Goal: Task Accomplishment & Management: Manage account settings

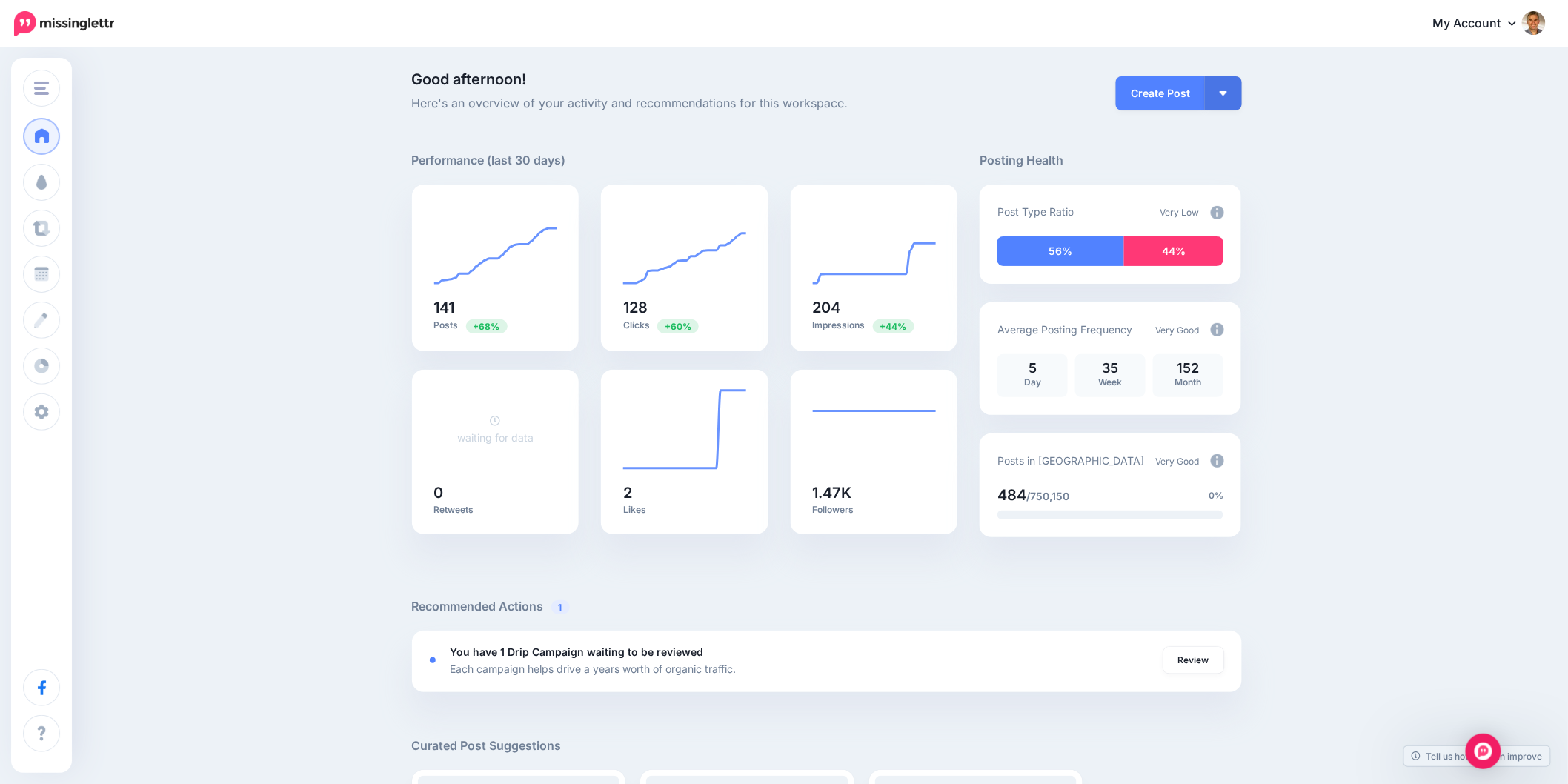
drag, startPoint x: 1388, startPoint y: 314, endPoint x: 1440, endPoint y: 324, distance: 53.0
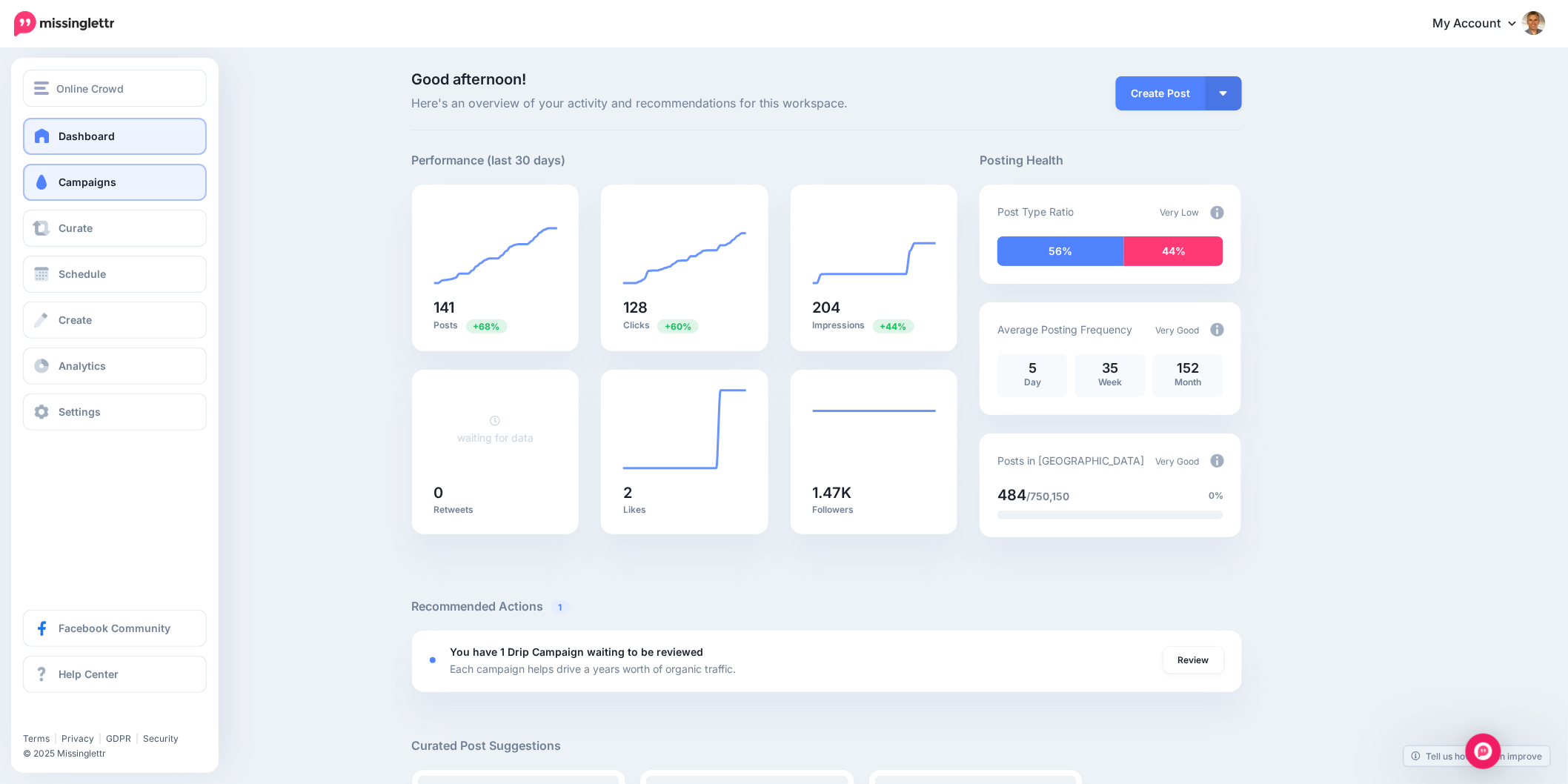
click at [46, 181] on span at bounding box center [42, 182] width 20 height 15
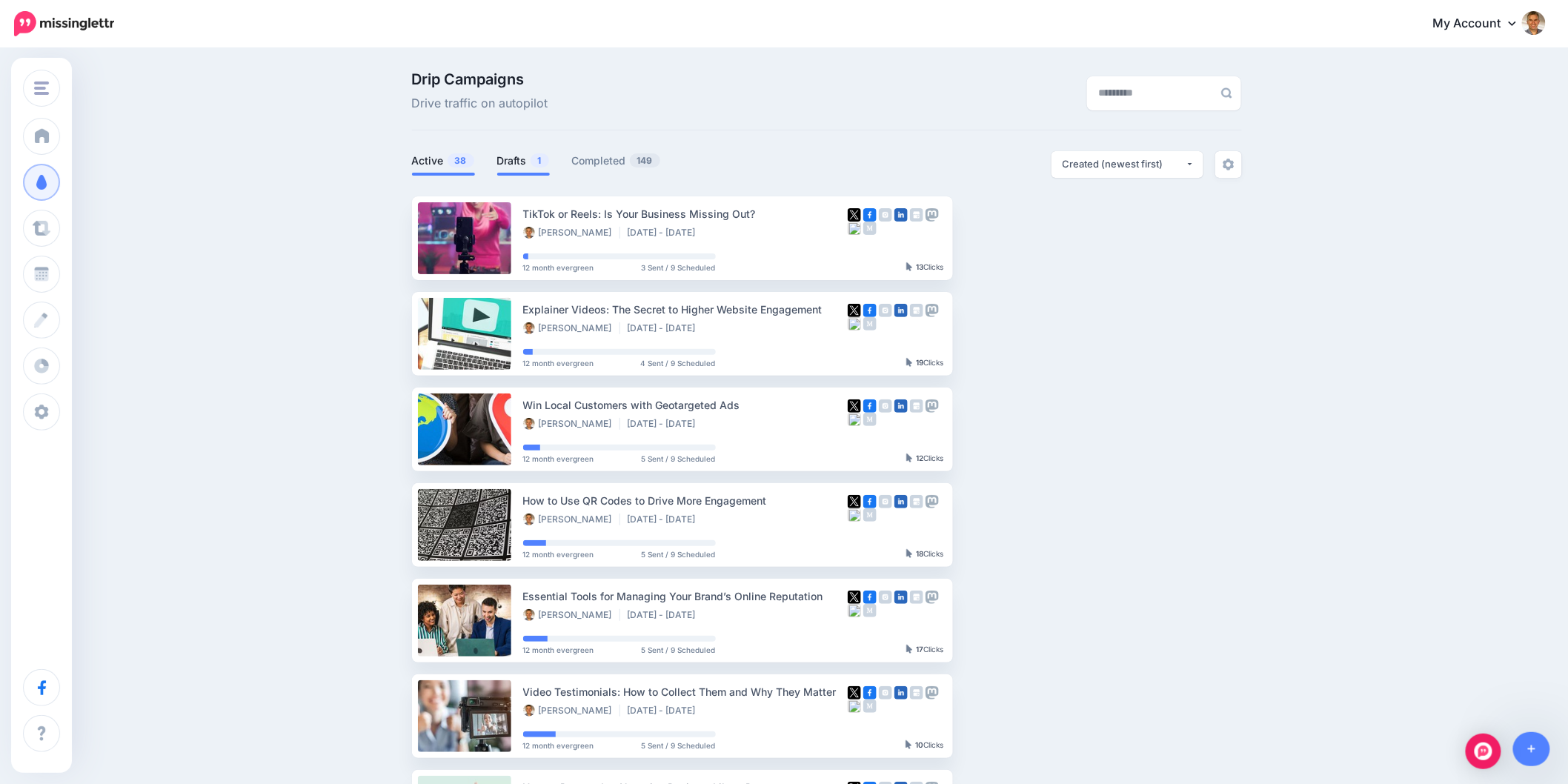
click at [537, 167] on link "Drafts 1" at bounding box center [523, 161] width 53 height 18
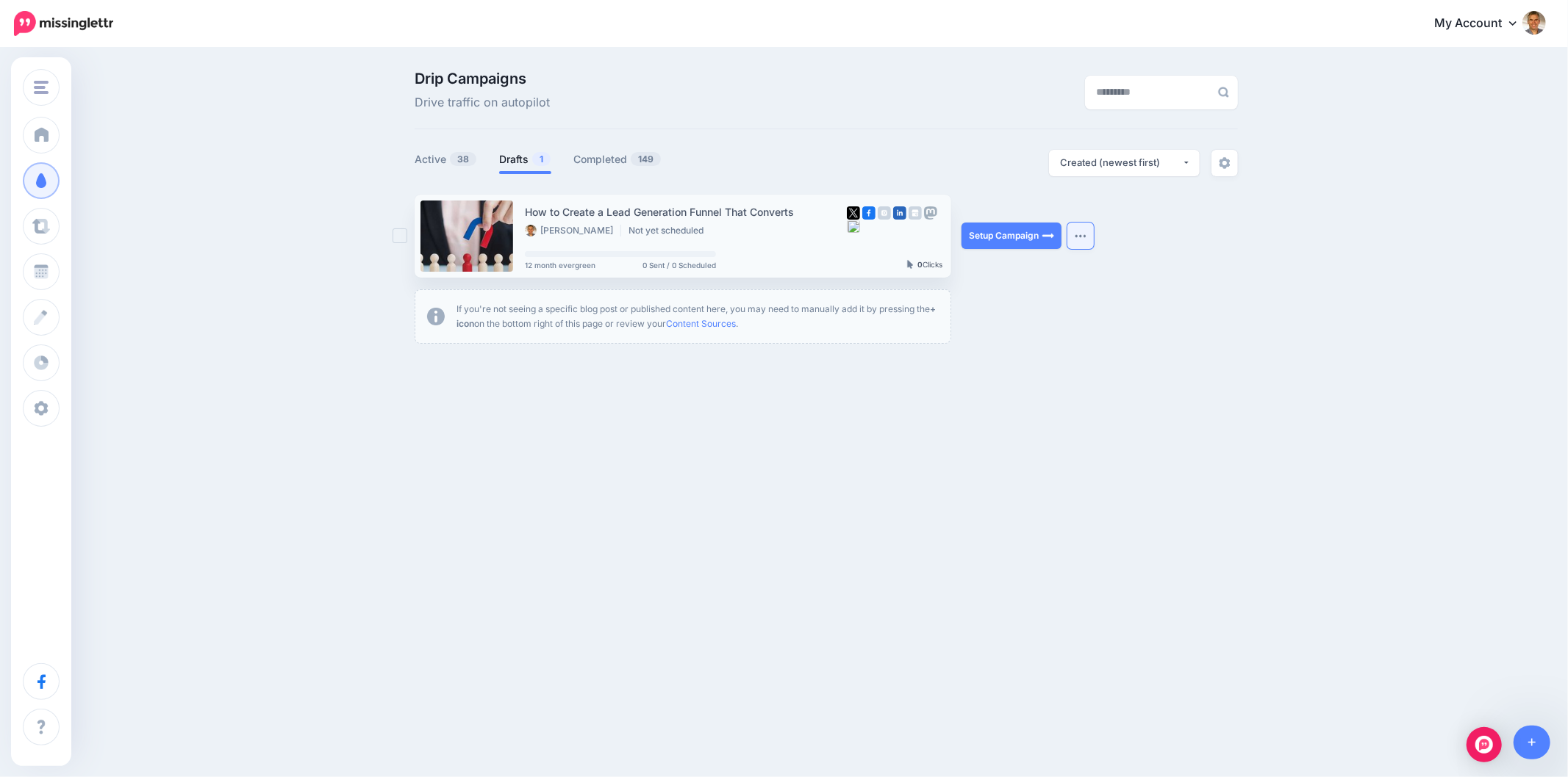
click at [1077, 228] on button "button" at bounding box center [1080, 235] width 26 height 26
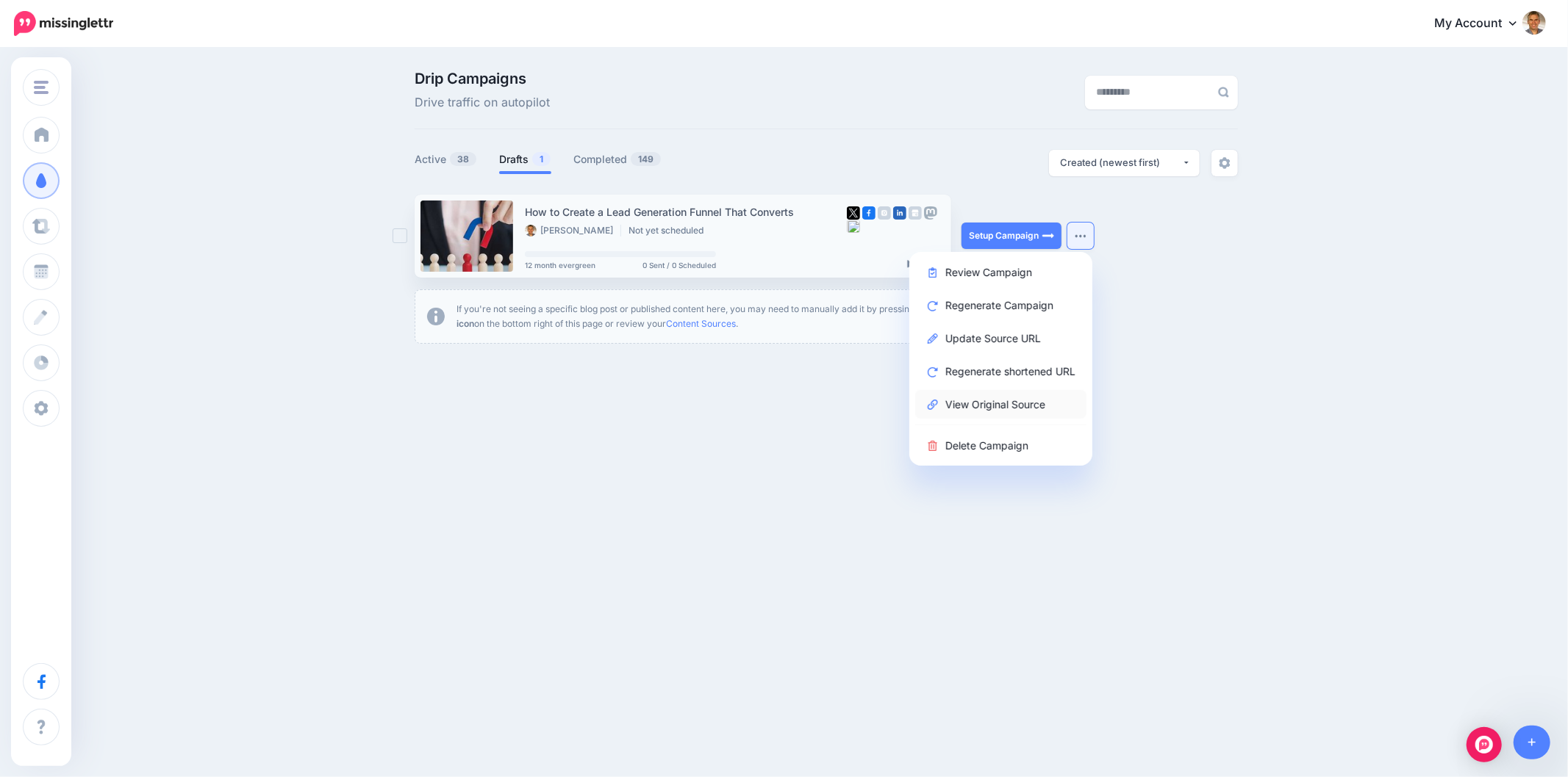
click at [946, 407] on link "View Original Source" at bounding box center [1001, 404] width 171 height 28
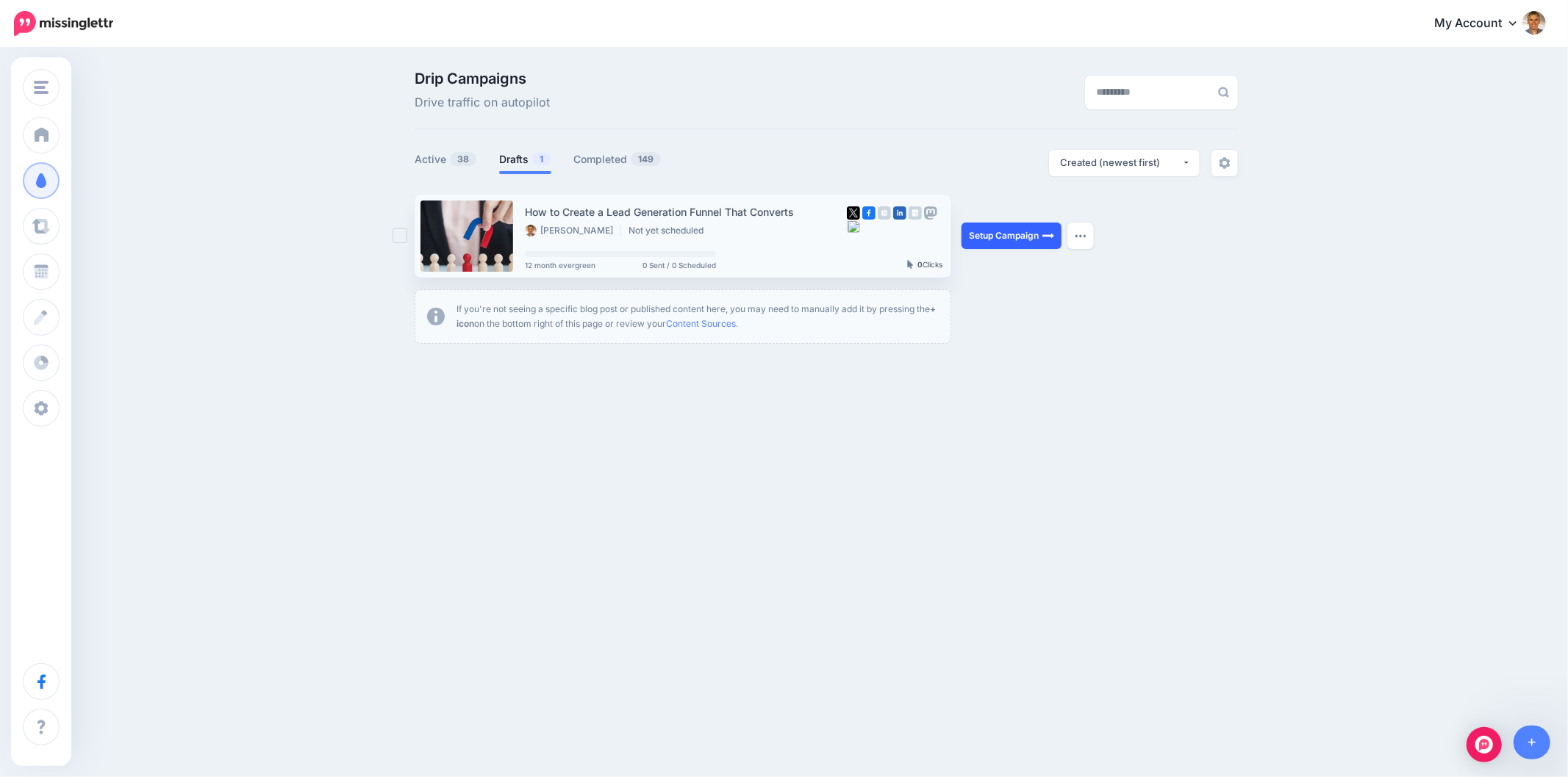
click at [1040, 243] on link "Setup Campaign" at bounding box center [1010, 235] width 100 height 26
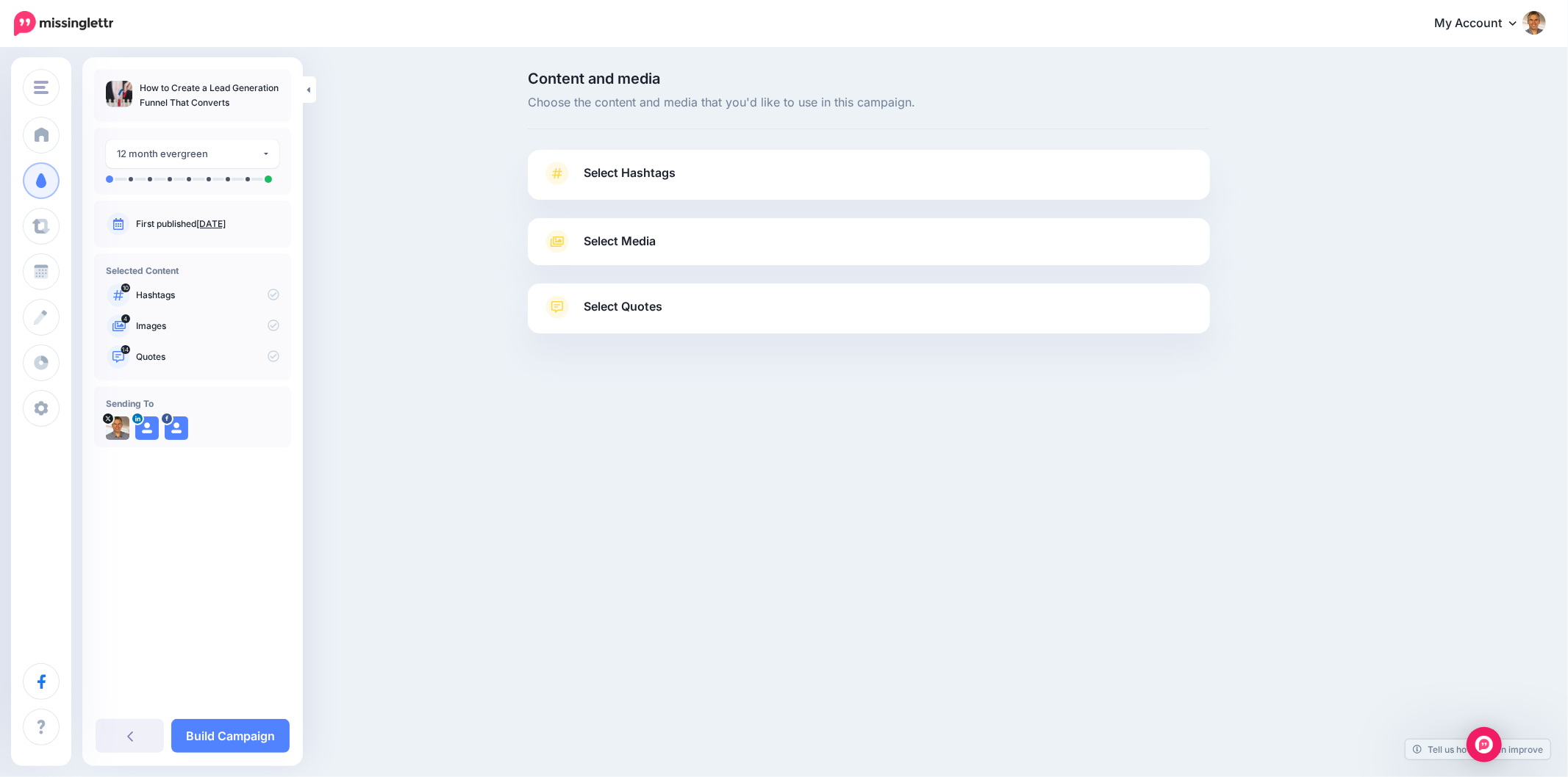
click at [610, 171] on span "Select Hashtags" at bounding box center [629, 173] width 92 height 19
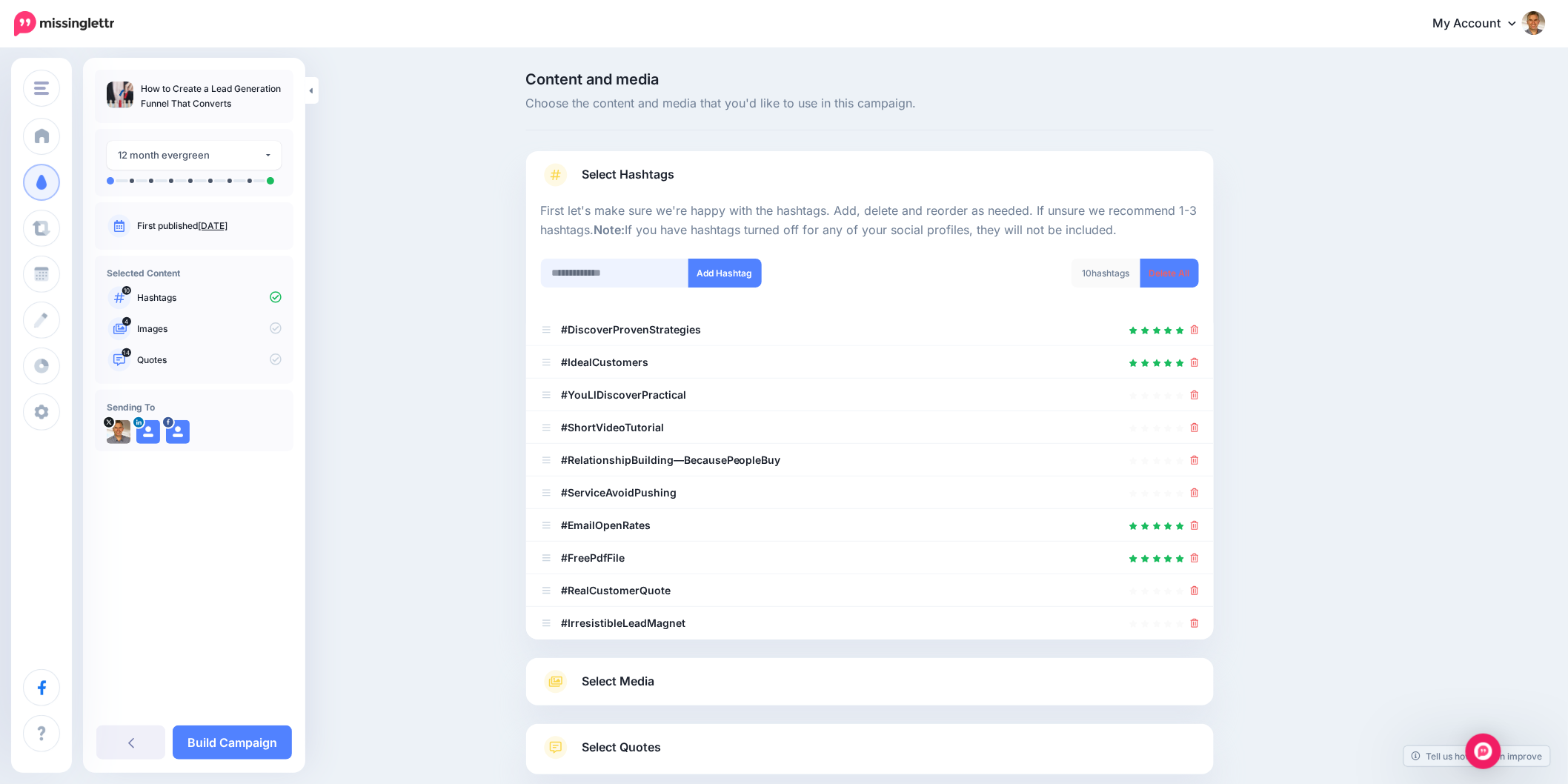
click at [610, 273] on input "text" at bounding box center [615, 273] width 149 height 28
type input "**********"
click at [721, 261] on button "Add Hashtag" at bounding box center [725, 273] width 73 height 28
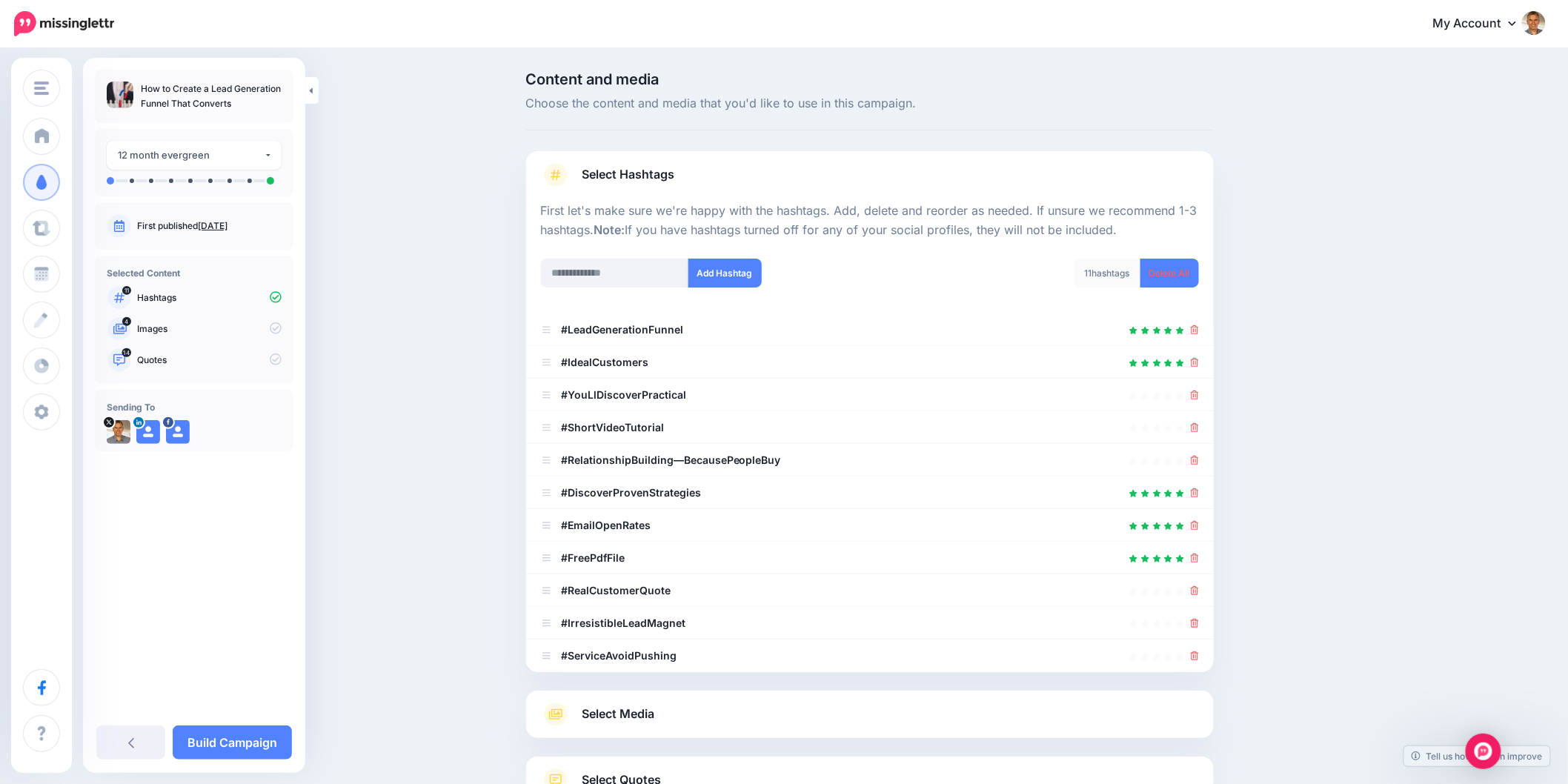
scroll to position [118, 0]
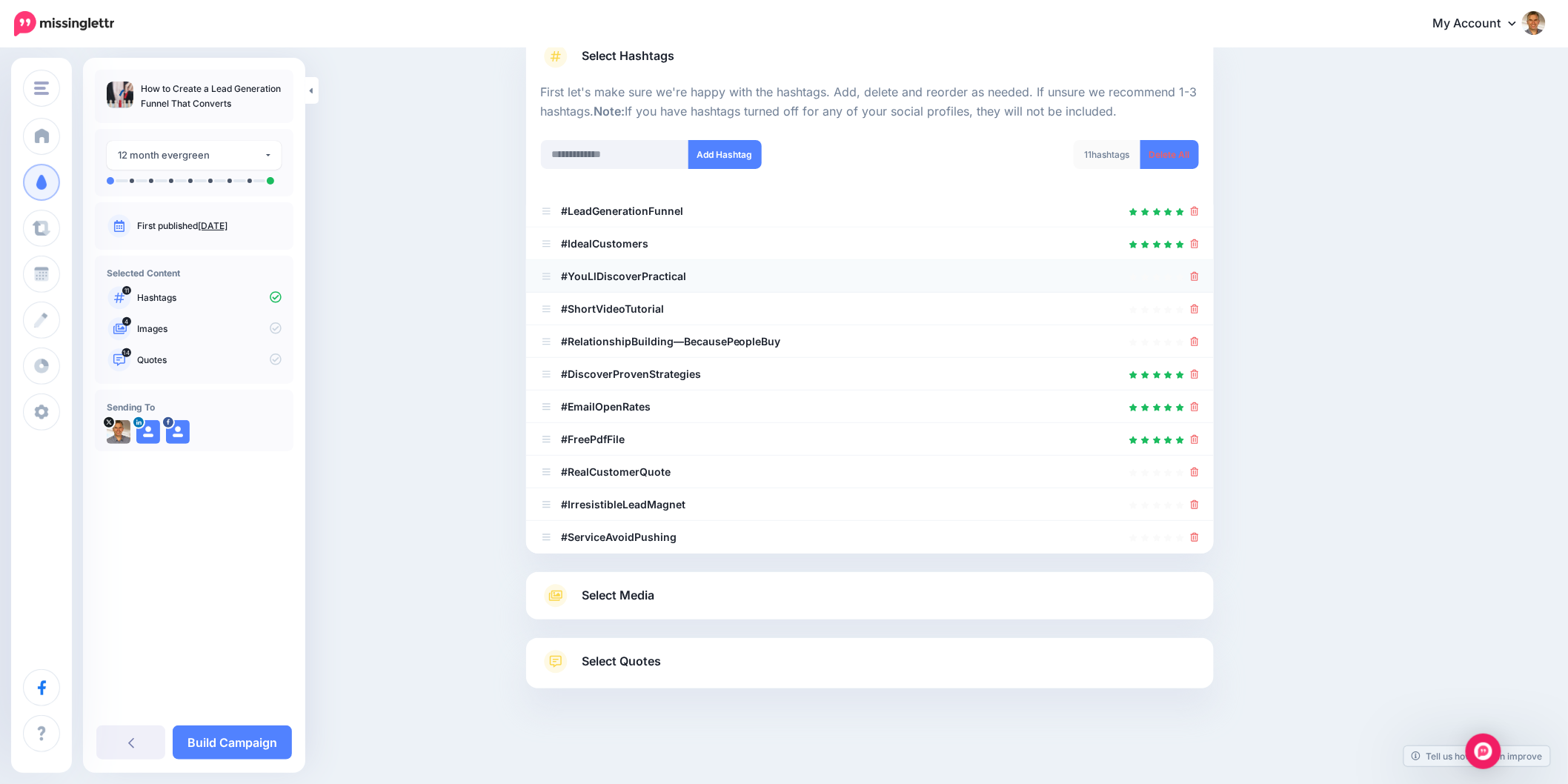
click at [1200, 277] on icon at bounding box center [1194, 277] width 8 height 9
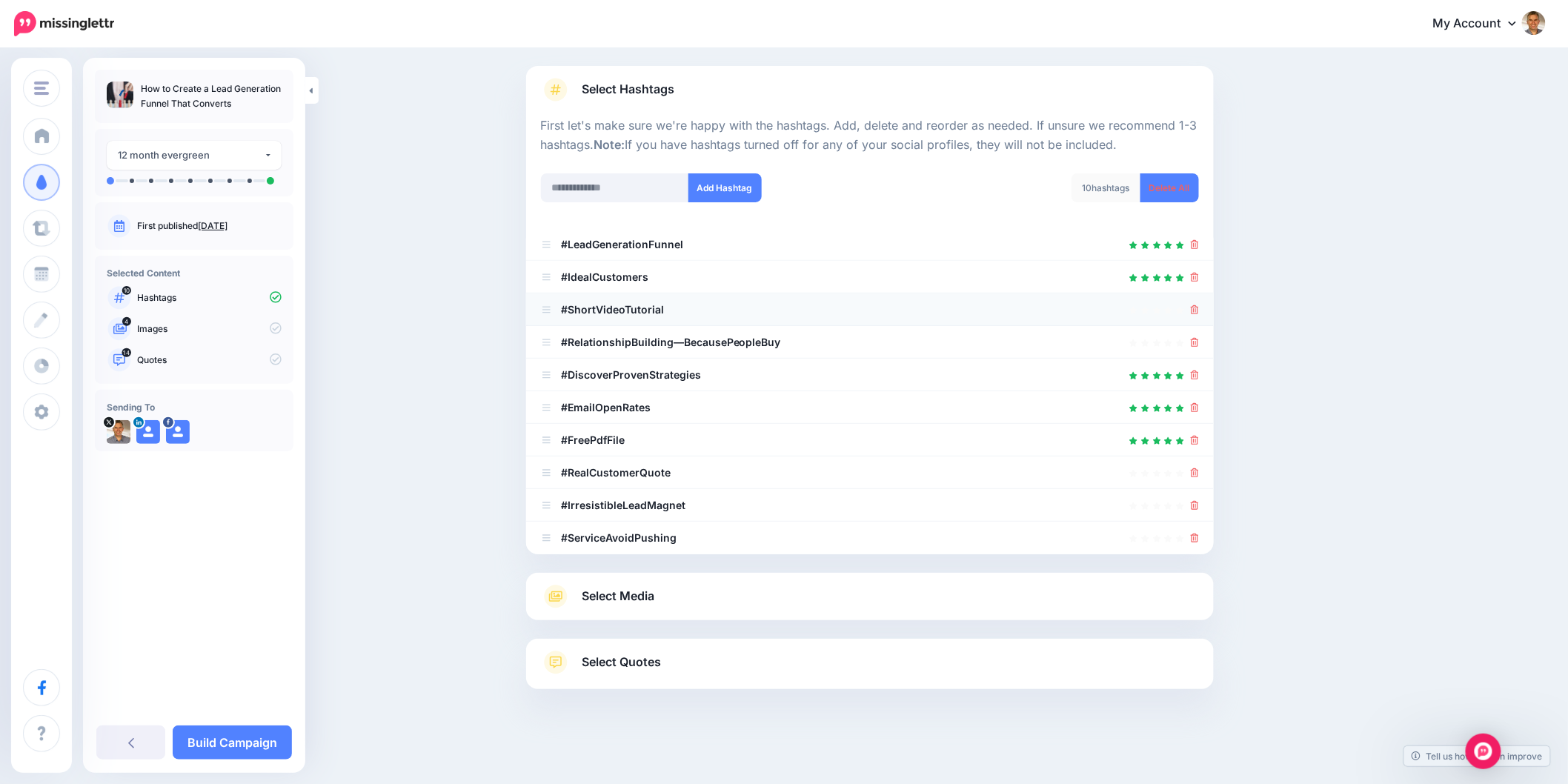
click at [1200, 312] on icon at bounding box center [1194, 310] width 8 height 9
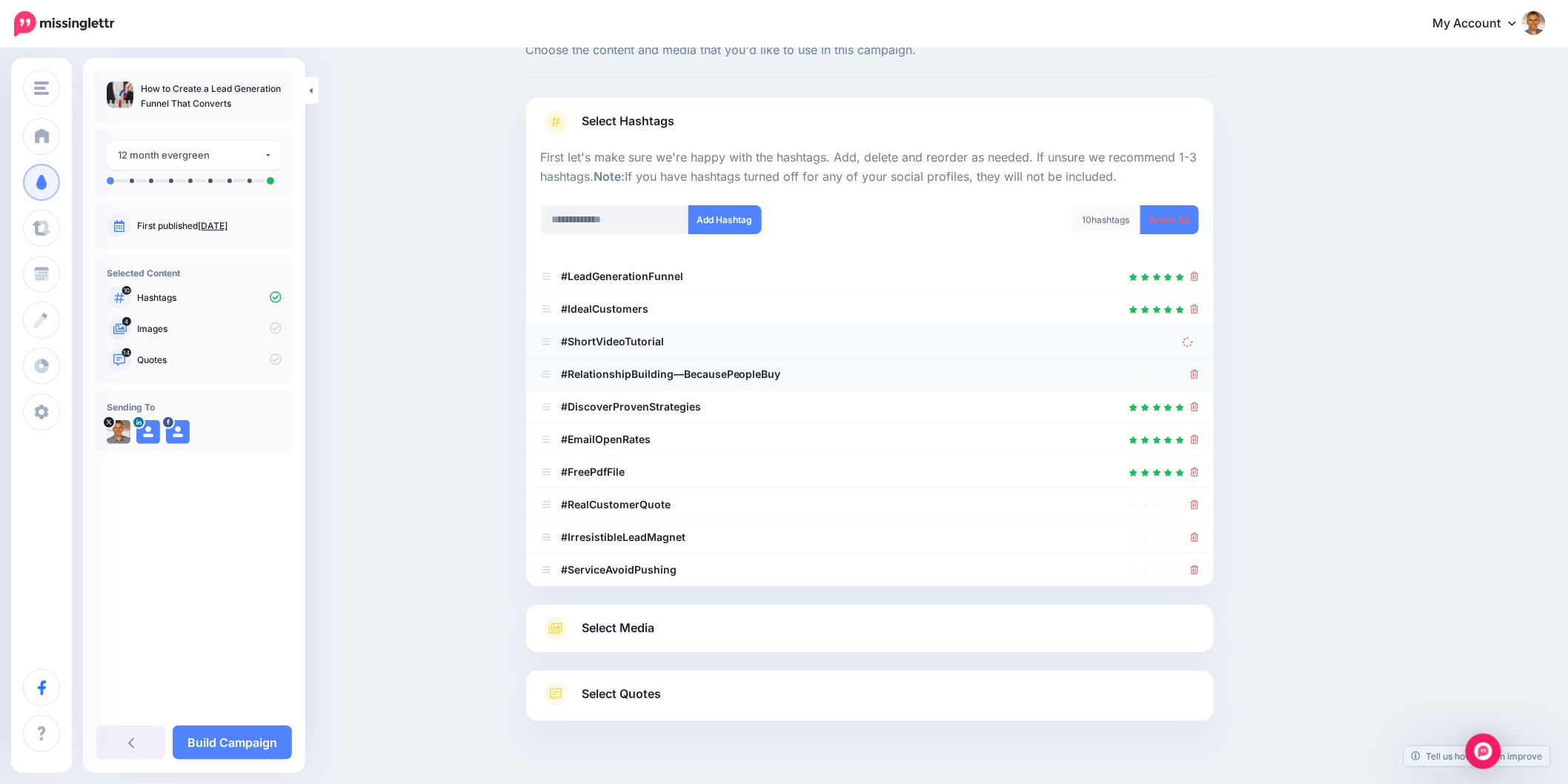
click at [1200, 370] on icon at bounding box center [1194, 375] width 8 height 9
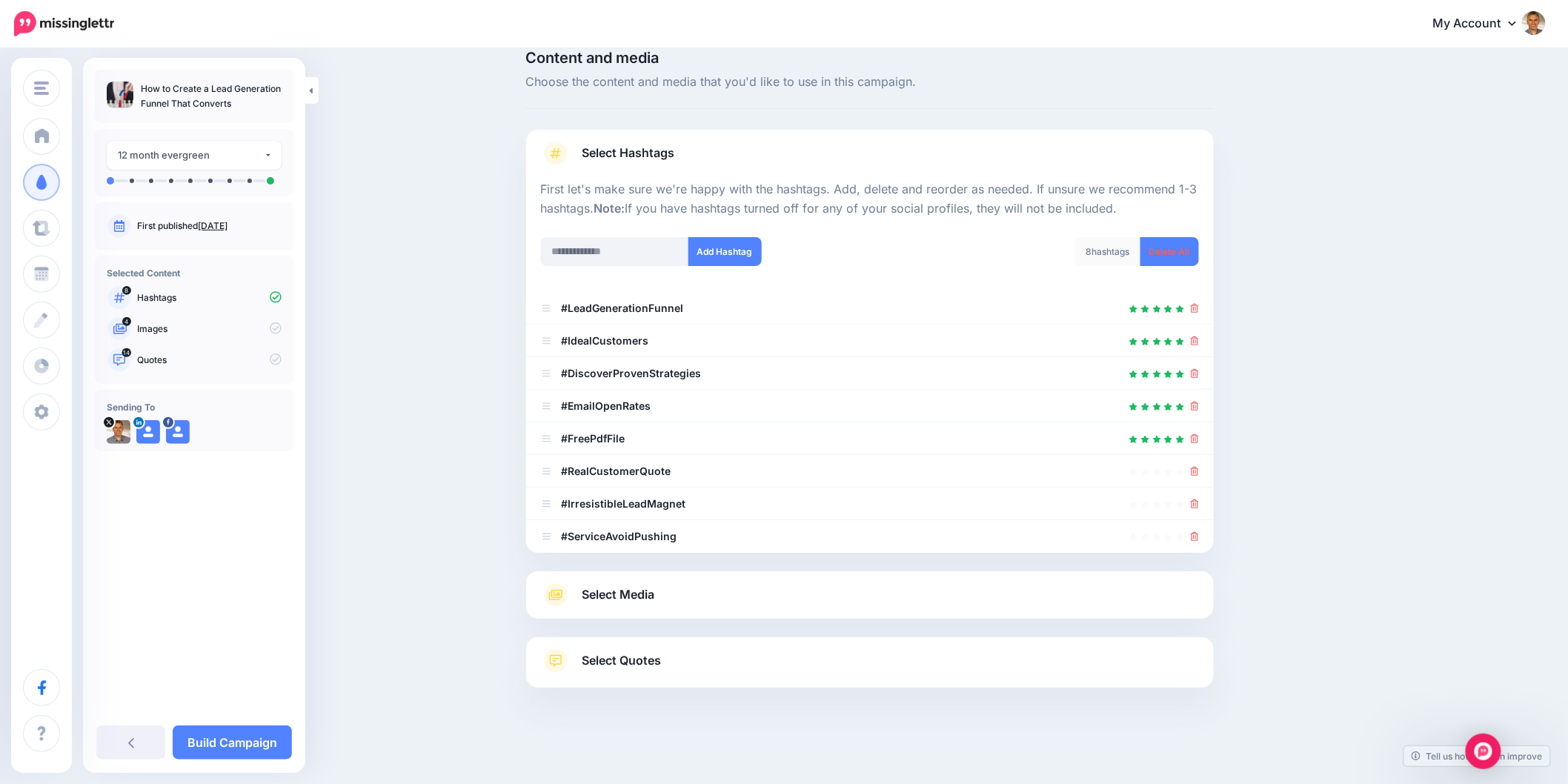
scroll to position [20, 0]
click at [1200, 539] on icon at bounding box center [1194, 538] width 8 height 9
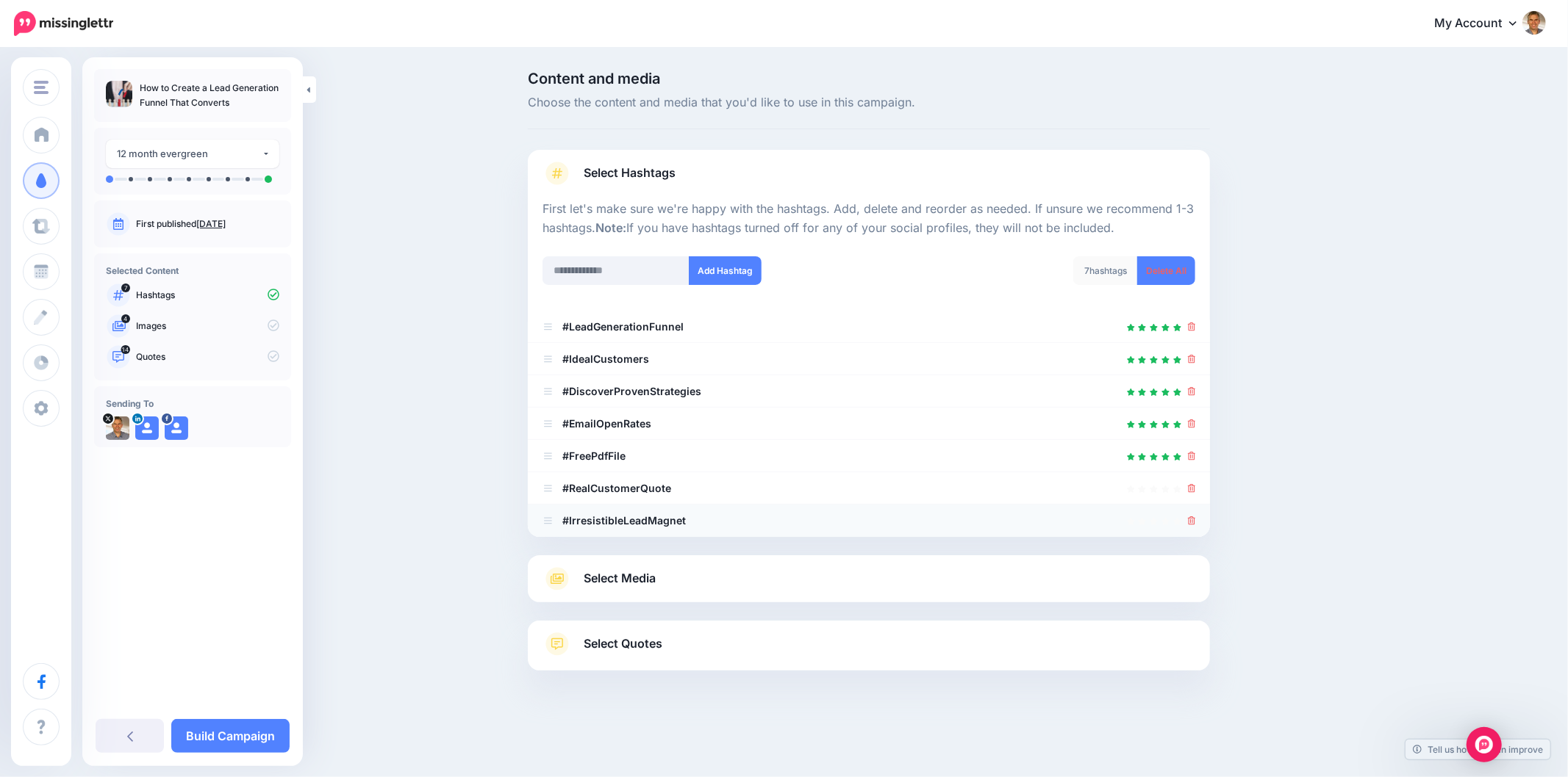
click at [1189, 522] on icon at bounding box center [1191, 521] width 8 height 9
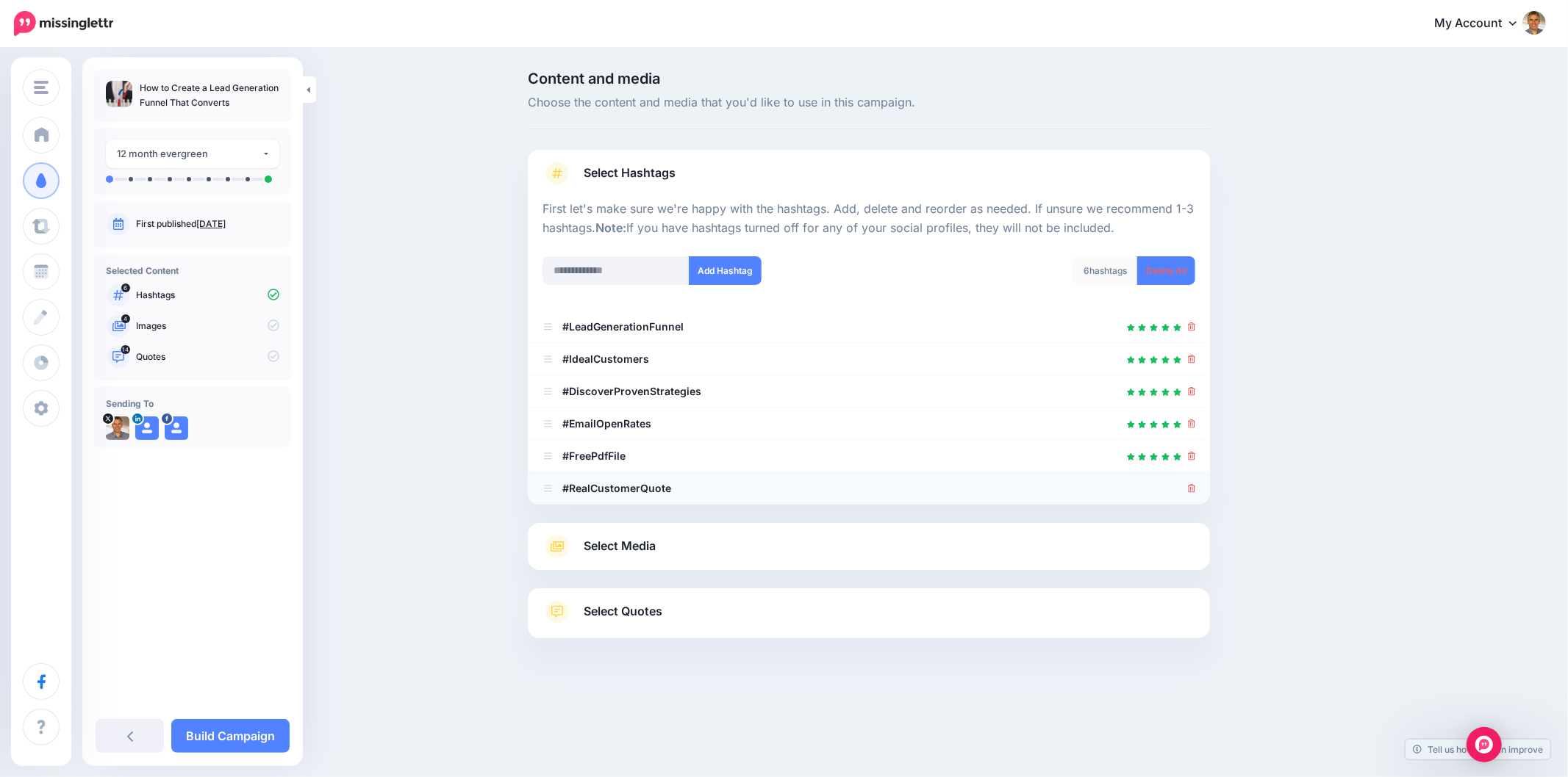
click at [1194, 490] on icon at bounding box center [1191, 489] width 8 height 9
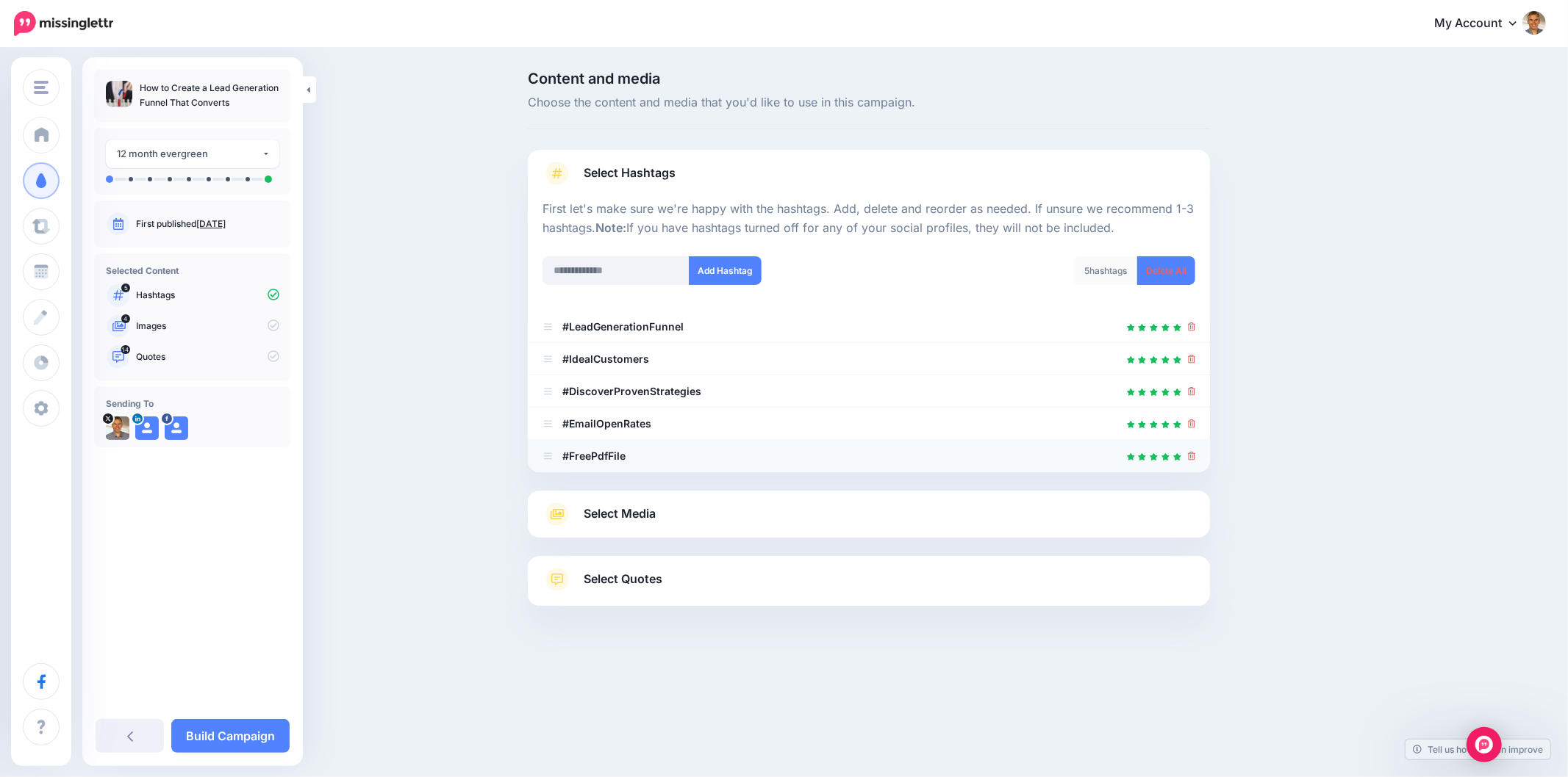
click at [1191, 454] on icon at bounding box center [1191, 456] width 8 height 9
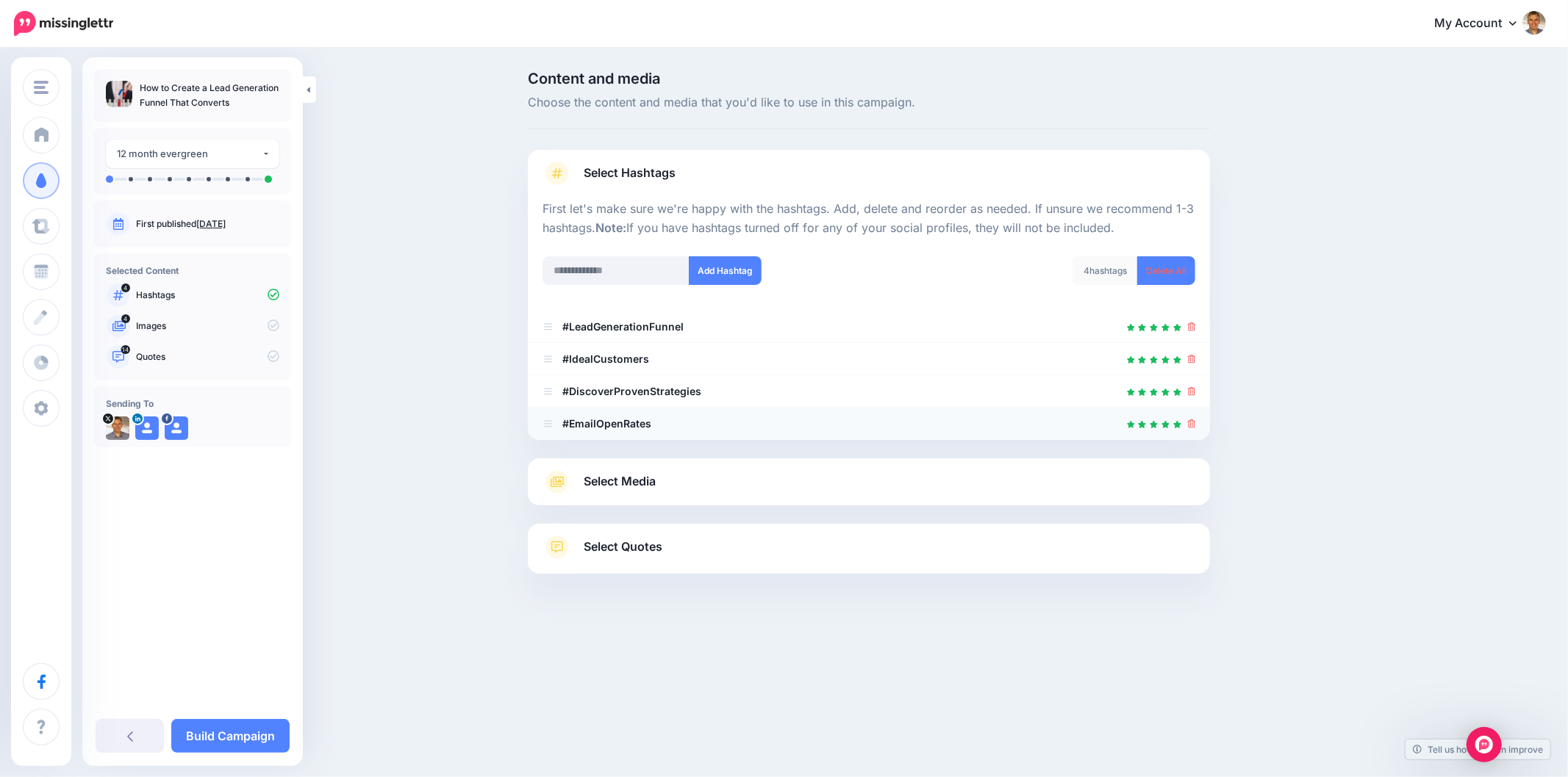
click at [1194, 422] on icon at bounding box center [1191, 424] width 8 height 9
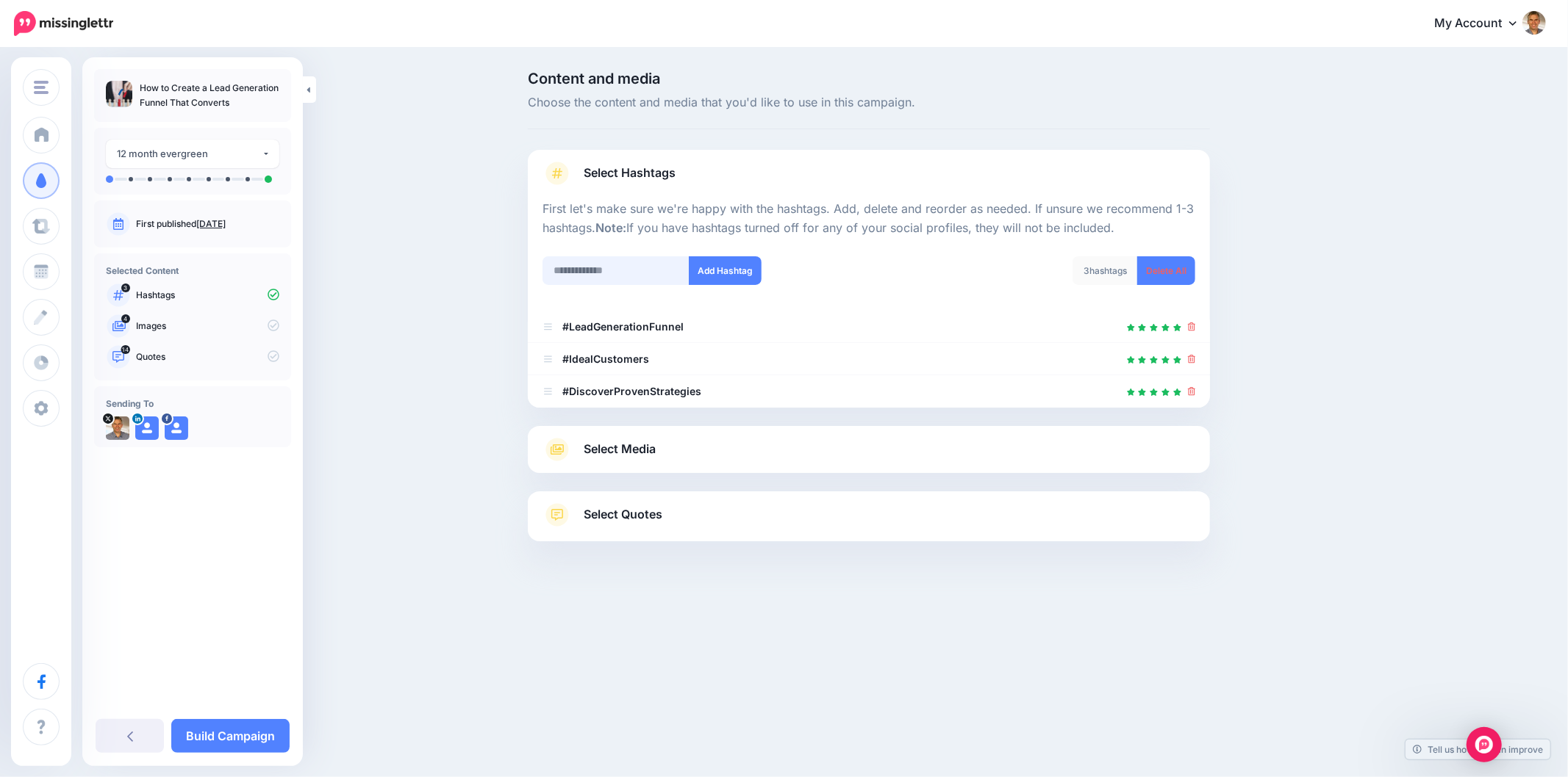
click at [653, 282] on input "text" at bounding box center [616, 271] width 147 height 28
type input "**********"
click at [720, 276] on button "Add Hashtag" at bounding box center [724, 271] width 72 height 28
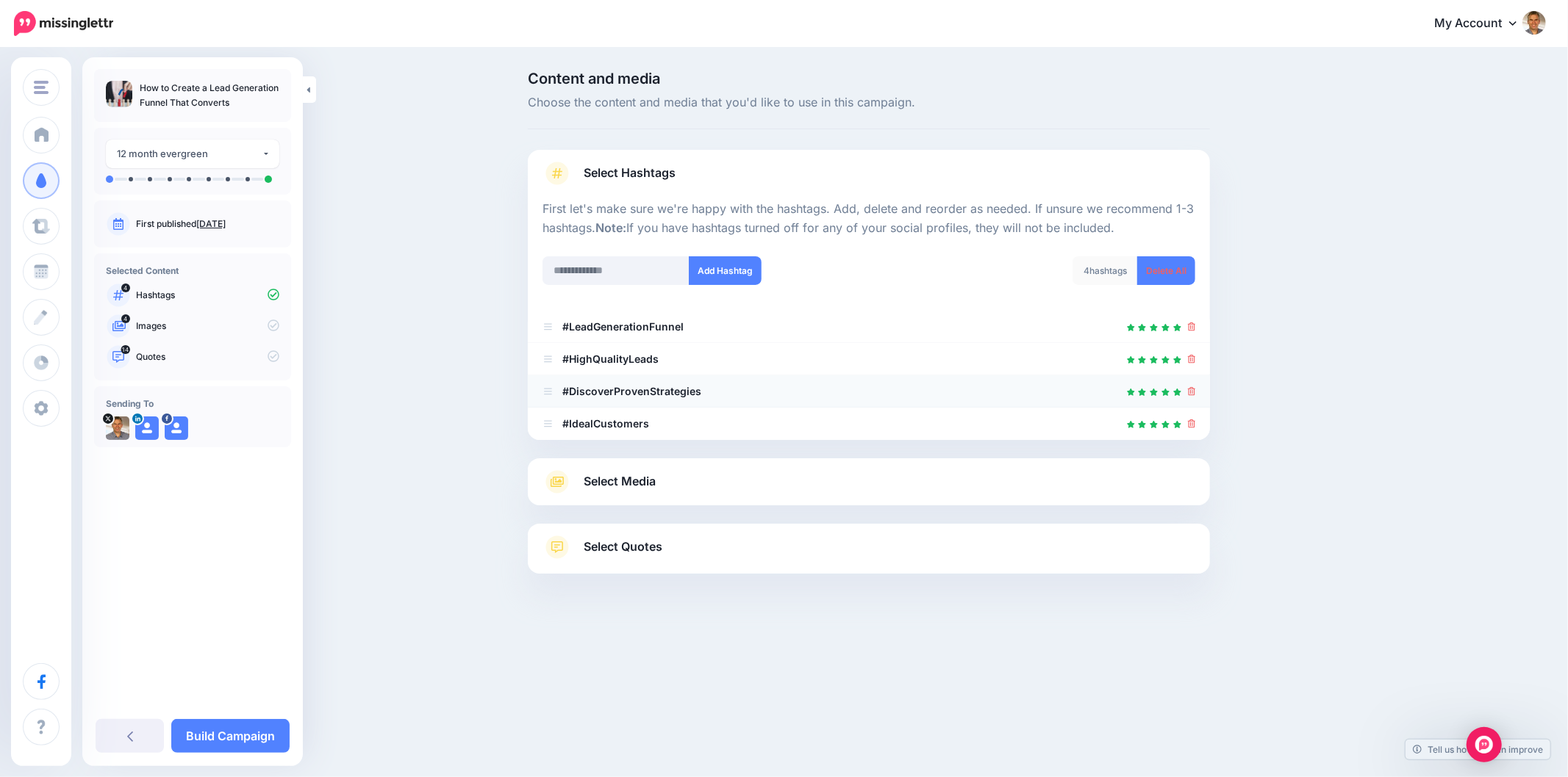
click at [1190, 385] on link at bounding box center [1191, 391] width 8 height 12
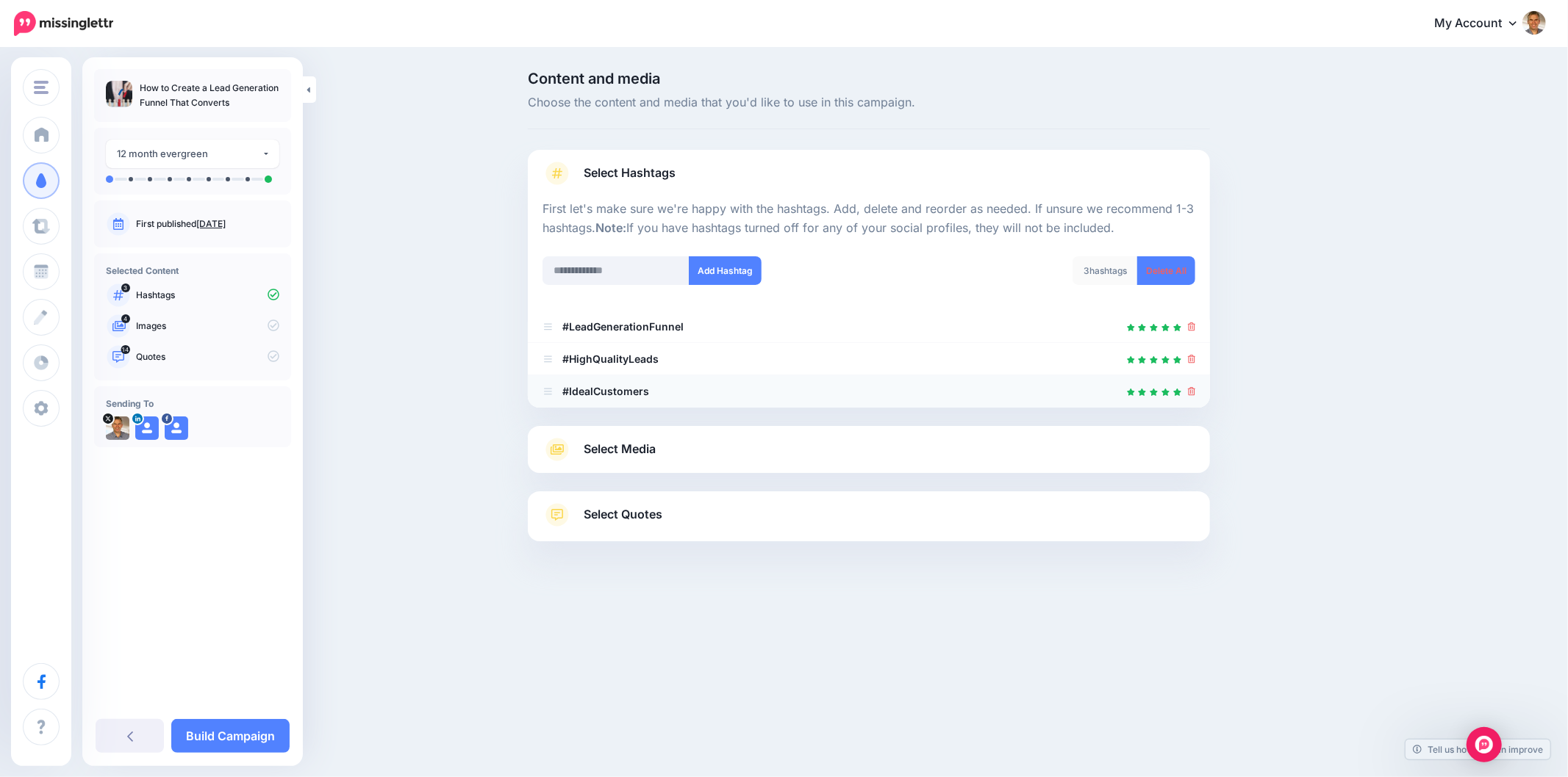
click at [1195, 393] on li "#IdealCustomers" at bounding box center [868, 392] width 682 height 33
click at [1194, 392] on icon at bounding box center [1191, 392] width 8 height 9
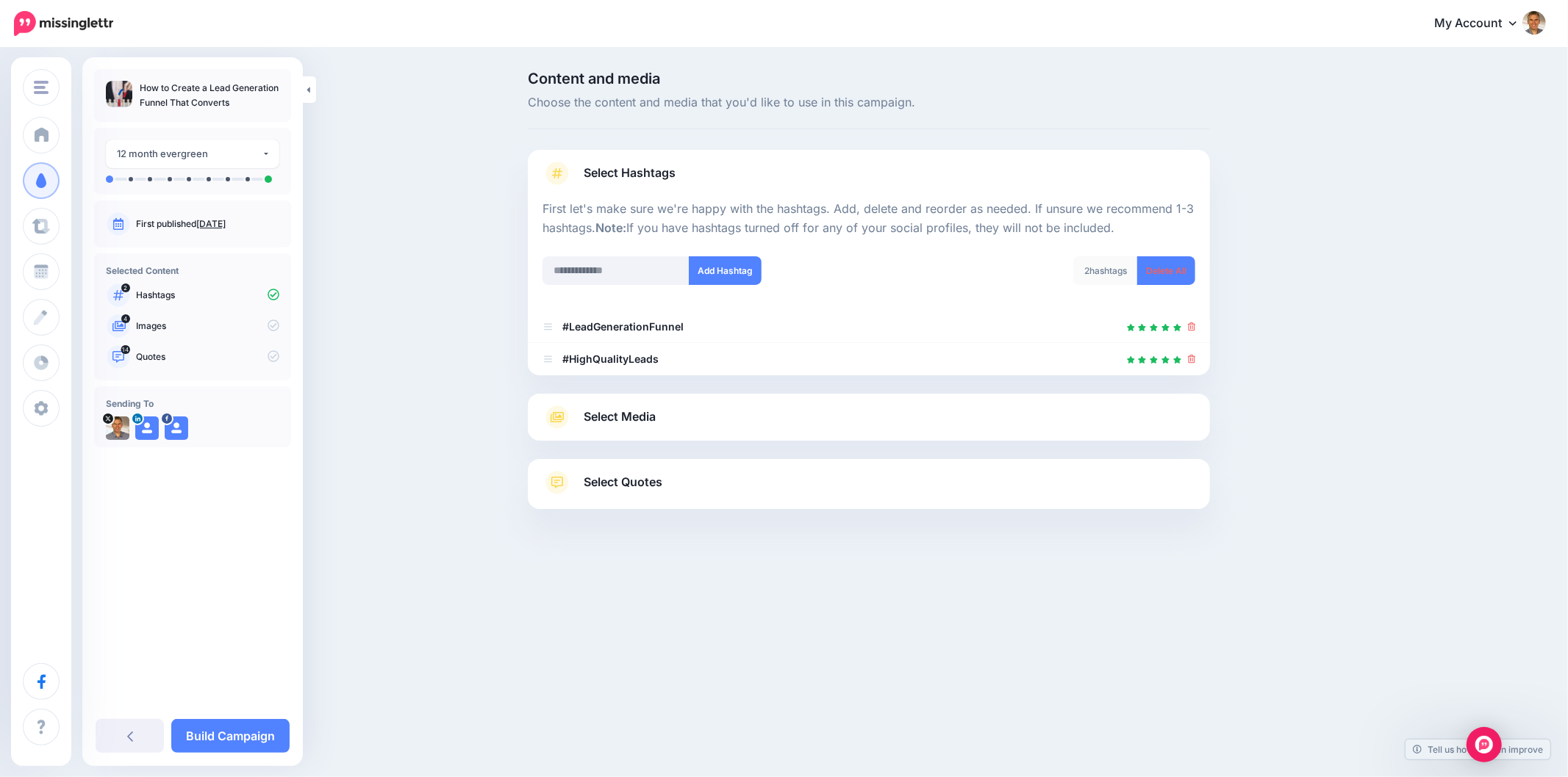
click at [790, 421] on link "Select Media" at bounding box center [869, 417] width 653 height 24
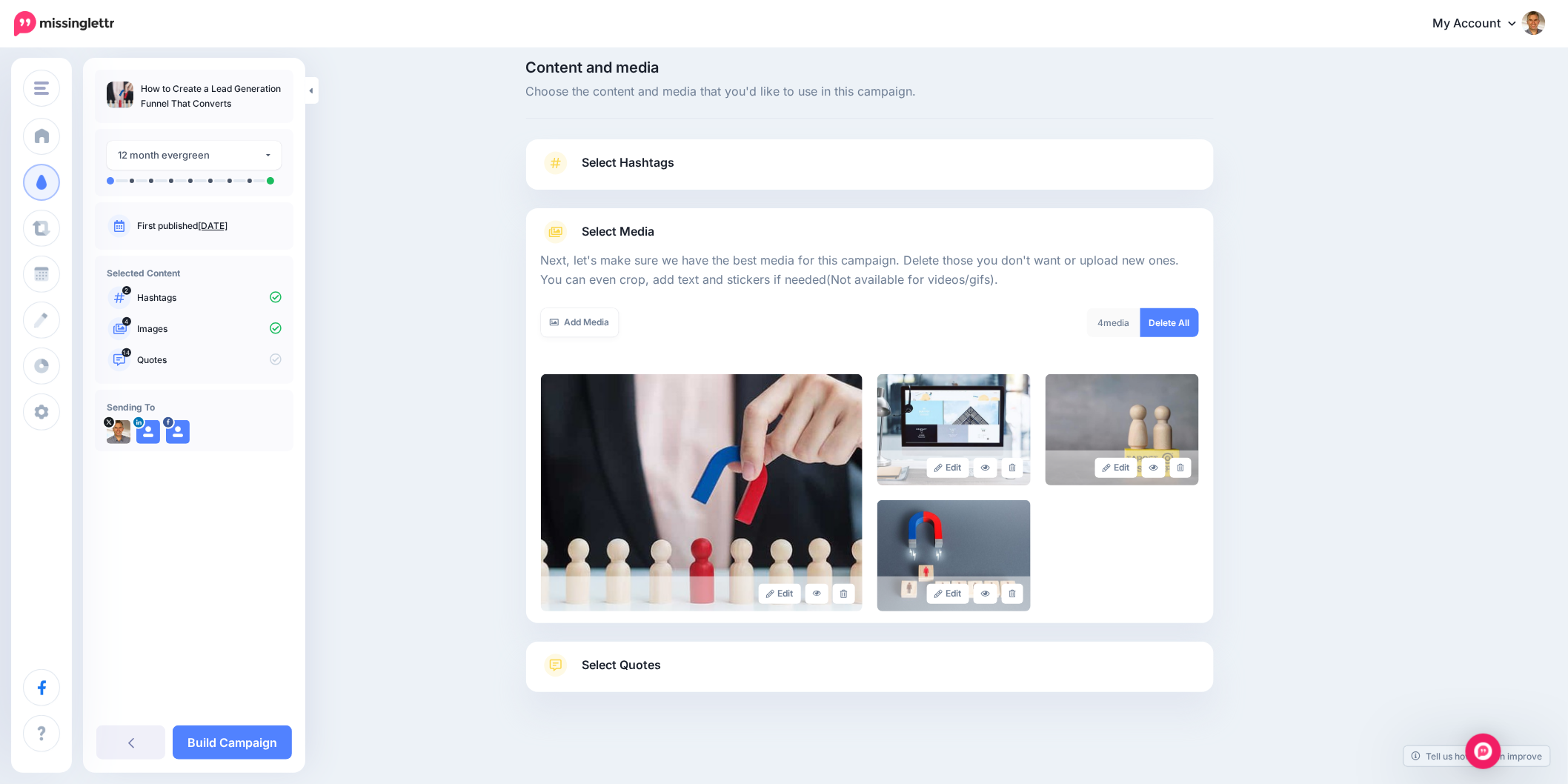
scroll to position [15, 0]
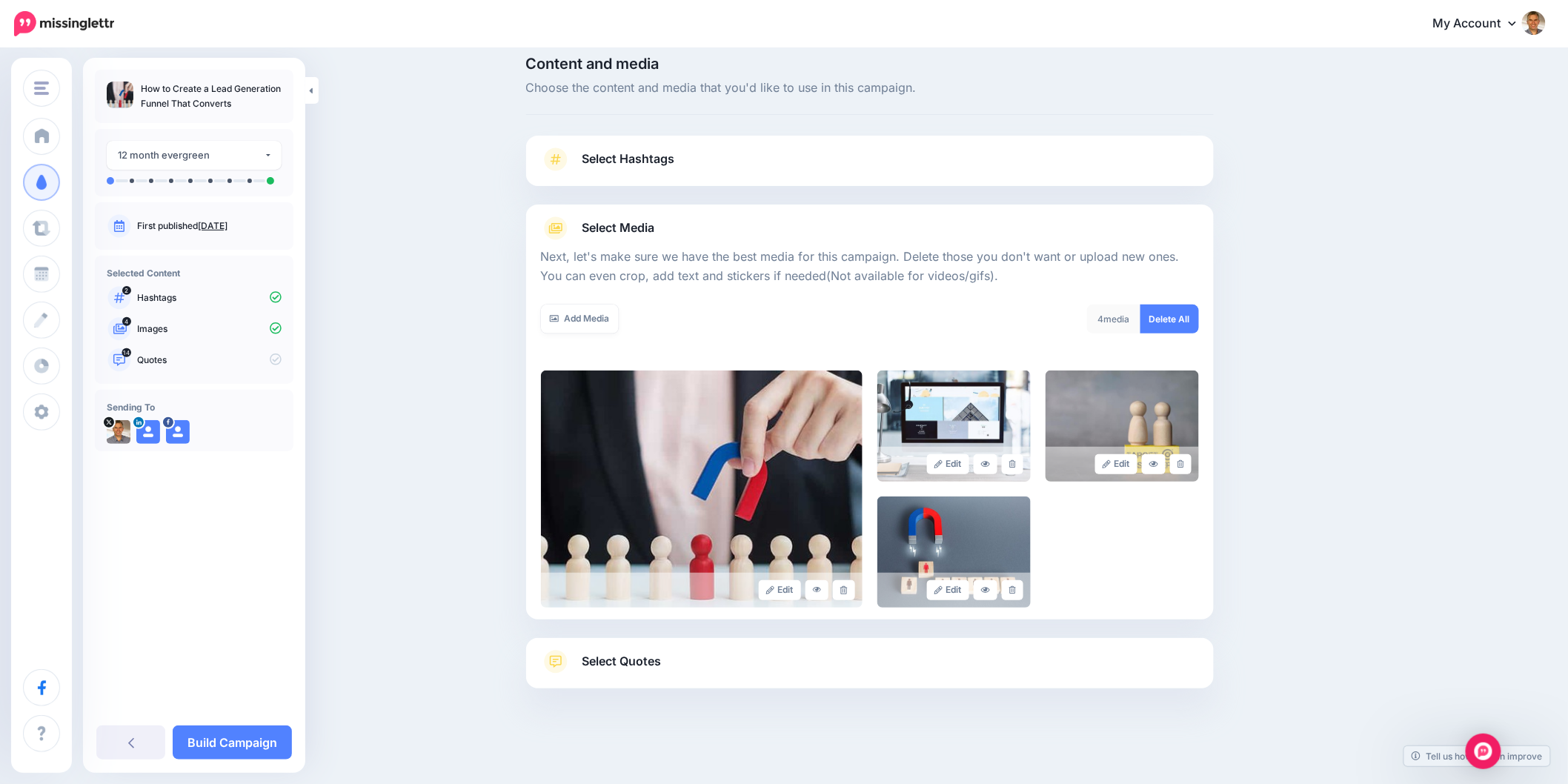
click at [638, 655] on span "Select Quotes" at bounding box center [622, 661] width 79 height 20
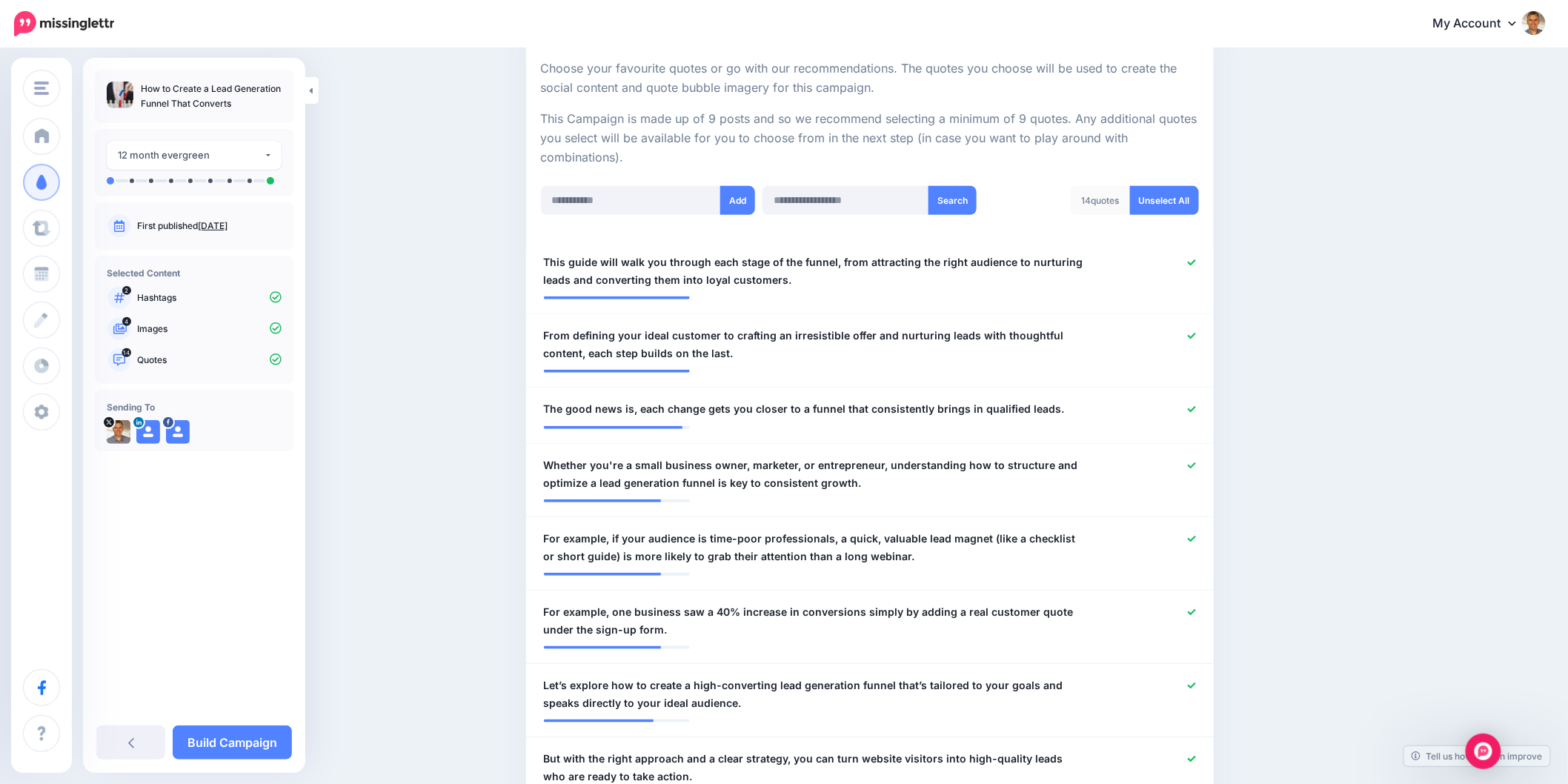
scroll to position [344, 0]
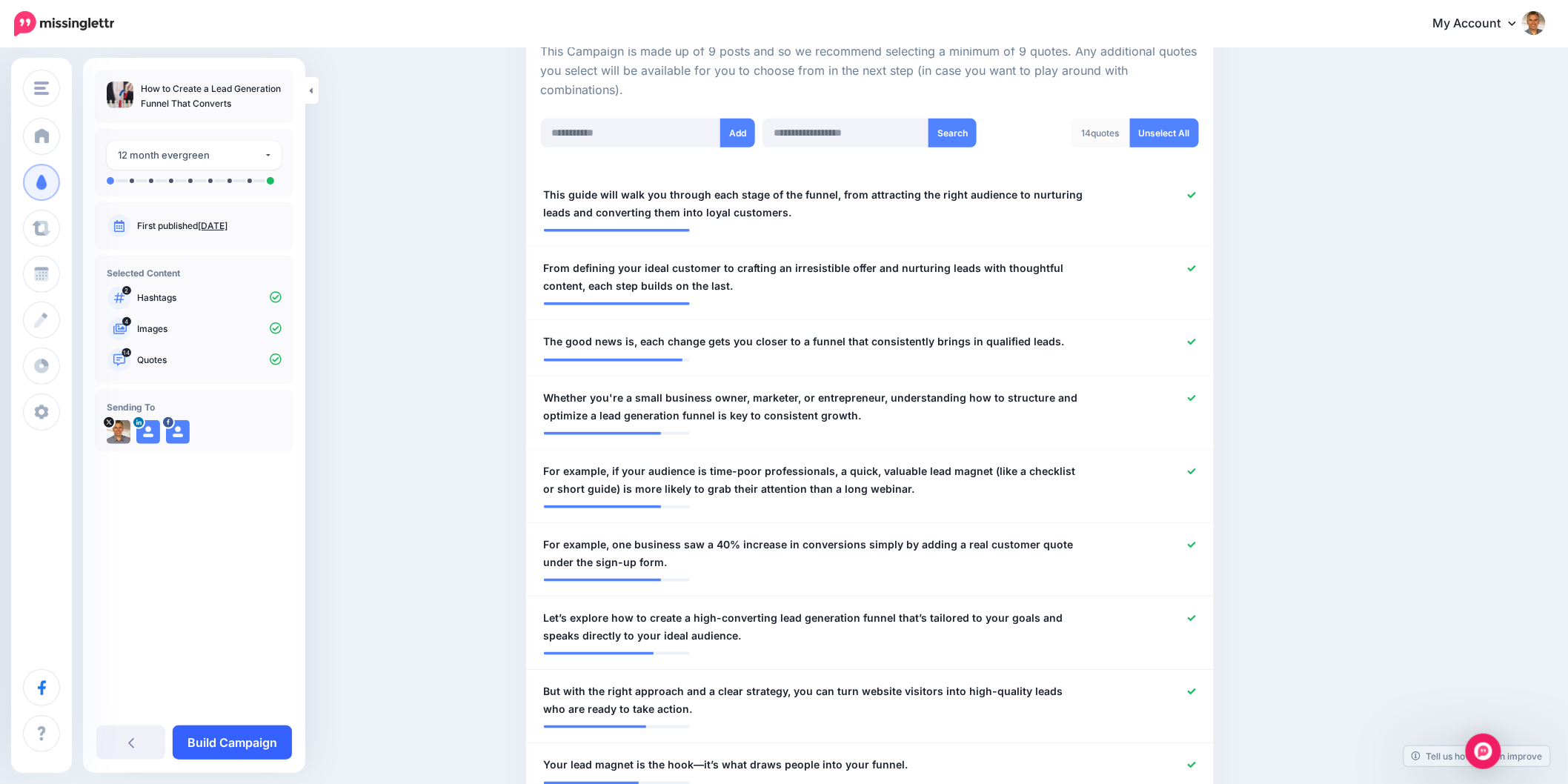
click at [247, 743] on link "Build Campaign" at bounding box center [232, 742] width 119 height 34
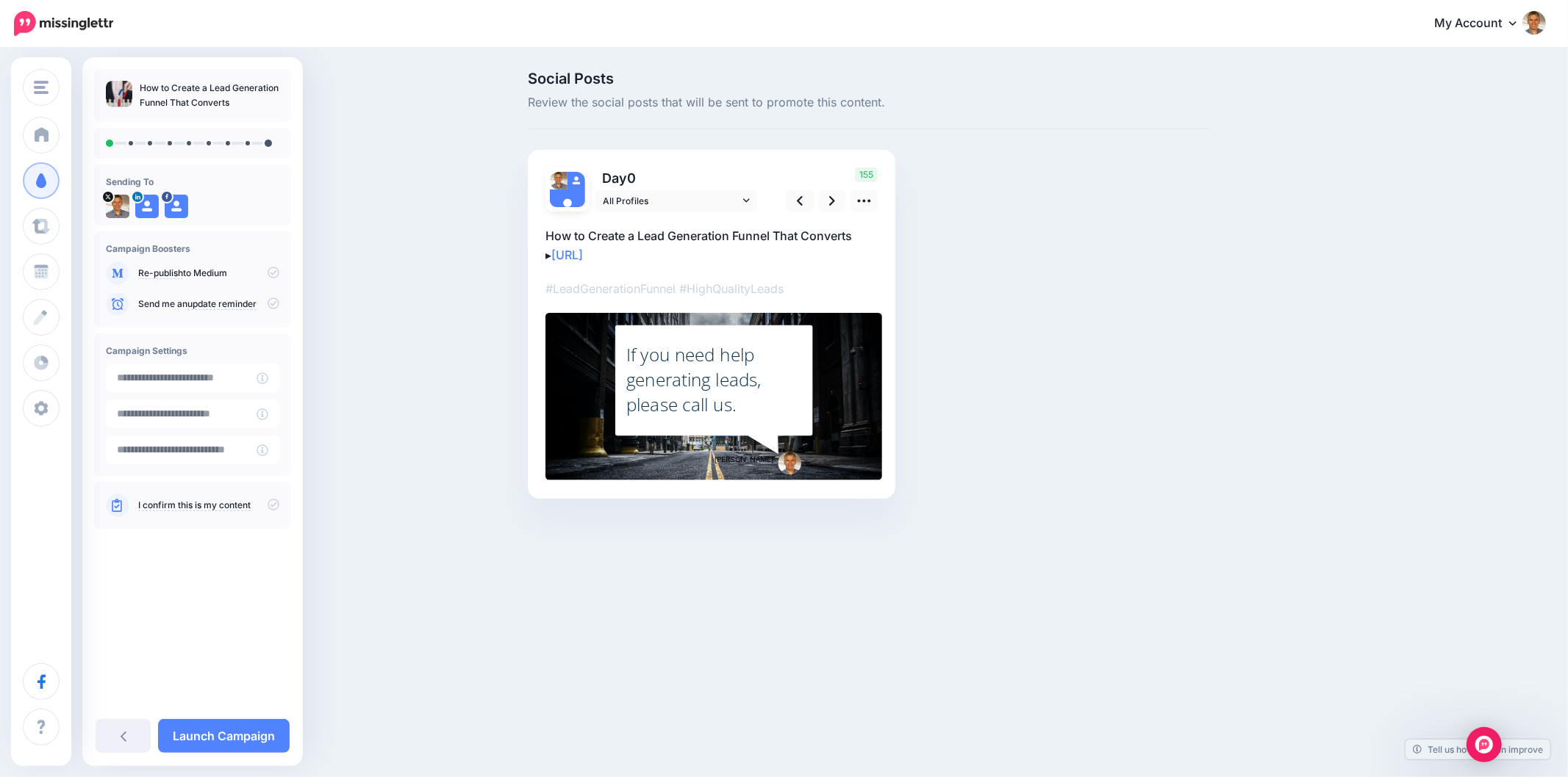
click at [1331, 233] on div "Social Posts Review the social posts that will be sent to promote this content.…" at bounding box center [940, 307] width 845 height 472
drag, startPoint x: 1316, startPoint y: 461, endPoint x: 1335, endPoint y: 493, distance: 37.2
click at [1316, 461] on div "Social Posts Review the social posts that will be sent to promote this content.…" at bounding box center [940, 307] width 845 height 472
click at [857, 205] on icon at bounding box center [863, 200] width 15 height 15
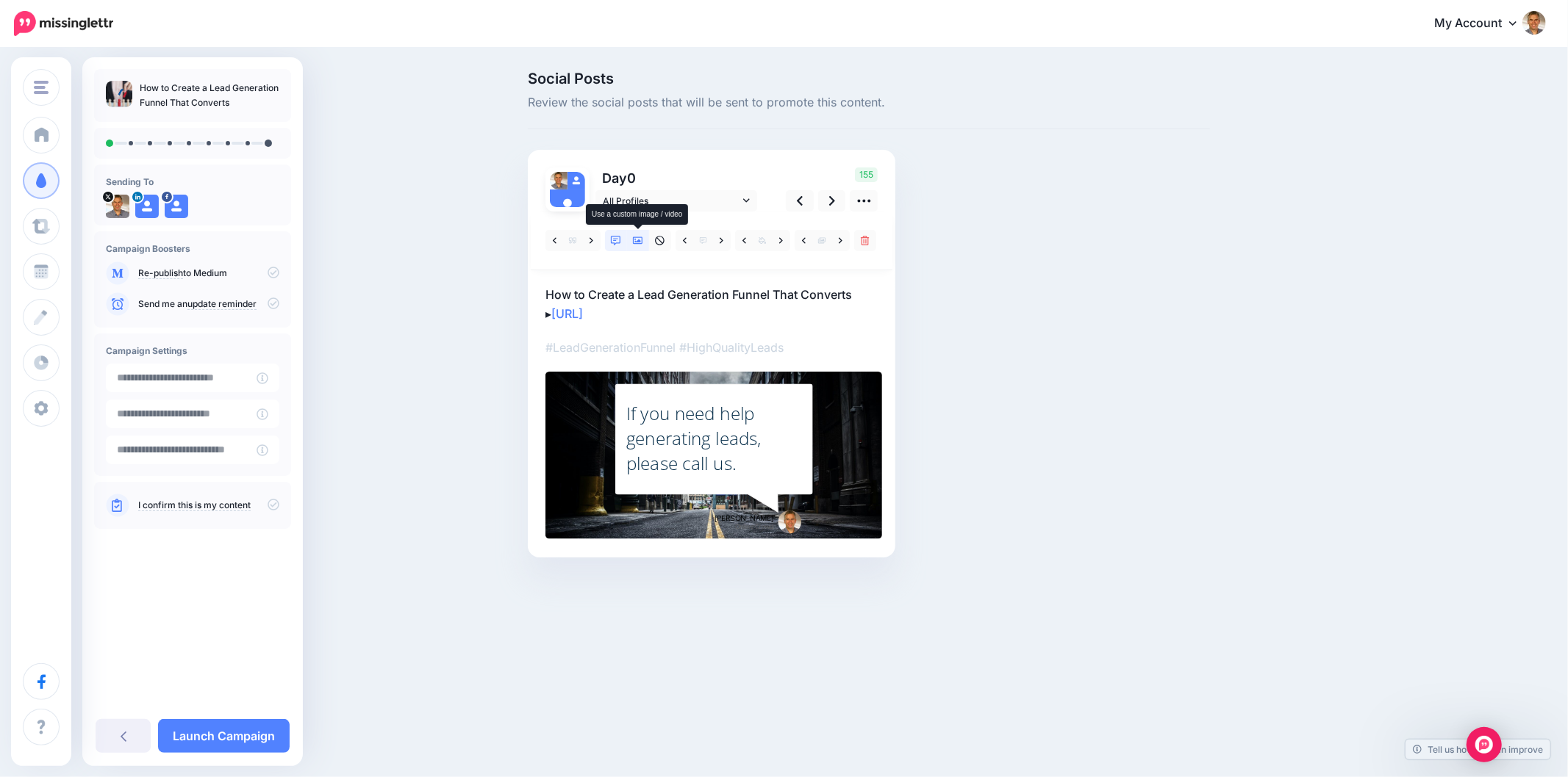
click at [634, 240] on icon at bounding box center [638, 241] width 11 height 11
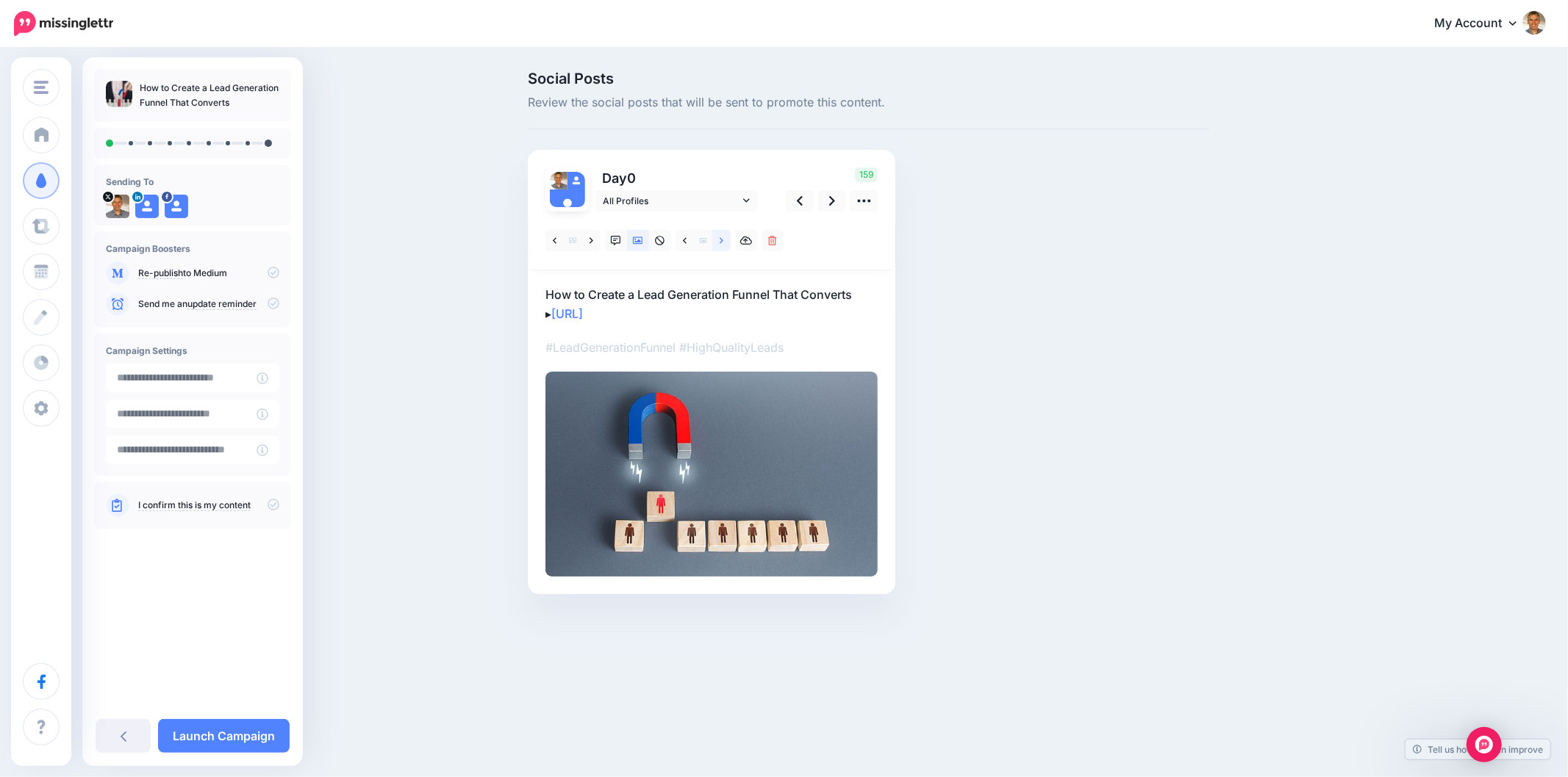
click at [723, 240] on icon at bounding box center [721, 240] width 4 height 6
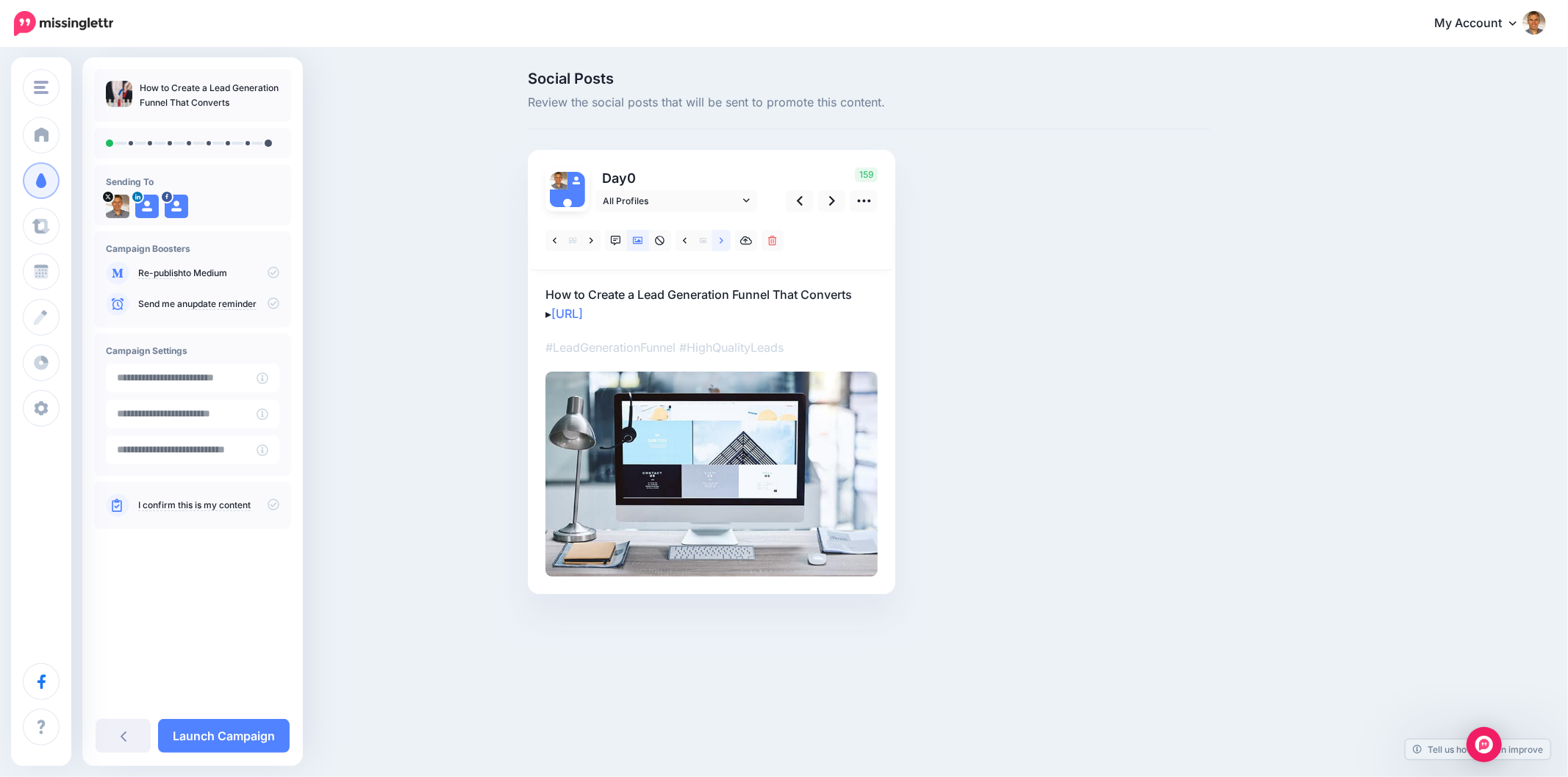
click at [724, 240] on link at bounding box center [721, 241] width 19 height 21
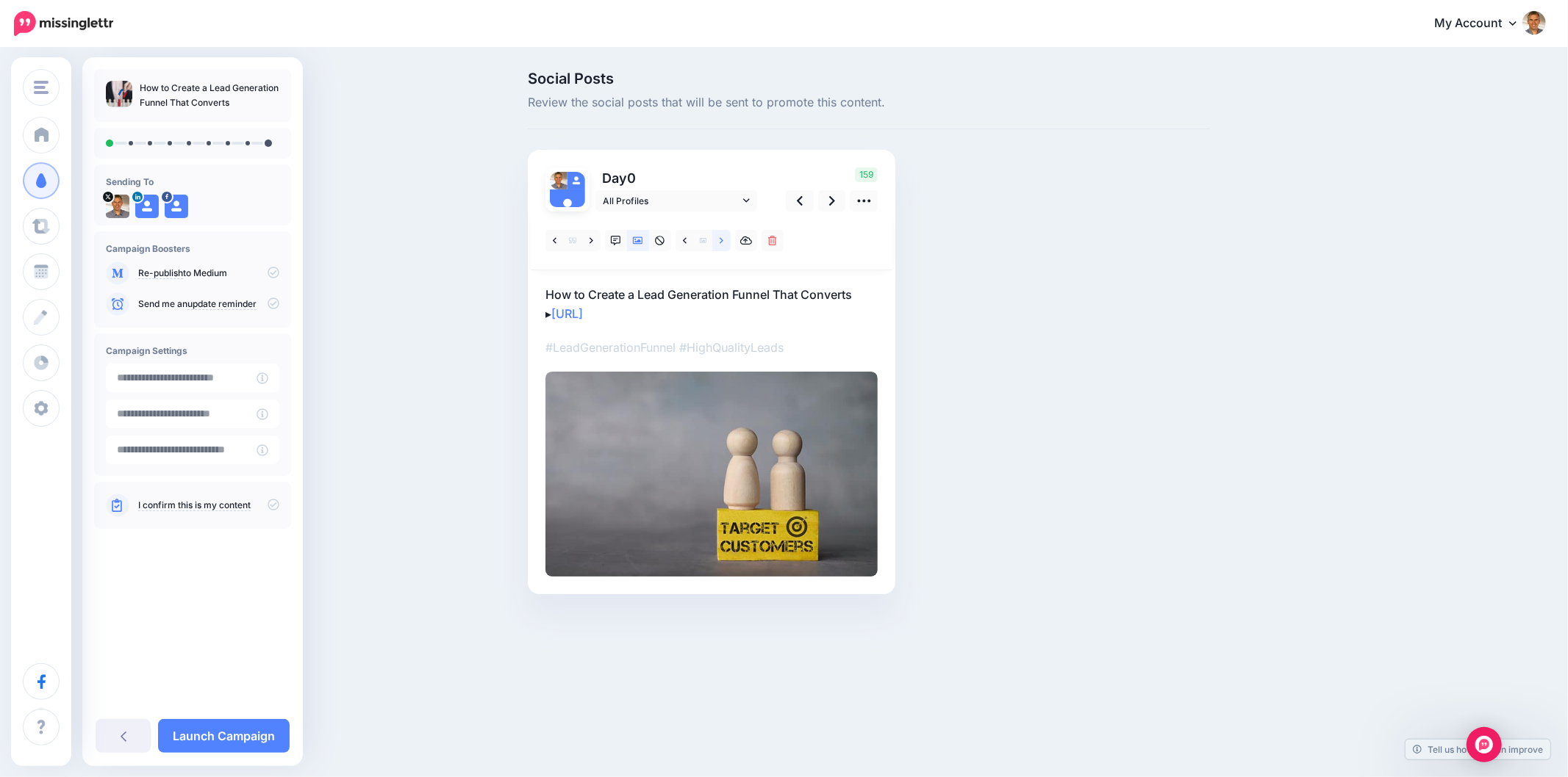
click at [724, 240] on link at bounding box center [721, 241] width 19 height 21
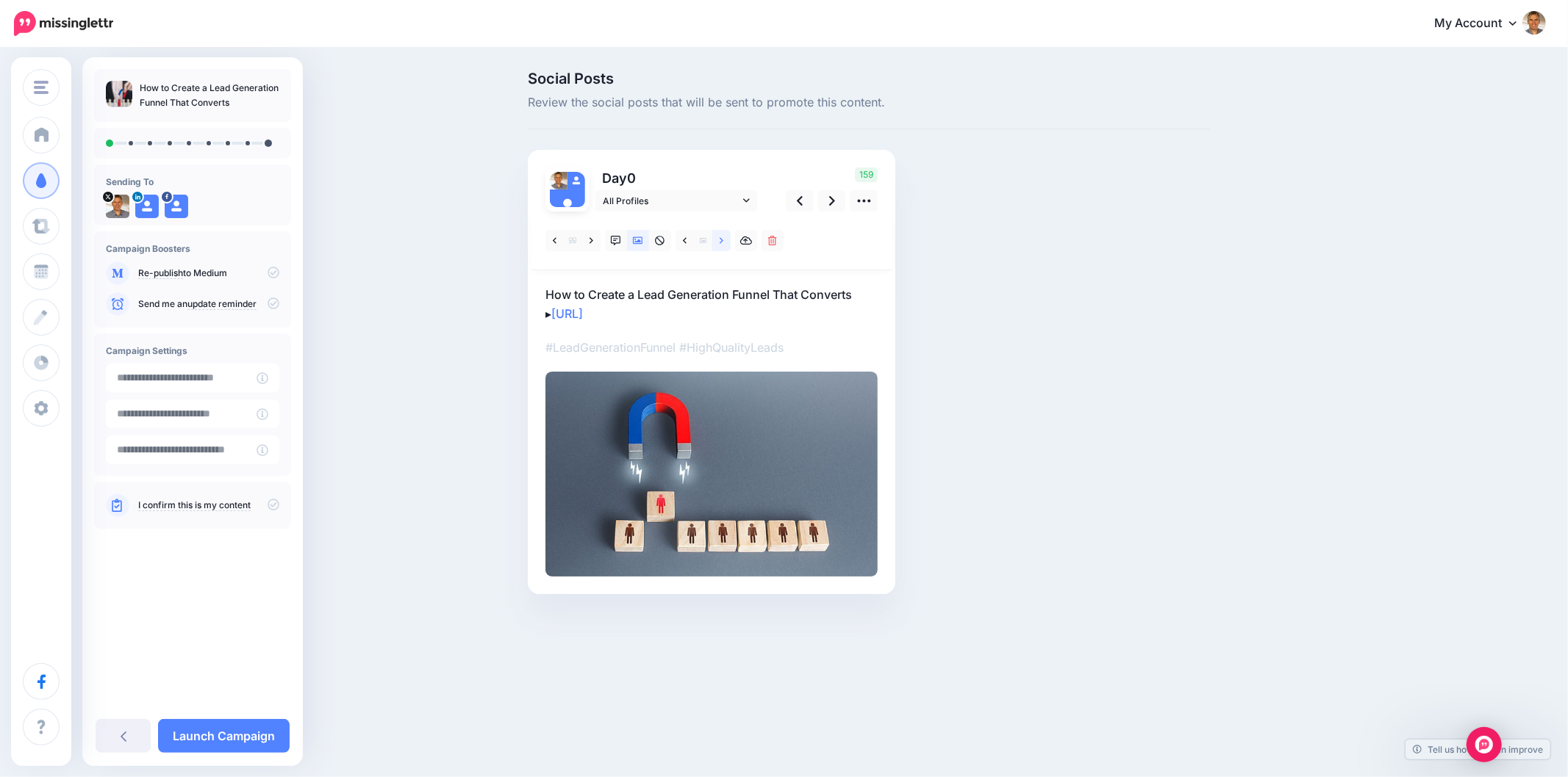
click at [724, 240] on link at bounding box center [721, 241] width 19 height 21
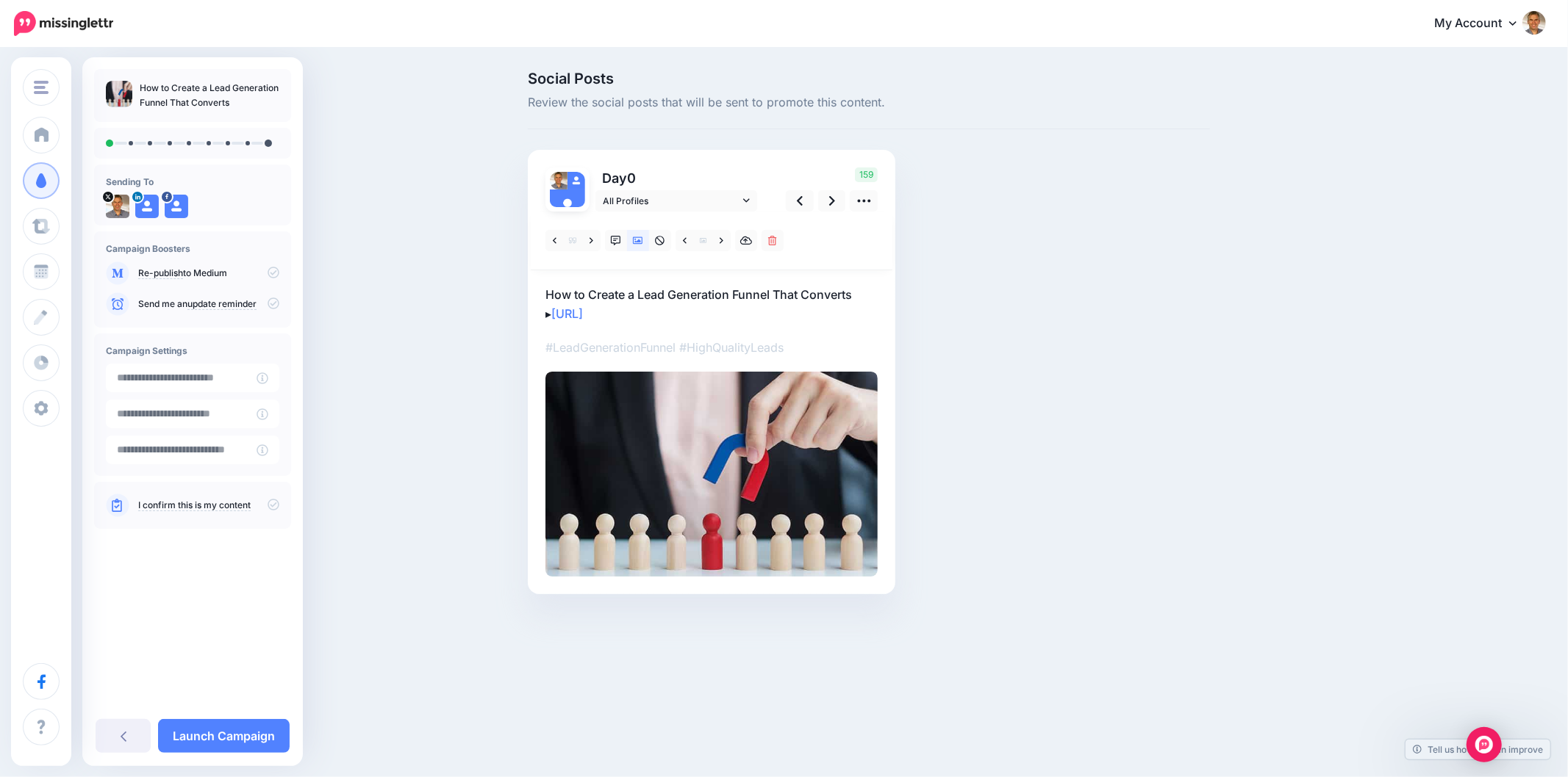
click at [1198, 504] on div "Social Posts Review the social posts that will be sent to promote this content.…" at bounding box center [869, 355] width 704 height 567
click at [819, 198] on link at bounding box center [832, 201] width 28 height 21
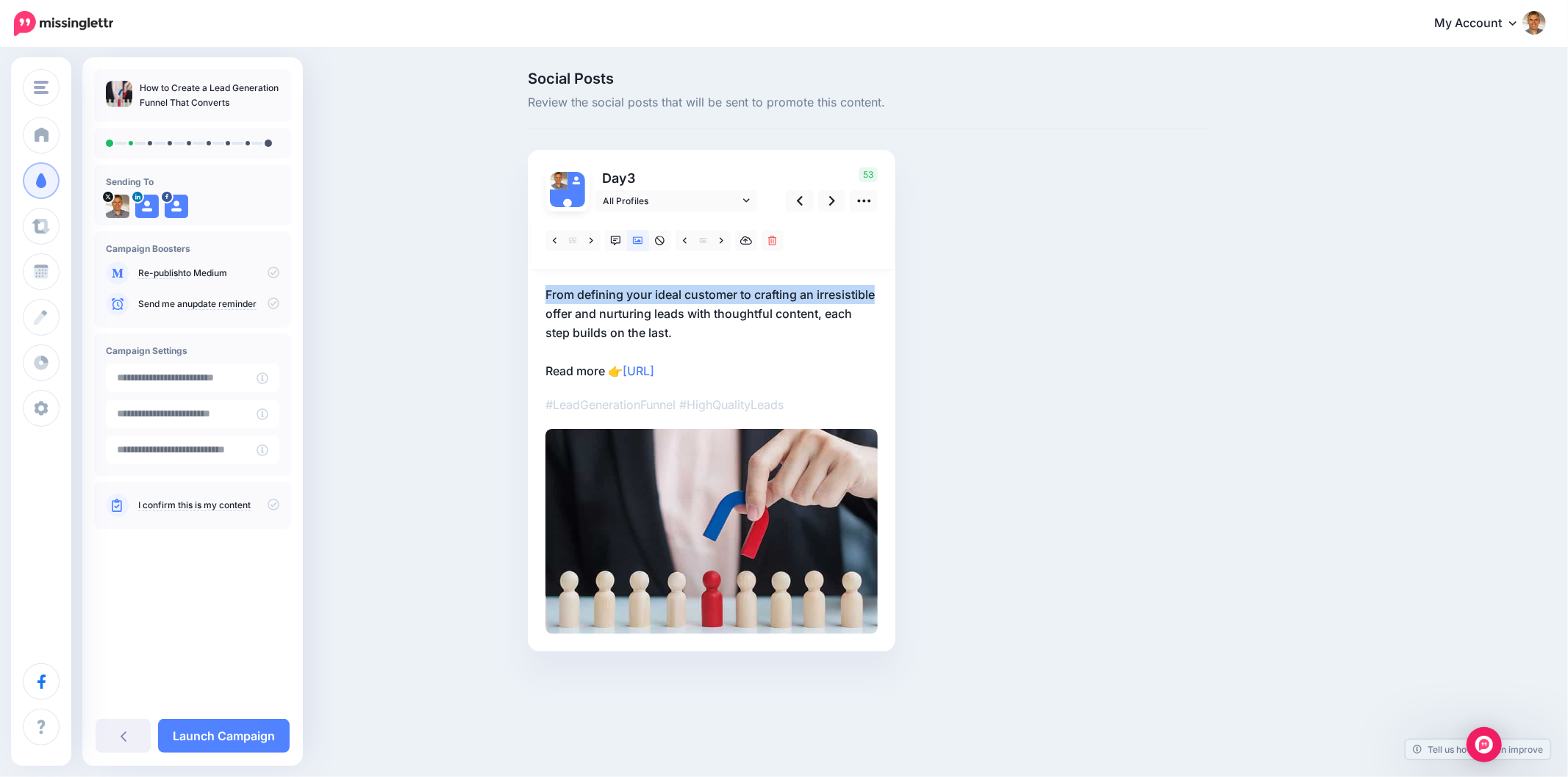
drag, startPoint x: 526, startPoint y: 294, endPoint x: 895, endPoint y: 287, distance: 369.1
click at [895, 287] on div "Social Posts Review the social posts that will be sent to promote this content.…" at bounding box center [869, 384] width 704 height 624
copy p "From defining your ideal customer to crafting an irresistible"
click at [589, 240] on icon at bounding box center [591, 241] width 4 height 11
click at [970, 298] on div "Social Posts Review the social posts that will be sent to promote this content.…" at bounding box center [869, 384] width 704 height 624
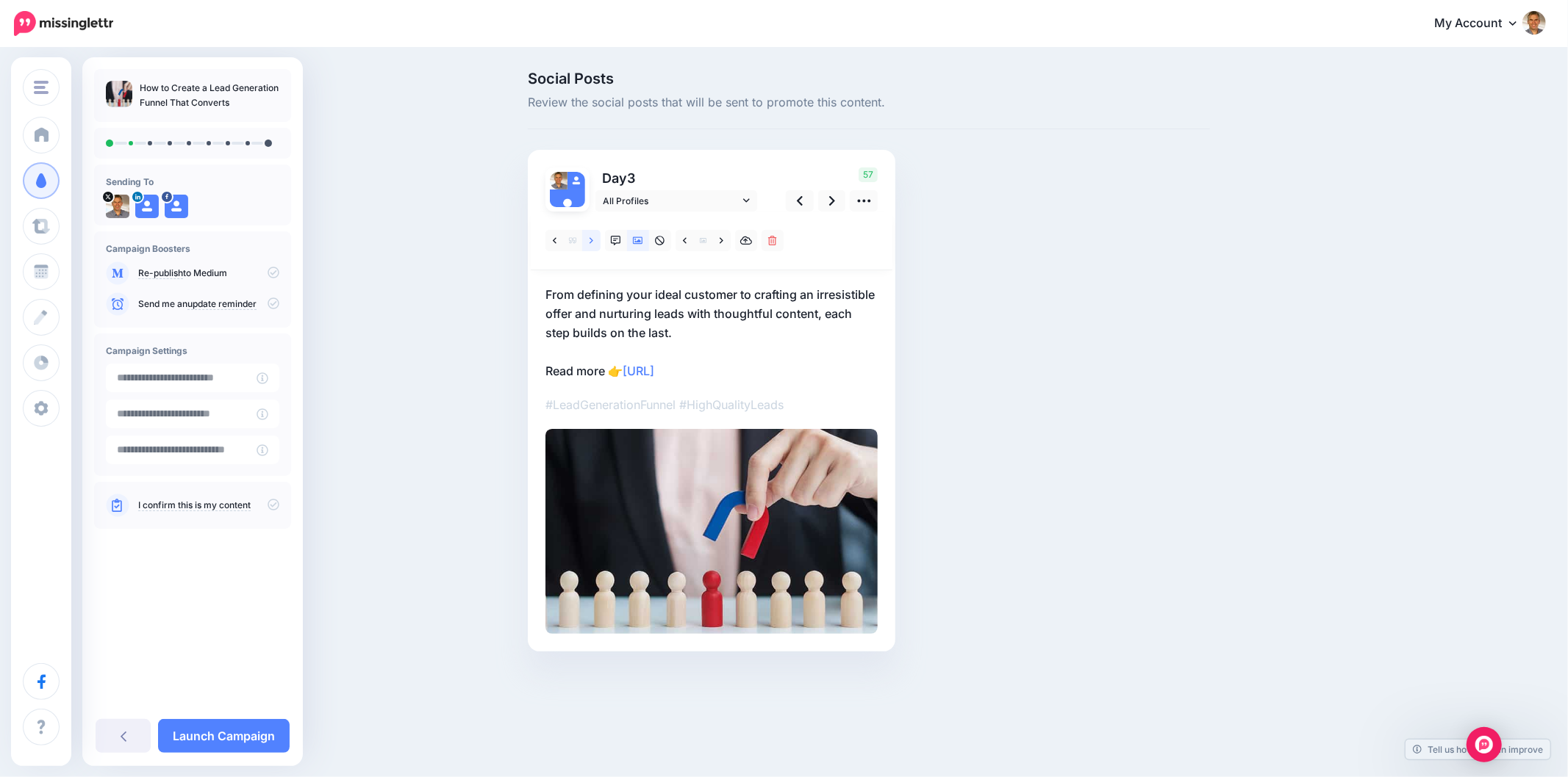
click at [594, 240] on link at bounding box center [591, 241] width 19 height 21
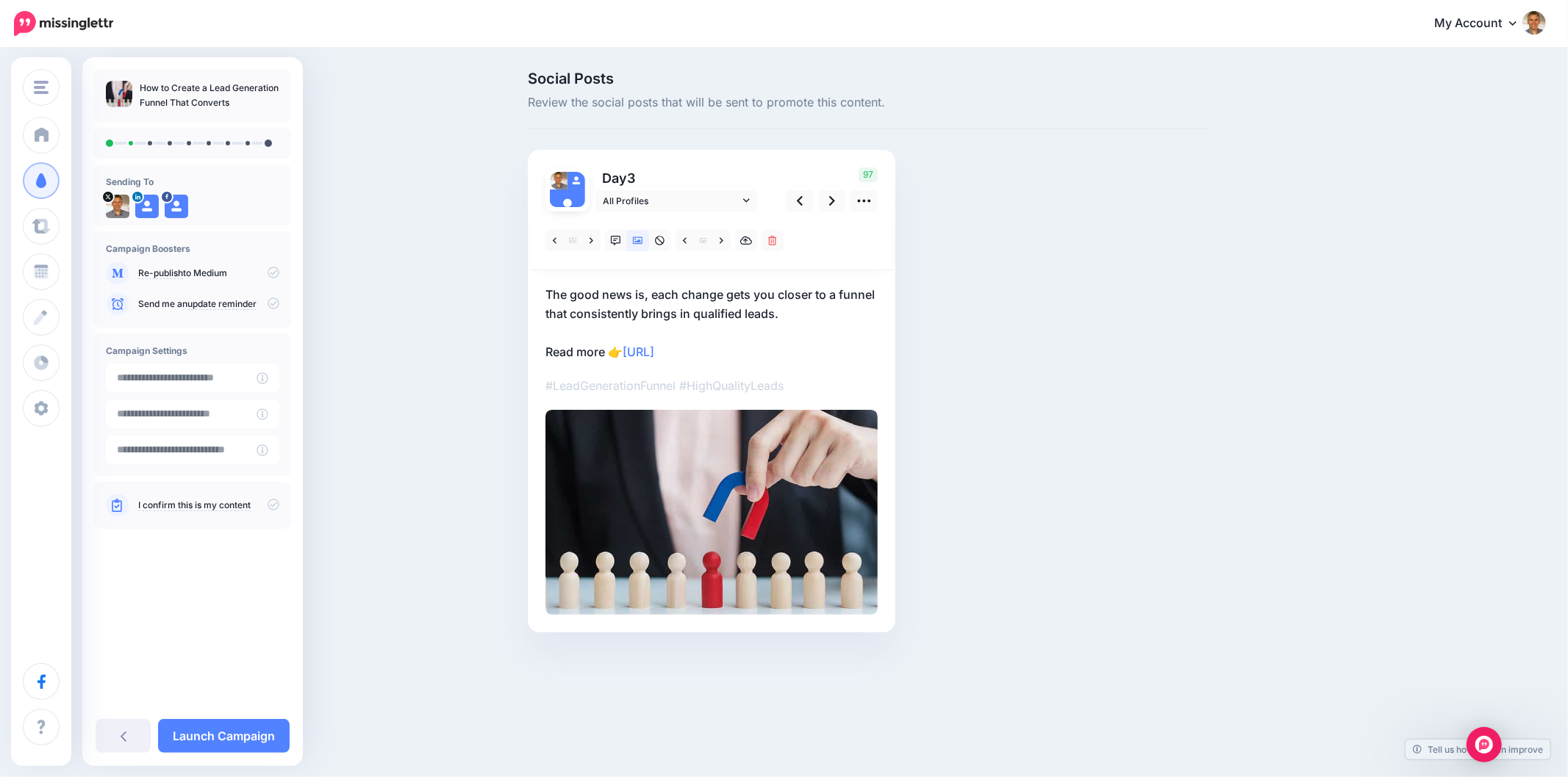
click at [1071, 422] on div "Social Posts Review the social posts that will be sent to promote this content.…" at bounding box center [869, 374] width 704 height 605
click at [1047, 450] on div "Social Posts Review the social posts that will be sent to promote this content.…" at bounding box center [869, 374] width 704 height 605
drag, startPoint x: 544, startPoint y: 296, endPoint x: 816, endPoint y: 290, distance: 272.1
click at [816, 290] on div "Day 3 All Profiles" at bounding box center [711, 391] width 367 height 482
copy p "The good news is, each change gets you closer"
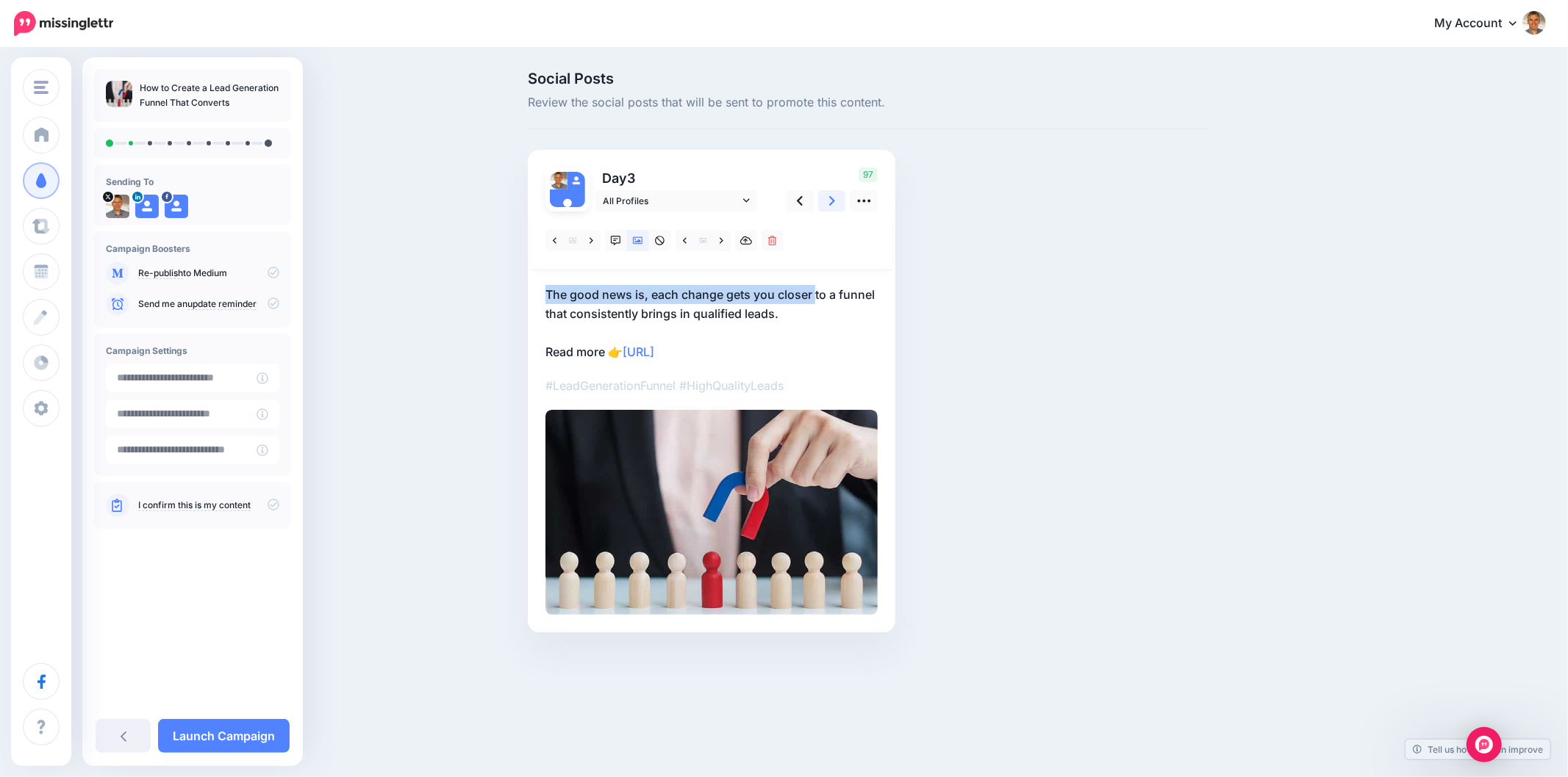
click at [834, 199] on icon at bounding box center [832, 200] width 6 height 15
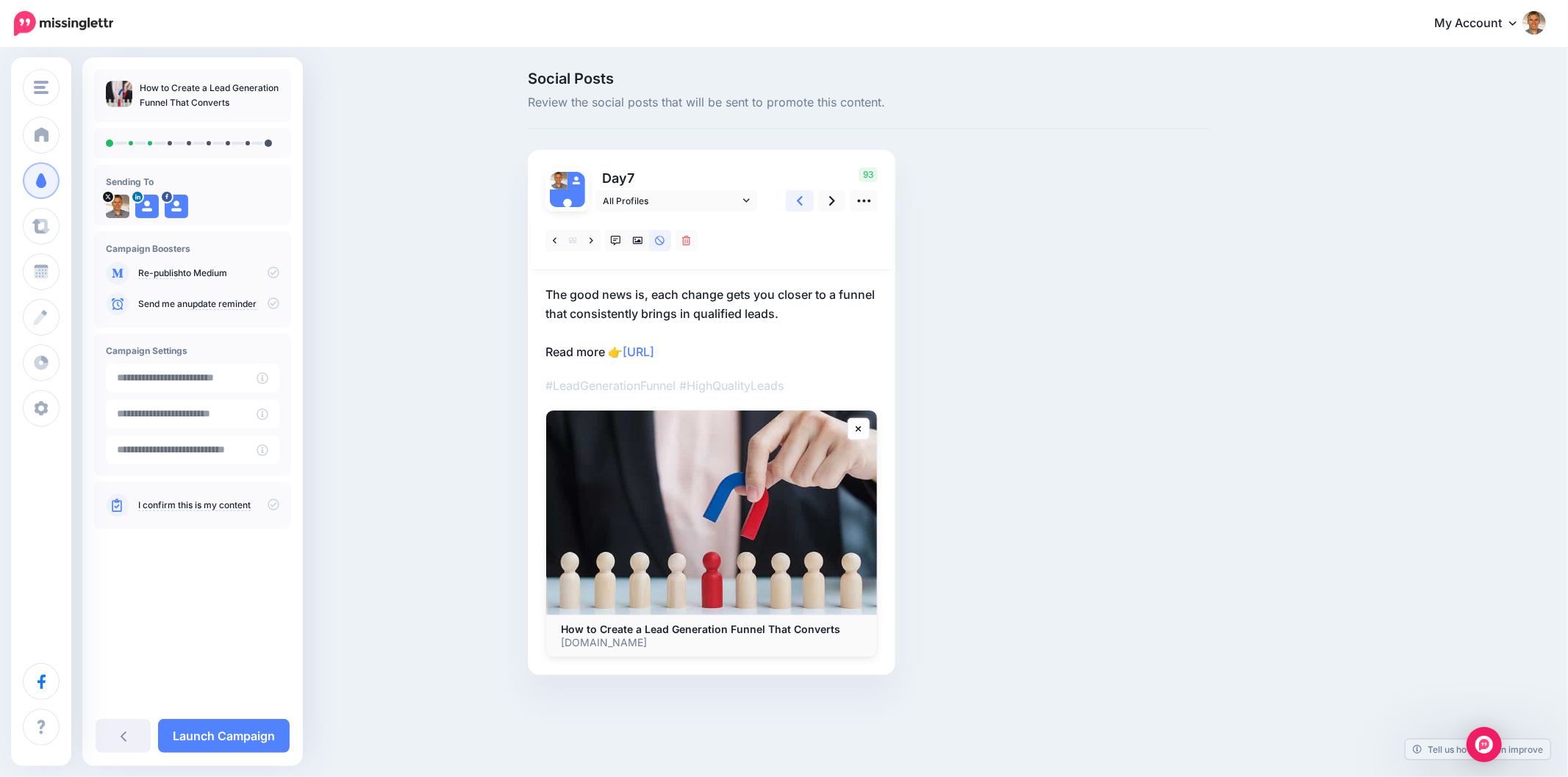
click at [799, 205] on icon at bounding box center [799, 200] width 6 height 15
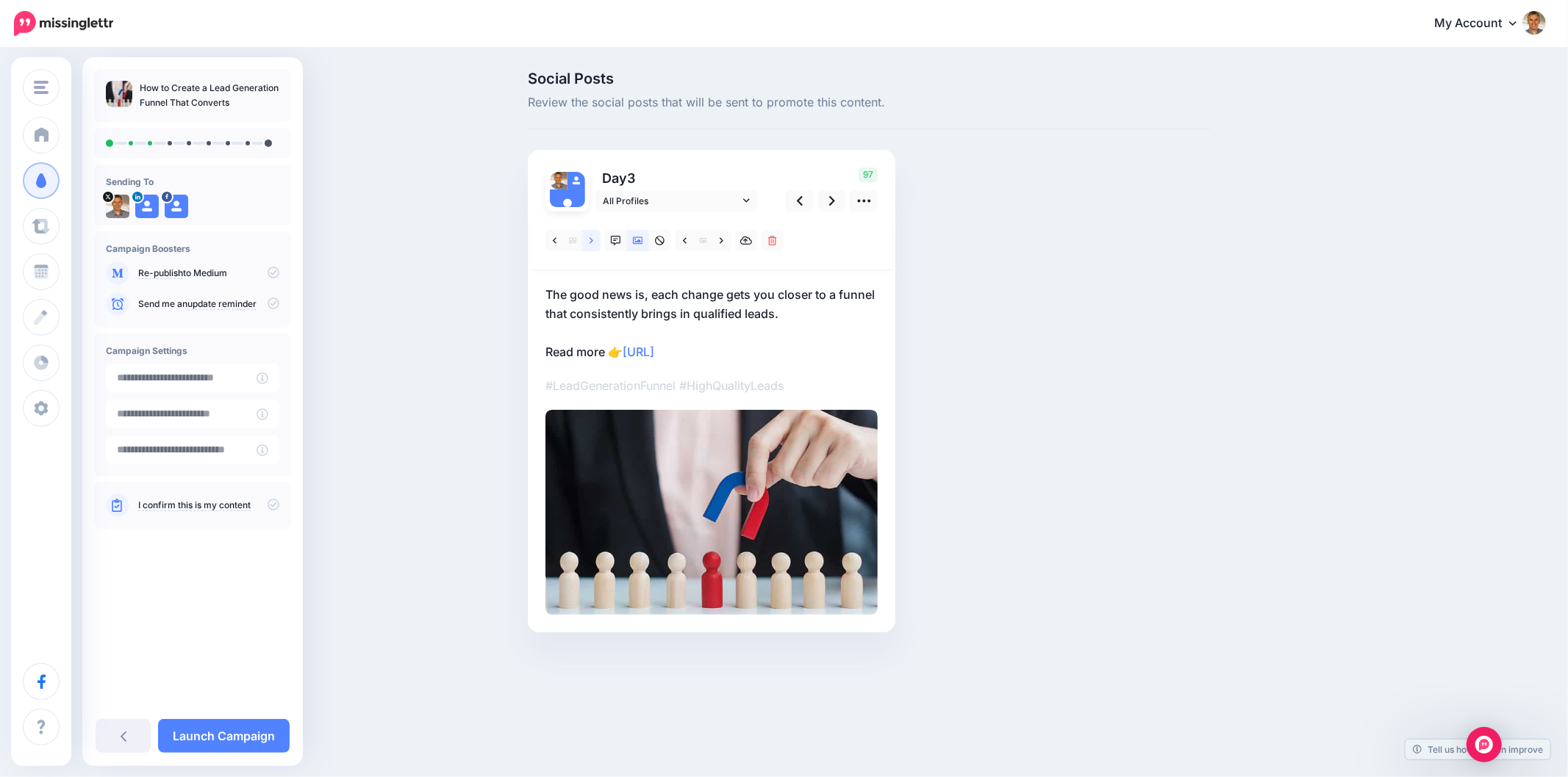
click at [592, 241] on icon at bounding box center [591, 241] width 4 height 11
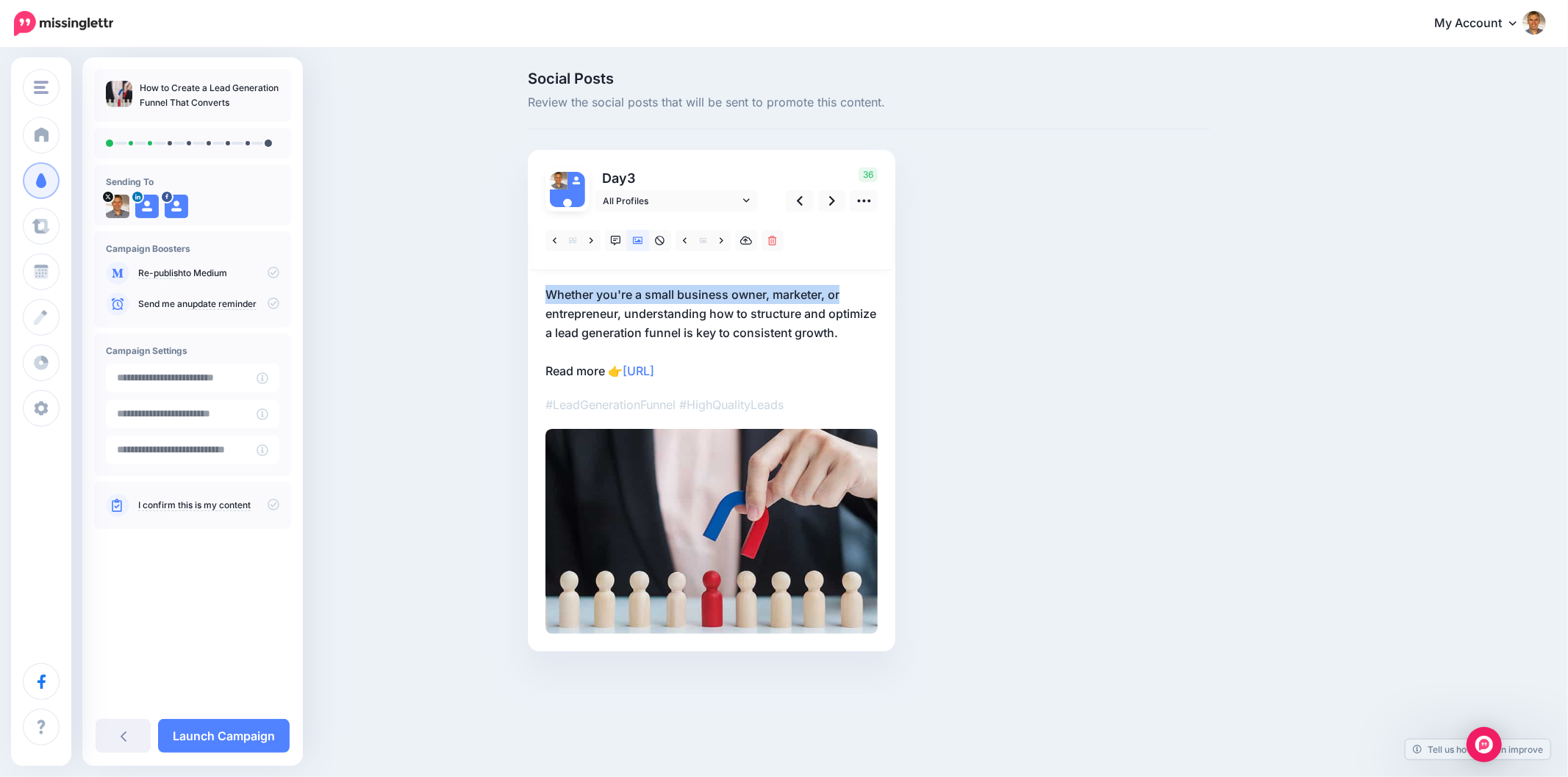
drag, startPoint x: 535, startPoint y: 295, endPoint x: 840, endPoint y: 284, distance: 305.2
click at [840, 284] on div "Day 3 All Profiles" at bounding box center [711, 400] width 367 height 502
copy p "Whether you're a small business owner, marketer, or"
click at [1092, 390] on div "Social Posts Review the social posts that will be sent to promote this content.…" at bounding box center [869, 384] width 704 height 624
click at [615, 243] on icon at bounding box center [616, 241] width 11 height 11
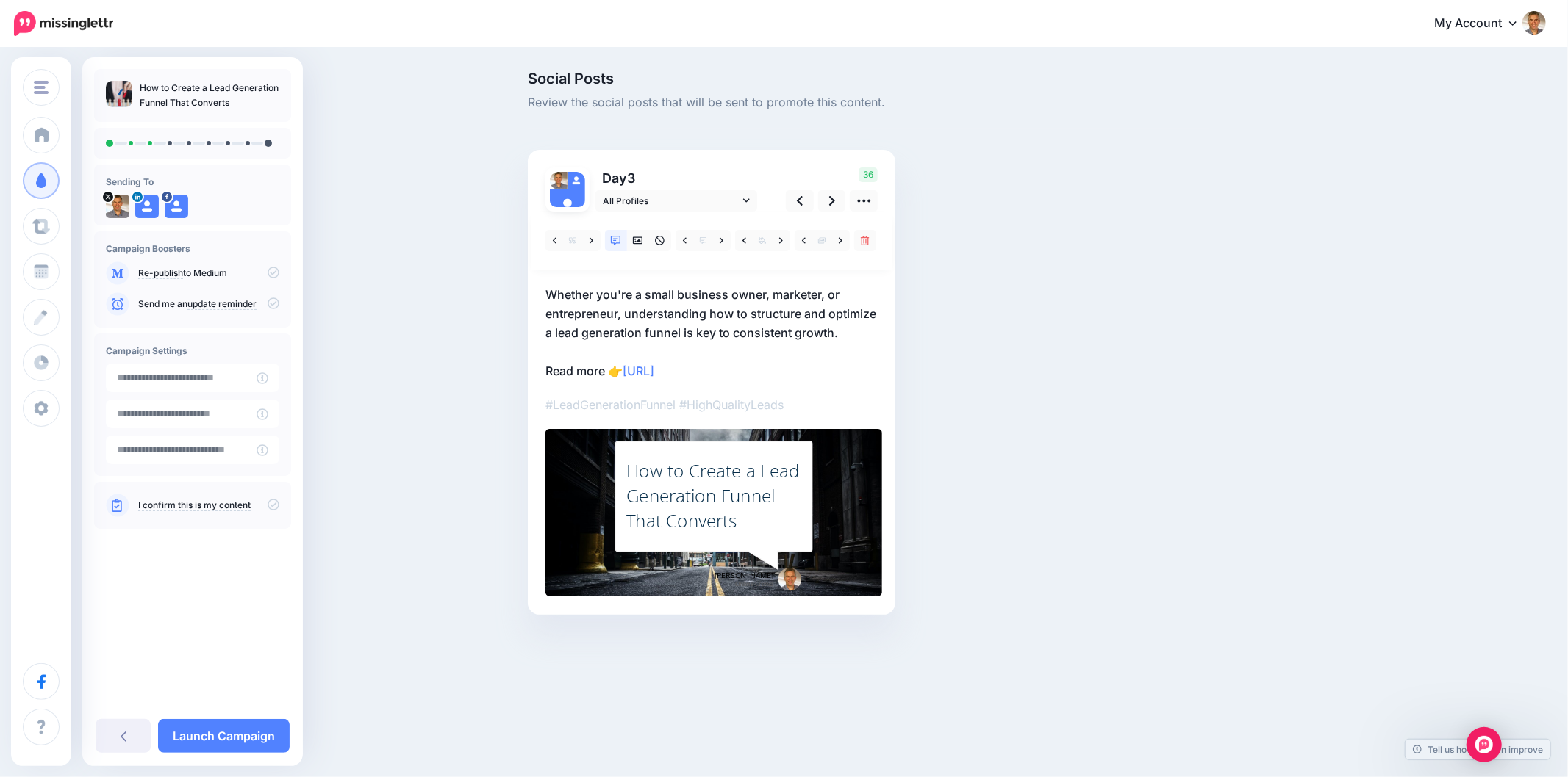
drag, startPoint x: 714, startPoint y: 489, endPoint x: 716, endPoint y: 467, distance: 22.1
click at [715, 490] on div "How to Create a Lead Generation Funnel That Converts" at bounding box center [714, 496] width 176 height 75
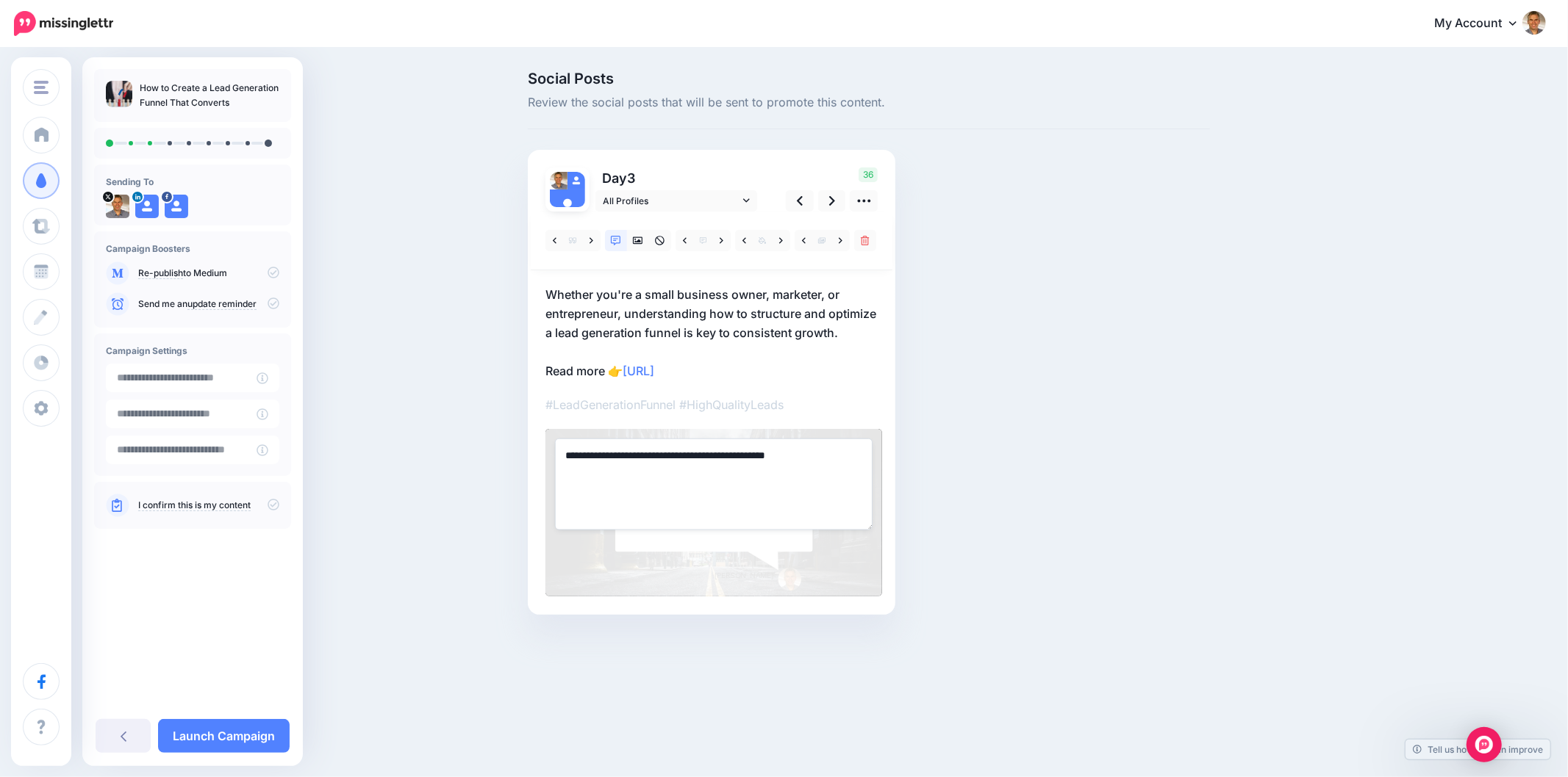
click at [686, 481] on textarea "**********" at bounding box center [714, 483] width 318 height 91
paste textarea "**********"
type textarea "**********"
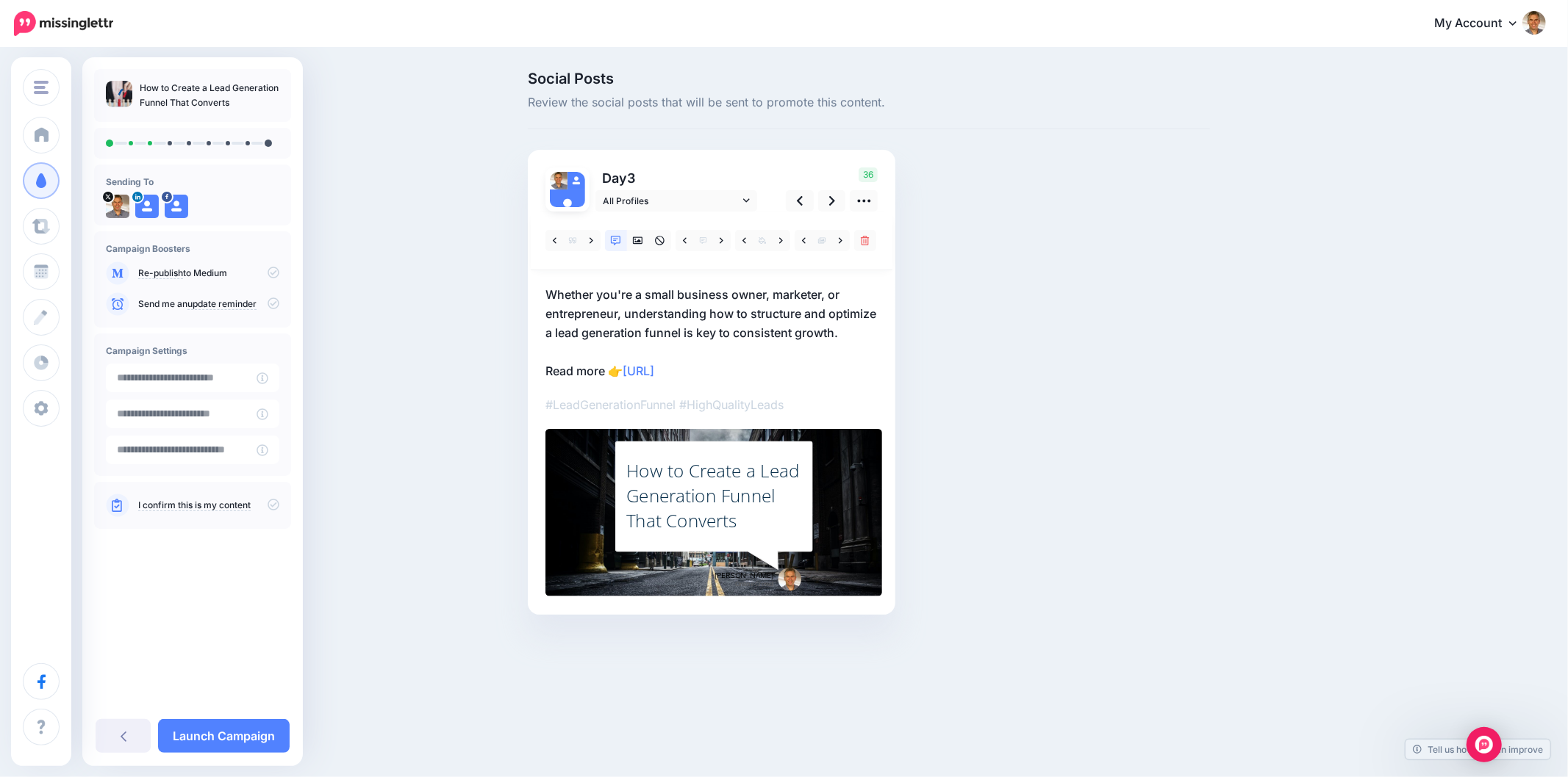
click at [1070, 449] on div "Social Posts Review the social posts that will be sent to promote this content.…" at bounding box center [869, 365] width 704 height 587
click at [1070, 446] on div "Social Posts Review the social posts that will be sent to promote this content.…" at bounding box center [869, 365] width 704 height 587
drag, startPoint x: 1119, startPoint y: 467, endPoint x: 1124, endPoint y: 461, distance: 7.8
click at [1120, 467] on div "Social Posts Review the social posts that will be sent to promote this content.…" at bounding box center [869, 365] width 704 height 587
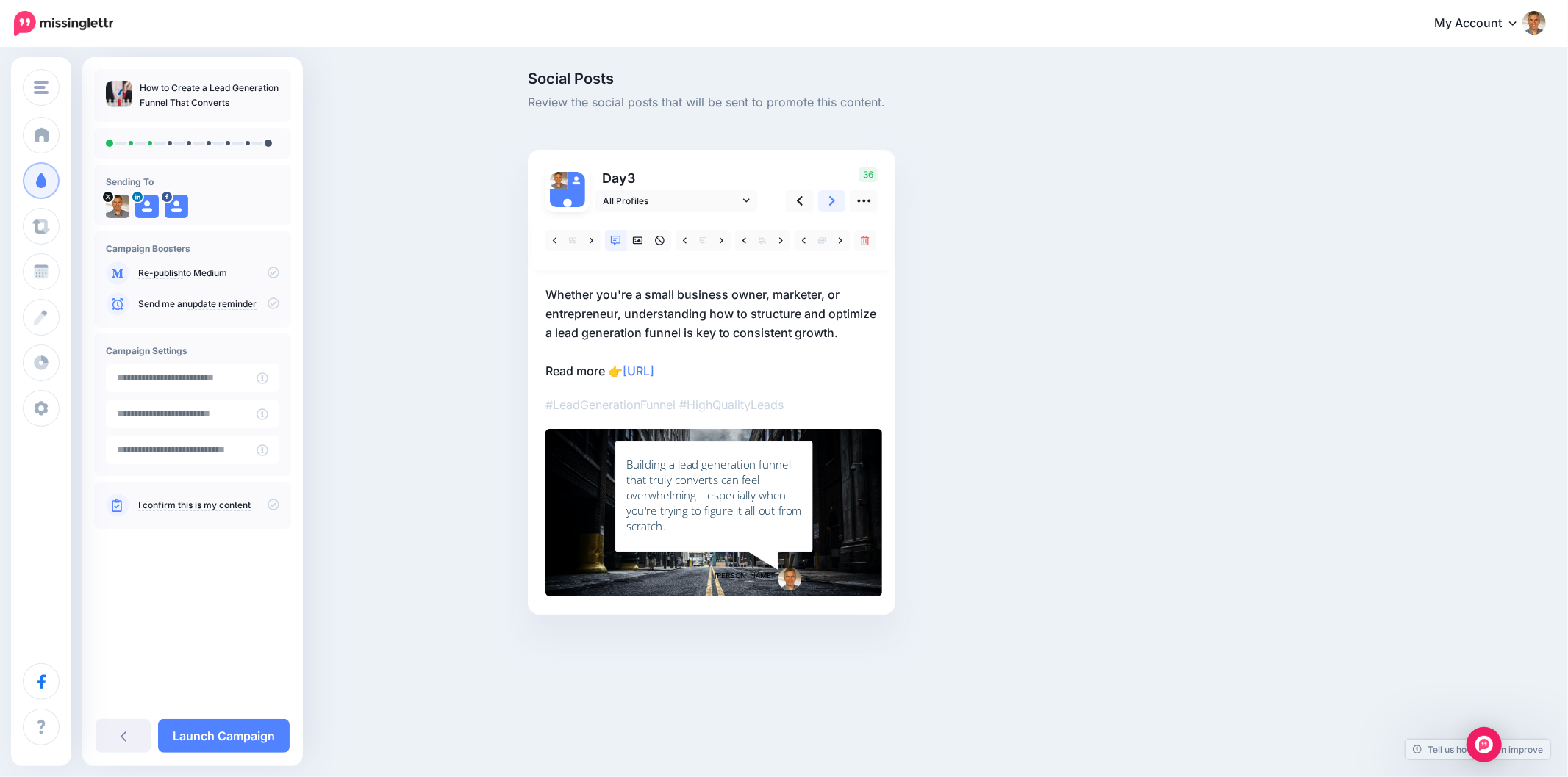
click at [831, 200] on icon at bounding box center [832, 200] width 6 height 15
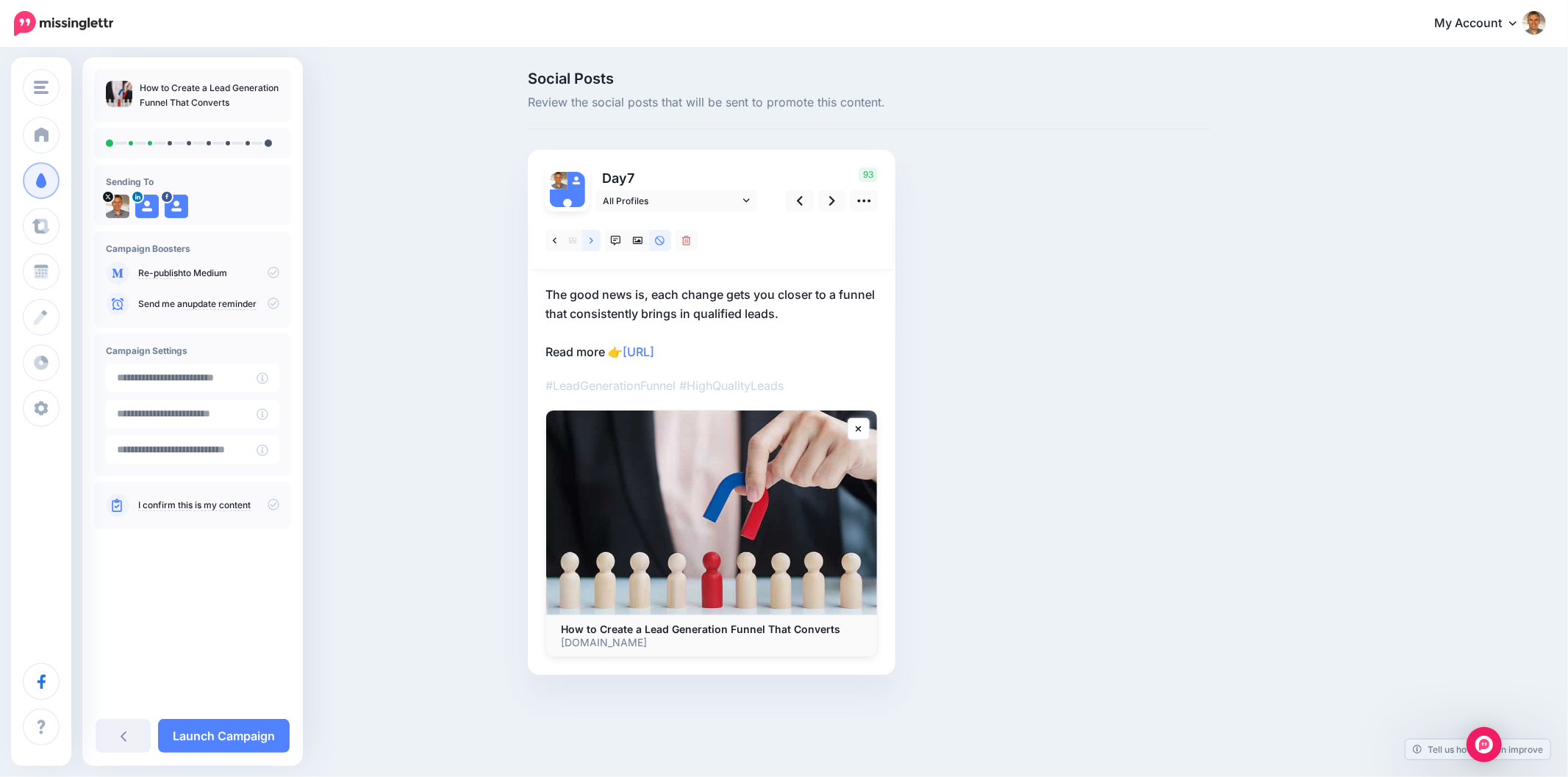
click at [593, 245] on link at bounding box center [591, 241] width 19 height 21
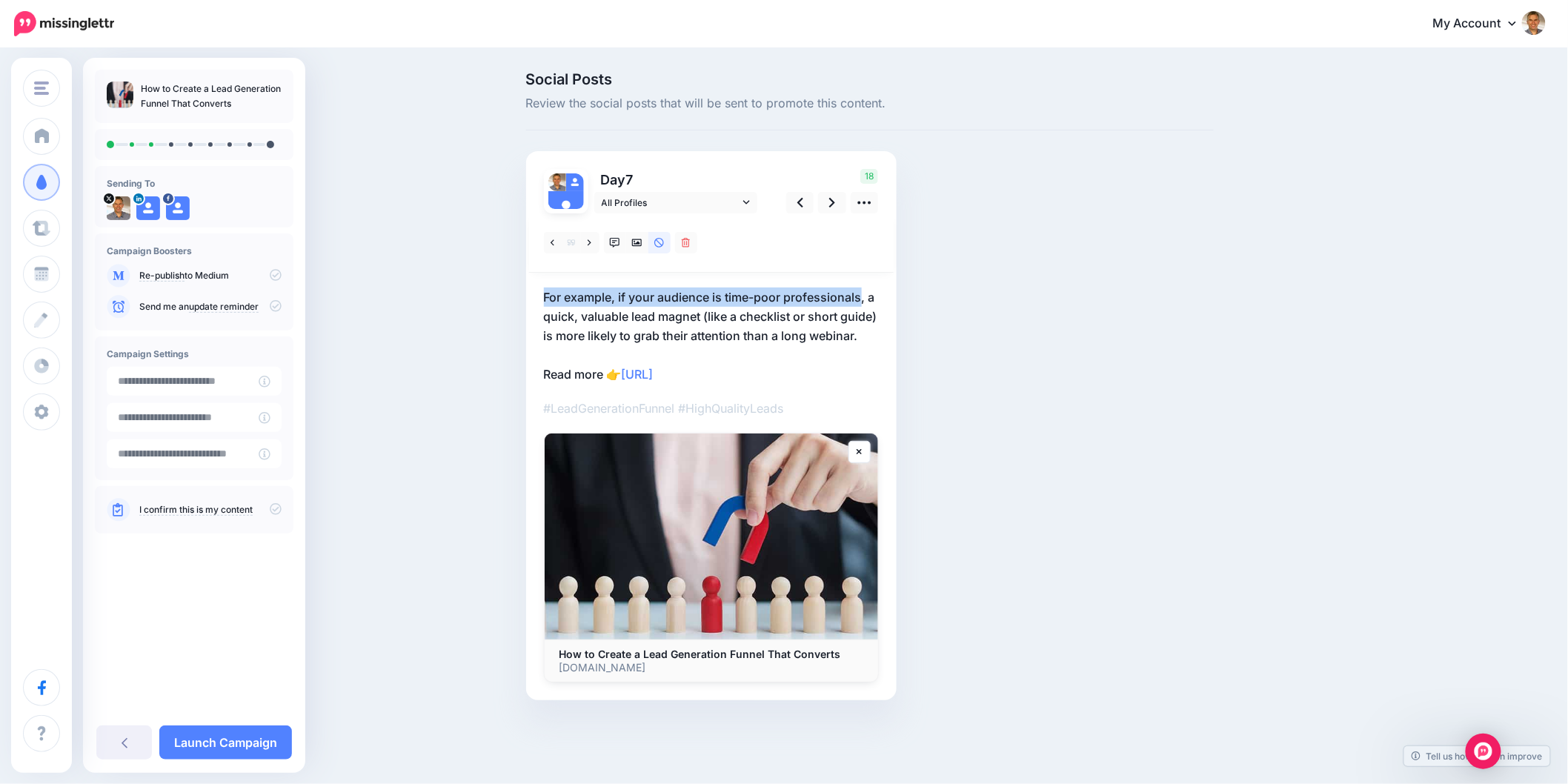
drag, startPoint x: 530, startPoint y: 291, endPoint x: 879, endPoint y: 287, distance: 349.0
click at [868, 294] on div "Social Posts Review the social posts that will be sent to promote this content.…" at bounding box center [870, 408] width 710 height 673
copy p "For example, if your audience is time-poor professionals"
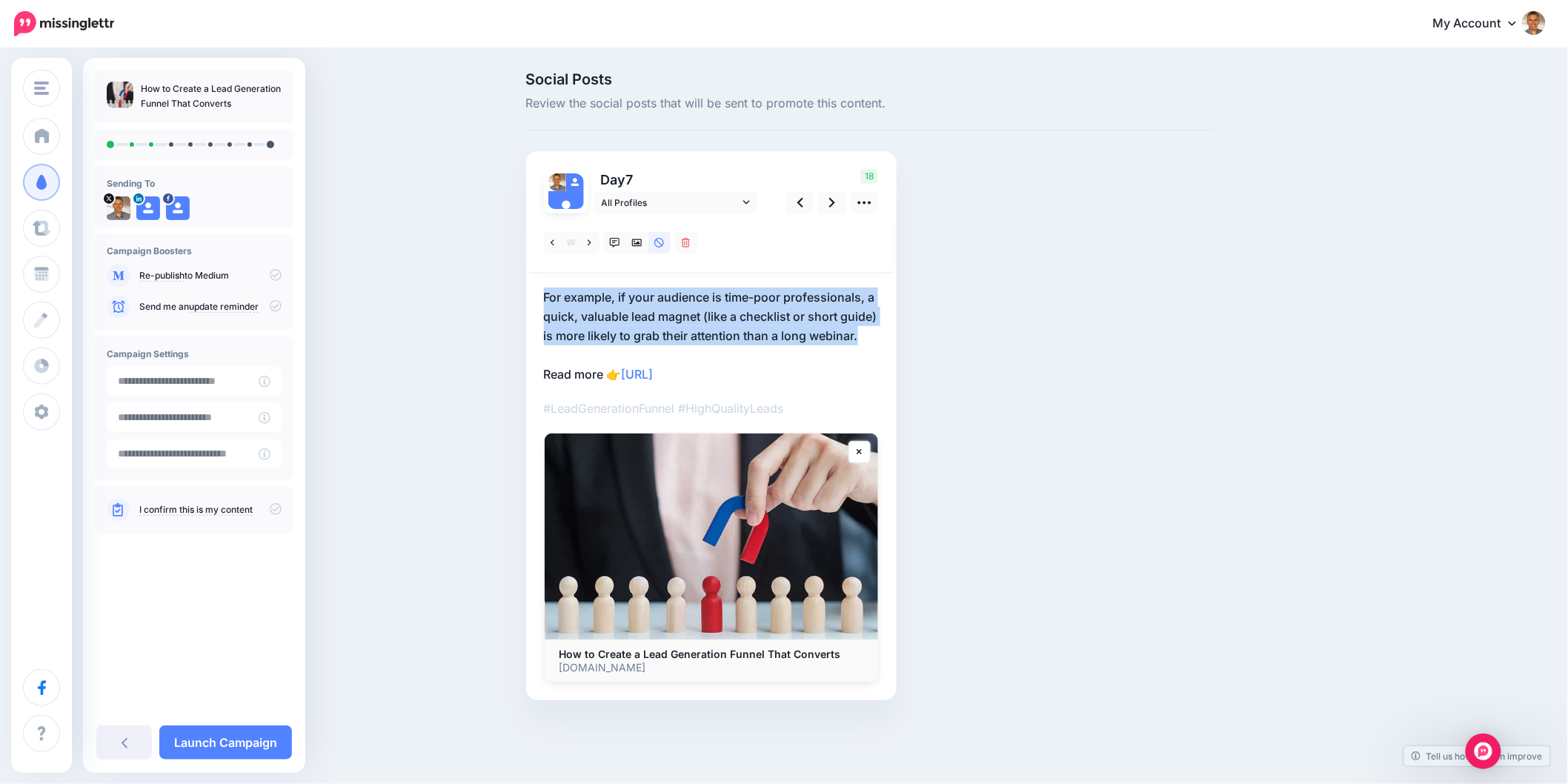
drag, startPoint x: 603, startPoint y: 351, endPoint x: 550, endPoint y: 287, distance: 83.1
click at [550, 287] on p "For example, if your audience is time-poor professionals, a quick, valuable lea…" at bounding box center [711, 335] width 335 height 96
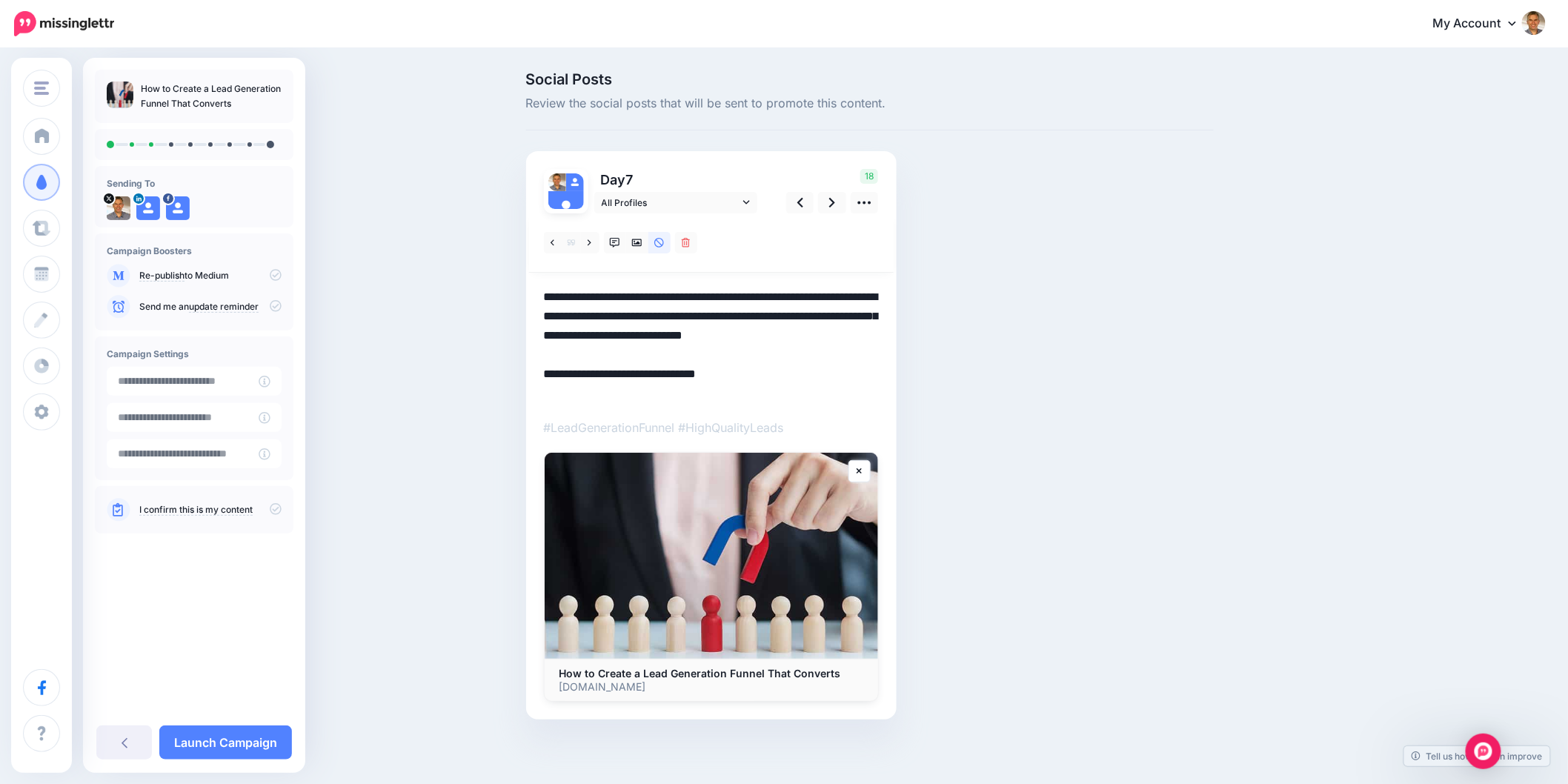
drag, startPoint x: 605, startPoint y: 353, endPoint x: 548, endPoint y: 300, distance: 77.8
click at [548, 300] on div "Day 7 All Profiles" at bounding box center [711, 435] width 370 height 569
paste textarea
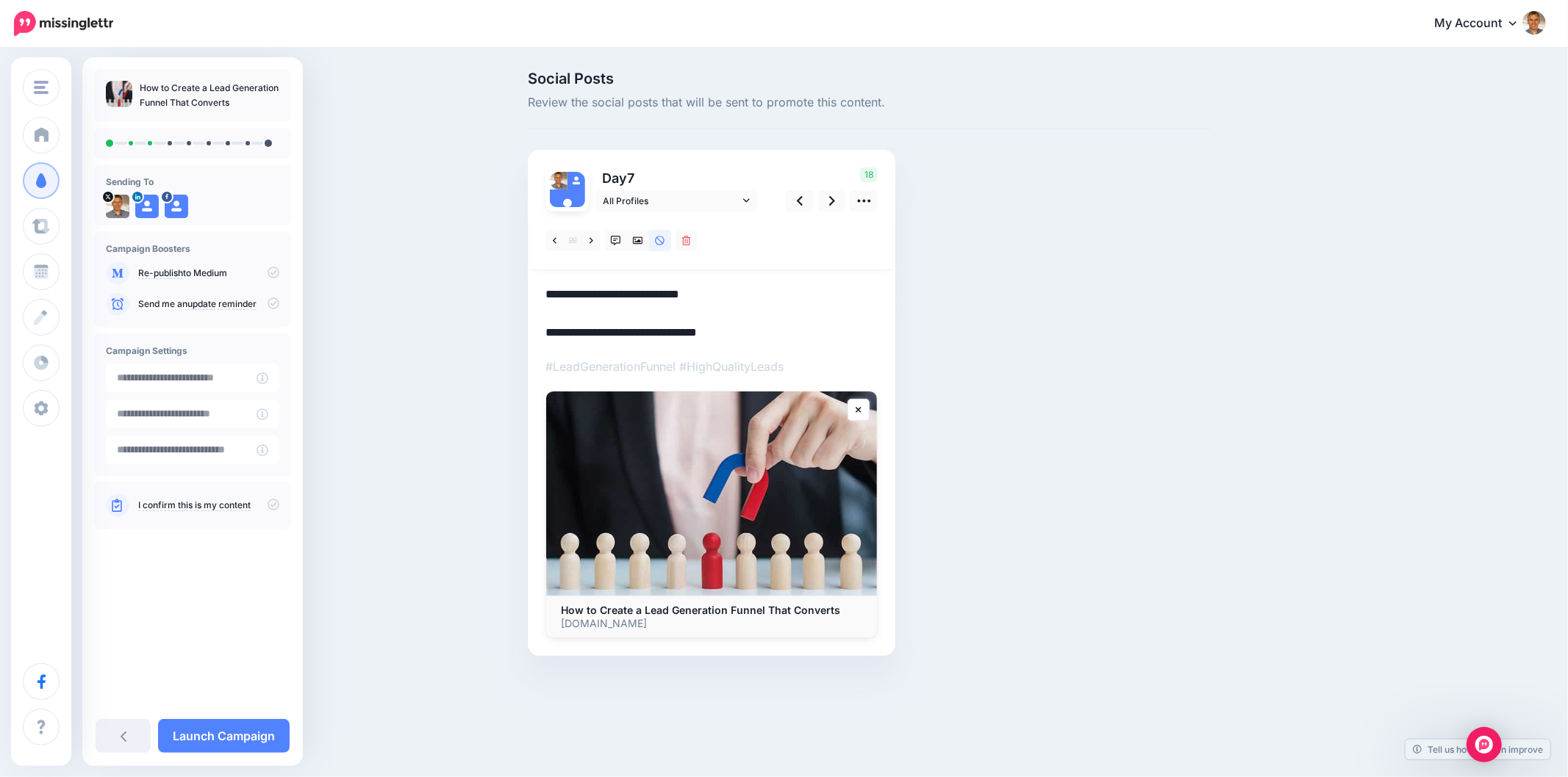
type textarea "**********"
click at [1023, 332] on div "Social Posts Review the social posts that will be sent to promote this content.…" at bounding box center [869, 385] width 704 height 629
click at [616, 241] on icon at bounding box center [616, 241] width 11 height 11
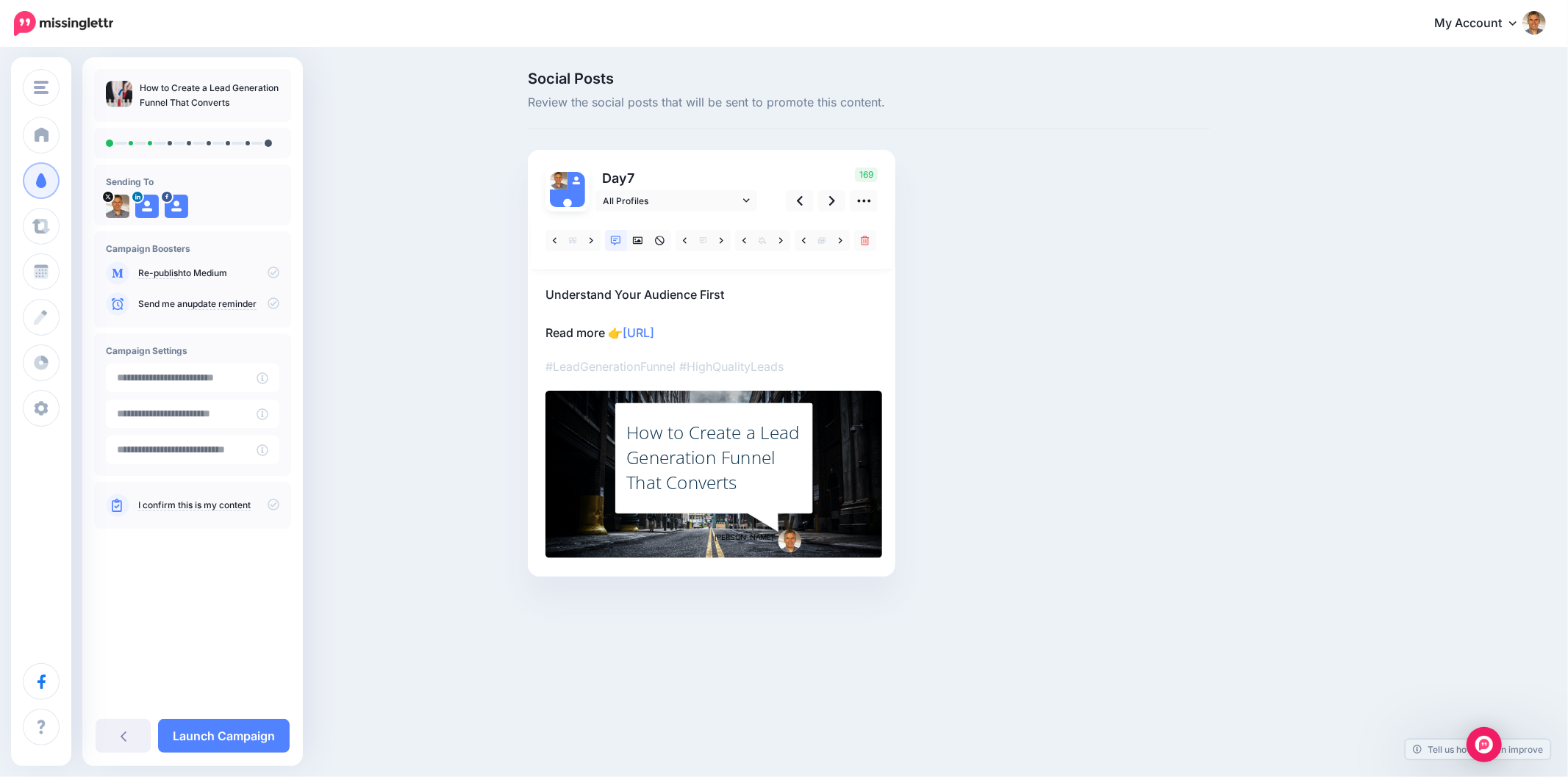
click at [633, 468] on div "How to Create a Lead Generation Funnel That Converts" at bounding box center [714, 457] width 176 height 75
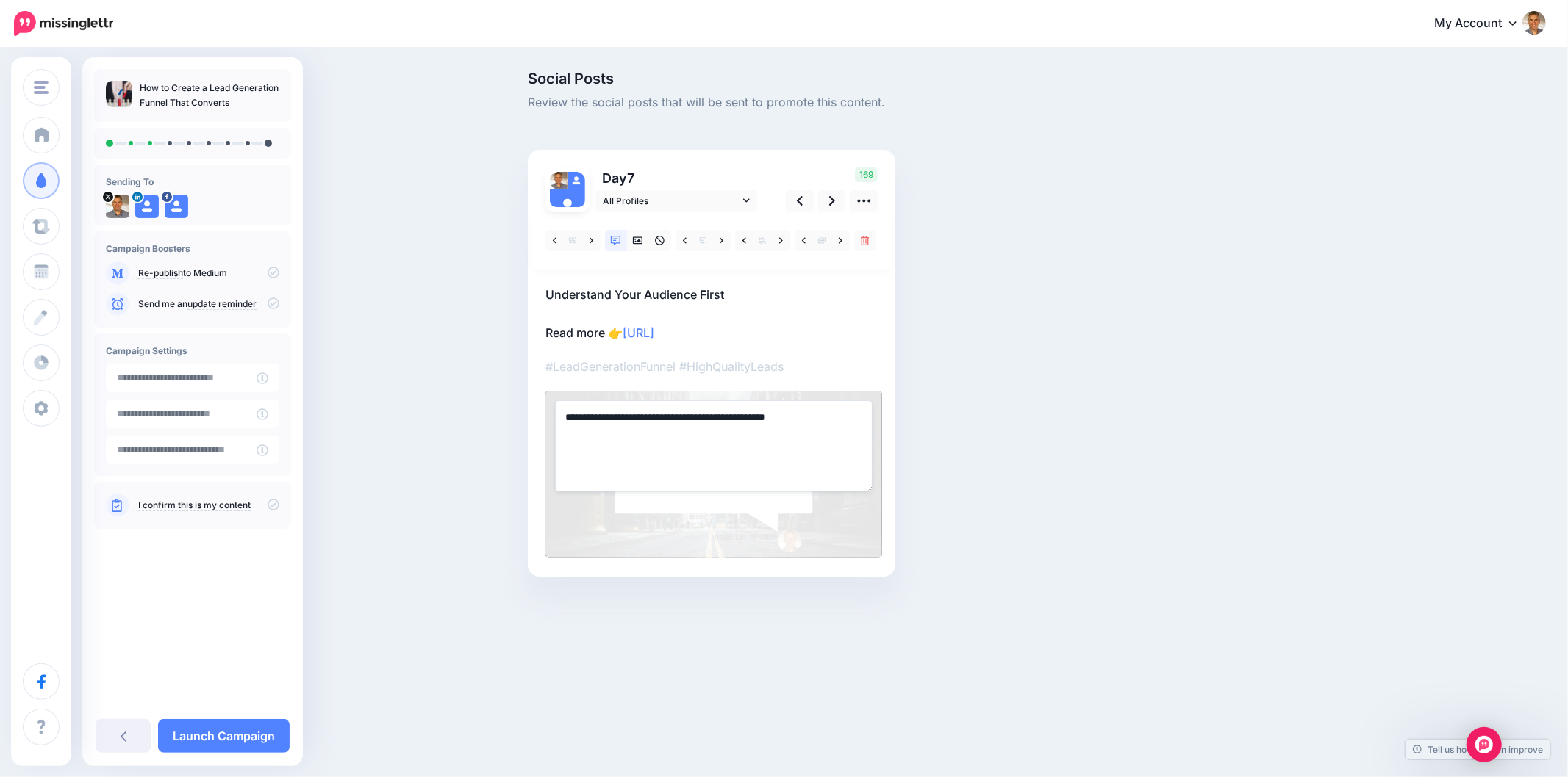
click at [671, 455] on textarea "**********" at bounding box center [714, 445] width 318 height 91
click at [671, 453] on textarea "**********" at bounding box center [714, 445] width 318 height 91
paste textarea "**********"
type textarea "**********"
click at [1129, 434] on div "Social Posts Review the social posts that will be sent to promote this content.…" at bounding box center [869, 346] width 704 height 549
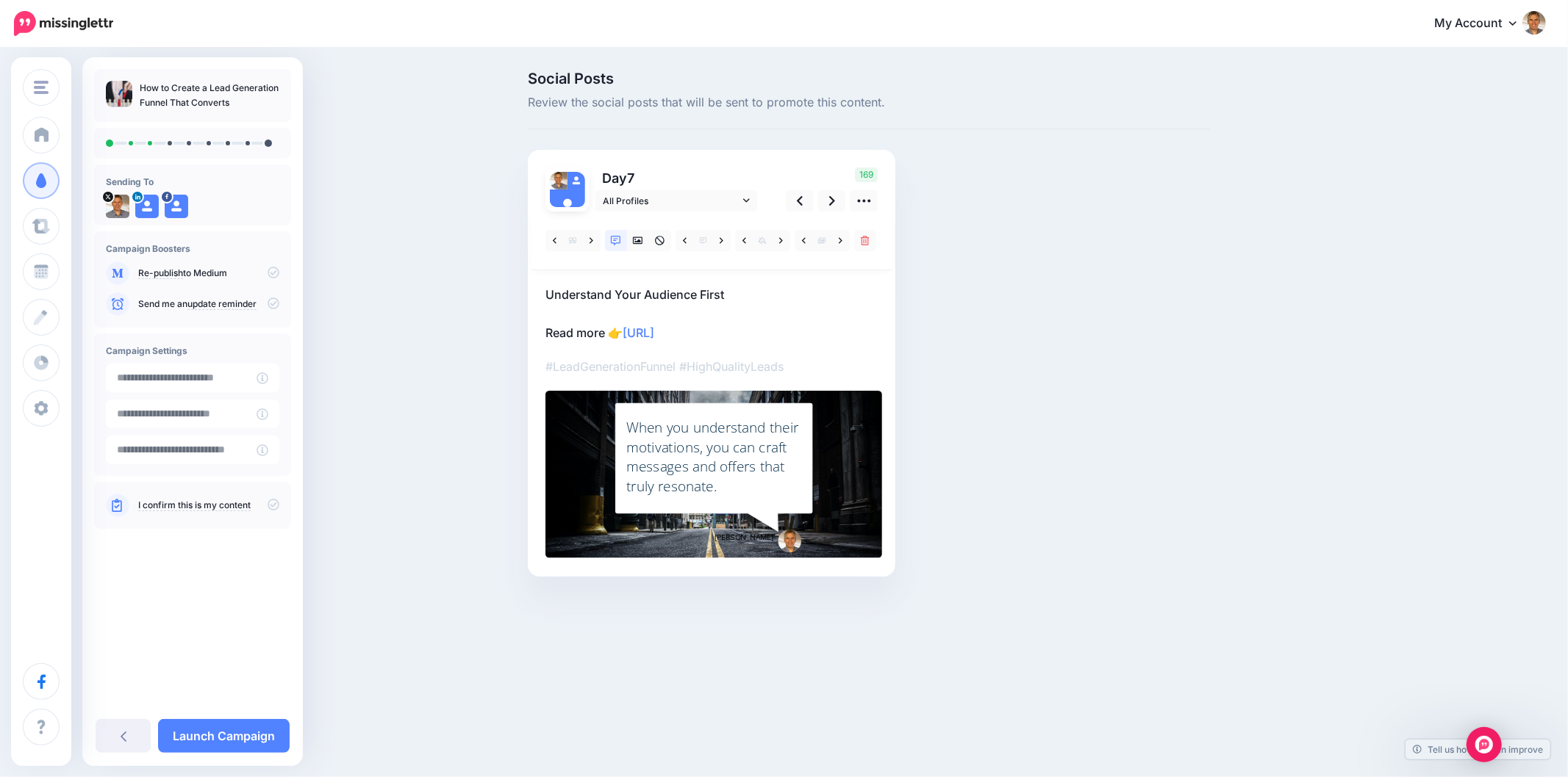
click at [1046, 420] on div "Social Posts Review the social posts that will be sent to promote this content.…" at bounding box center [869, 346] width 704 height 549
click at [1061, 393] on div "Social Posts Review the social posts that will be sent to promote this content.…" at bounding box center [869, 346] width 704 height 549
click at [1312, 416] on div "Social Posts Review the social posts that will be sent to promote this content.…" at bounding box center [940, 346] width 845 height 549
click at [834, 203] on icon at bounding box center [832, 200] width 6 height 15
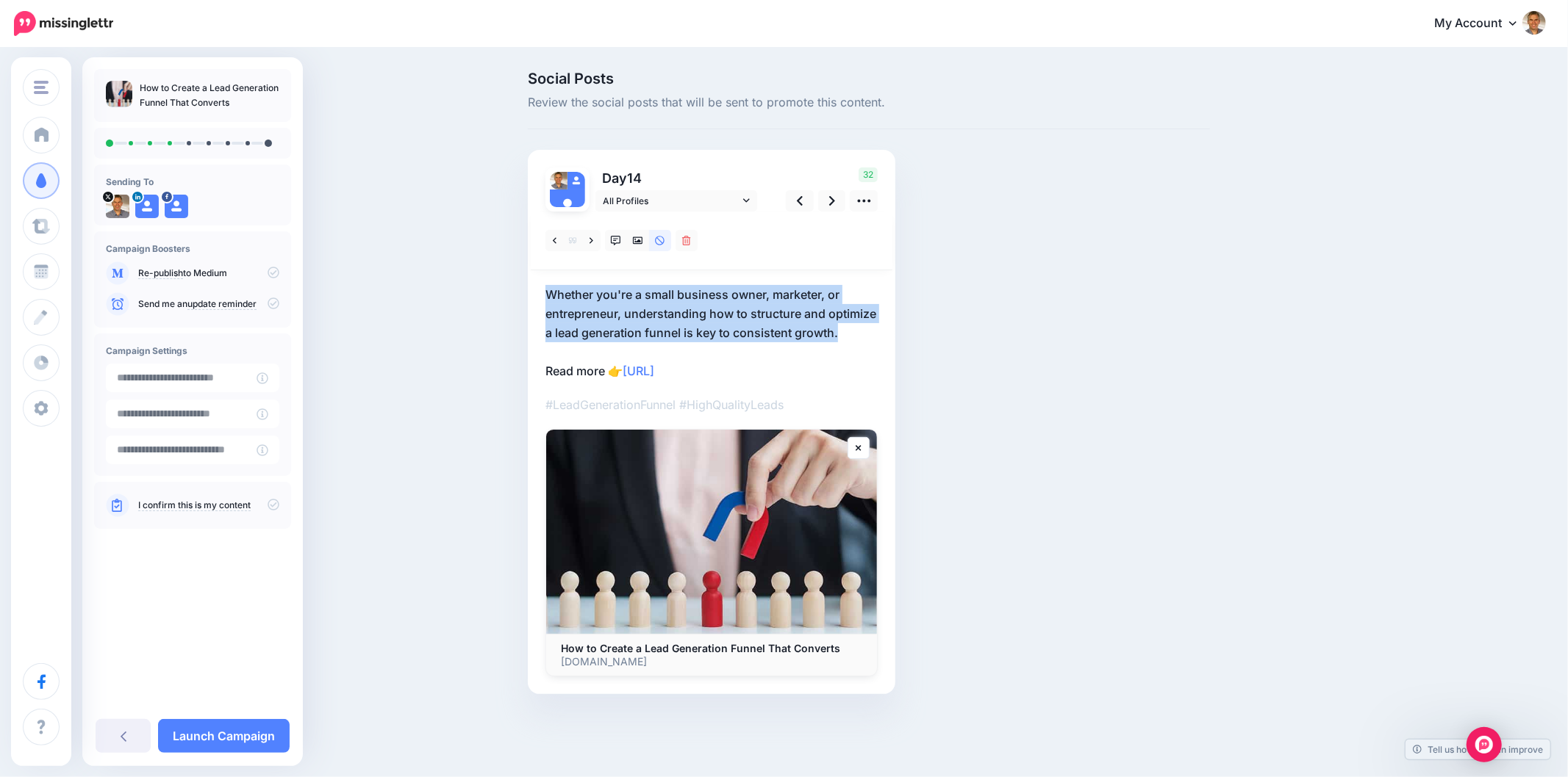
drag, startPoint x: 851, startPoint y: 329, endPoint x: 531, endPoint y: 297, distance: 321.6
click at [531, 297] on div "Day 14 All Profiles" at bounding box center [711, 422] width 367 height 544
drag, startPoint x: 1009, startPoint y: 327, endPoint x: 843, endPoint y: 339, distance: 166.4
click at [1005, 327] on div "Social Posts Review the social posts that will be sent to promote this content.…" at bounding box center [869, 405] width 704 height 667
click at [856, 336] on p "Whether you're a small business owner, marketer, or entrepreneur, understanding…" at bounding box center [711, 332] width 332 height 95
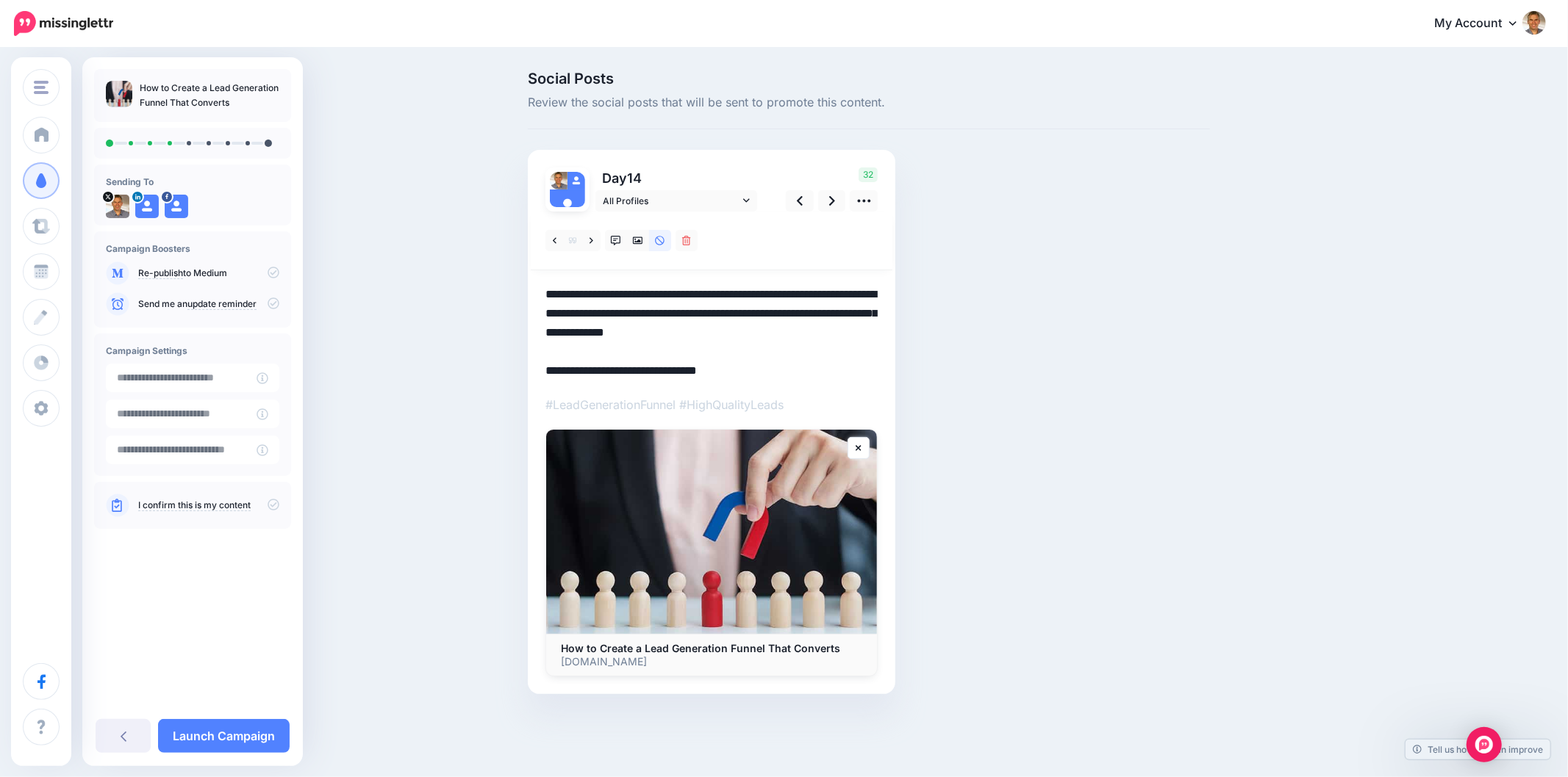
drag, startPoint x: 851, startPoint y: 332, endPoint x: 530, endPoint y: 296, distance: 323.0
click at [530, 296] on div "Day 14 All Profiles" at bounding box center [711, 422] width 367 height 544
paste textarea
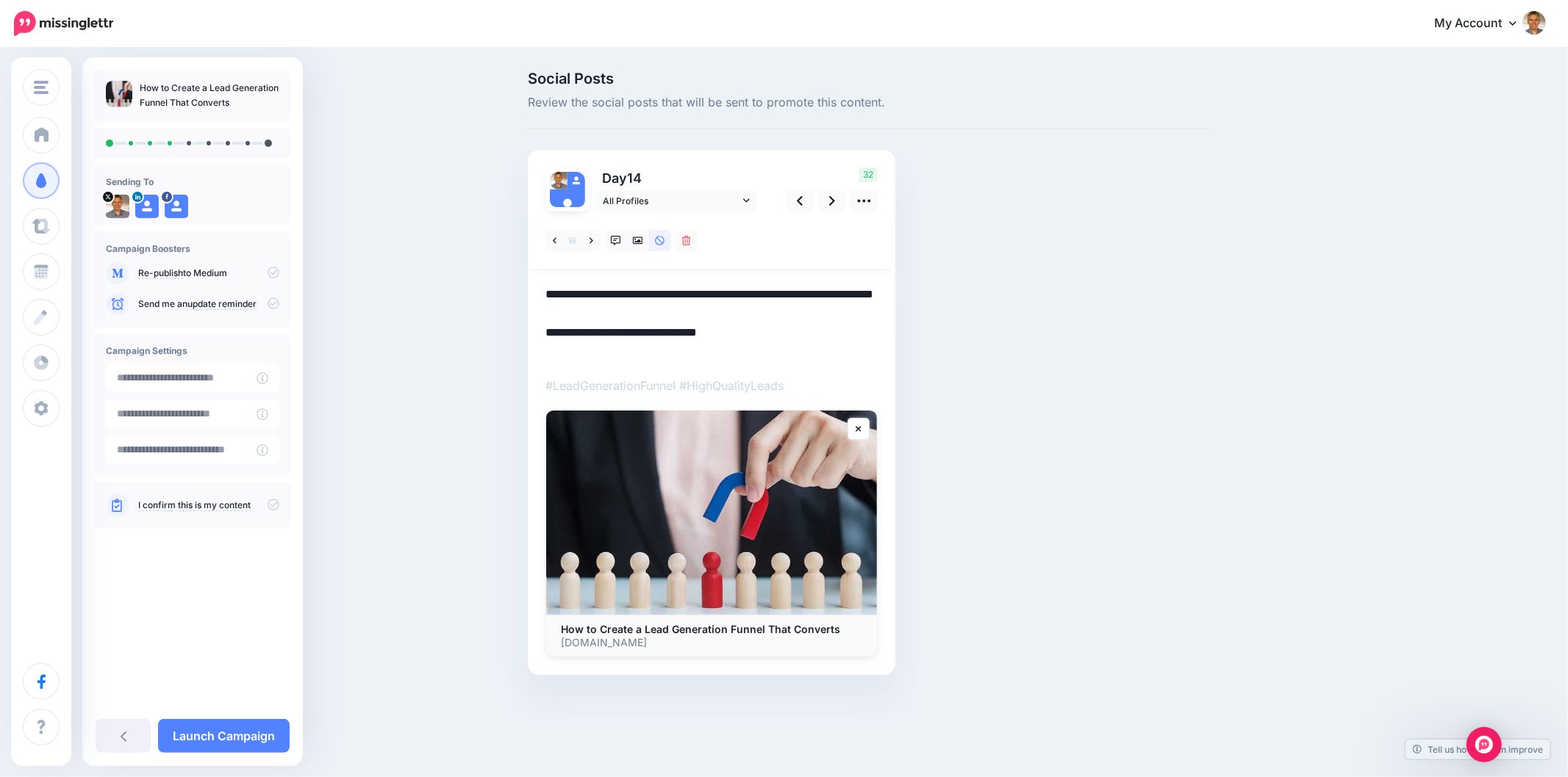
drag, startPoint x: 1242, startPoint y: 310, endPoint x: 880, endPoint y: 252, distance: 366.6
click at [1241, 310] on div "Social Posts Review the social posts that will be sent to promote this content.…" at bounding box center [940, 395] width 845 height 648
click at [626, 244] on link at bounding box center [637, 241] width 22 height 21
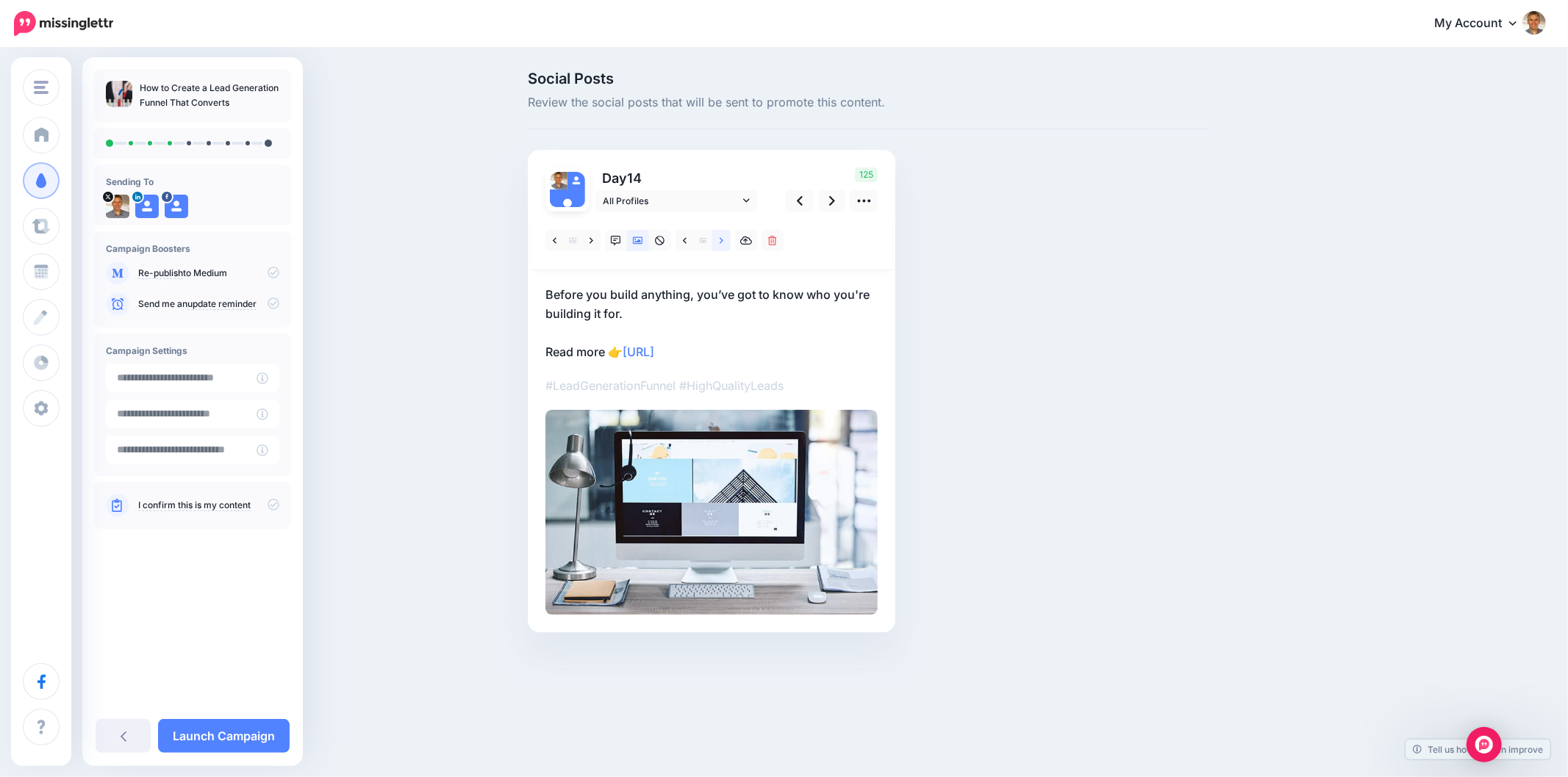
click at [721, 247] on link at bounding box center [721, 241] width 19 height 21
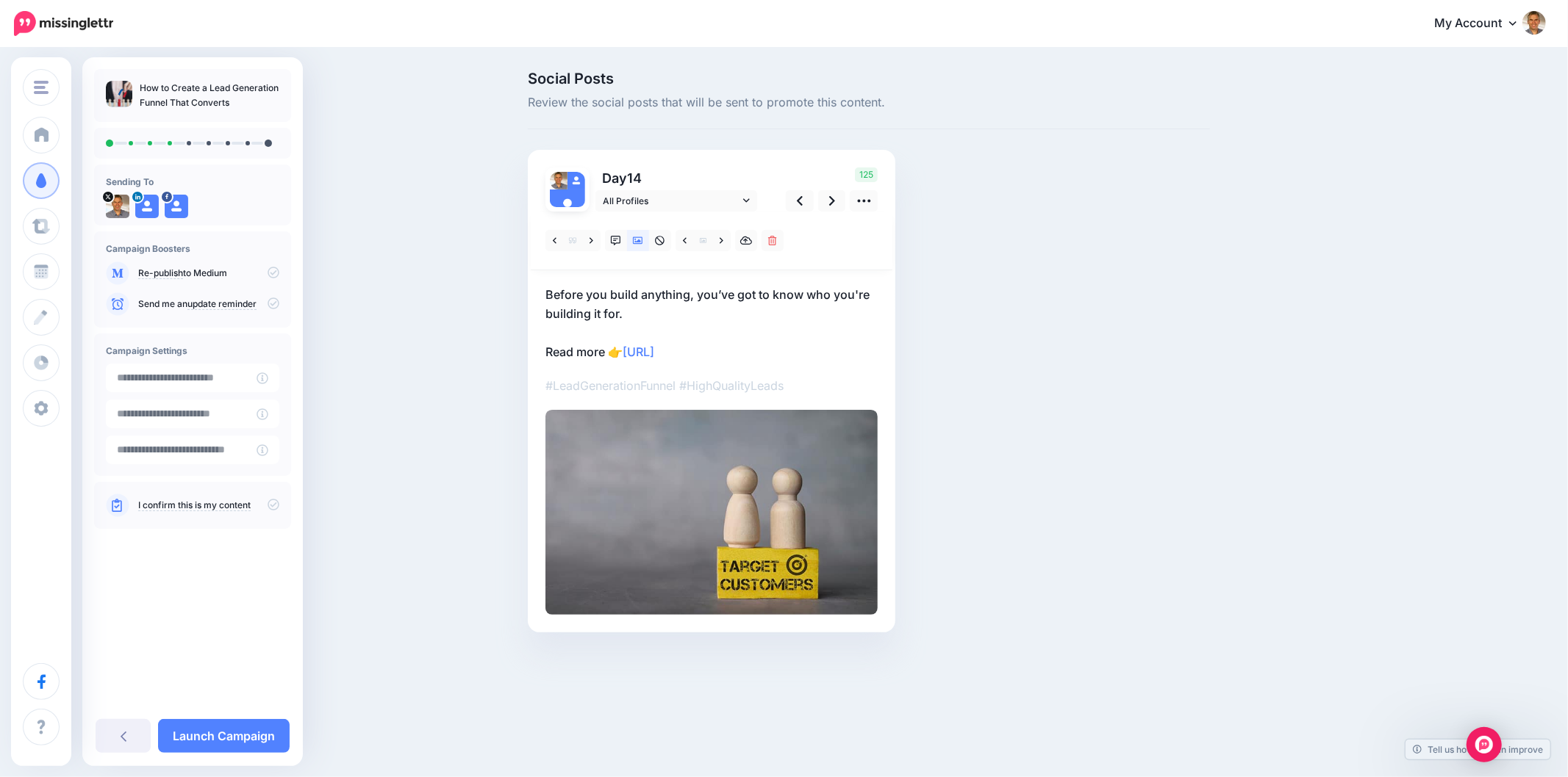
click at [1066, 301] on div "Social Posts Review the social posts that will be sent to promote this content.…" at bounding box center [869, 374] width 704 height 605
click at [1273, 355] on div "Social Posts Review the social posts that will be sent to promote this content.…" at bounding box center [940, 374] width 845 height 605
click at [1054, 278] on div "Social Posts Review the social posts that will be sent to promote this content.…" at bounding box center [869, 374] width 704 height 605
click at [827, 204] on link at bounding box center [832, 201] width 28 height 21
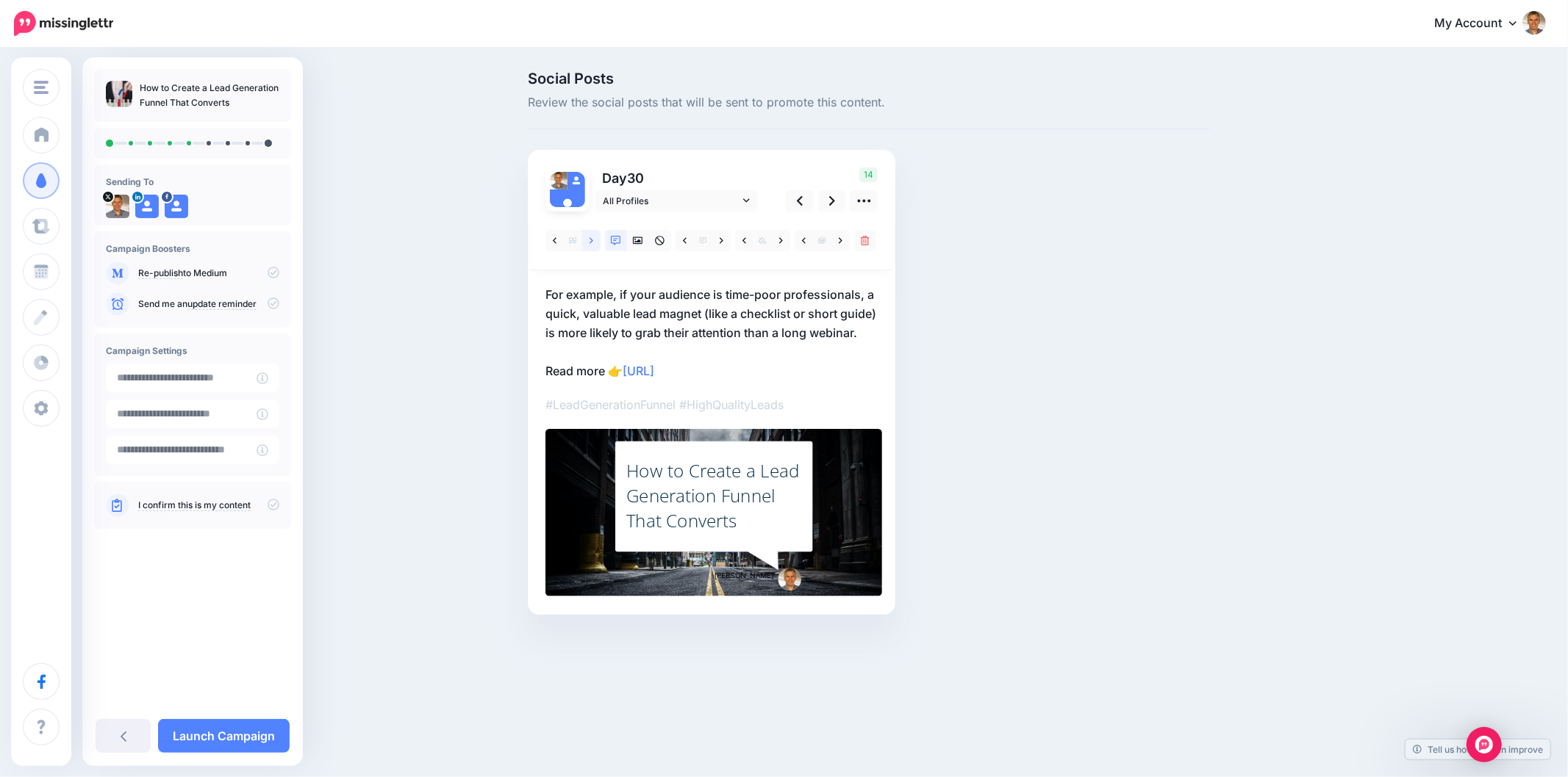
click at [593, 237] on link at bounding box center [591, 241] width 19 height 21
click at [593, 244] on link at bounding box center [591, 241] width 19 height 21
drag, startPoint x: 540, startPoint y: 295, endPoint x: 854, endPoint y: 285, distance: 314.2
click at [854, 285] on div "Day 30 All Profiles" at bounding box center [711, 382] width 367 height 465
copy p "Let’s explore how to create a high-converting lead"
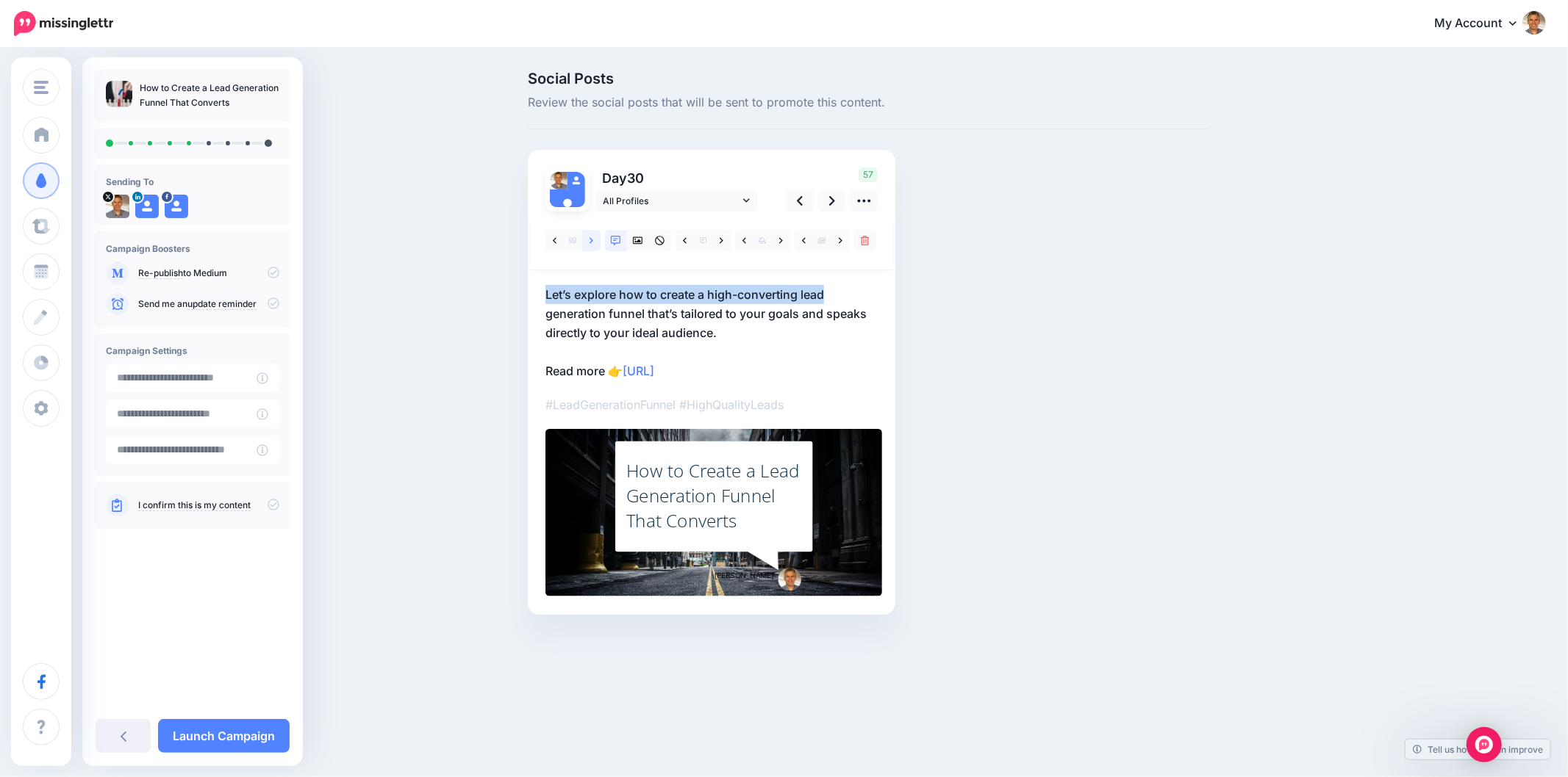
drag, startPoint x: 588, startPoint y: 243, endPoint x: 679, endPoint y: 289, distance: 102.0
click at [590, 243] on link at bounding box center [591, 241] width 19 height 21
drag, startPoint x: 540, startPoint y: 296, endPoint x: 811, endPoint y: 295, distance: 271.0
click at [811, 295] on div "Day 30 All Profiles" at bounding box center [711, 382] width 367 height 465
copy p "But with the right approach and a clear strategy"
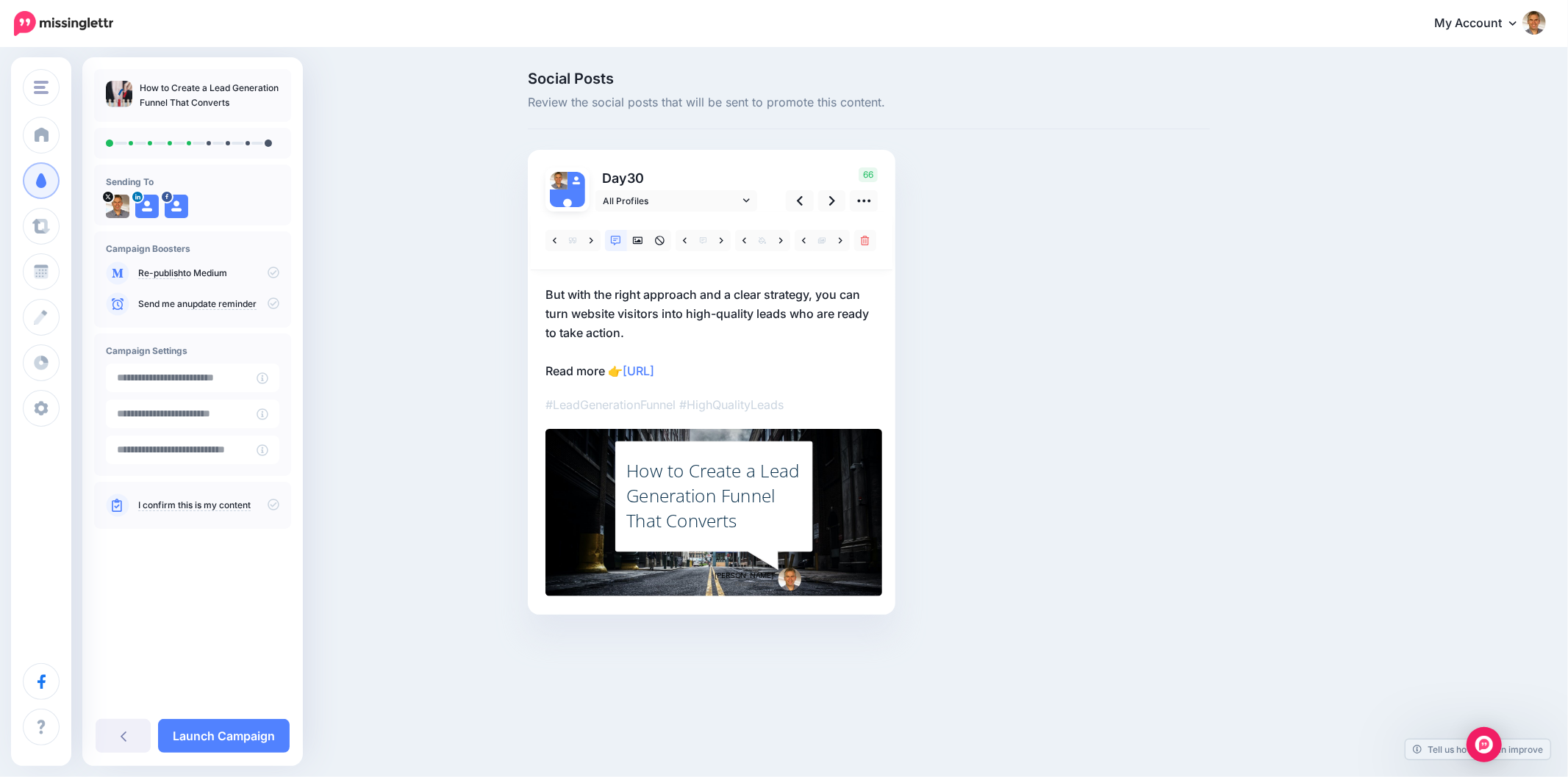
click at [1120, 340] on div "Social Posts Review the social posts that will be sent to promote this content.…" at bounding box center [869, 365] width 704 height 587
click at [592, 235] on icon at bounding box center [591, 241] width 4 height 11
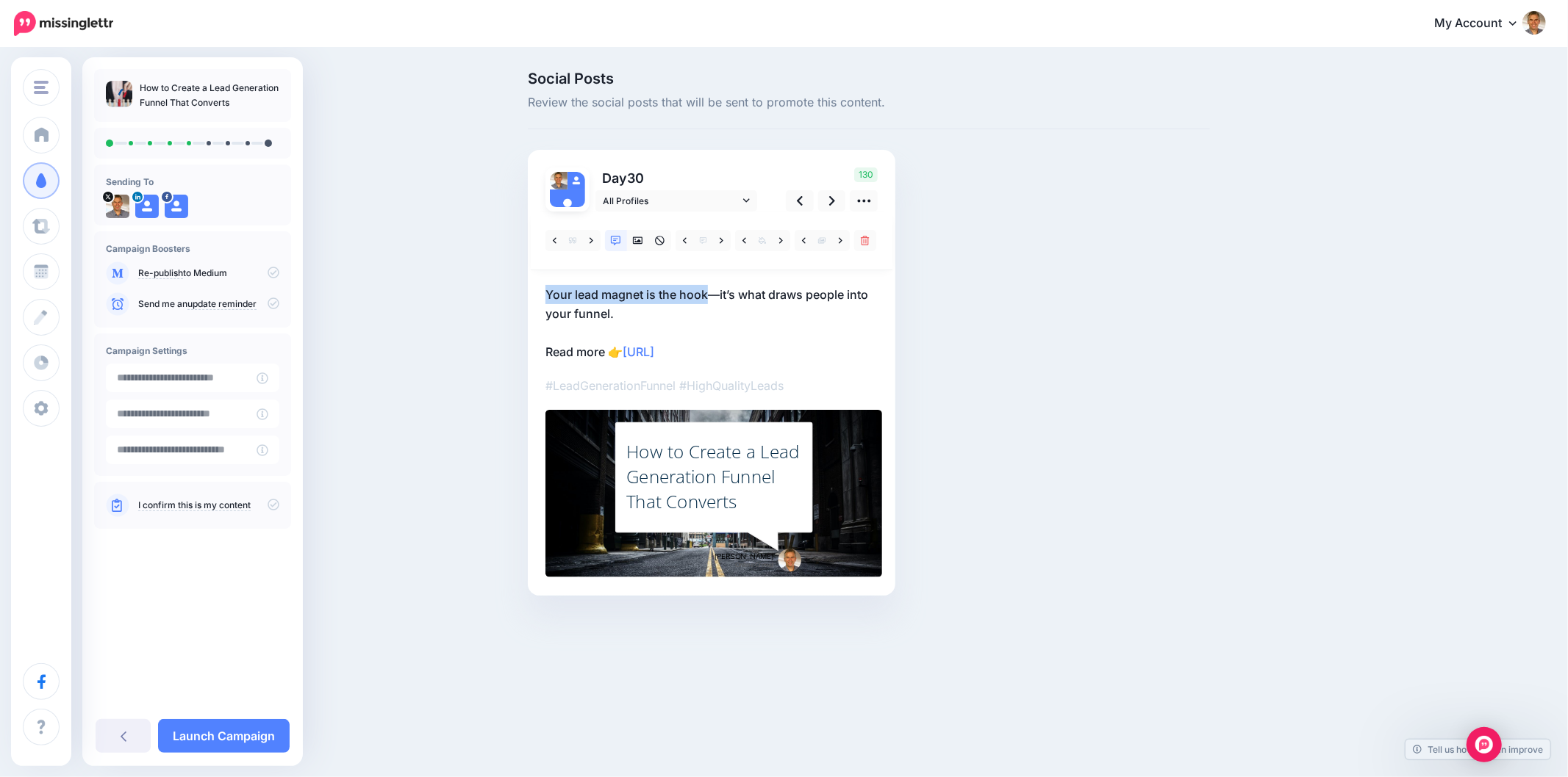
drag, startPoint x: 548, startPoint y: 297, endPoint x: 706, endPoint y: 300, distance: 158.0
click at [706, 300] on p "Your lead magnet is the hook—it’s what draws people into your funnel. Read more…" at bounding box center [711, 323] width 332 height 77
click at [579, 303] on textarea "**********" at bounding box center [711, 323] width 332 height 77
click at [551, 291] on textarea "**********" at bounding box center [711, 323] width 332 height 77
drag, startPoint x: 545, startPoint y: 290, endPoint x: 706, endPoint y: 273, distance: 161.9
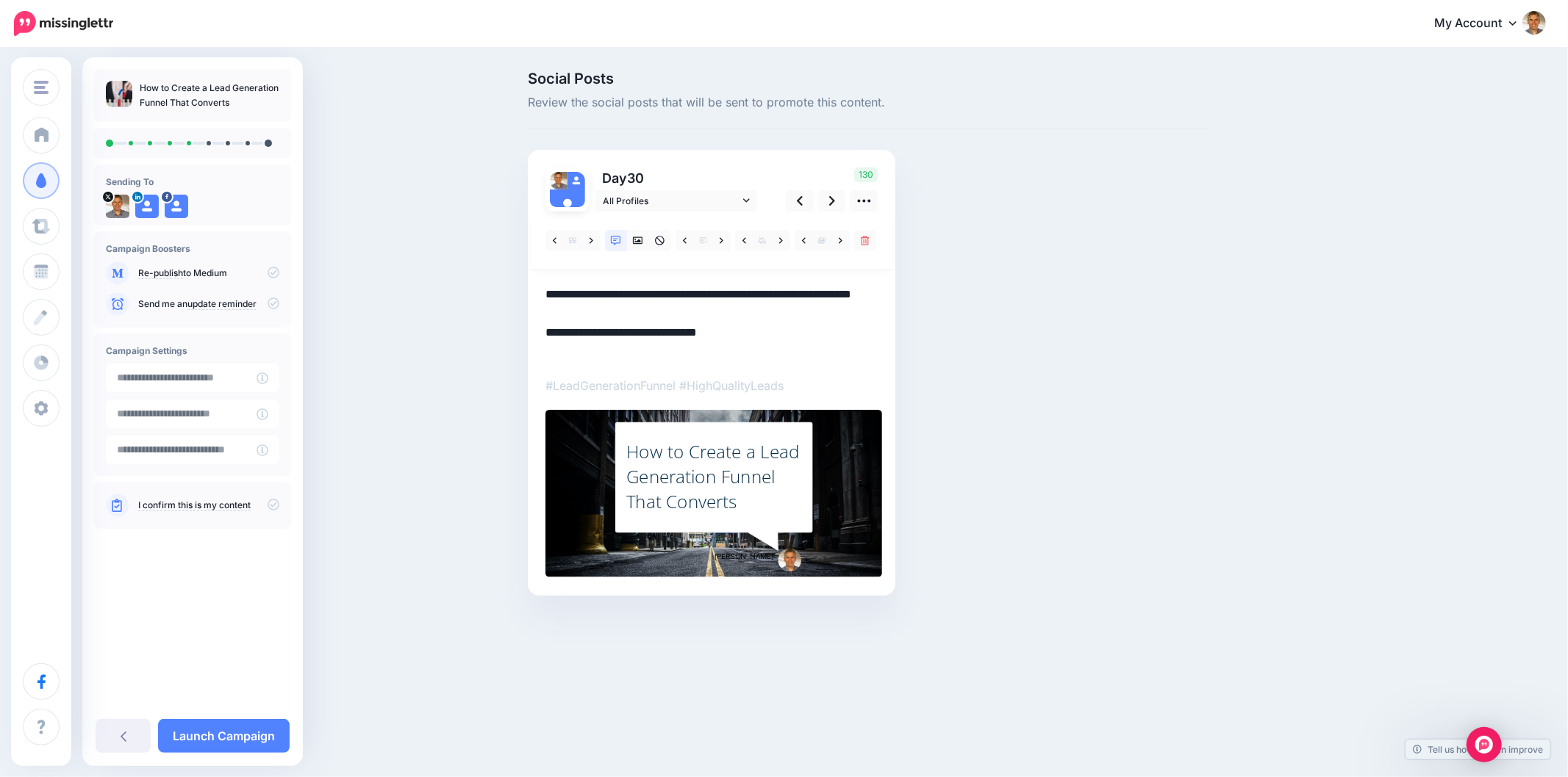
click at [709, 290] on textarea "**********" at bounding box center [711, 323] width 332 height 77
click at [634, 310] on textarea "**********" at bounding box center [711, 323] width 332 height 77
drag, startPoint x: 599, startPoint y: 310, endPoint x: 539, endPoint y: 292, distance: 62.6
click at [539, 292] on div "Day 30 All Profiles" at bounding box center [711, 373] width 367 height 446
paste textarea
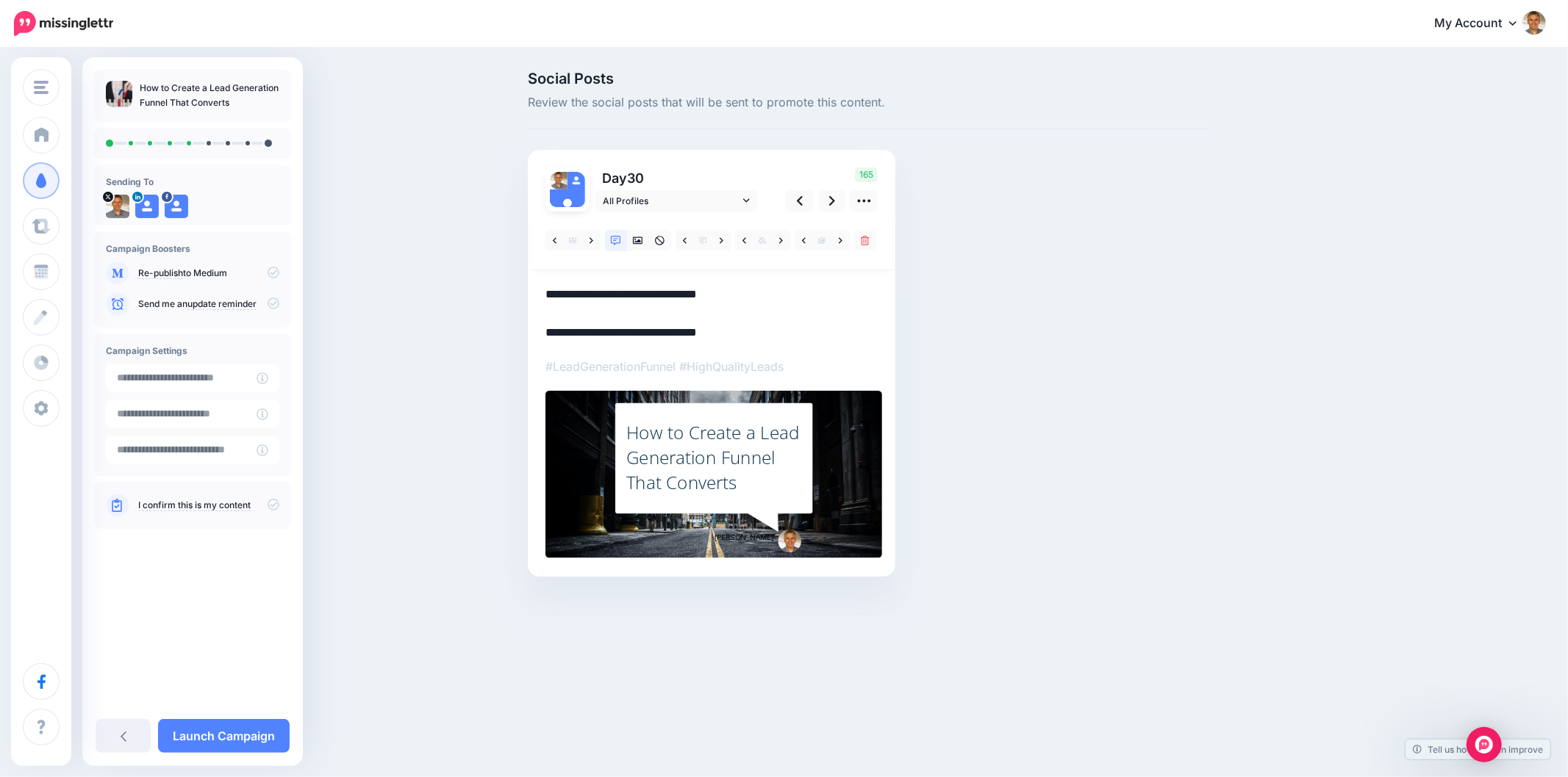
type textarea "**********"
click at [684, 466] on div "How to Create a Lead Generation Funnel That Converts" at bounding box center [714, 457] width 176 height 75
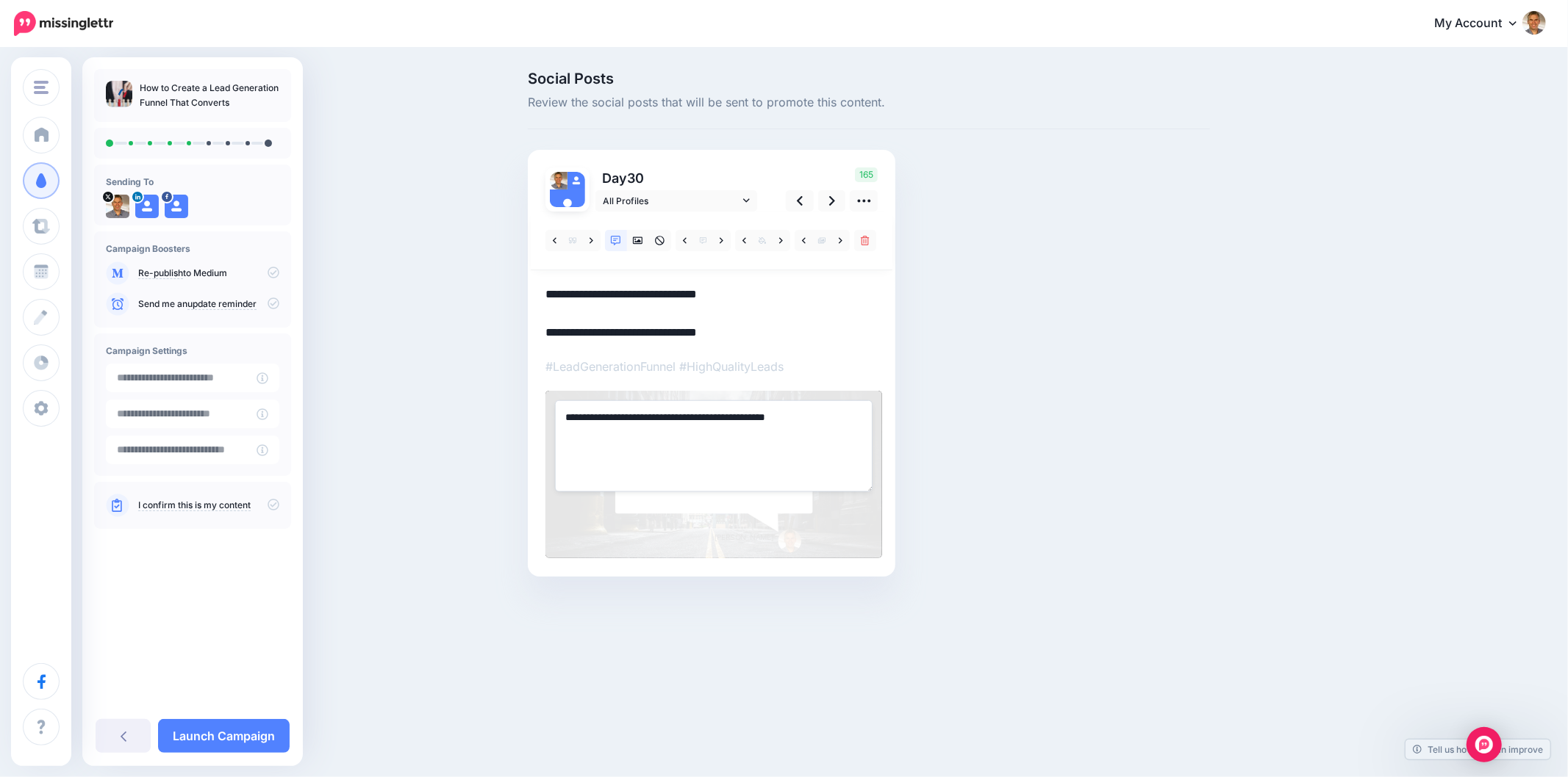
click at [671, 452] on textarea "**********" at bounding box center [714, 445] width 318 height 91
paste textarea "**********"
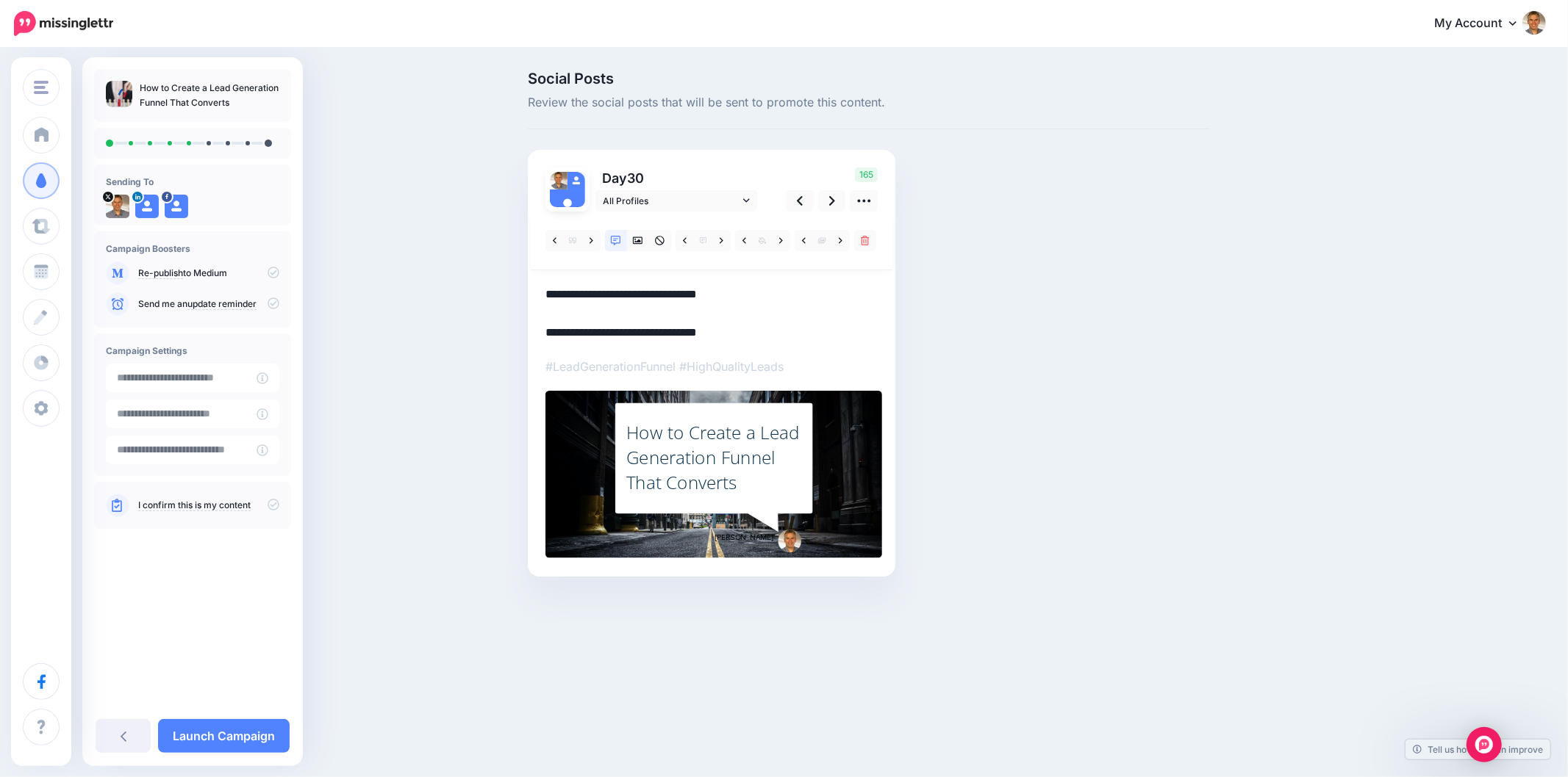
click at [1086, 400] on div "Social Posts Review the social posts that will be sent to promote this content.…" at bounding box center [869, 346] width 704 height 549
click at [1278, 353] on div "Social Posts Review the social posts that will be sent to promote this content.…" at bounding box center [940, 346] width 845 height 549
click at [1135, 275] on div "Social Posts Review the social posts that will be sent to promote this content.…" at bounding box center [869, 346] width 704 height 549
click at [833, 201] on icon at bounding box center [832, 200] width 6 height 10
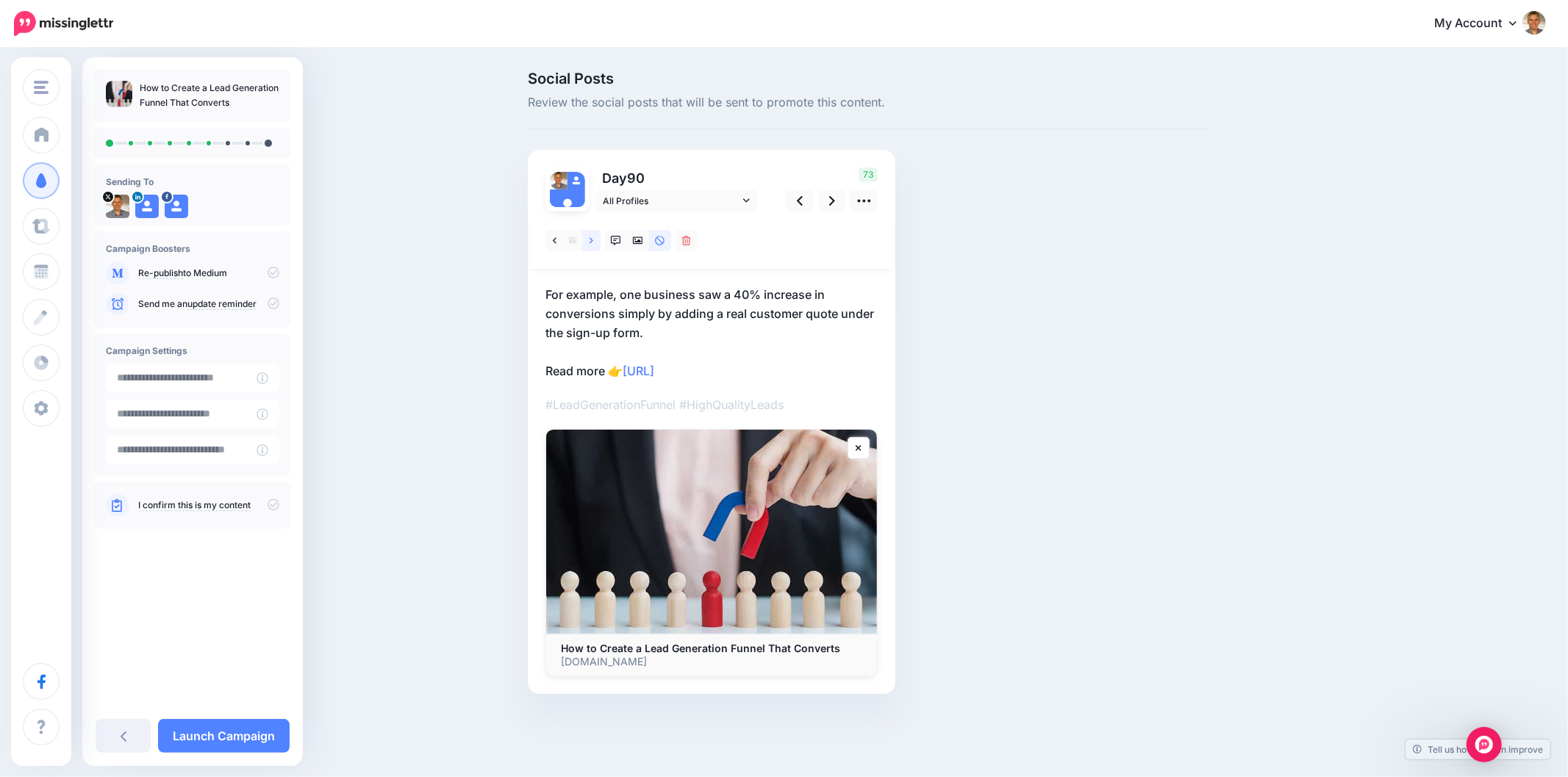
click at [592, 240] on icon at bounding box center [591, 241] width 4 height 11
drag, startPoint x: 604, startPoint y: 301, endPoint x: 544, endPoint y: 310, distance: 60.7
click at [545, 310] on p "Creating a lead generation funnel that converts isn’t about luck—it’s about und…" at bounding box center [711, 332] width 332 height 95
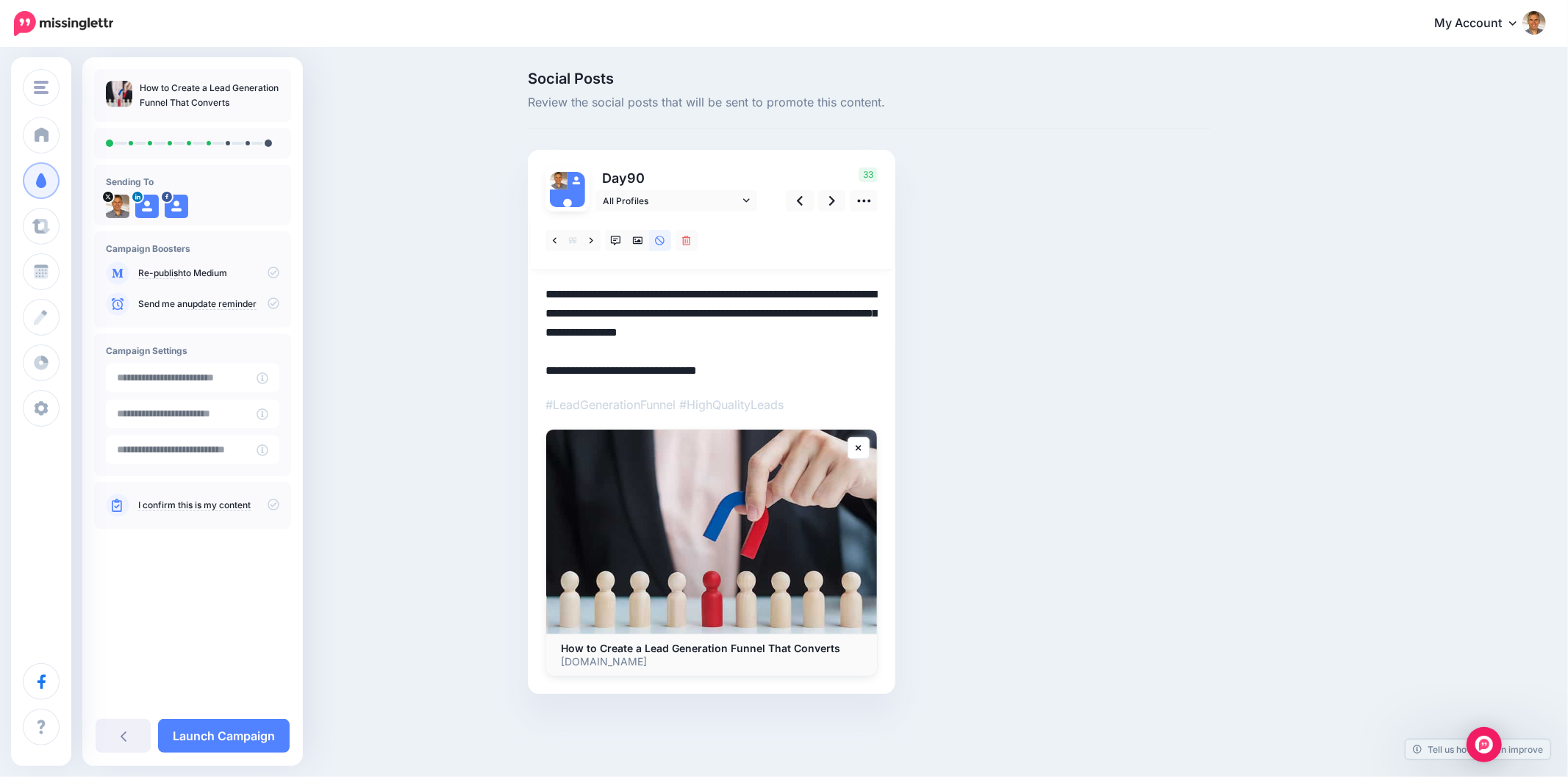
click at [548, 303] on textarea "**********" at bounding box center [711, 332] width 332 height 95
drag, startPoint x: 543, startPoint y: 300, endPoint x: 796, endPoint y: 303, distance: 253.0
click at [796, 303] on div "Day 90 All Profiles" at bounding box center [711, 422] width 367 height 544
drag, startPoint x: 542, startPoint y: 294, endPoint x: 728, endPoint y: 285, distance: 186.2
click at [728, 285] on div "Day 90 All Profiles" at bounding box center [711, 422] width 367 height 544
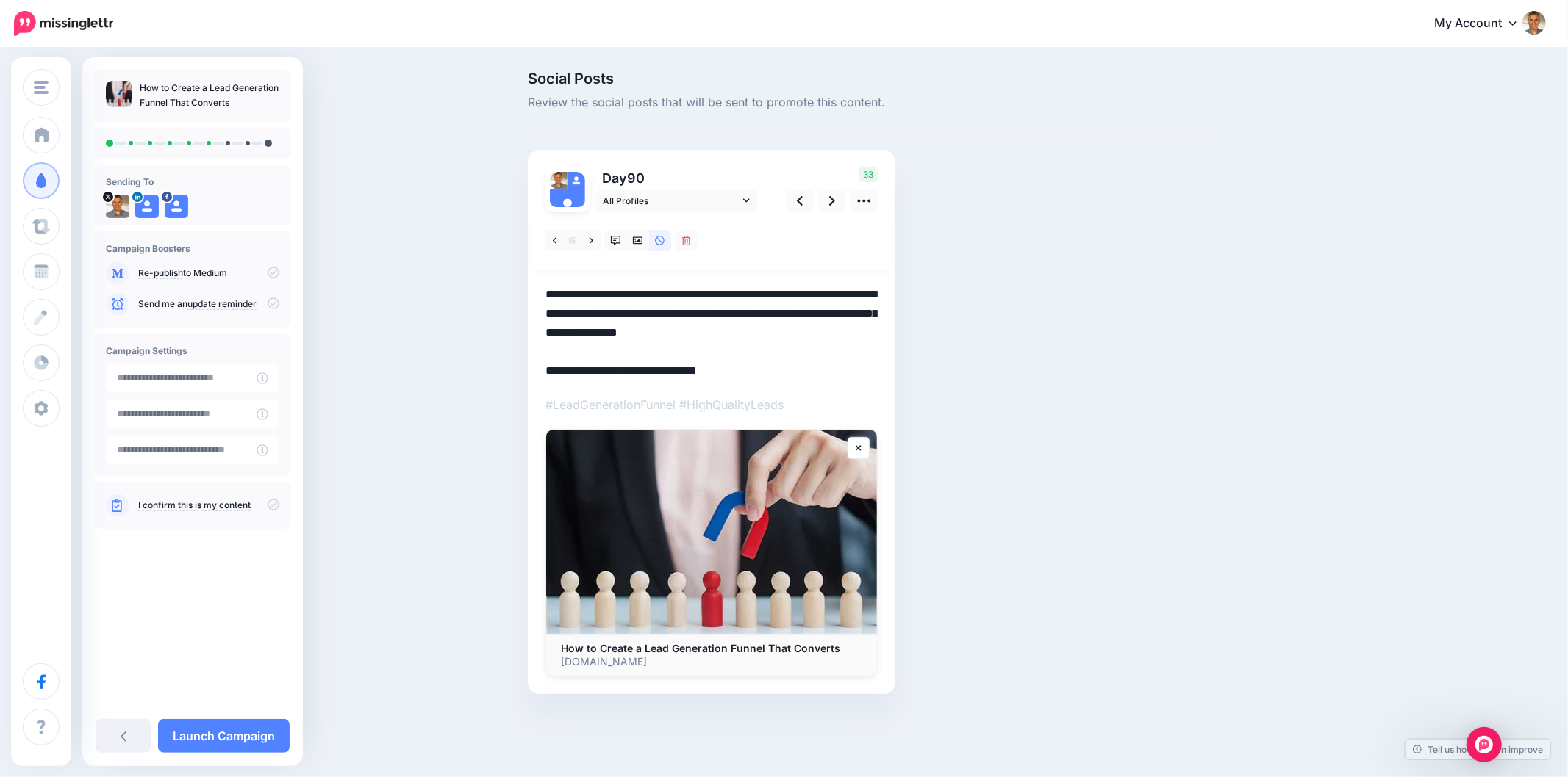
drag, startPoint x: 735, startPoint y: 294, endPoint x: 488, endPoint y: 295, distance: 247.0
click at [488, 295] on div "Social Posts Review the social posts that will be sent to promote this content.…" at bounding box center [784, 405] width 1568 height 711
click at [801, 205] on icon at bounding box center [799, 200] width 6 height 15
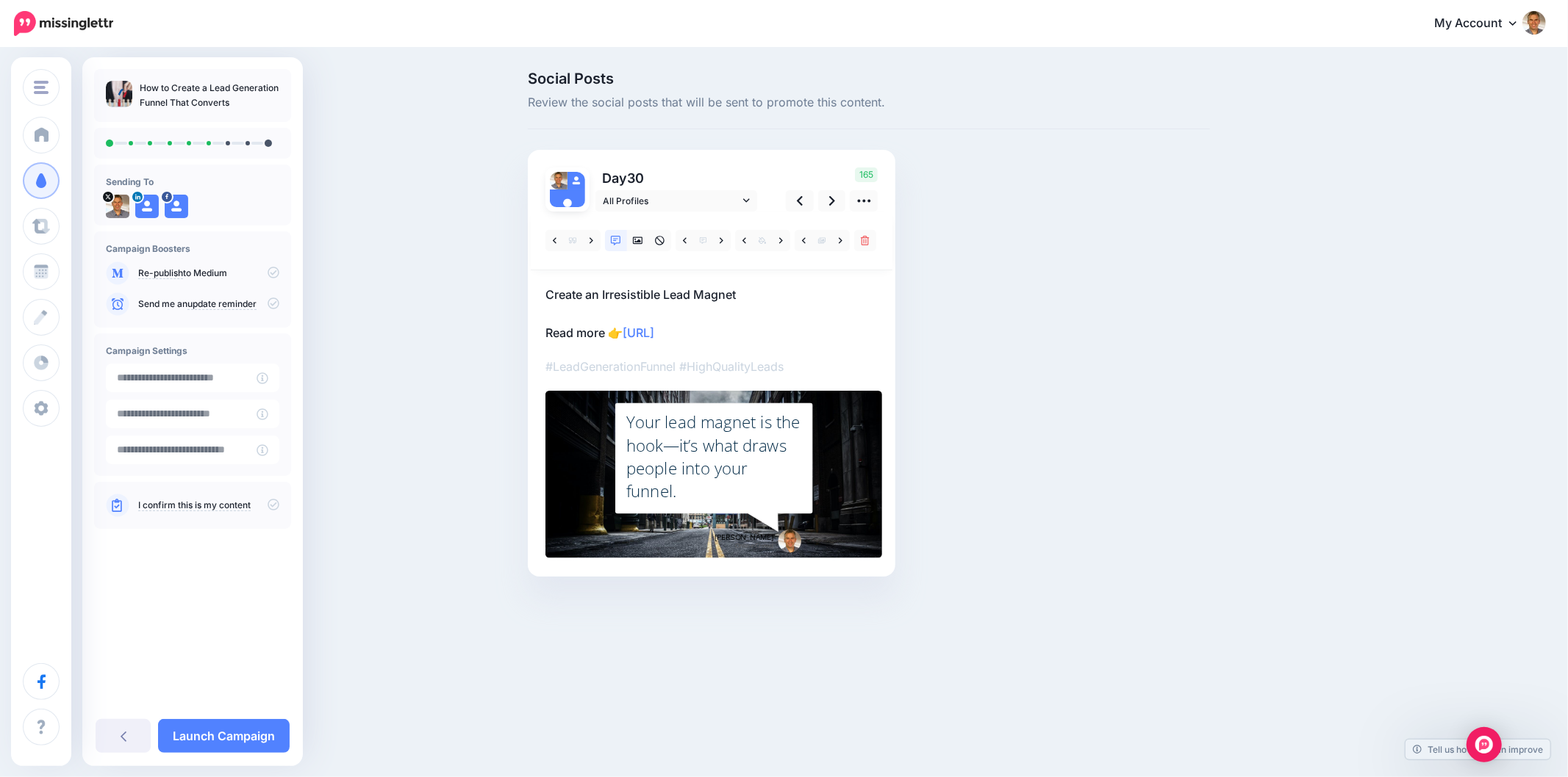
click at [739, 473] on div "Your lead magnet is the hook—it’s what draws people into your funnel." at bounding box center [714, 457] width 176 height 92
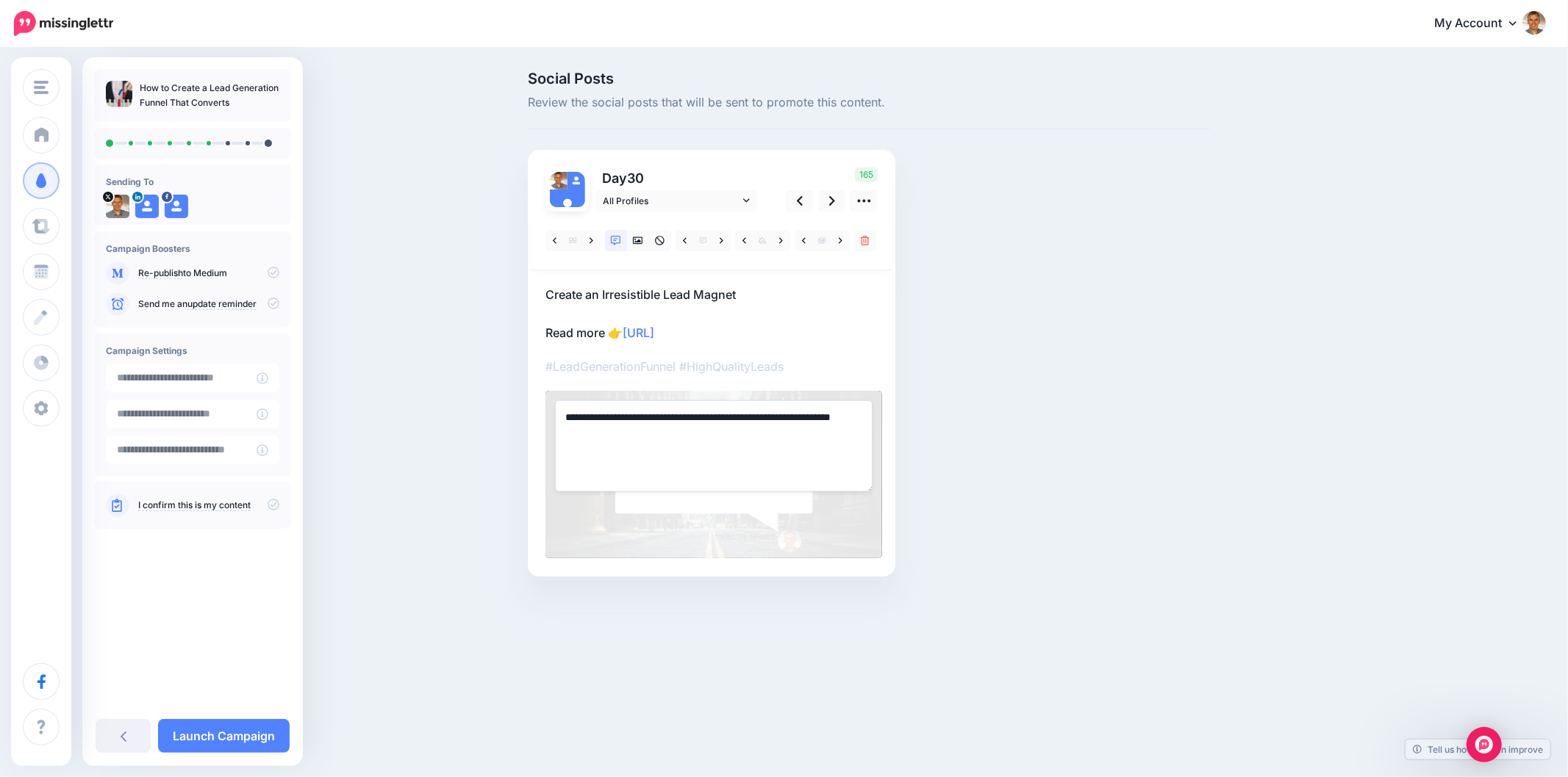
click at [675, 445] on textarea "**********" at bounding box center [714, 445] width 318 height 91
paste textarea "**********"
type textarea "**********"
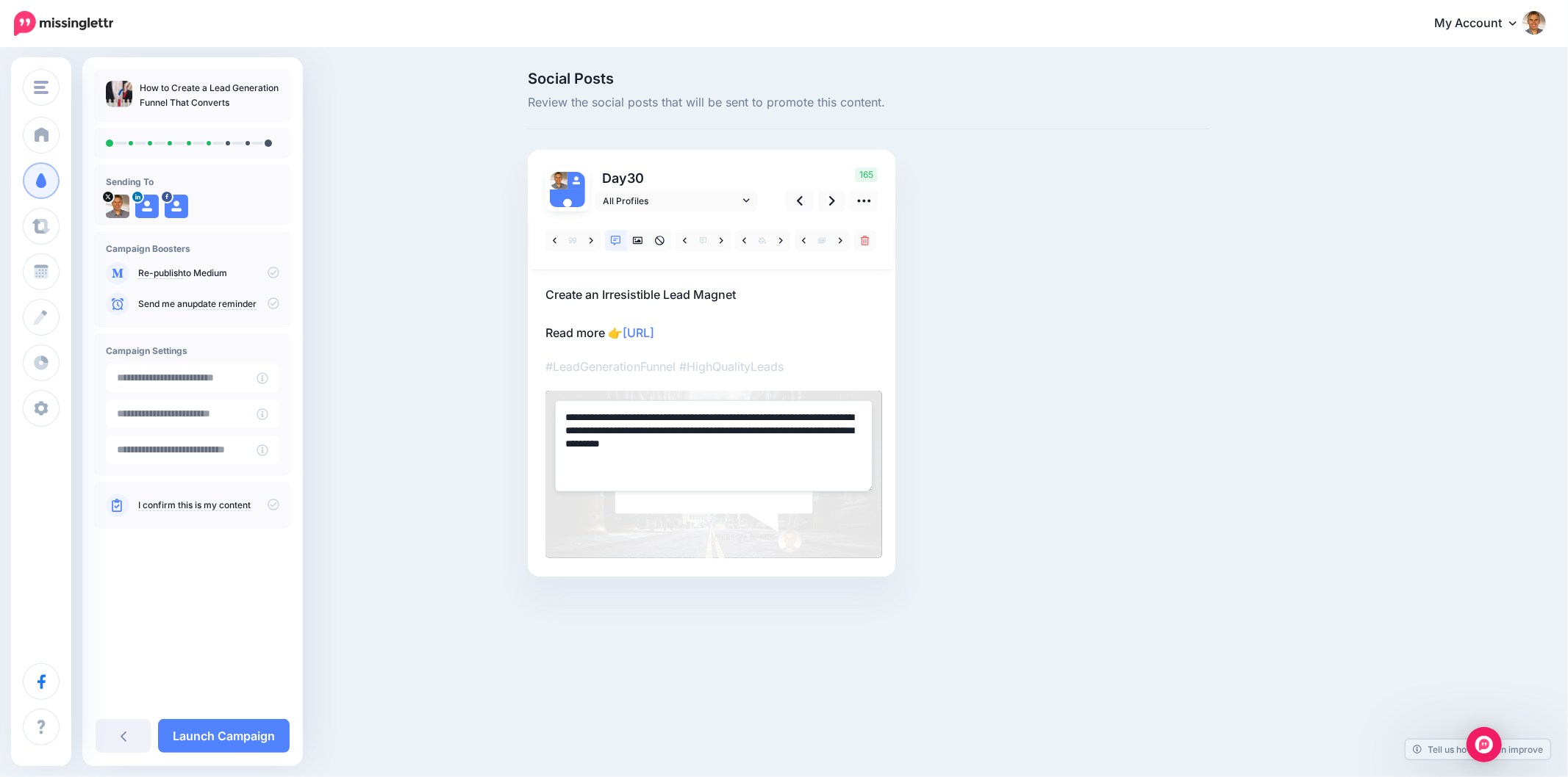
click at [1095, 446] on div "Social Posts Review the social posts that will be sent to promote this content.…" at bounding box center [869, 346] width 704 height 549
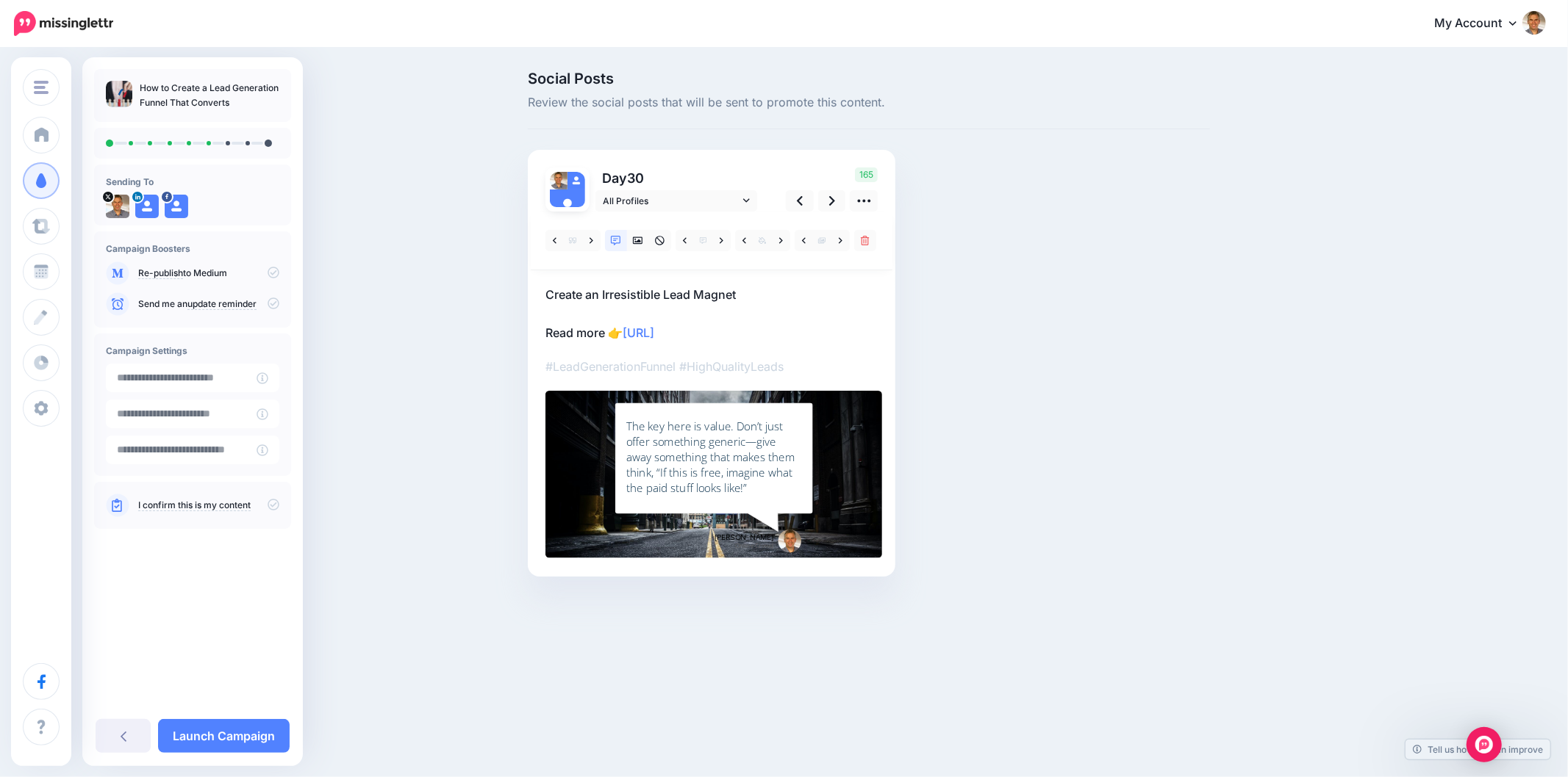
click at [1095, 446] on div "Social Posts Review the social posts that will be sent to promote this content.…" at bounding box center [869, 346] width 704 height 549
click at [1222, 178] on div "Social Posts Review the social posts that will be sent to promote this content.…" at bounding box center [940, 346] width 845 height 549
click at [1092, 296] on div "Social Posts Review the social posts that will be sent to promote this content.…" at bounding box center [869, 346] width 704 height 549
click at [834, 200] on icon at bounding box center [832, 200] width 6 height 15
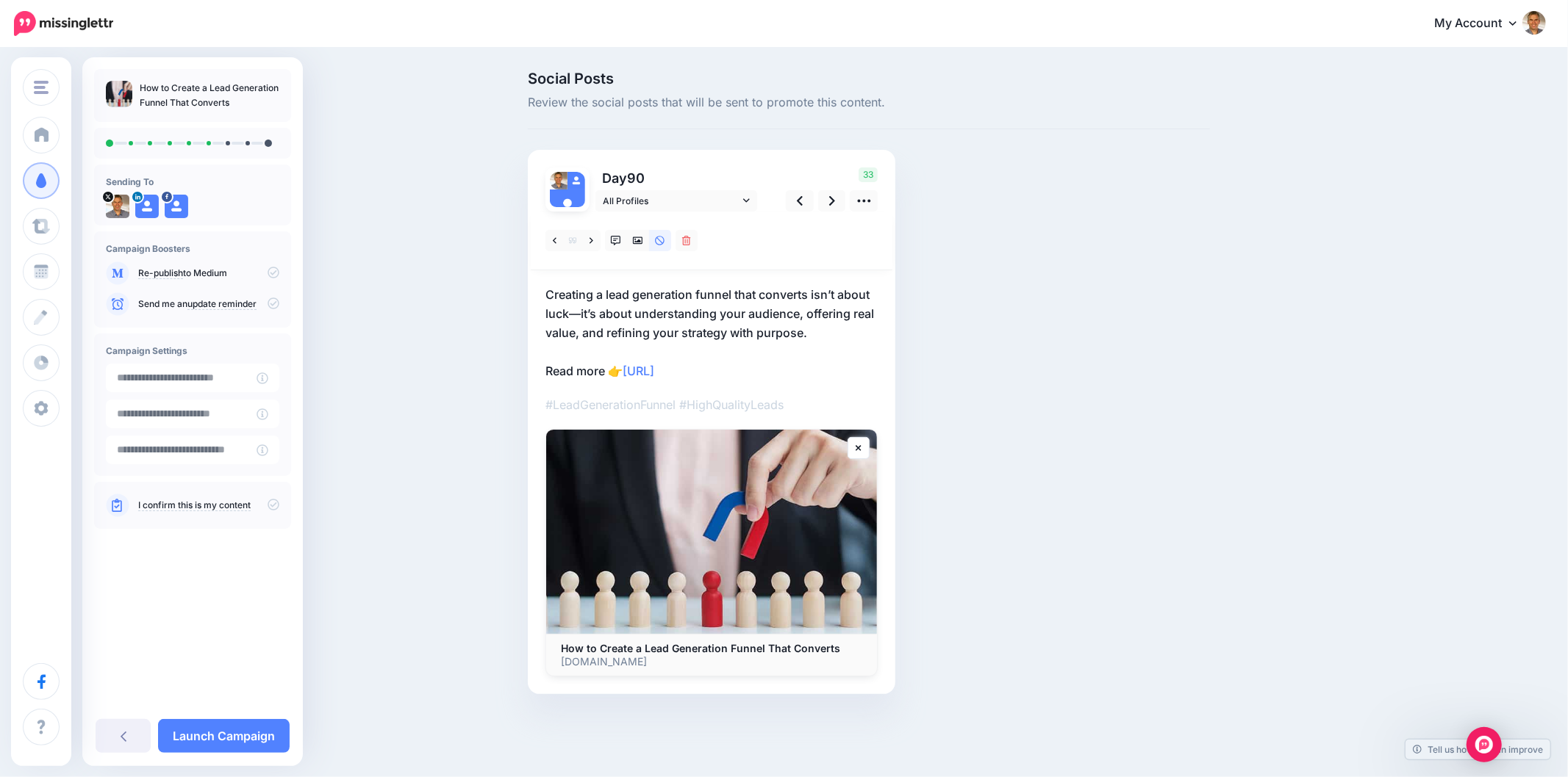
click at [1173, 391] on div "Social Posts Review the social posts that will be sent to promote this content.…" at bounding box center [869, 405] width 704 height 667
click at [657, 305] on p "Creating a lead generation funnel that converts isn’t about luck—it’s about und…" at bounding box center [711, 332] width 332 height 95
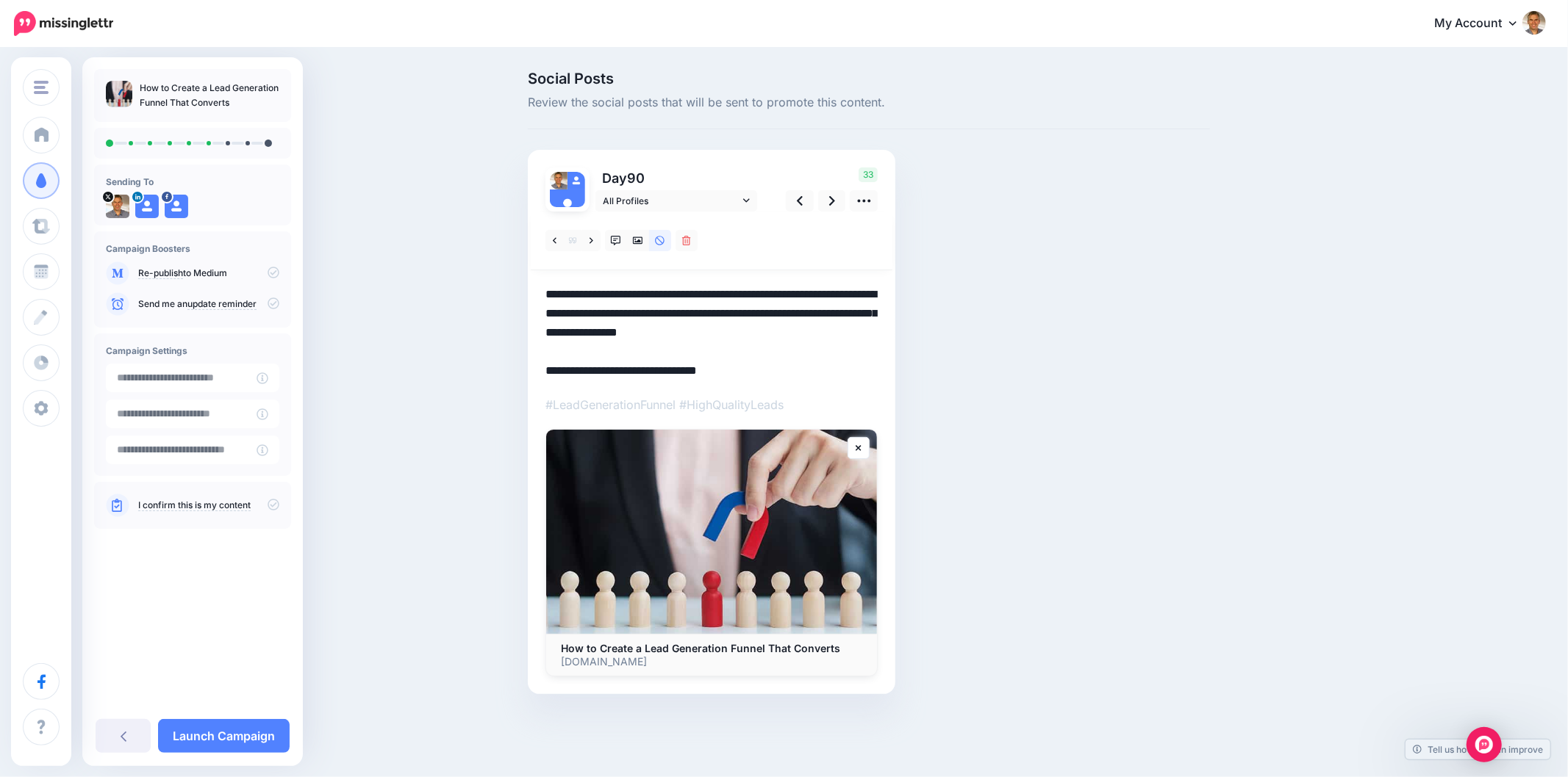
click at [657, 305] on textarea "**********" at bounding box center [711, 332] width 332 height 95
paste textarea
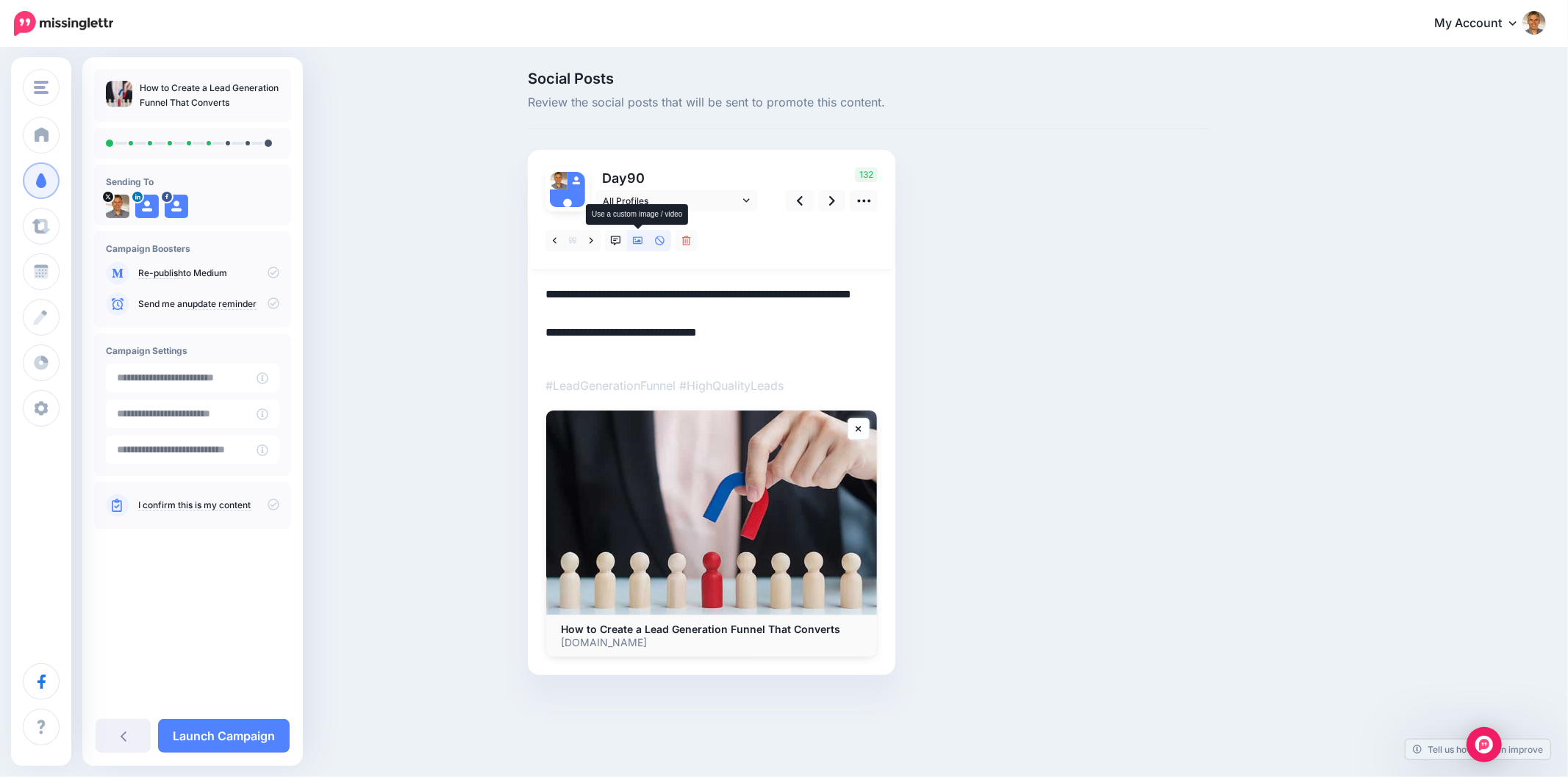
click at [640, 244] on icon at bounding box center [638, 241] width 11 height 7
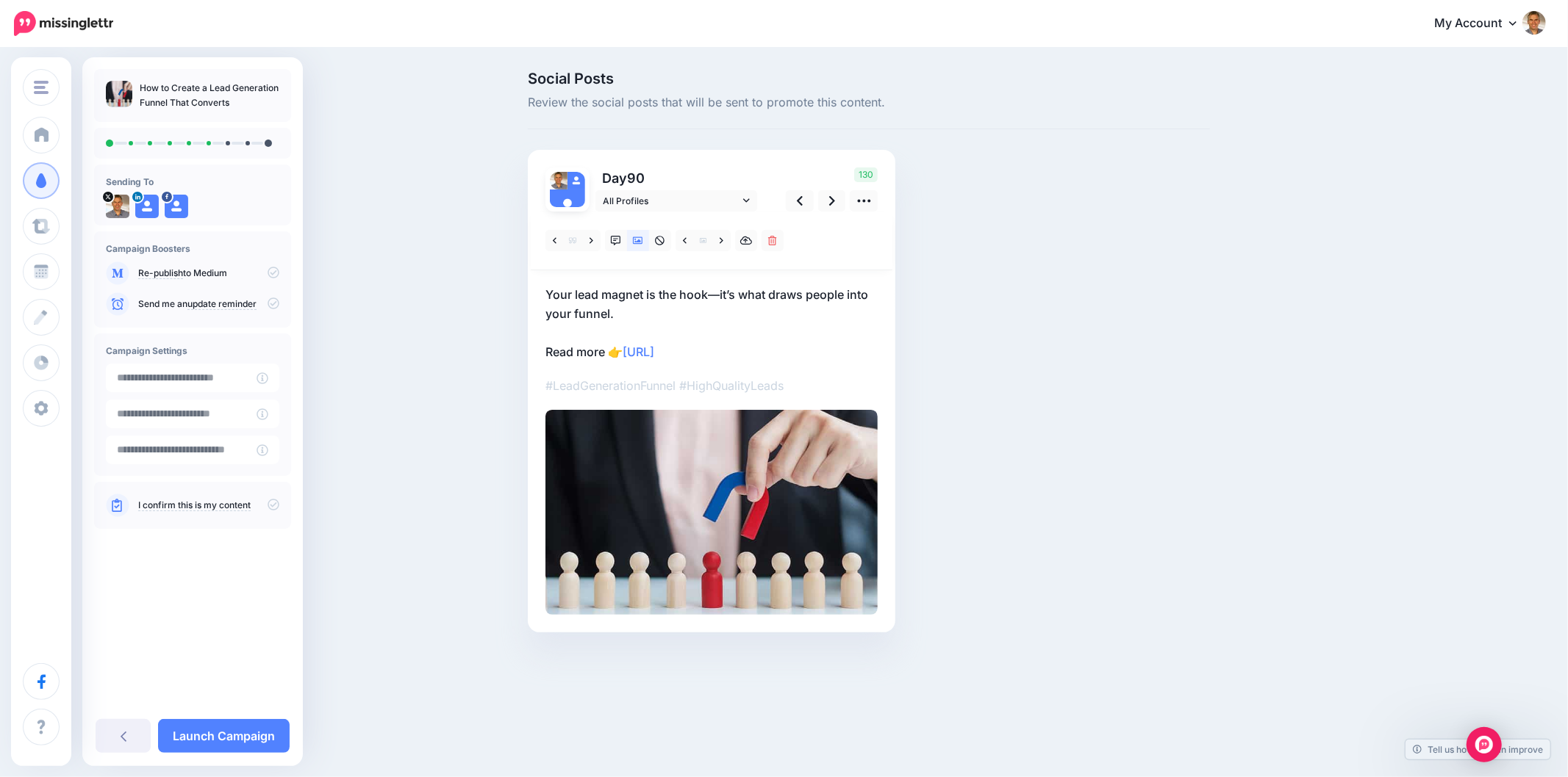
click at [1195, 495] on div "Social Posts Review the social posts that will be sent to promote this content.…" at bounding box center [869, 374] width 704 height 605
click at [1099, 438] on div "Social Posts Review the social posts that will be sent to promote this content.…" at bounding box center [869, 374] width 704 height 605
click at [1154, 420] on div "Social Posts Review the social posts that will be sent to promote this content.…" at bounding box center [869, 374] width 704 height 605
click at [716, 240] on link at bounding box center [721, 241] width 19 height 21
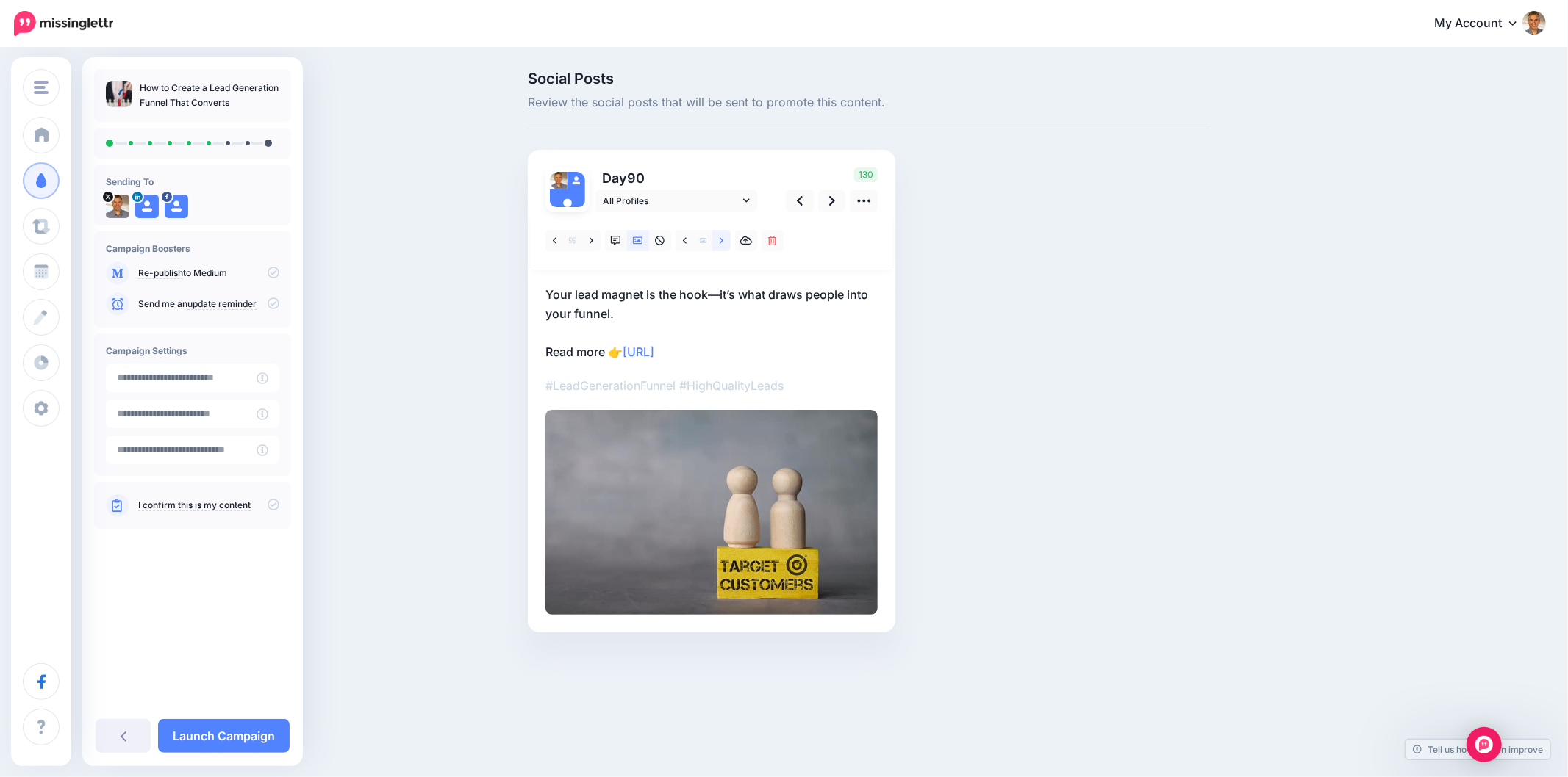
click at [724, 244] on link at bounding box center [721, 241] width 19 height 21
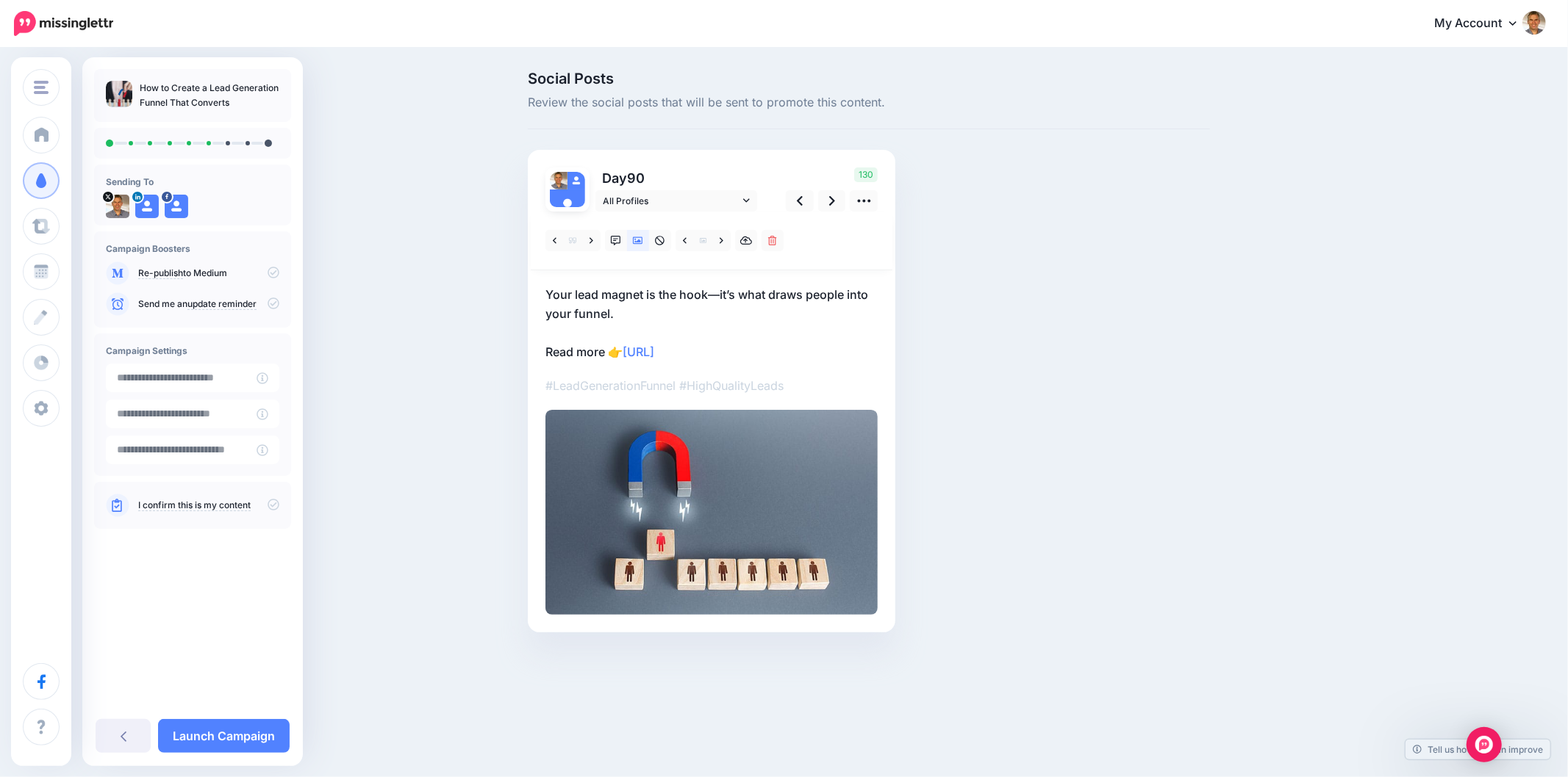
click at [1152, 290] on div "Social Posts Review the social posts that will be sent to promote this content.…" at bounding box center [869, 374] width 704 height 605
click at [1017, 377] on div "Social Posts Review the social posts that will be sent to promote this content.…" at bounding box center [869, 374] width 704 height 605
drag, startPoint x: 1320, startPoint y: 432, endPoint x: 1297, endPoint y: 419, distance: 26.4
click at [1319, 432] on div "Social Posts Review the social posts that will be sent to promote this content.…" at bounding box center [940, 374] width 845 height 605
click at [836, 205] on link at bounding box center [832, 201] width 28 height 21
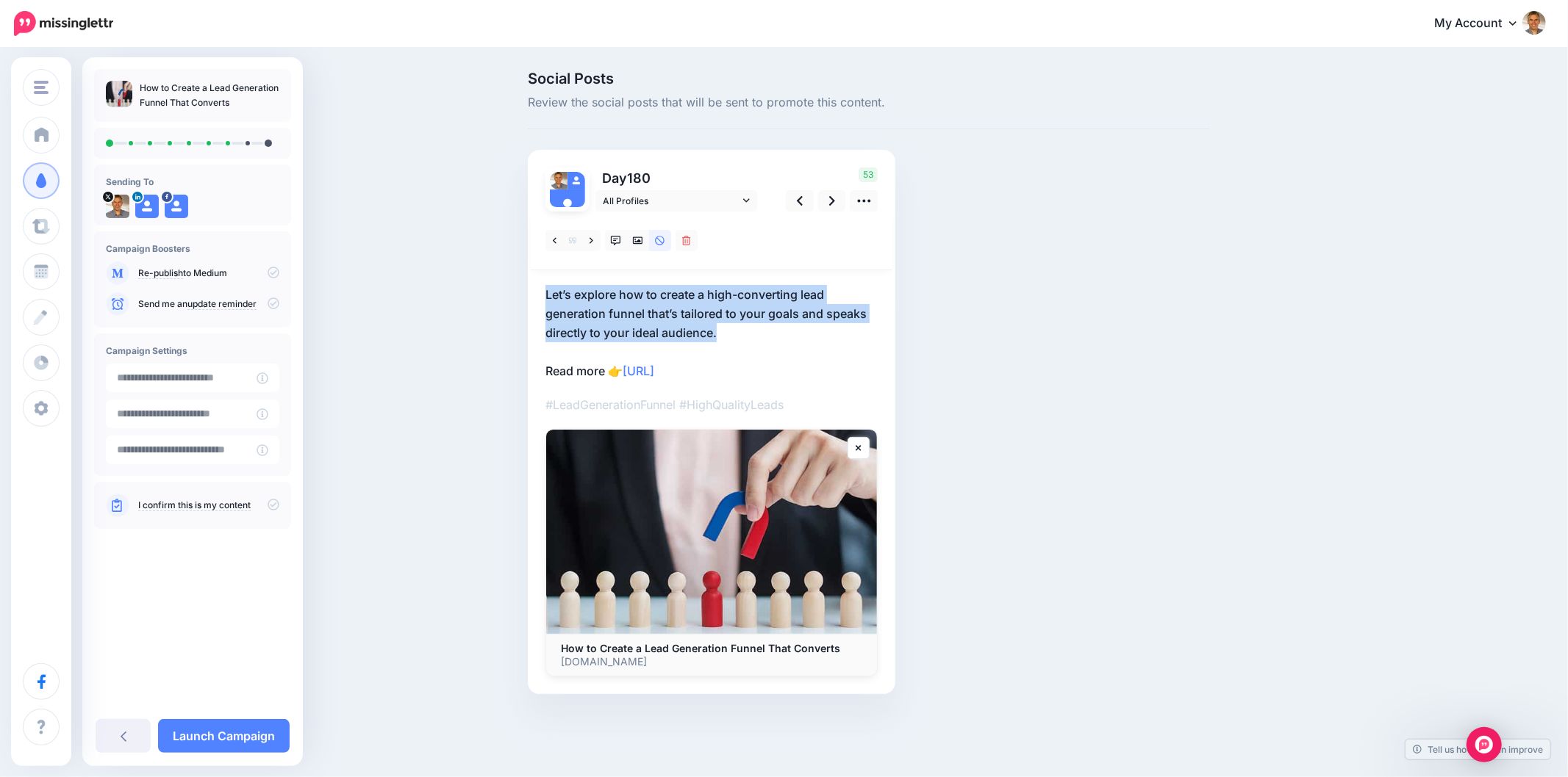
drag, startPoint x: 733, startPoint y: 332, endPoint x: 521, endPoint y: 284, distance: 217.4
click at [519, 288] on div "Social Posts Review the social posts that will be sent to promote this content.…" at bounding box center [869, 405] width 704 height 667
click at [1037, 303] on div "Social Posts Review the social posts that will be sent to promote this content.…" at bounding box center [869, 405] width 704 height 667
click at [743, 327] on p "Let’s explore how to create a high-converting lead generation funnel that’s tai…" at bounding box center [711, 332] width 332 height 95
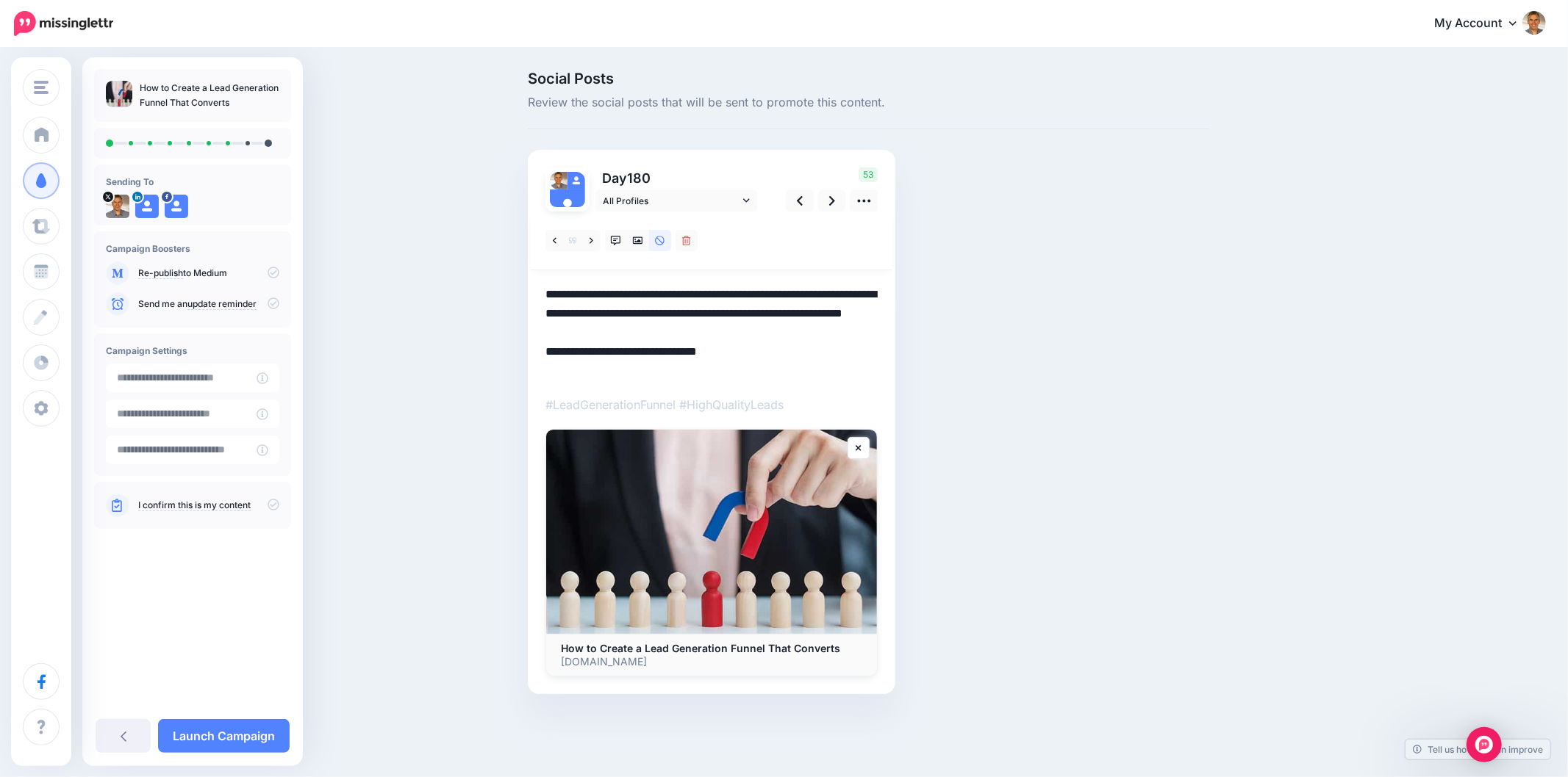
drag, startPoint x: 735, startPoint y: 332, endPoint x: 524, endPoint y: 294, distance: 214.4
click at [524, 294] on div "Social Posts Review the social posts that will be sent to promote this content.…" at bounding box center [869, 405] width 704 height 667
paste textarea
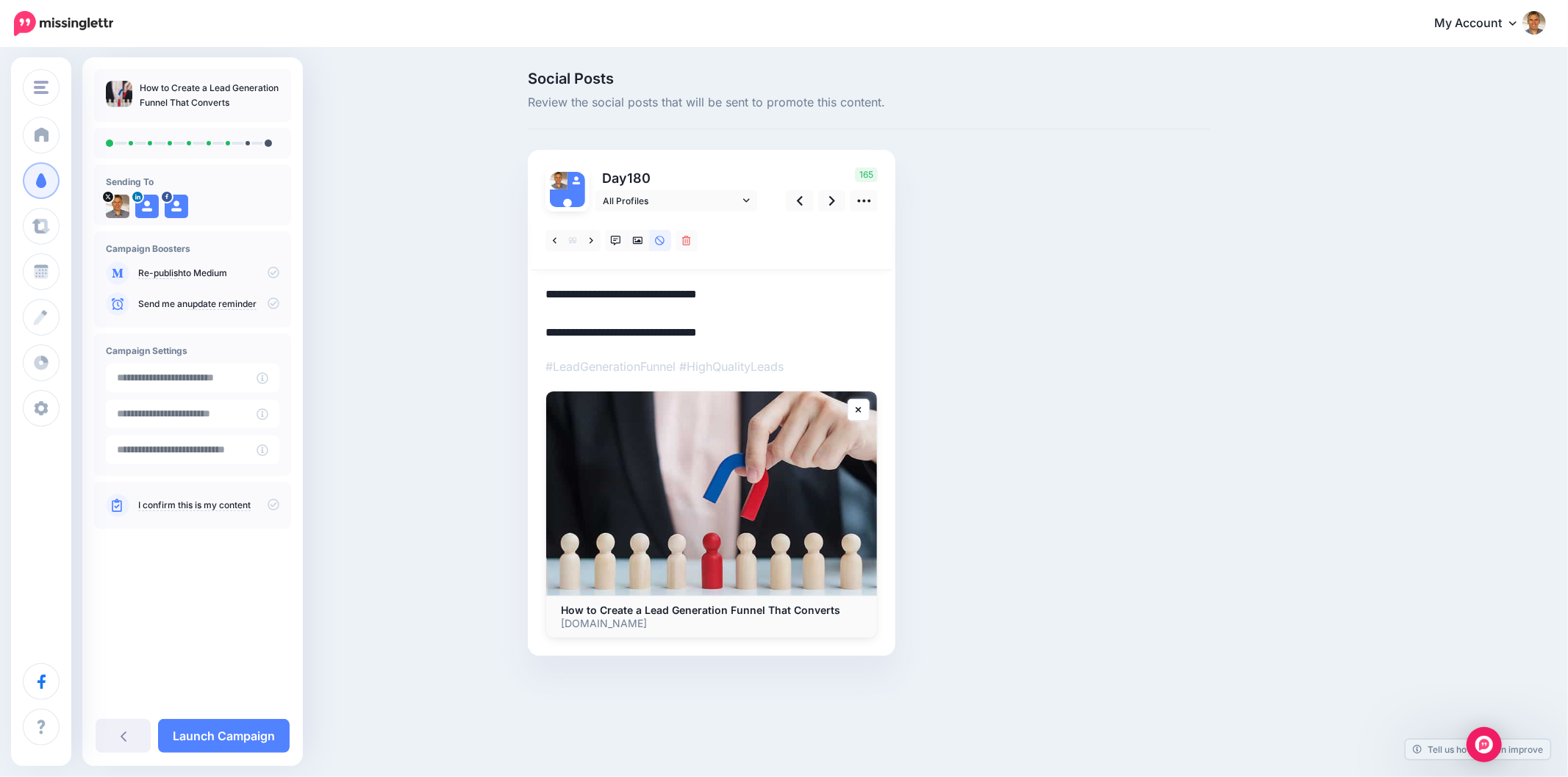
click at [1025, 385] on div "Social Posts Review the social posts that will be sent to promote this content.…" at bounding box center [869, 385] width 704 height 629
click at [1203, 284] on div "Social Posts Review the social posts that will be sent to promote this content.…" at bounding box center [869, 385] width 704 height 629
click at [832, 203] on icon at bounding box center [832, 200] width 6 height 10
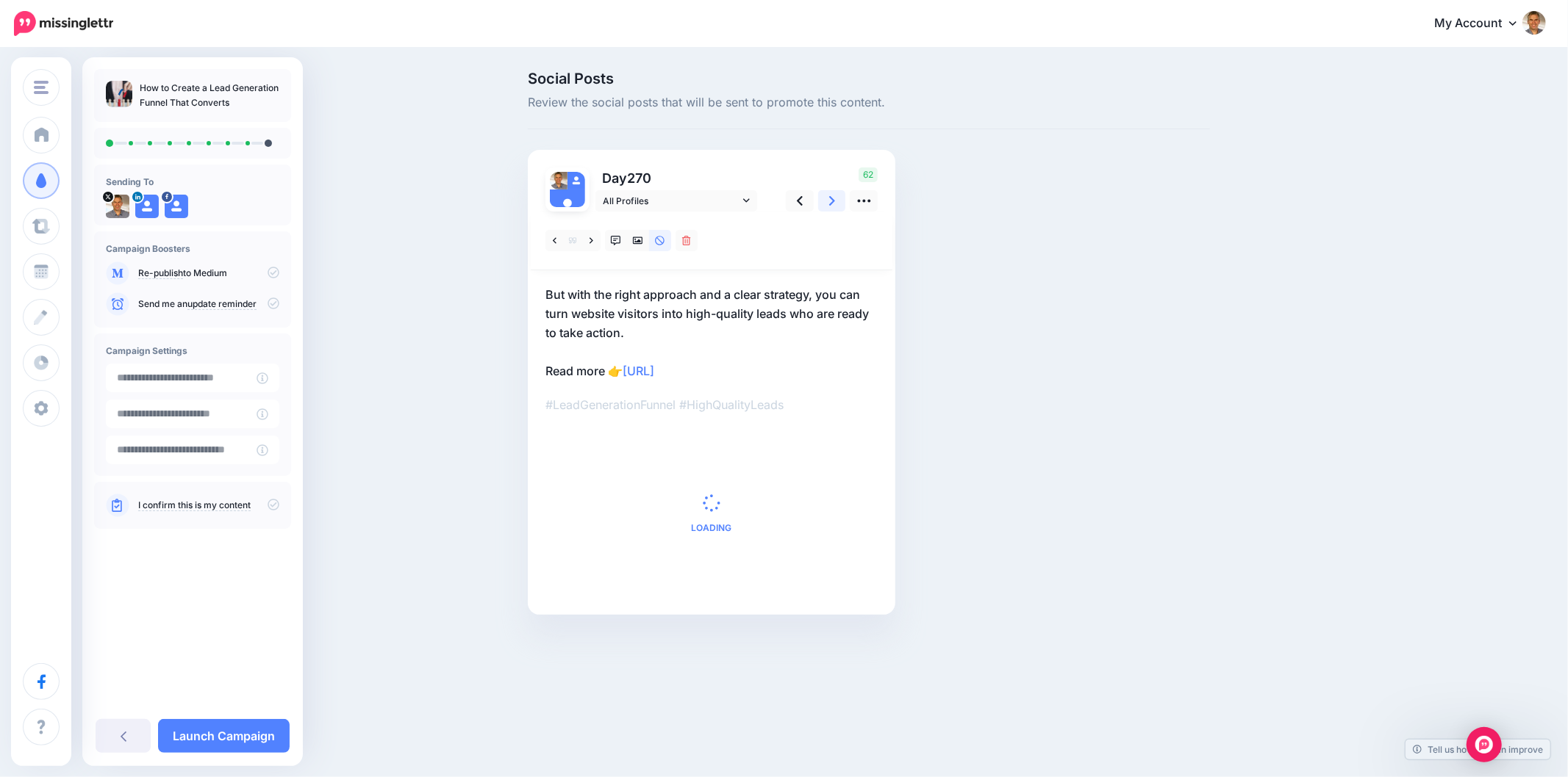
click at [832, 203] on icon at bounding box center [832, 200] width 6 height 10
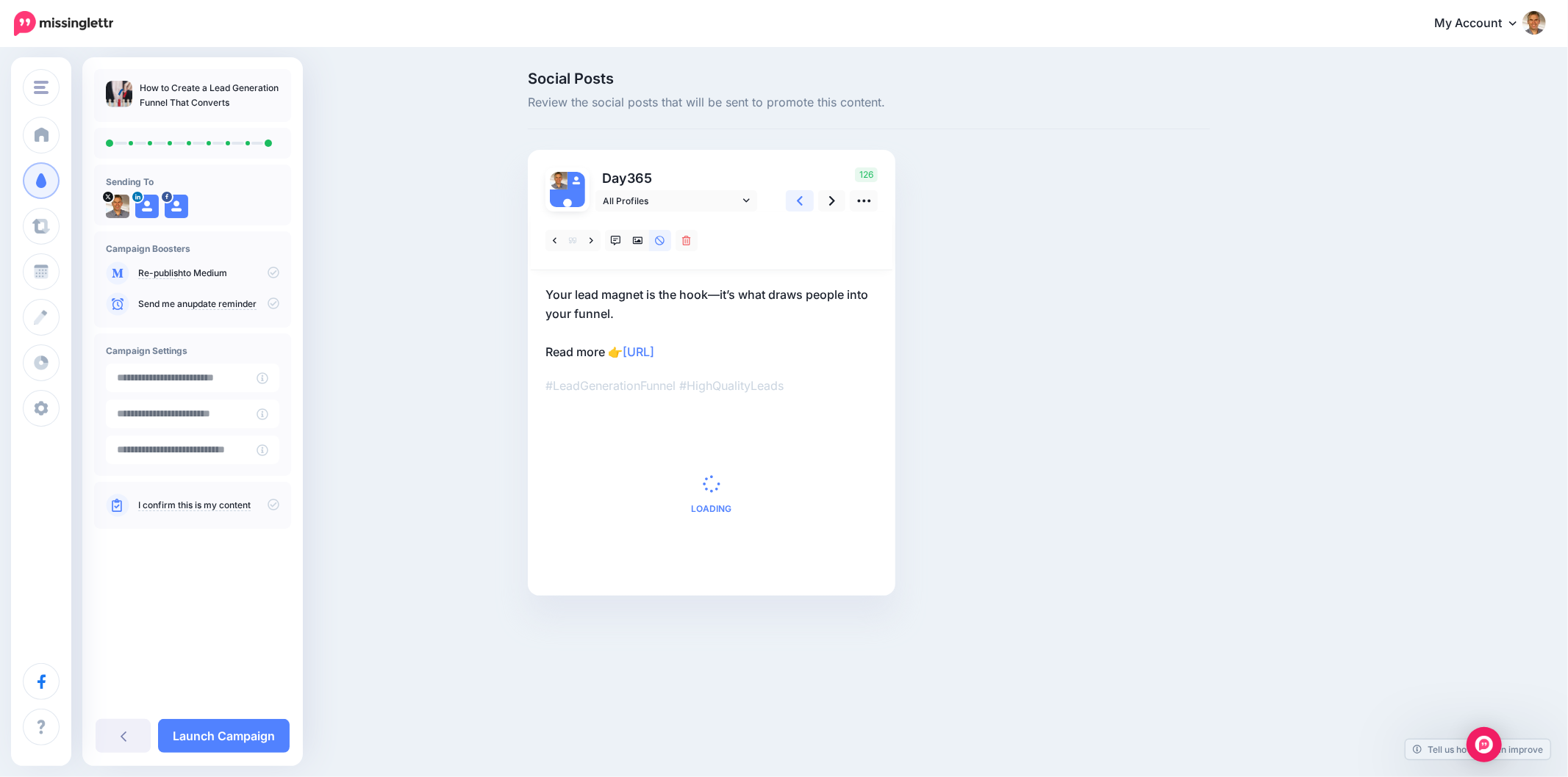
click at [804, 203] on link at bounding box center [799, 201] width 28 height 21
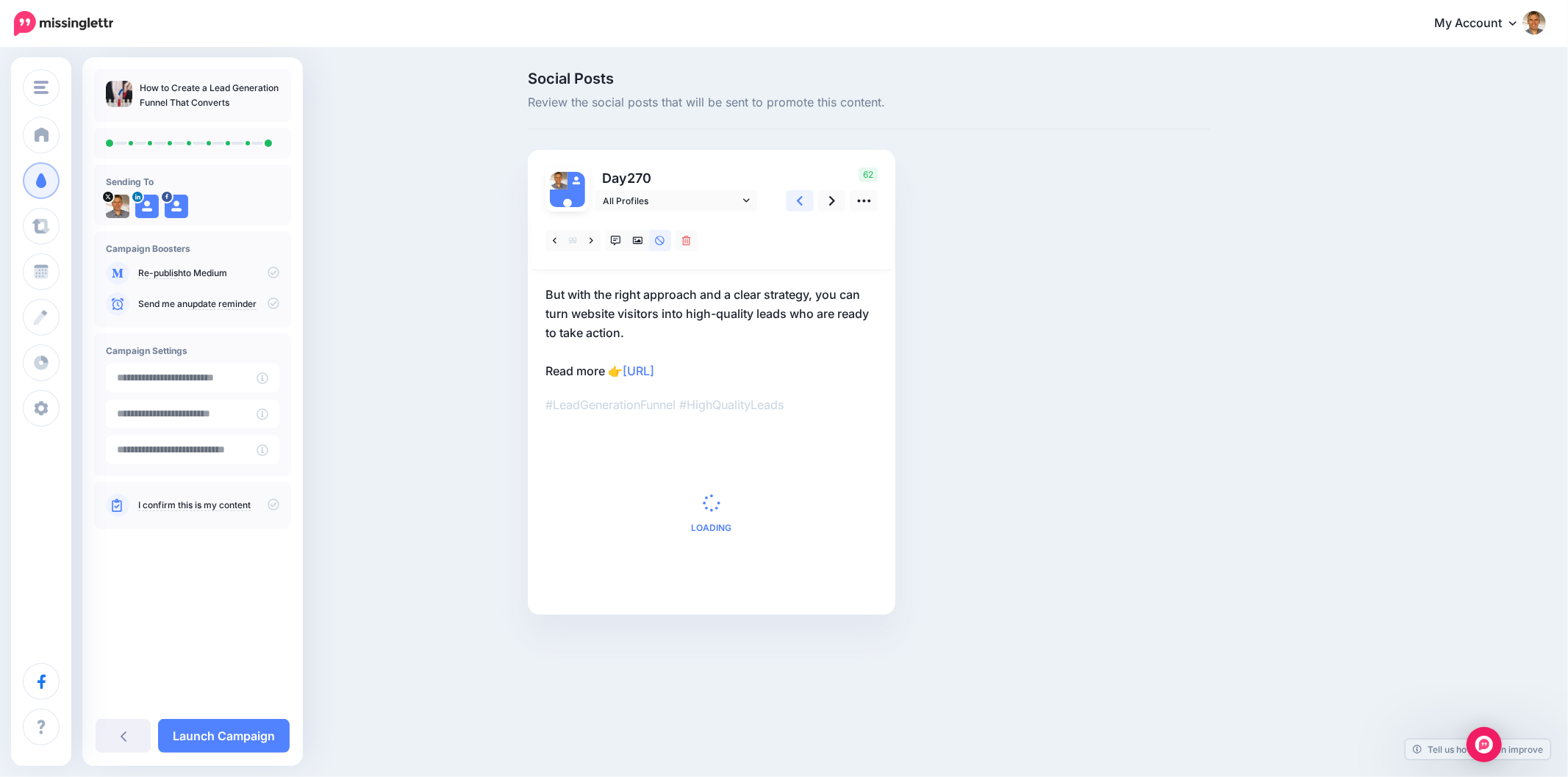
click at [804, 203] on link at bounding box center [799, 201] width 28 height 21
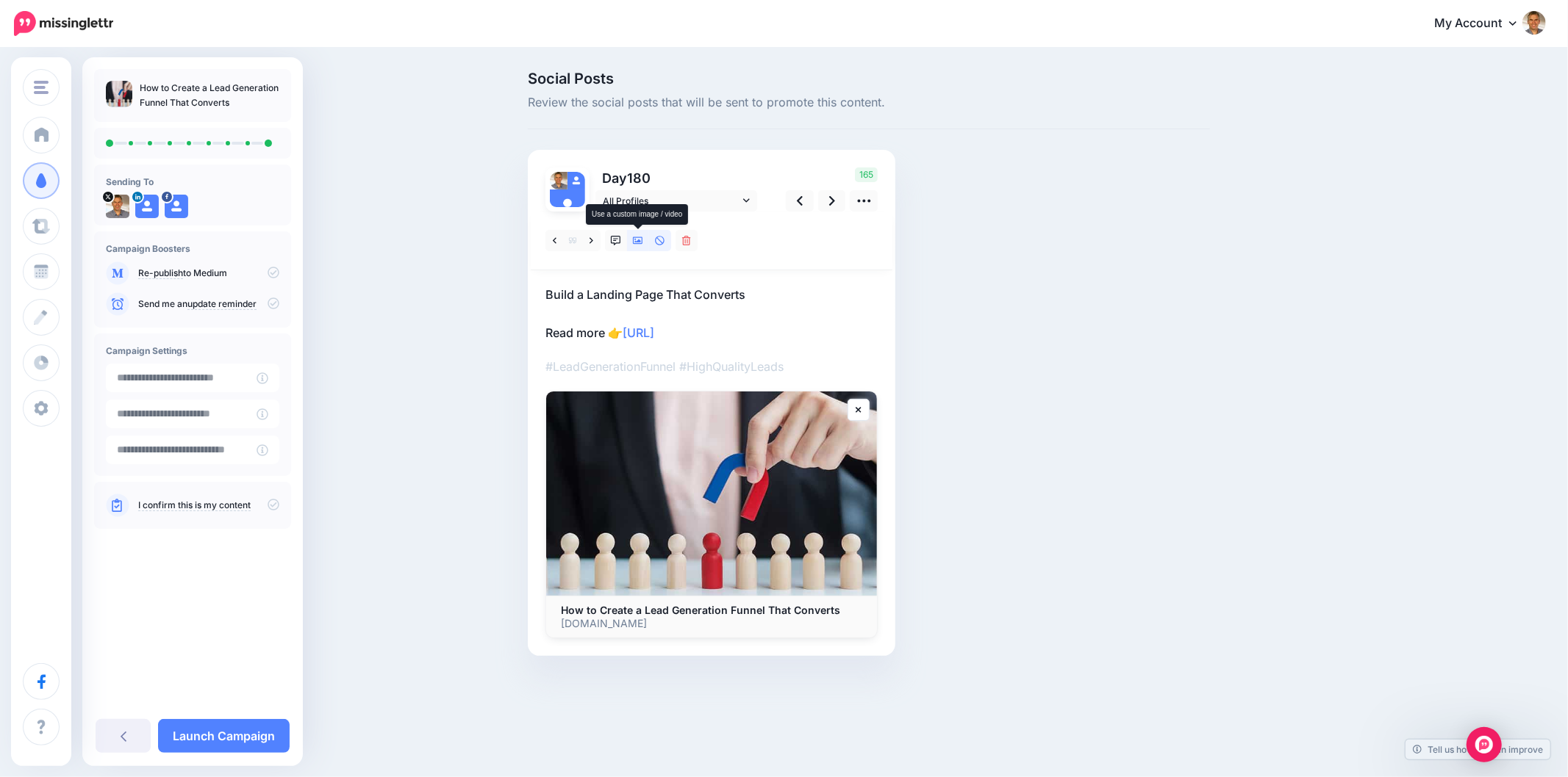
click at [635, 238] on icon at bounding box center [638, 241] width 11 height 11
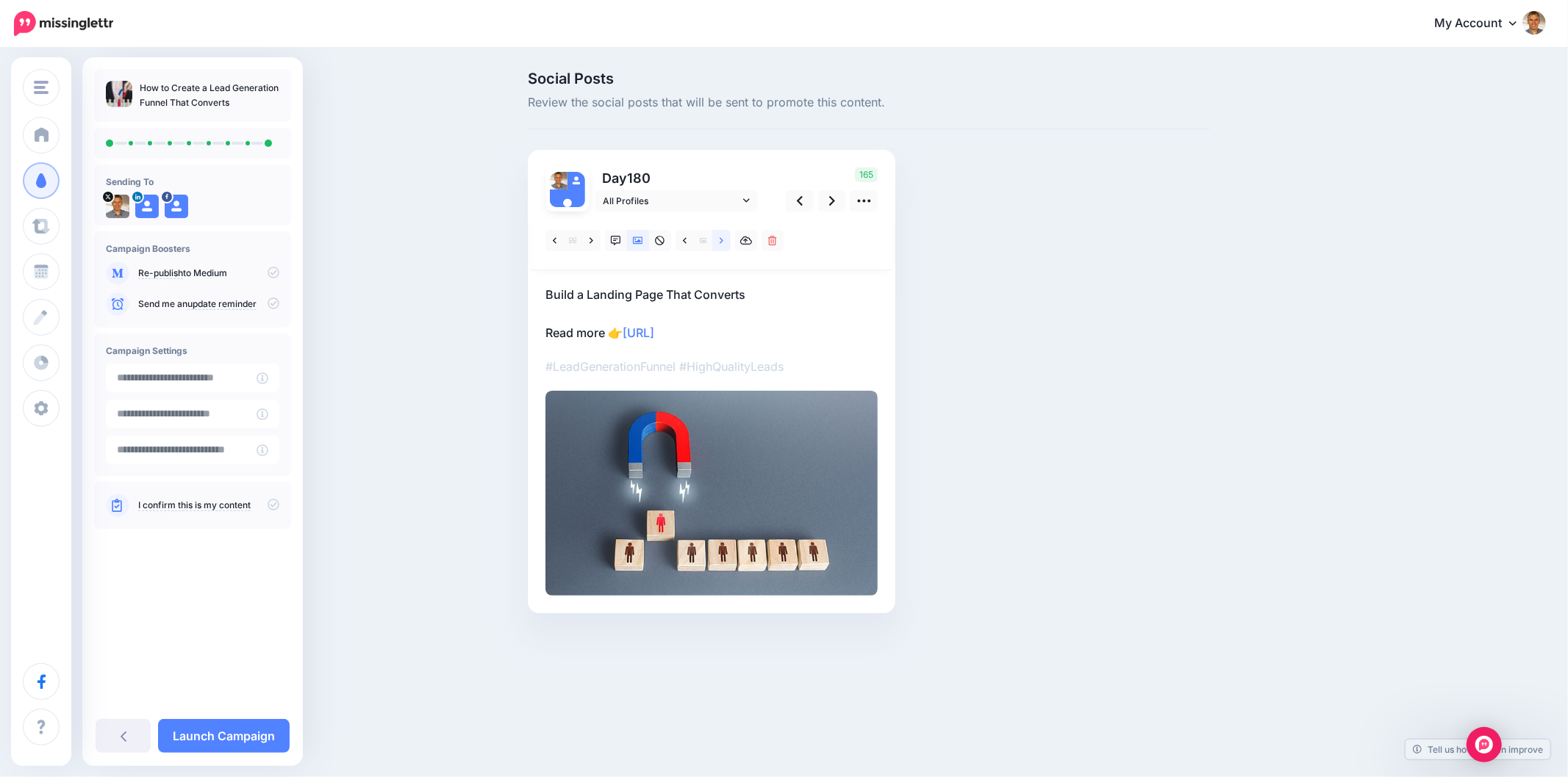
click at [724, 243] on link at bounding box center [721, 241] width 19 height 21
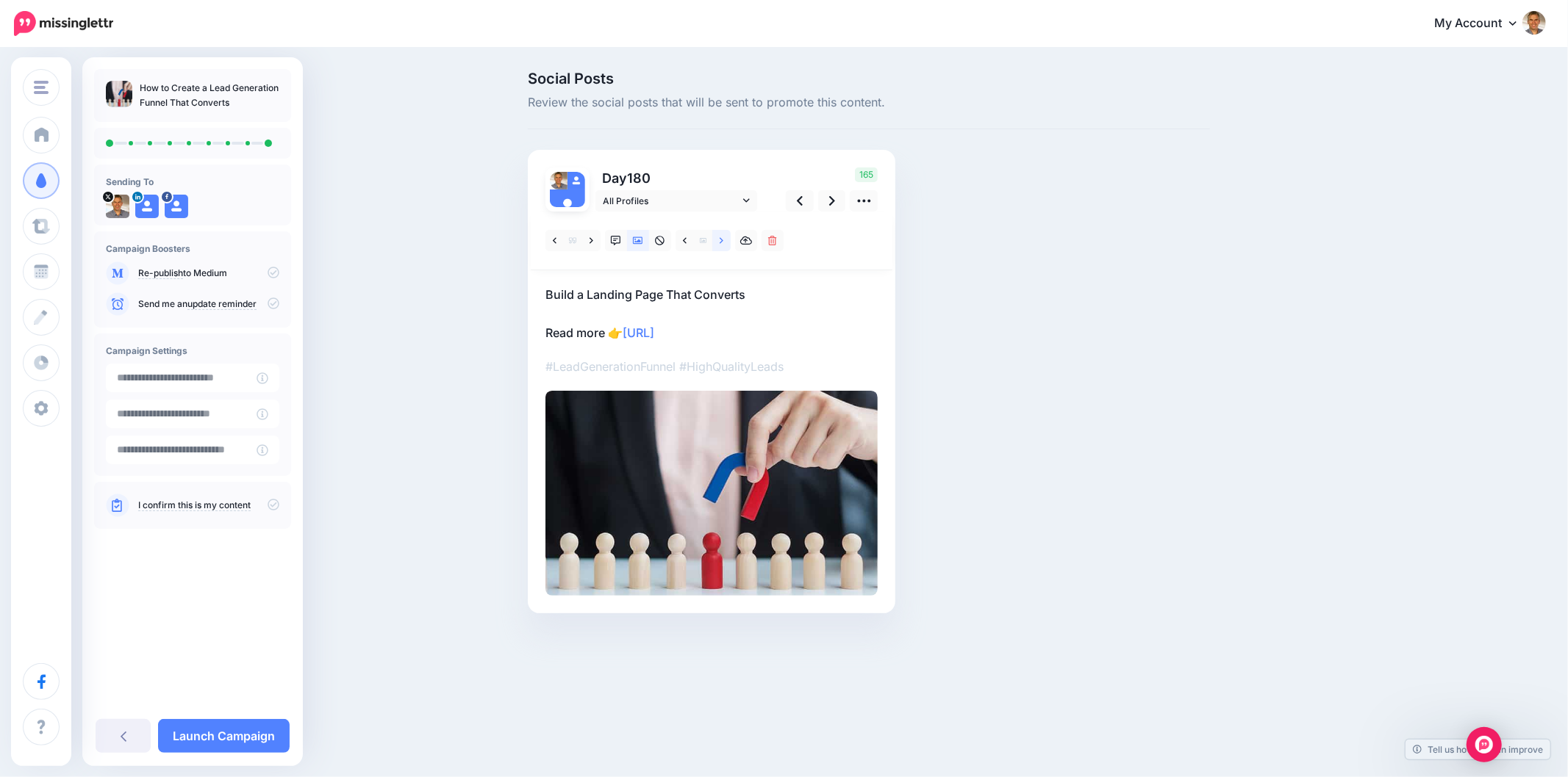
click at [724, 241] on link at bounding box center [721, 241] width 19 height 21
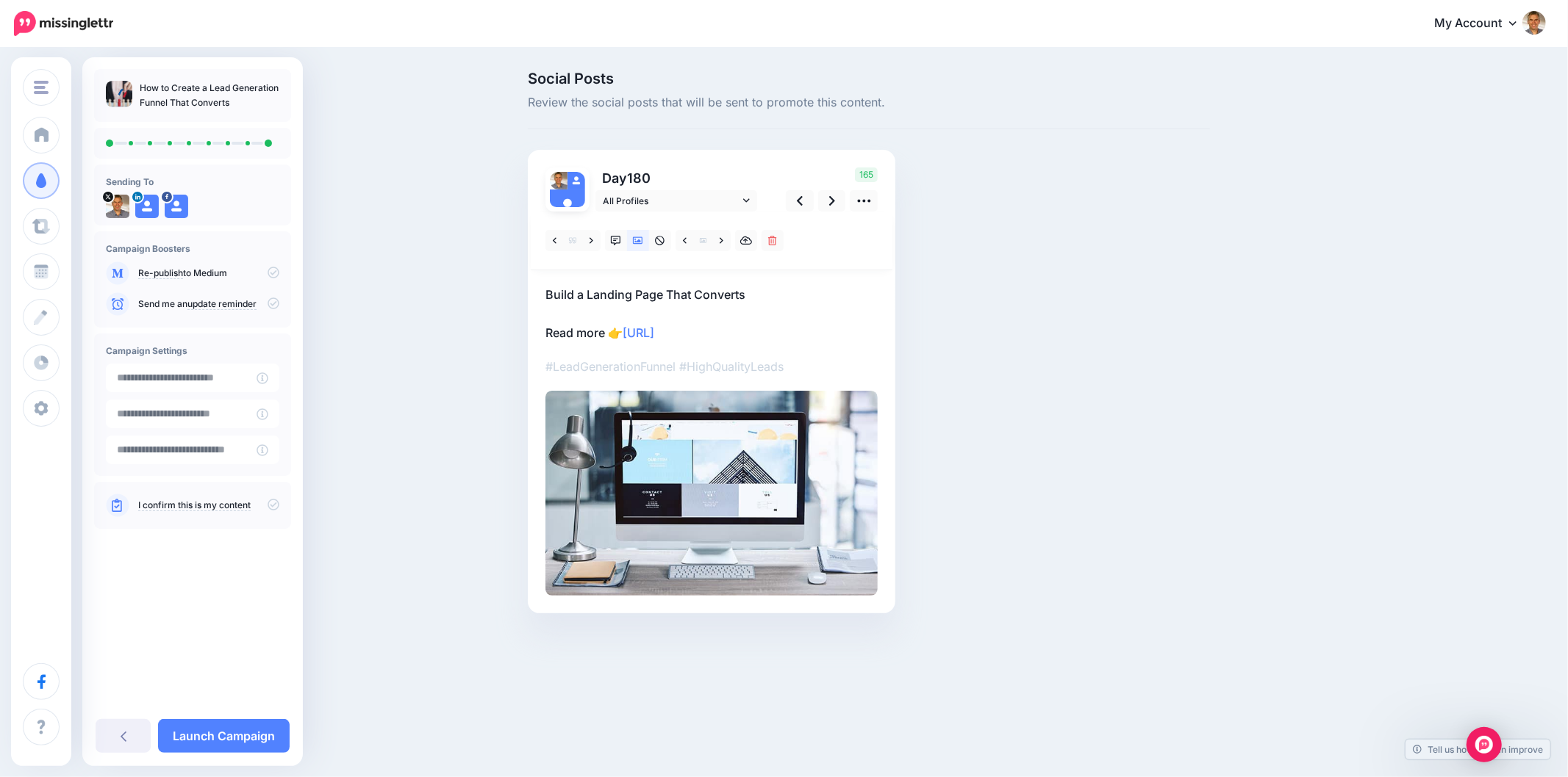
click at [1120, 305] on div "Social Posts Review the social posts that will be sent to promote this content.…" at bounding box center [869, 364] width 704 height 586
click at [1420, 393] on div "Social Posts Review the social posts that will be sent to promote this content.…" at bounding box center [784, 364] width 1568 height 631
drag, startPoint x: 1294, startPoint y: 452, endPoint x: 1254, endPoint y: 422, distance: 50.0
click at [1291, 450] on div "Social Posts Review the social posts that will be sent to promote this content.…" at bounding box center [940, 364] width 845 height 586
click at [834, 192] on link at bounding box center [832, 201] width 28 height 21
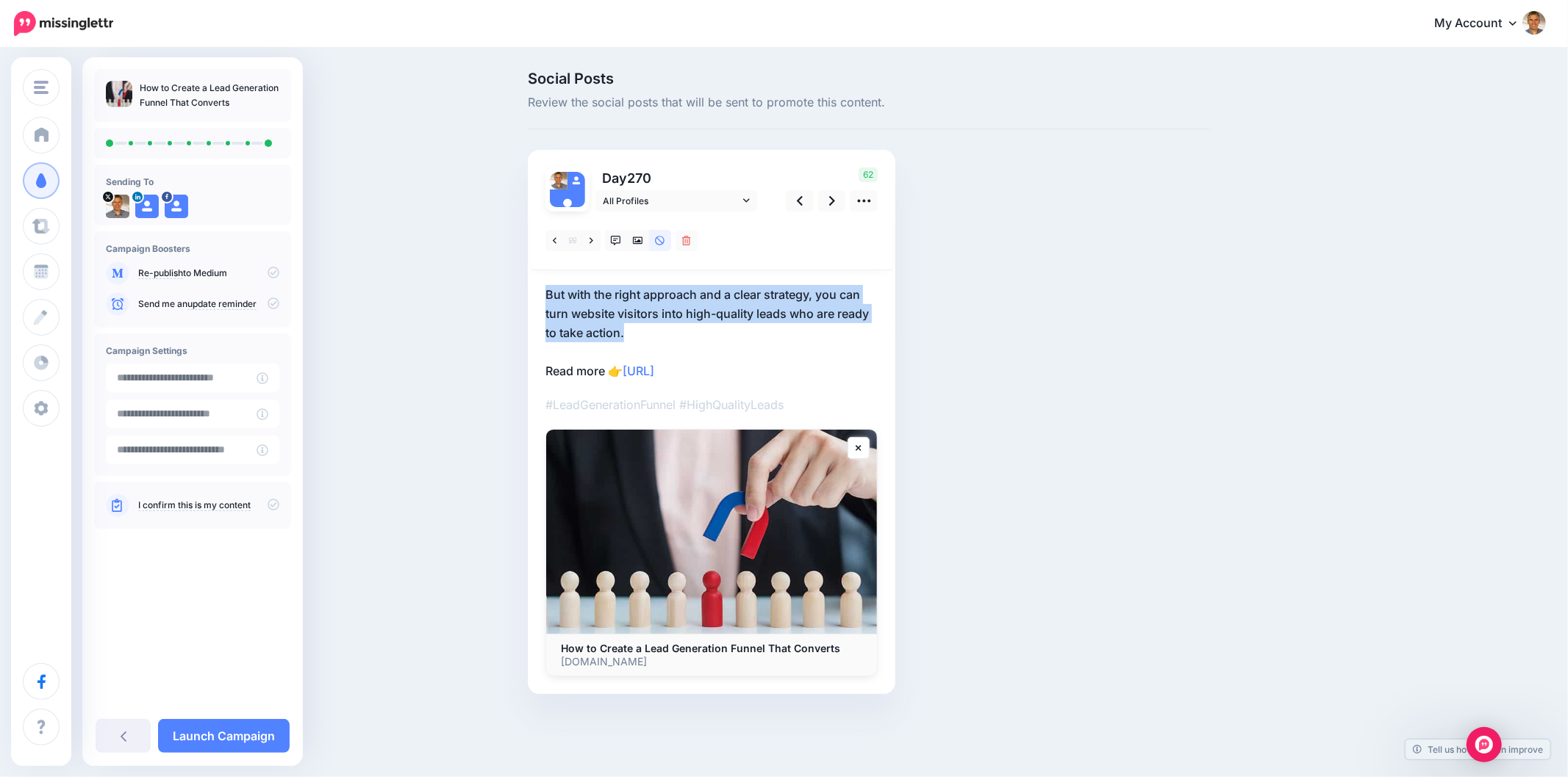
drag, startPoint x: 636, startPoint y: 325, endPoint x: 537, endPoint y: 290, distance: 105.0
click at [537, 290] on div "Day 270 All Profiles" at bounding box center [711, 422] width 367 height 544
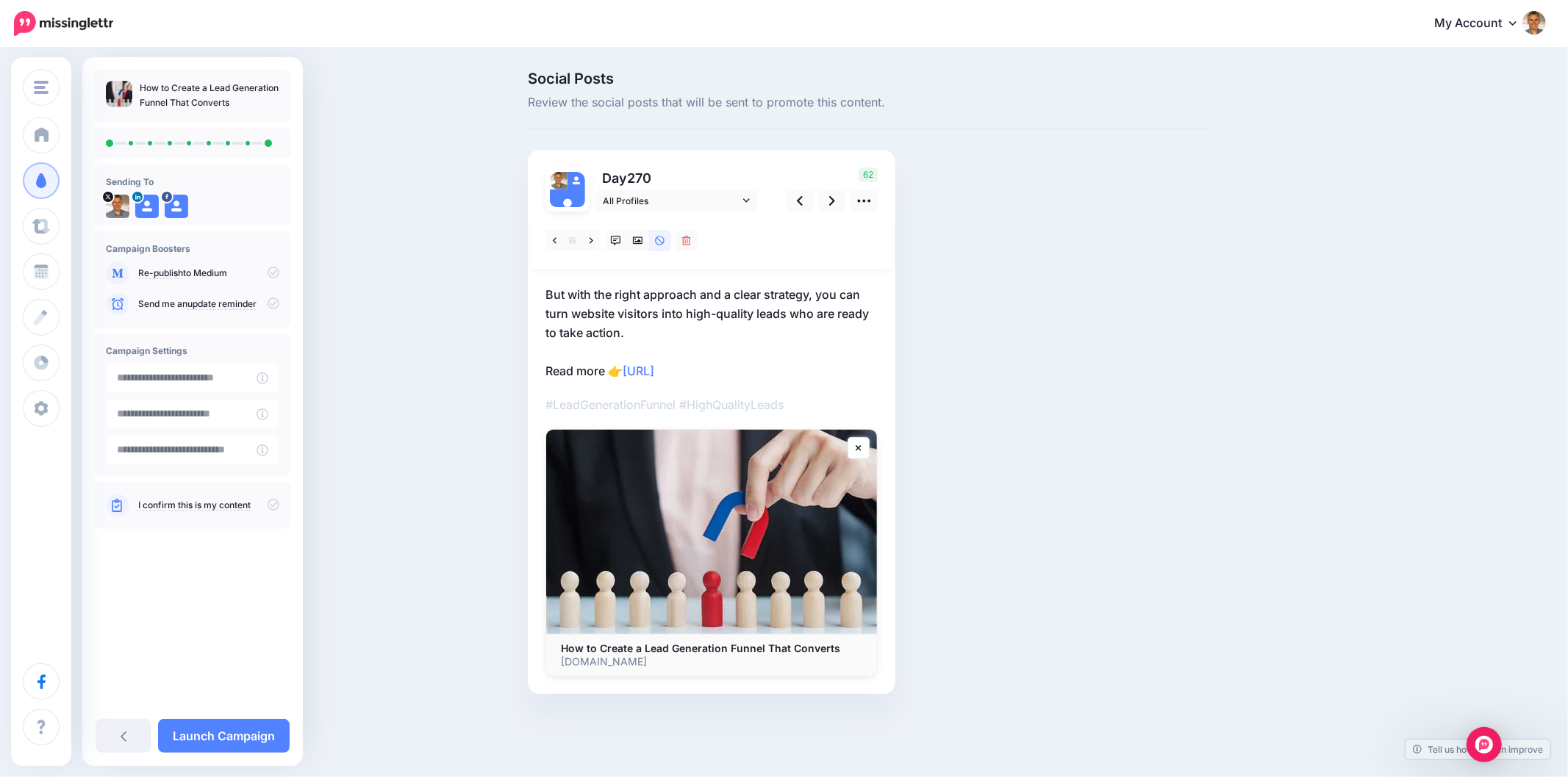
click at [1178, 436] on div "Social Posts Review the social posts that will be sent to promote this content.…" at bounding box center [869, 405] width 704 height 667
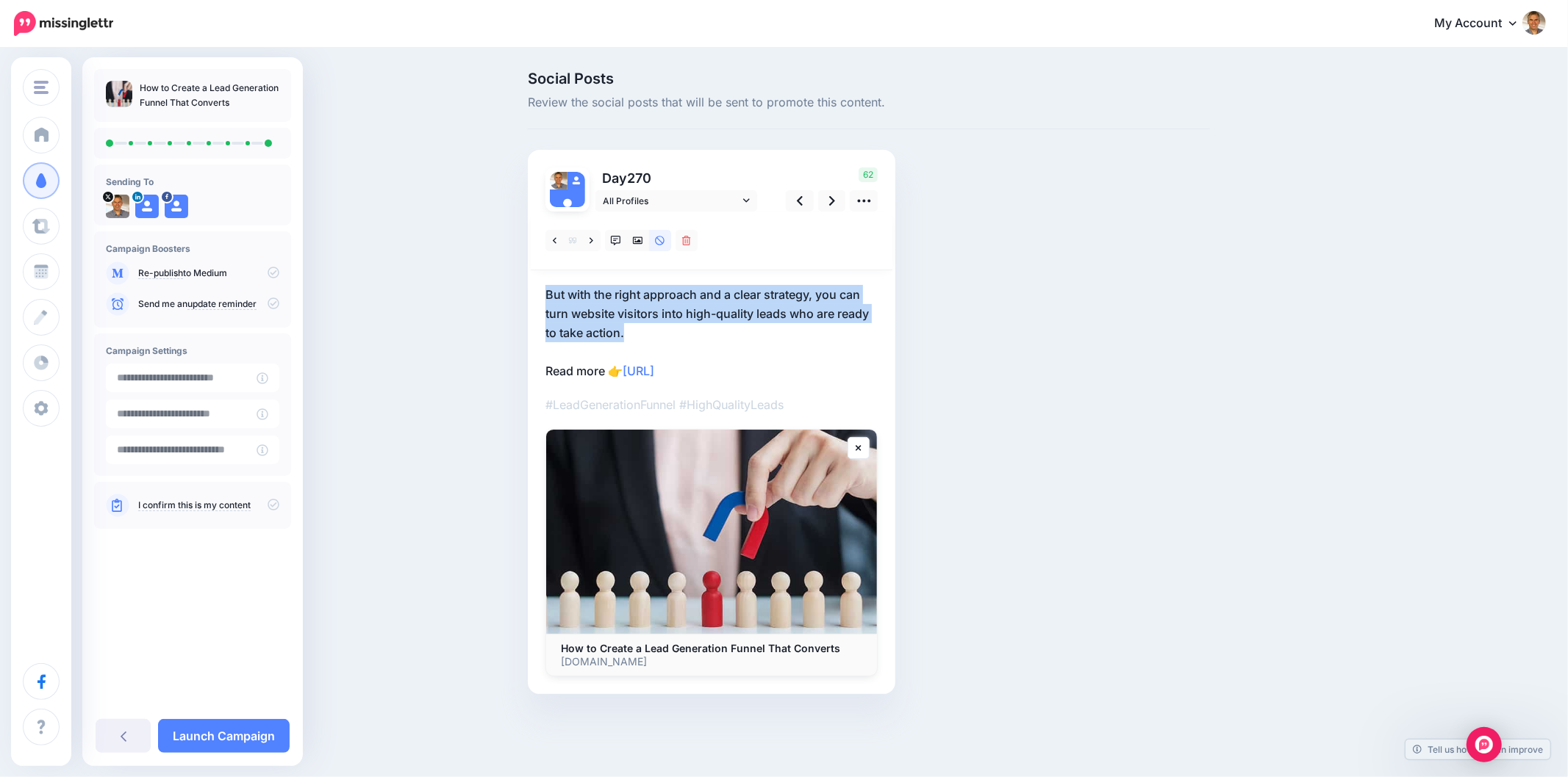
drag, startPoint x: 613, startPoint y: 326, endPoint x: 548, endPoint y: 292, distance: 73.4
click at [548, 292] on p "But with the right approach and a clear strategy, you can turn website visitors…" at bounding box center [711, 332] width 332 height 95
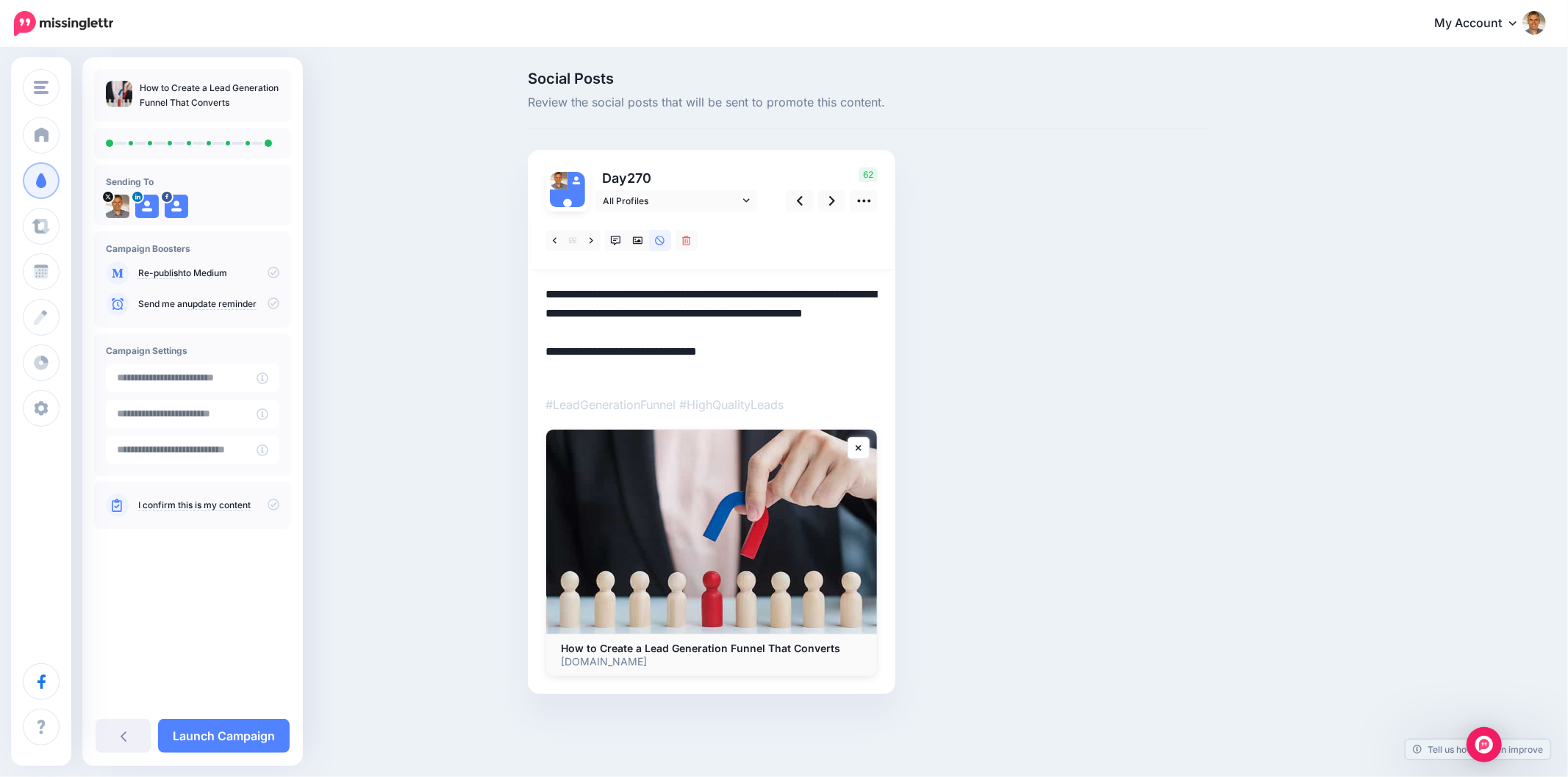
paste textarea "**********"
click at [1114, 362] on div "Social Posts Review the social posts that will be sent to promote this content.…" at bounding box center [869, 405] width 704 height 667
drag, startPoint x: 634, startPoint y: 332, endPoint x: 545, endPoint y: 290, distance: 98.4
click at [545, 290] on textarea "**********" at bounding box center [711, 332] width 332 height 95
paste textarea
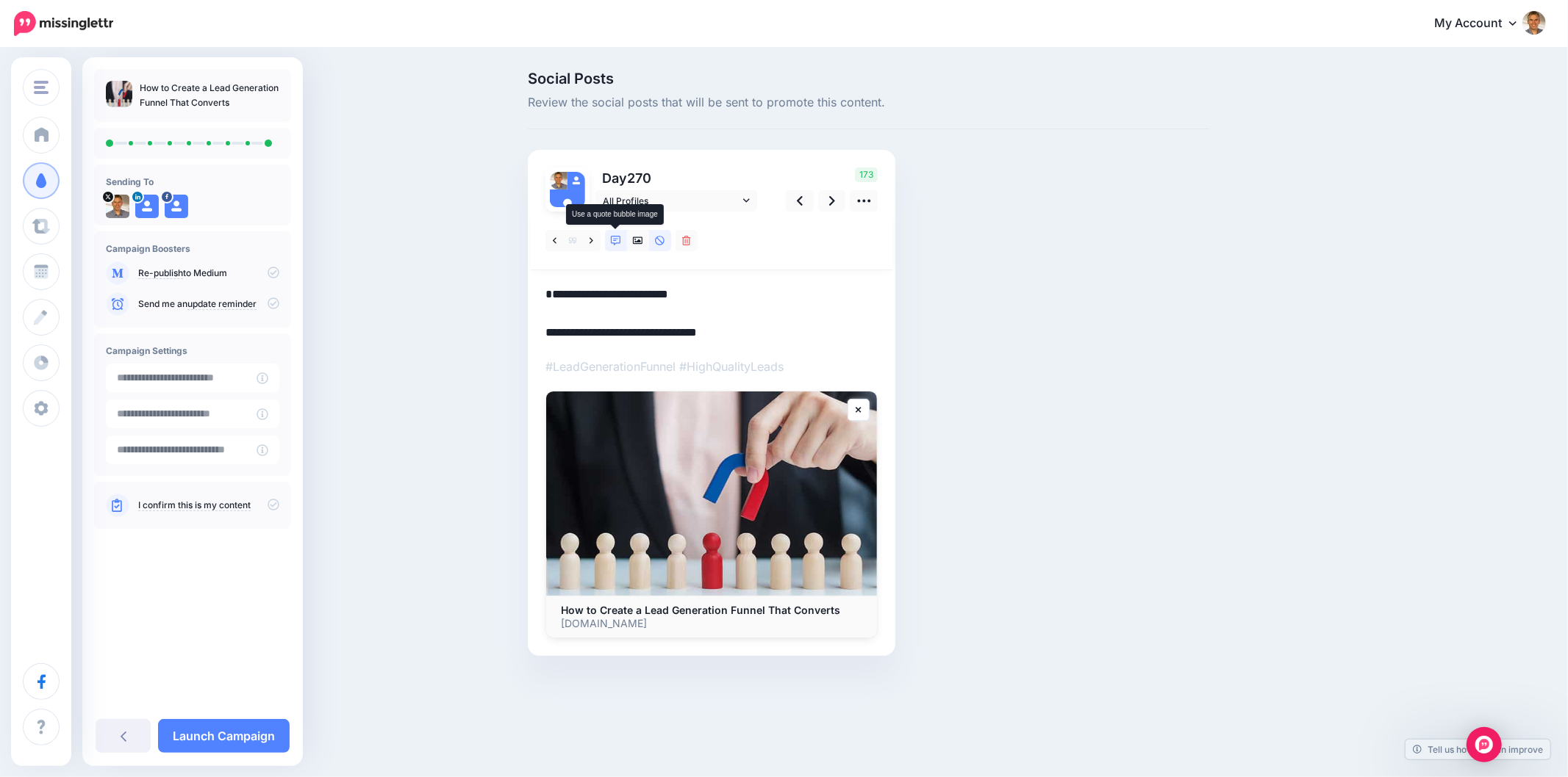
type textarea "**********"
click at [613, 243] on icon at bounding box center [616, 241] width 11 height 11
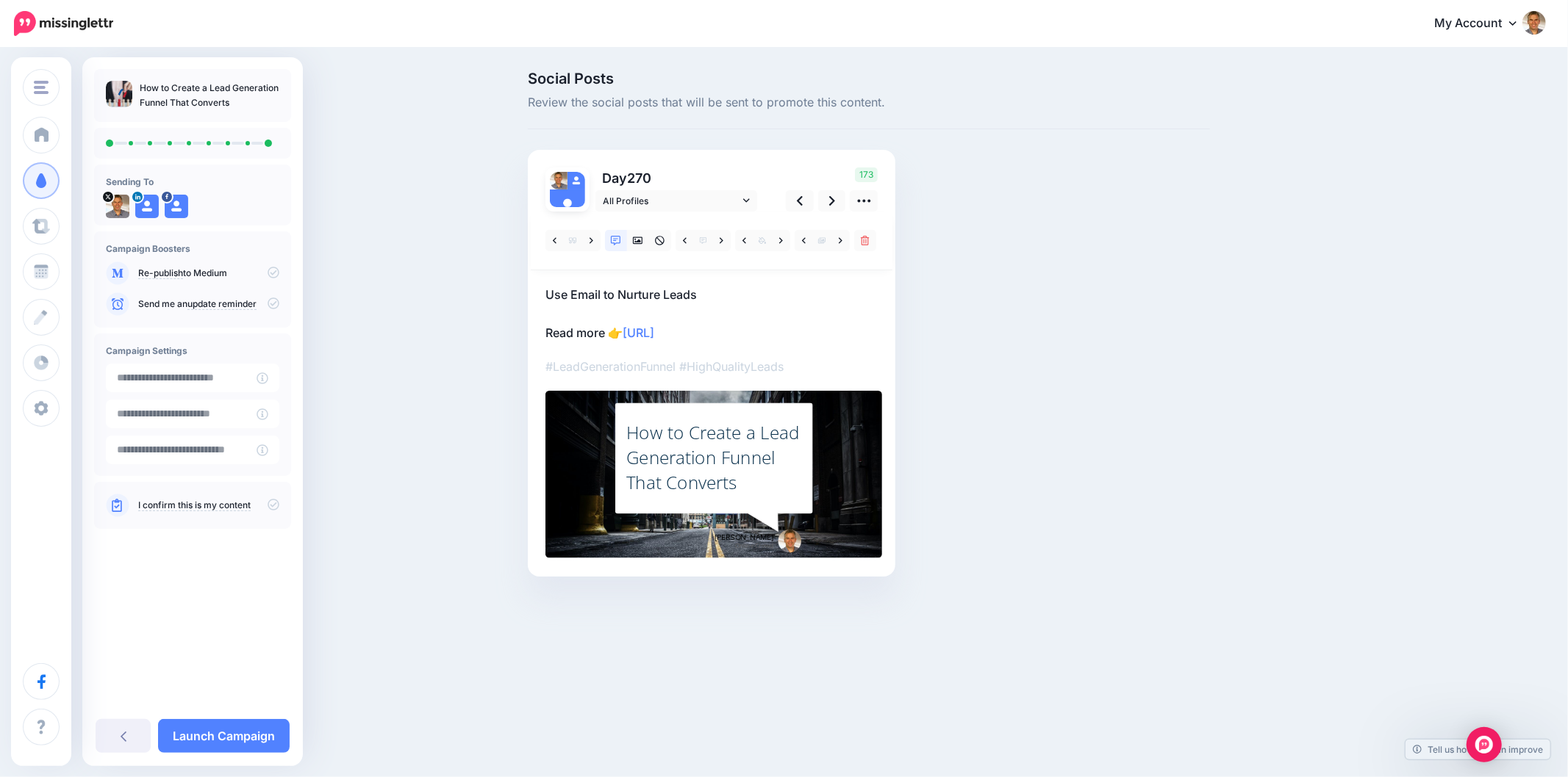
click at [666, 437] on div "How to Create a Lead Generation Funnel That Converts" at bounding box center [714, 457] width 176 height 75
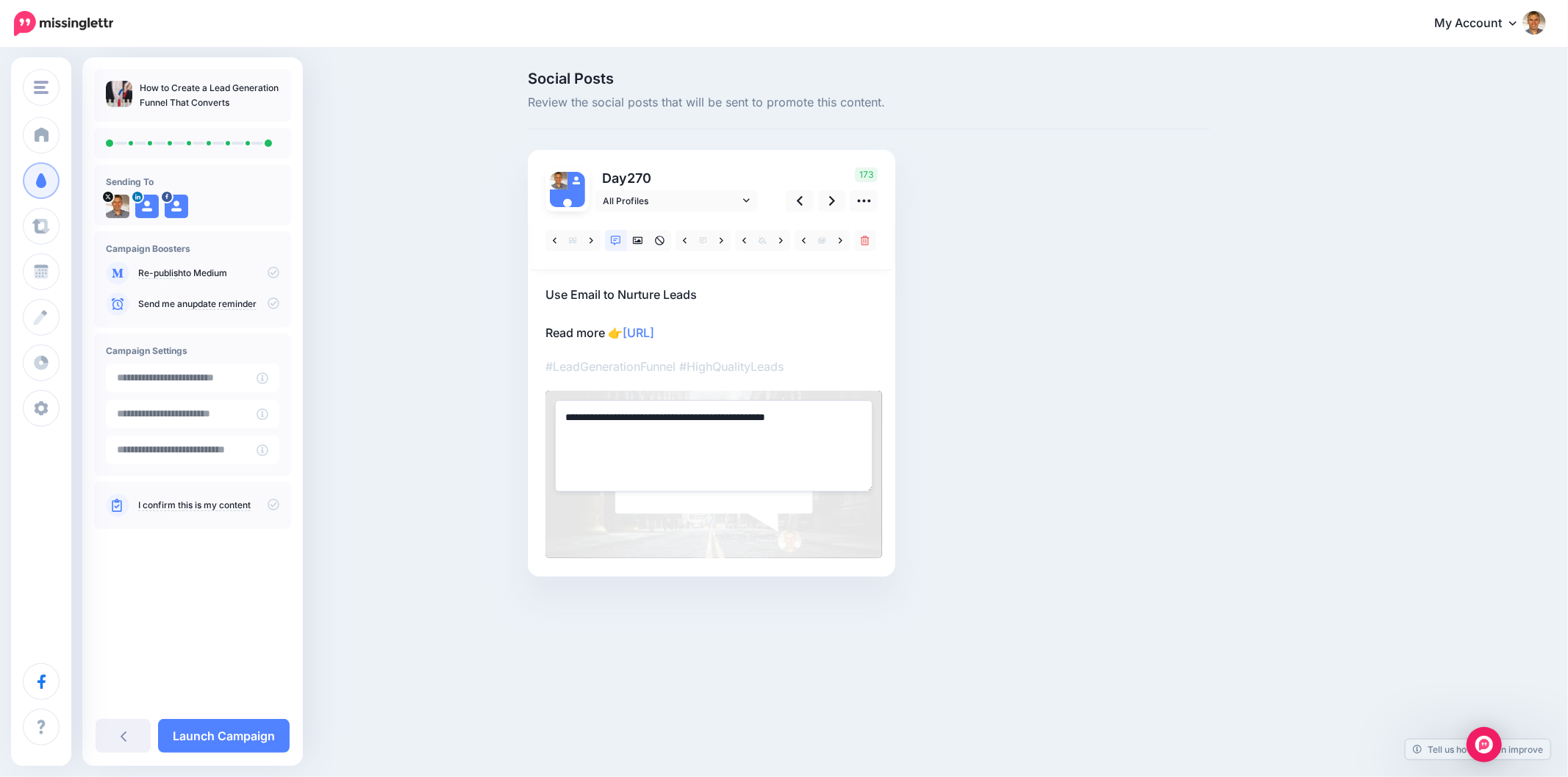
click at [656, 437] on textarea "**********" at bounding box center [714, 445] width 318 height 91
paste textarea "**********"
type textarea "**********"
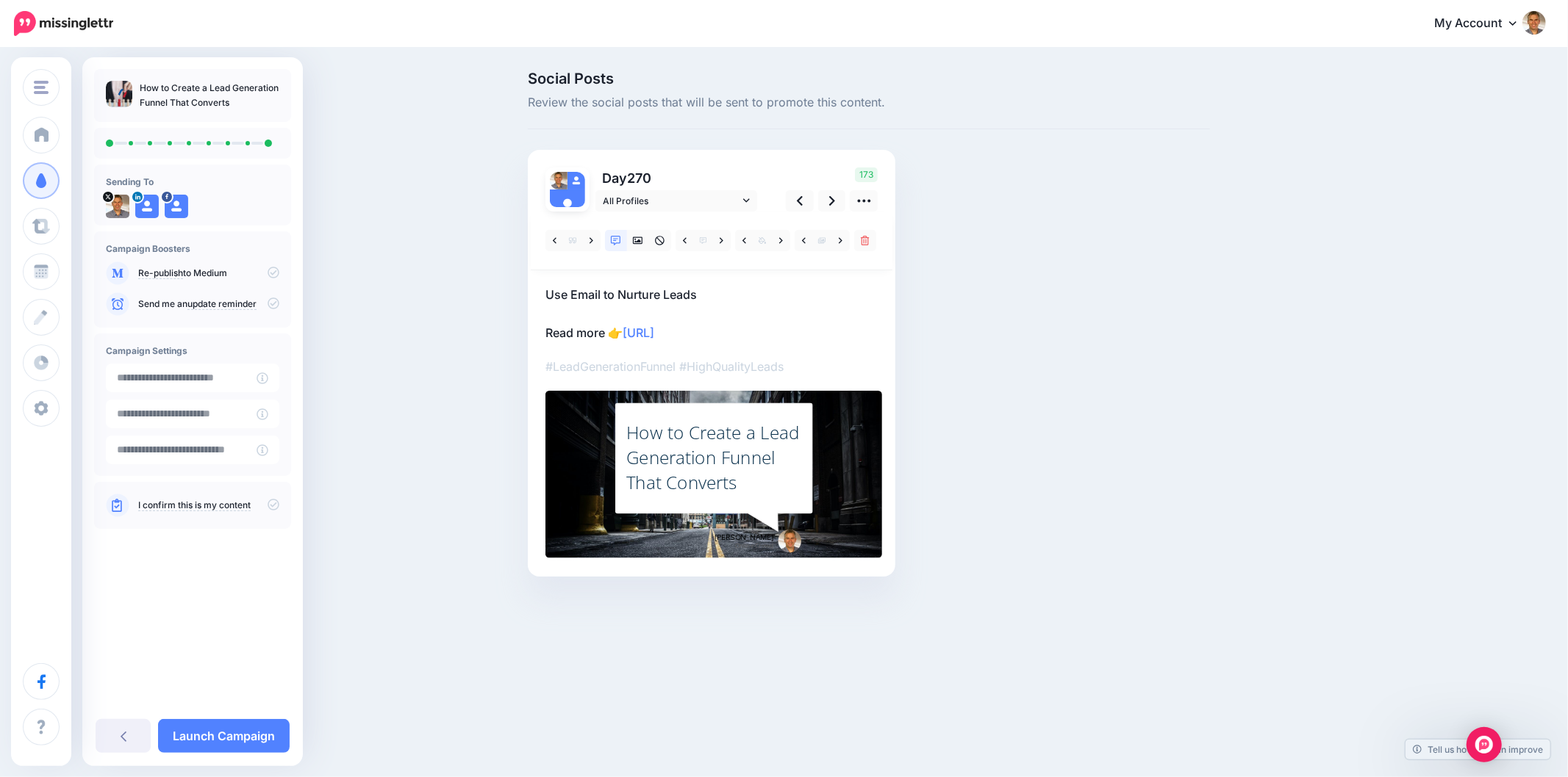
click at [1048, 314] on div "Social Posts Review the social posts that will be sent to promote this content.…" at bounding box center [869, 346] width 704 height 549
click at [1054, 344] on div "Social Posts Review the social posts that will be sent to promote this content.…" at bounding box center [869, 346] width 704 height 549
drag, startPoint x: 1326, startPoint y: 334, endPoint x: 751, endPoint y: 253, distance: 580.7
click at [1324, 334] on div "Social Posts Review the social posts that will be sent to promote this content.…" at bounding box center [940, 346] width 845 height 549
click at [829, 202] on icon at bounding box center [832, 200] width 6 height 15
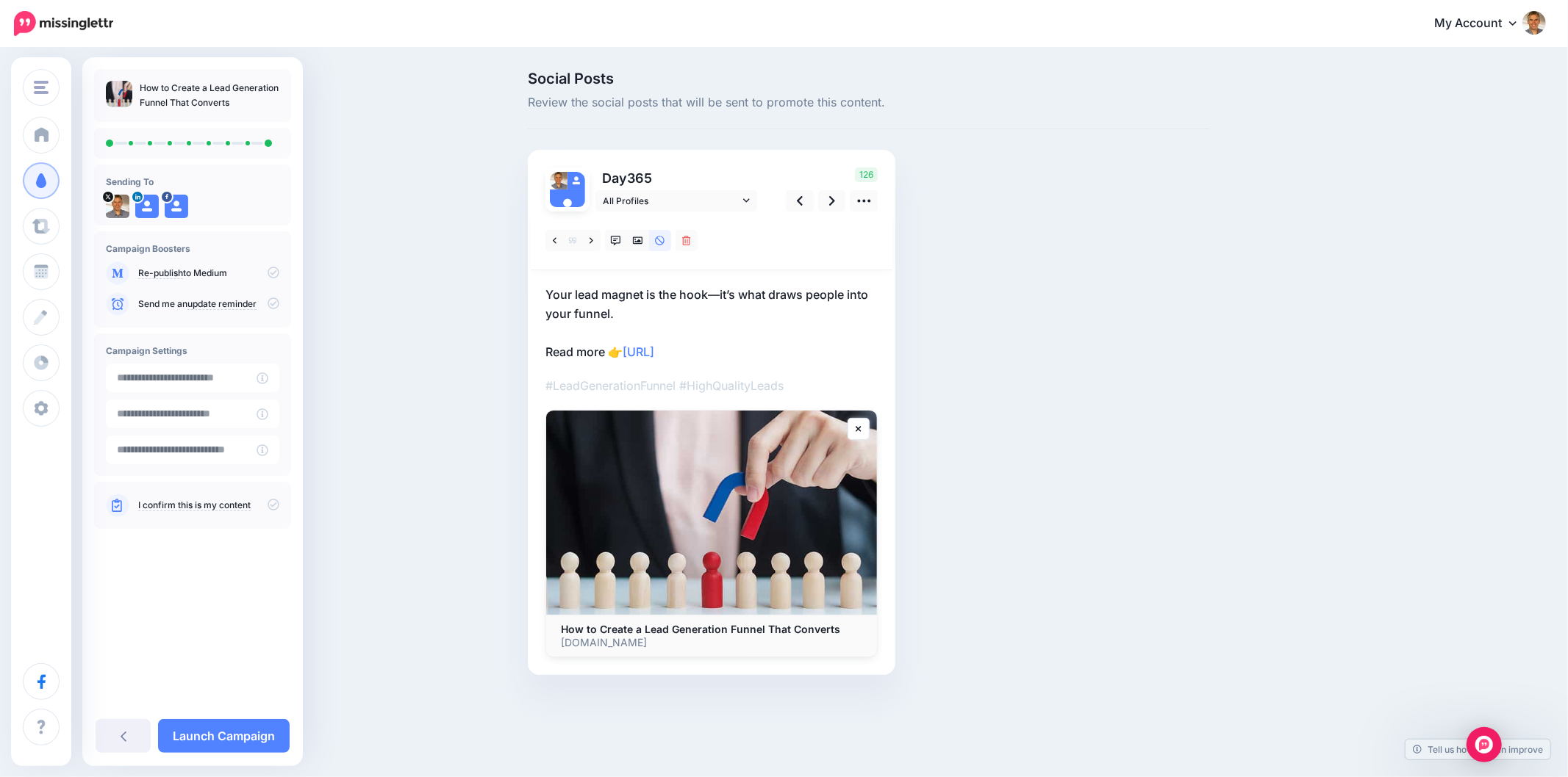
drag, startPoint x: 591, startPoint y: 309, endPoint x: 608, endPoint y: 302, distance: 18.4
click at [592, 310] on p "Your lead magnet is the hook—it’s what draws people into your funnel. Read more…" at bounding box center [711, 323] width 332 height 77
drag, startPoint x: 621, startPoint y: 304, endPoint x: 528, endPoint y: 295, distance: 93.4
click at [528, 295] on div "Day 365 All Profiles" at bounding box center [711, 413] width 367 height 526
paste textarea
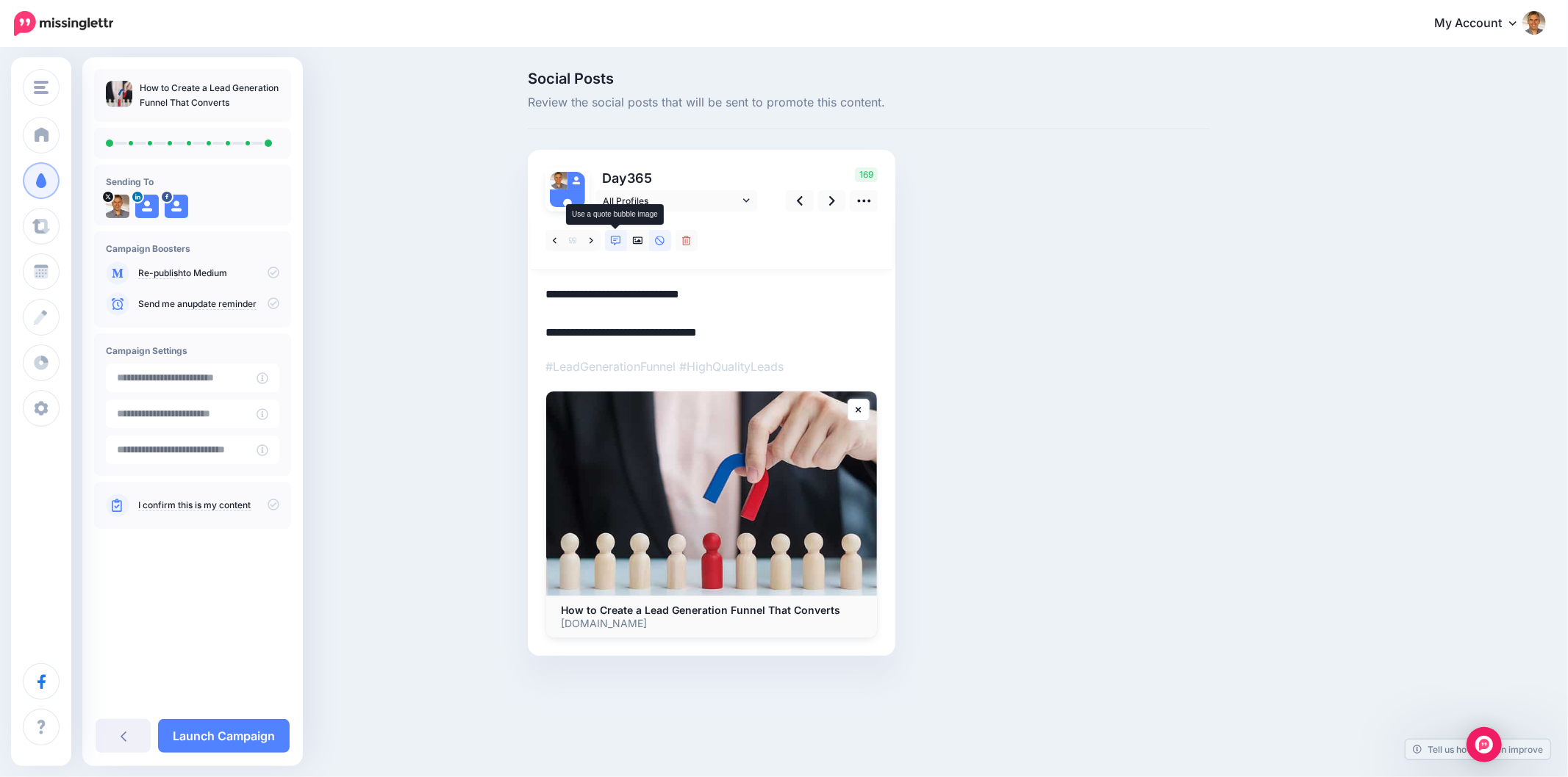
type textarea "**********"
click at [607, 241] on link at bounding box center [615, 241] width 22 height 21
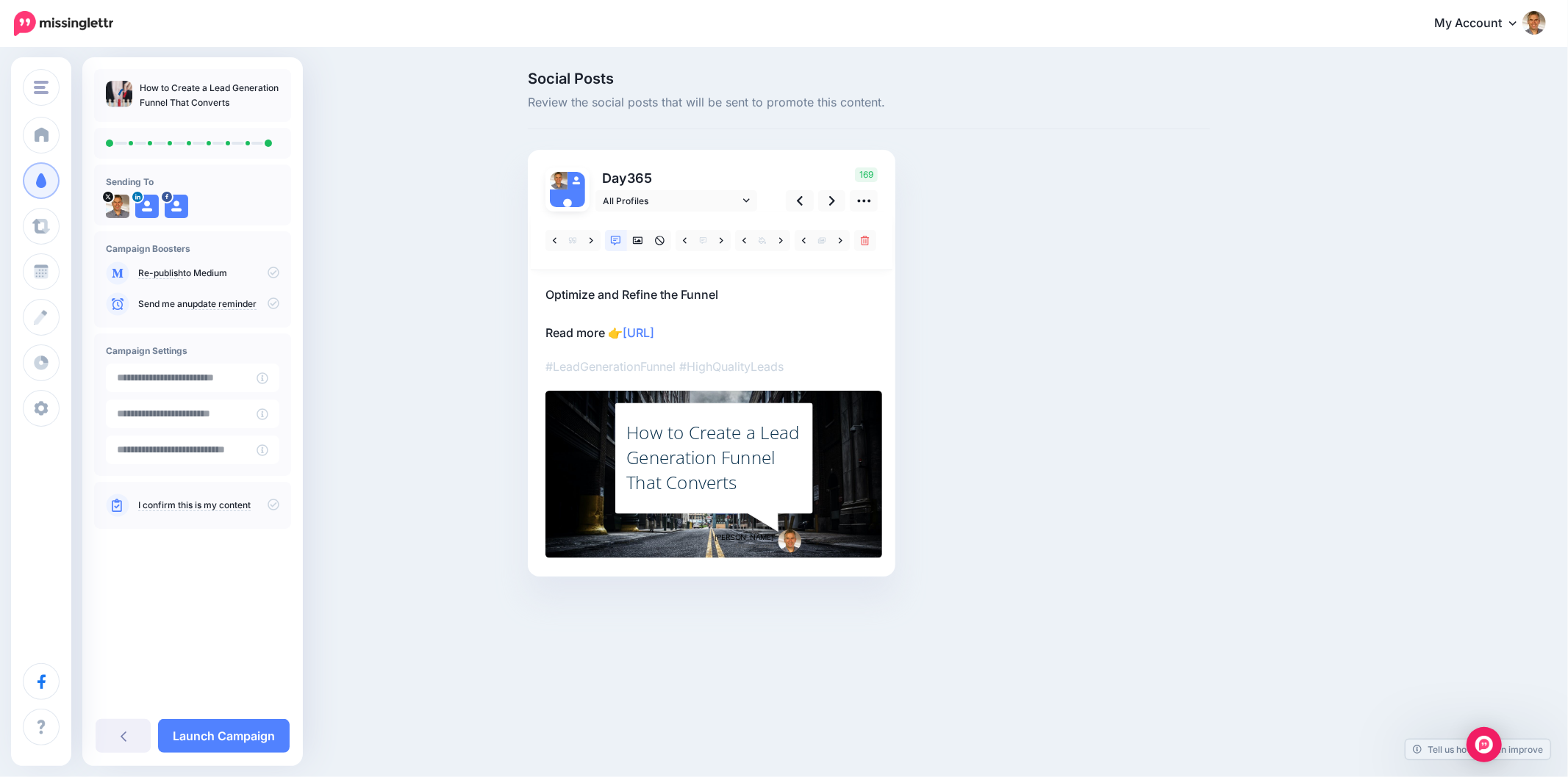
click at [721, 456] on div "How to Create a Lead Generation Funnel That Converts" at bounding box center [714, 457] width 176 height 75
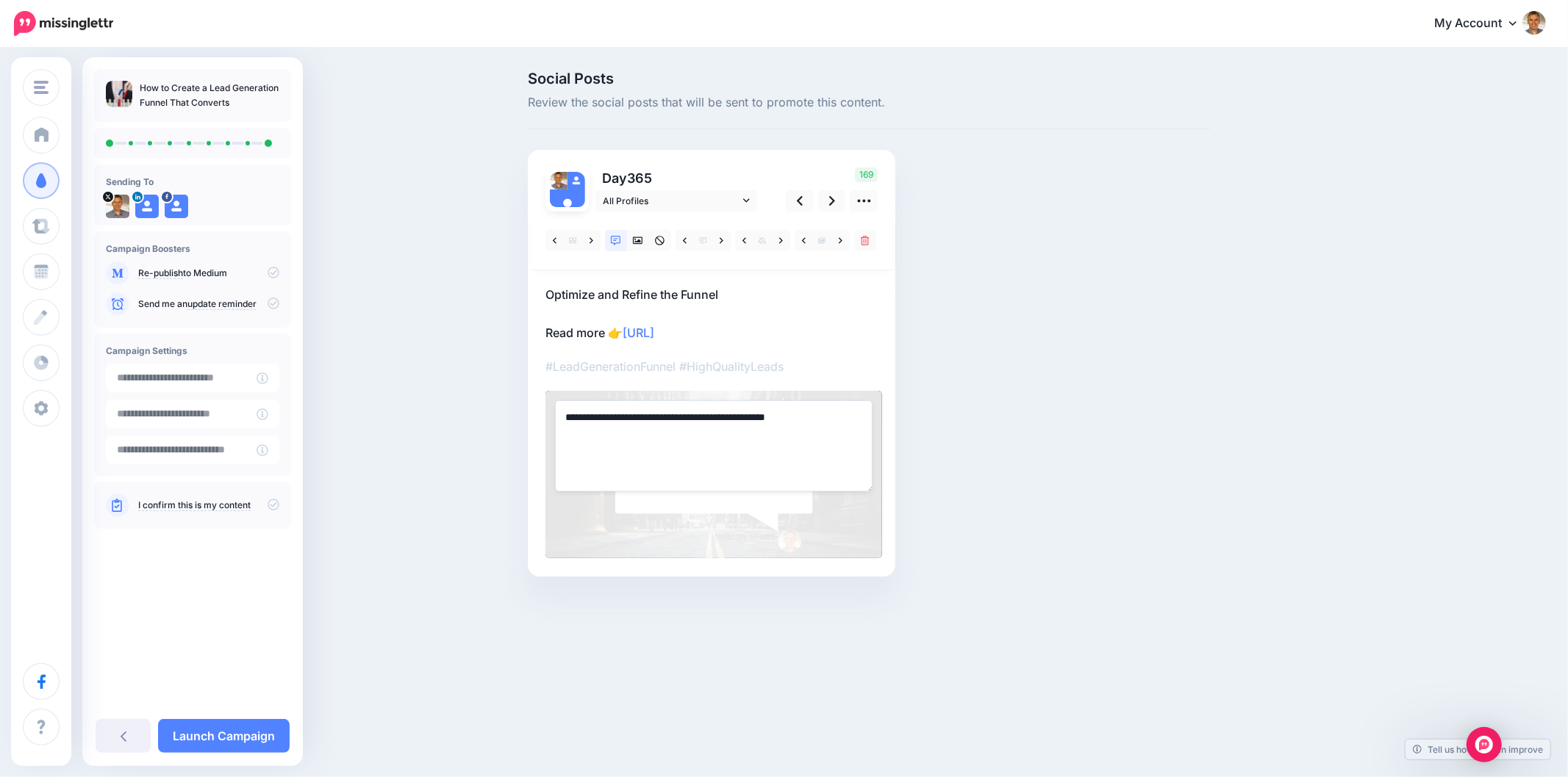
click at [709, 451] on textarea "**********" at bounding box center [714, 445] width 318 height 91
click at [708, 446] on textarea "**********" at bounding box center [714, 445] width 318 height 91
click at [709, 446] on textarea "**********" at bounding box center [714, 445] width 318 height 91
paste textarea "**********"
type textarea "**********"
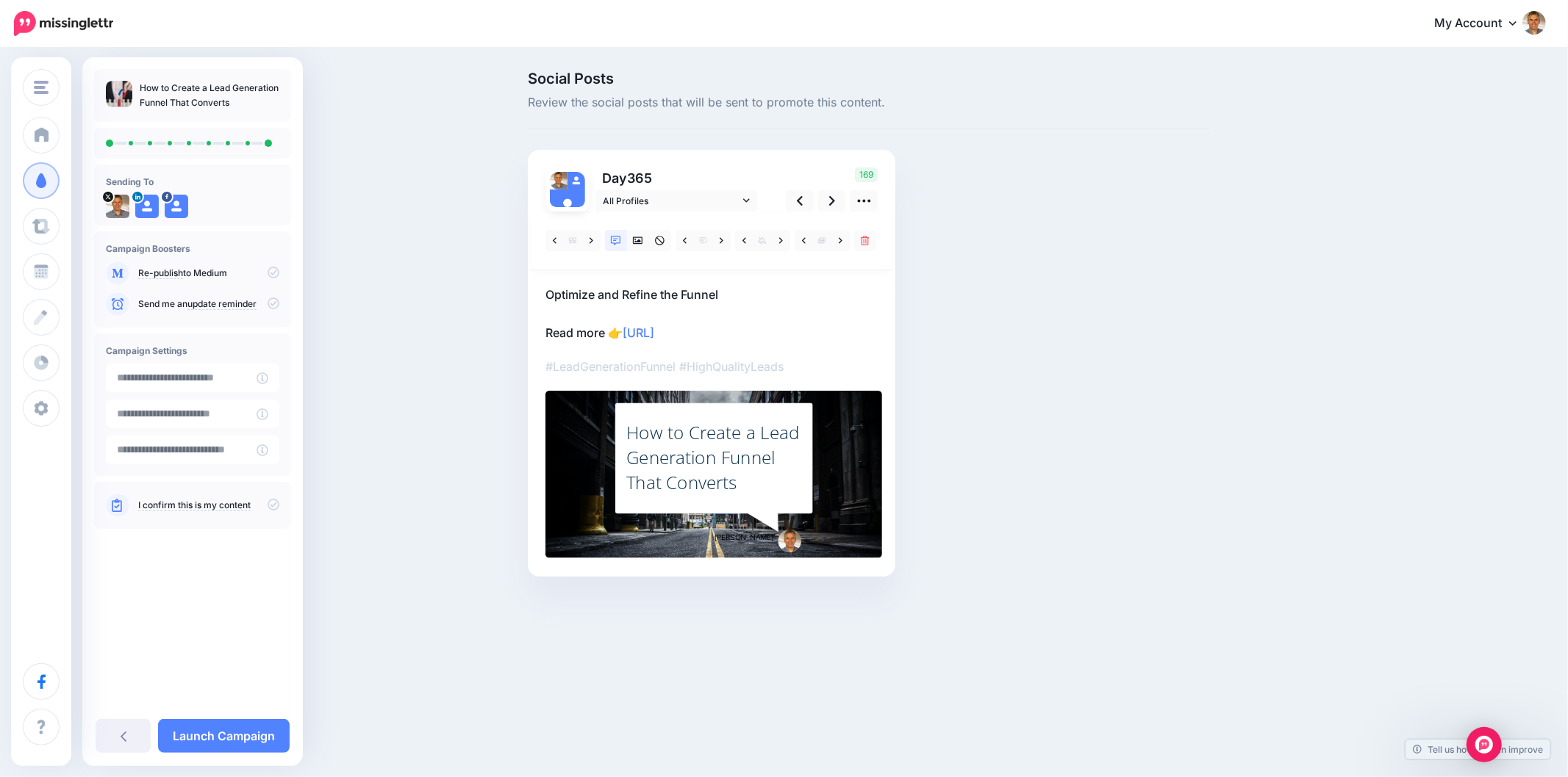
click at [1157, 377] on div "Social Posts Review the social posts that will be sent to promote this content.…" at bounding box center [869, 346] width 704 height 549
click at [1152, 377] on div "Social Posts Review the social posts that will be sent to promote this content.…" at bounding box center [869, 346] width 704 height 549
click at [1279, 333] on div "Social Posts Review the social posts that will be sent to promote this content.…" at bounding box center [940, 346] width 845 height 549
click at [830, 200] on icon at bounding box center [832, 200] width 6 height 15
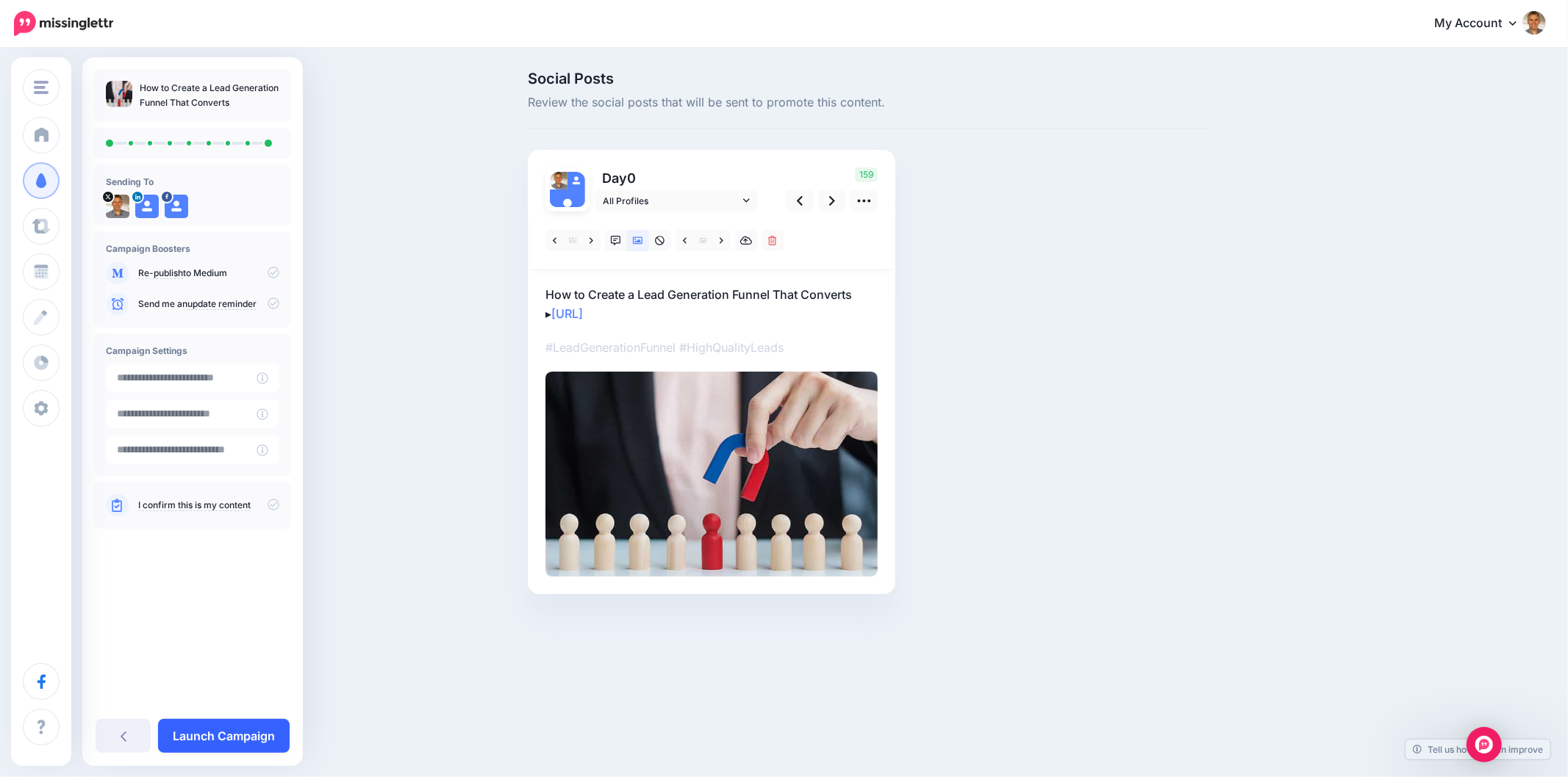
click at [214, 736] on link "Launch Campaign" at bounding box center [223, 736] width 131 height 34
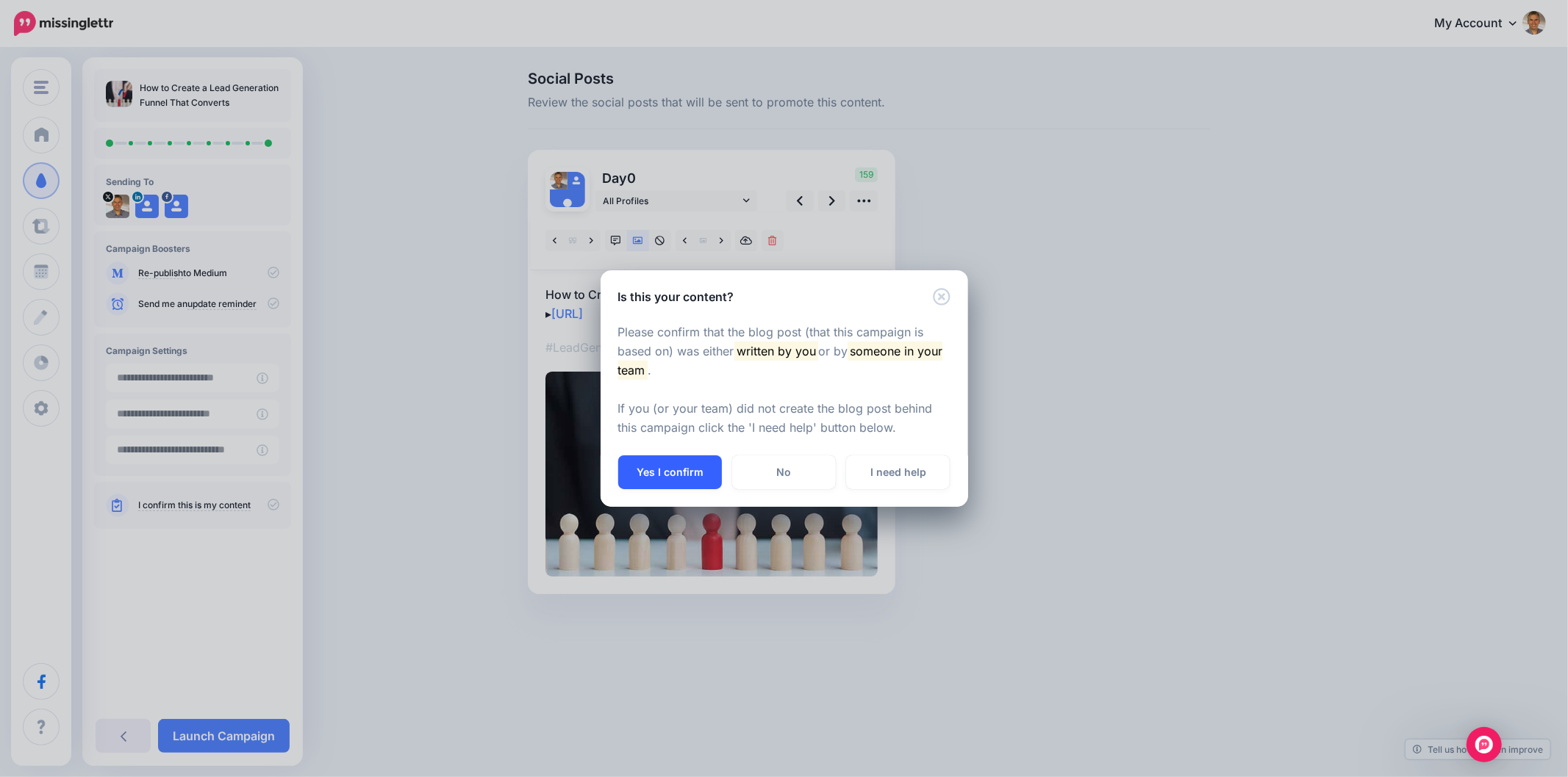
click at [662, 475] on button "Yes I confirm" at bounding box center [669, 472] width 103 height 34
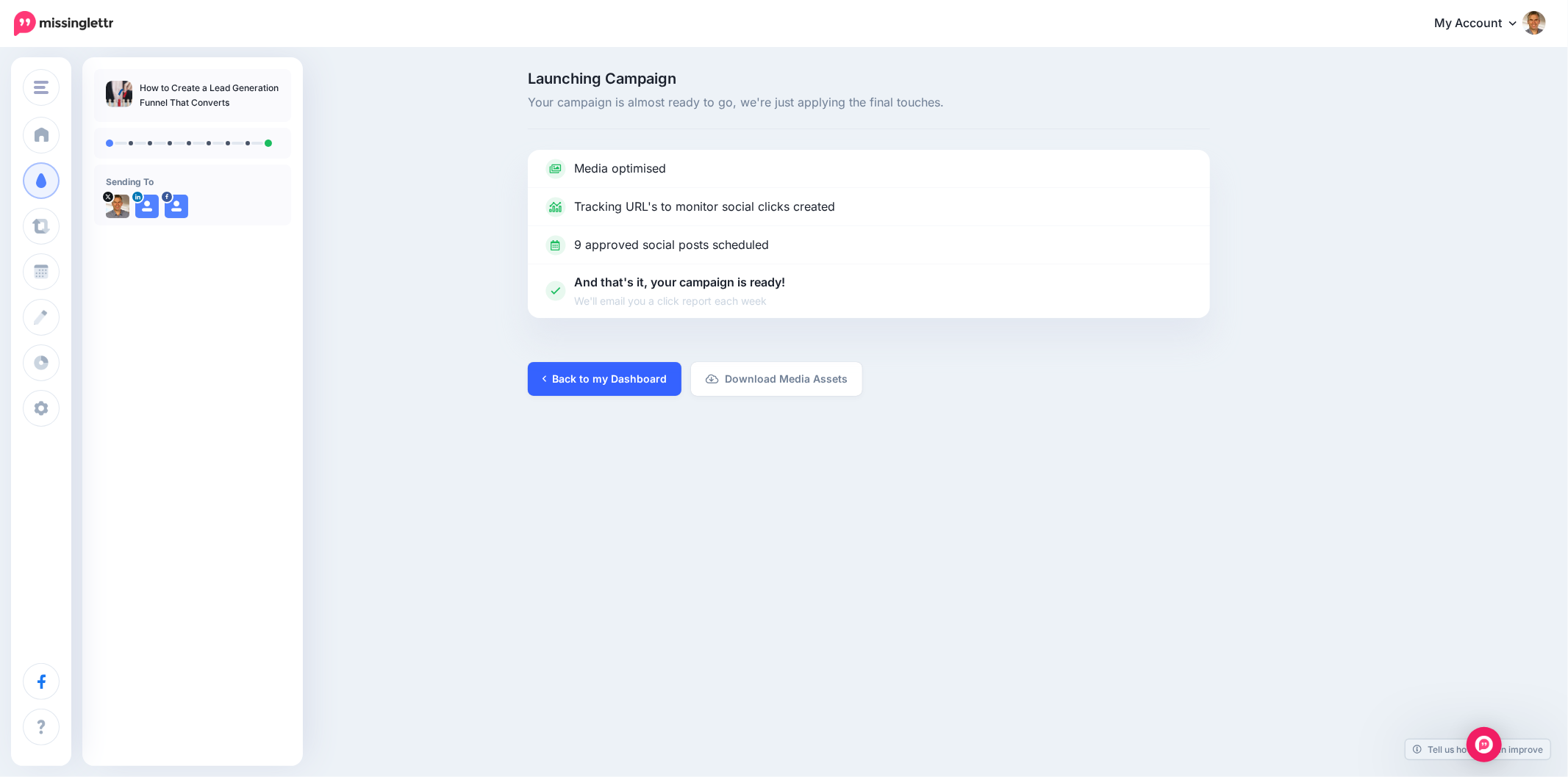
click at [623, 385] on link "Back to my Dashboard" at bounding box center [604, 379] width 154 height 34
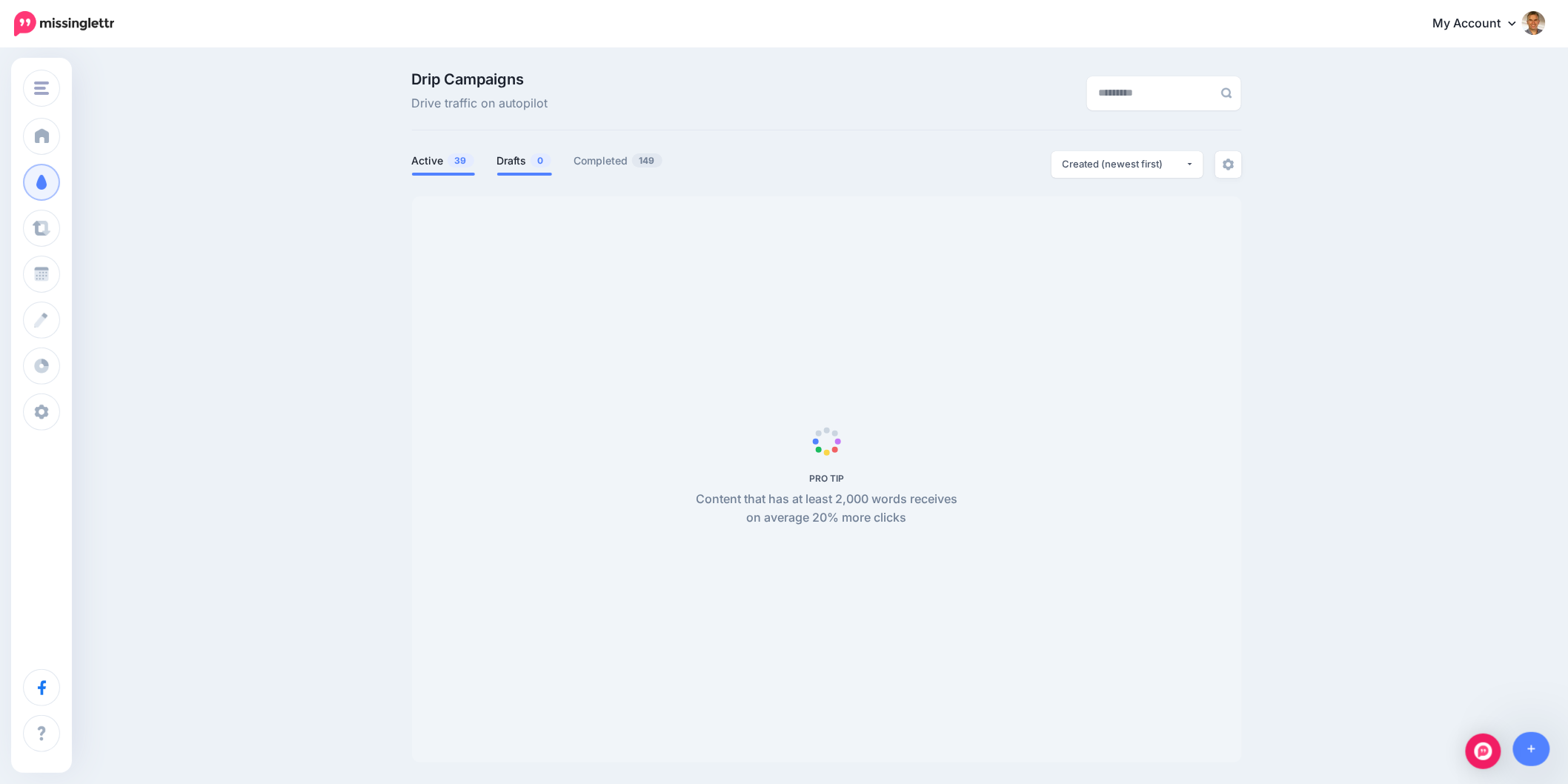
click at [537, 158] on span "0" at bounding box center [540, 160] width 20 height 14
click at [1334, 328] on div "Online Crowd Online Crowd Customers Add Workspace Dashboard Campaigns Curate Sc…" at bounding box center [790, 225] width 1581 height 351
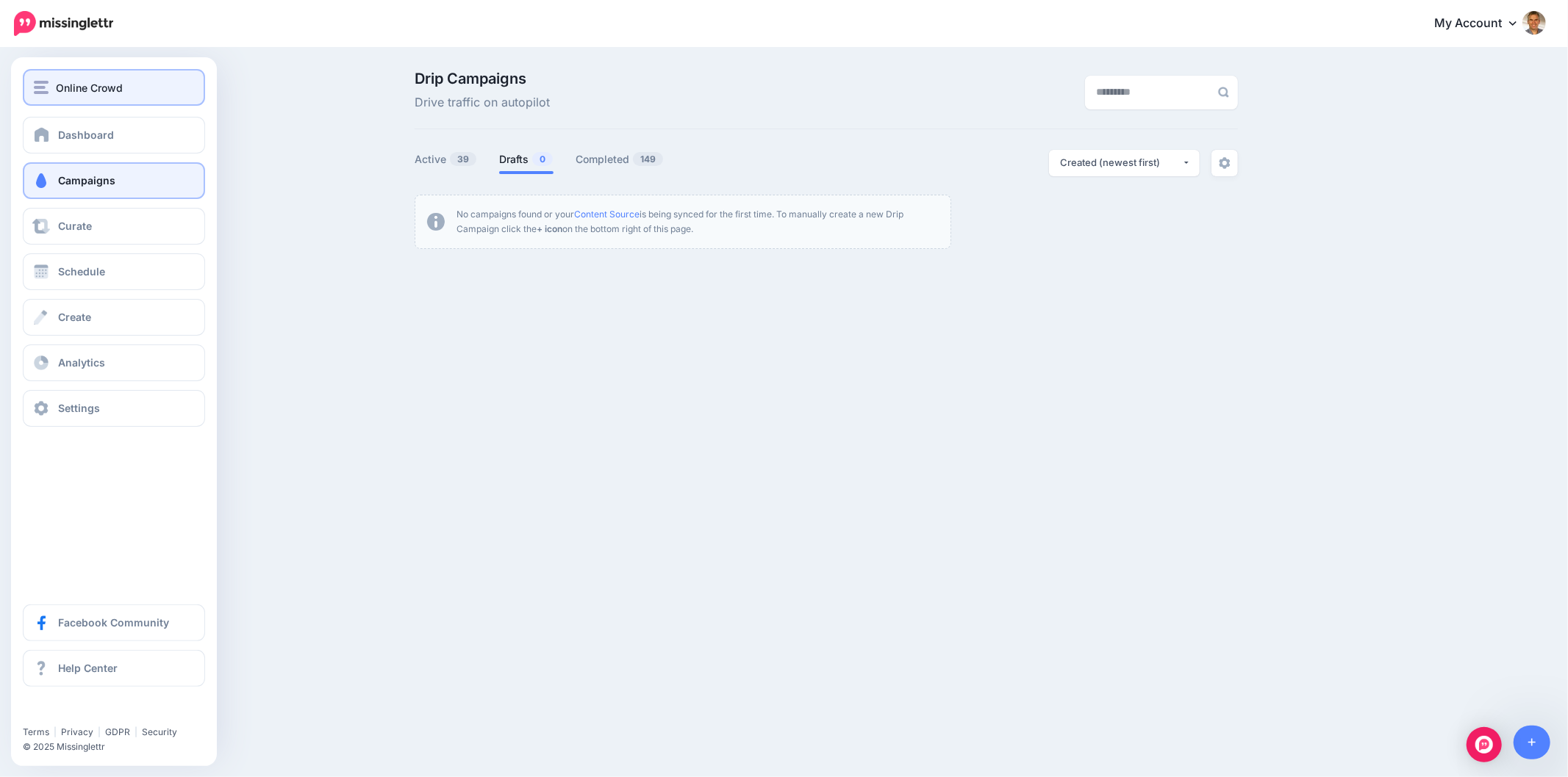
click at [47, 79] on div "Online Crowd" at bounding box center [114, 87] width 161 height 17
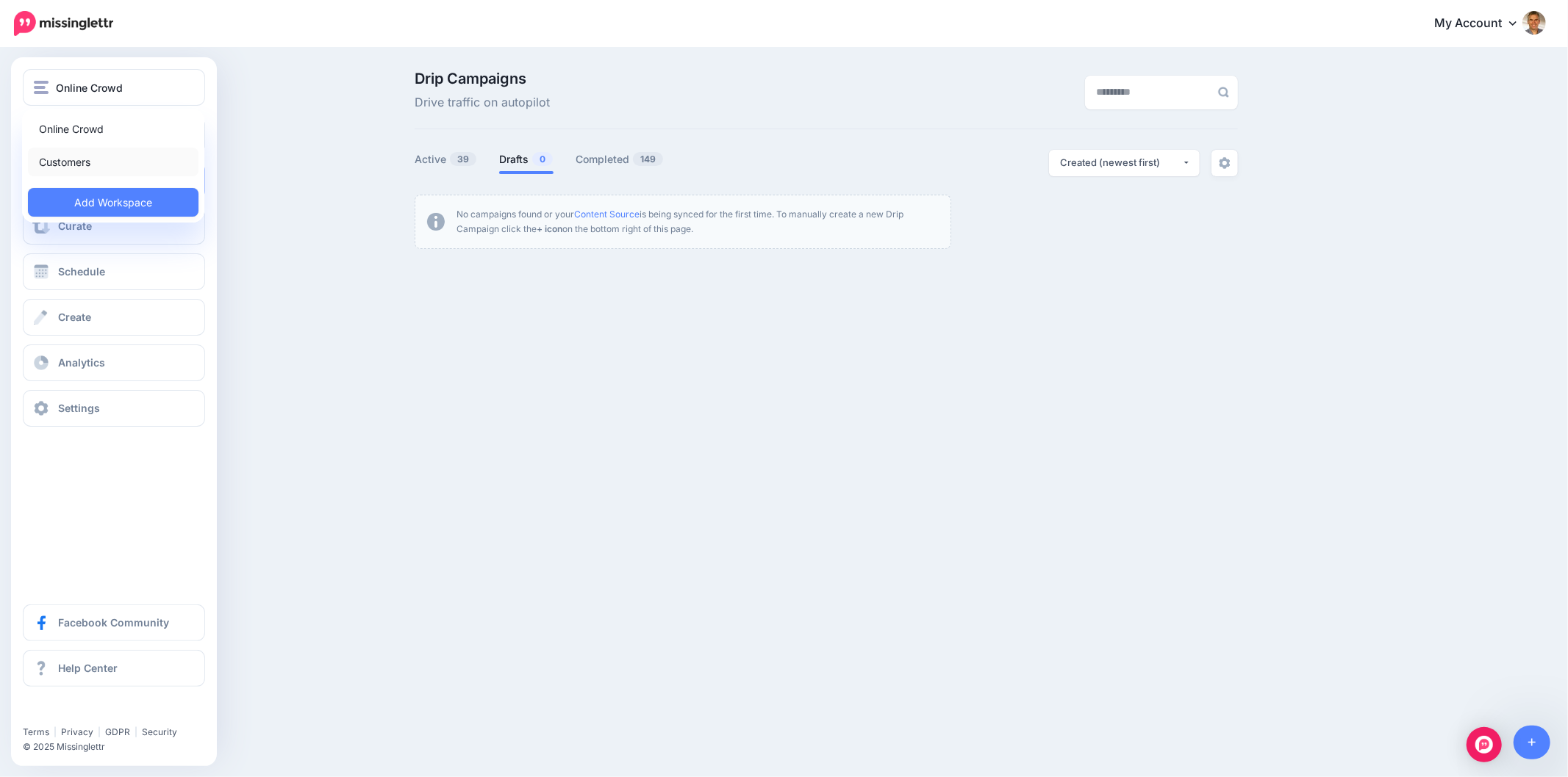
click at [60, 166] on link "Customers" at bounding box center [113, 161] width 170 height 28
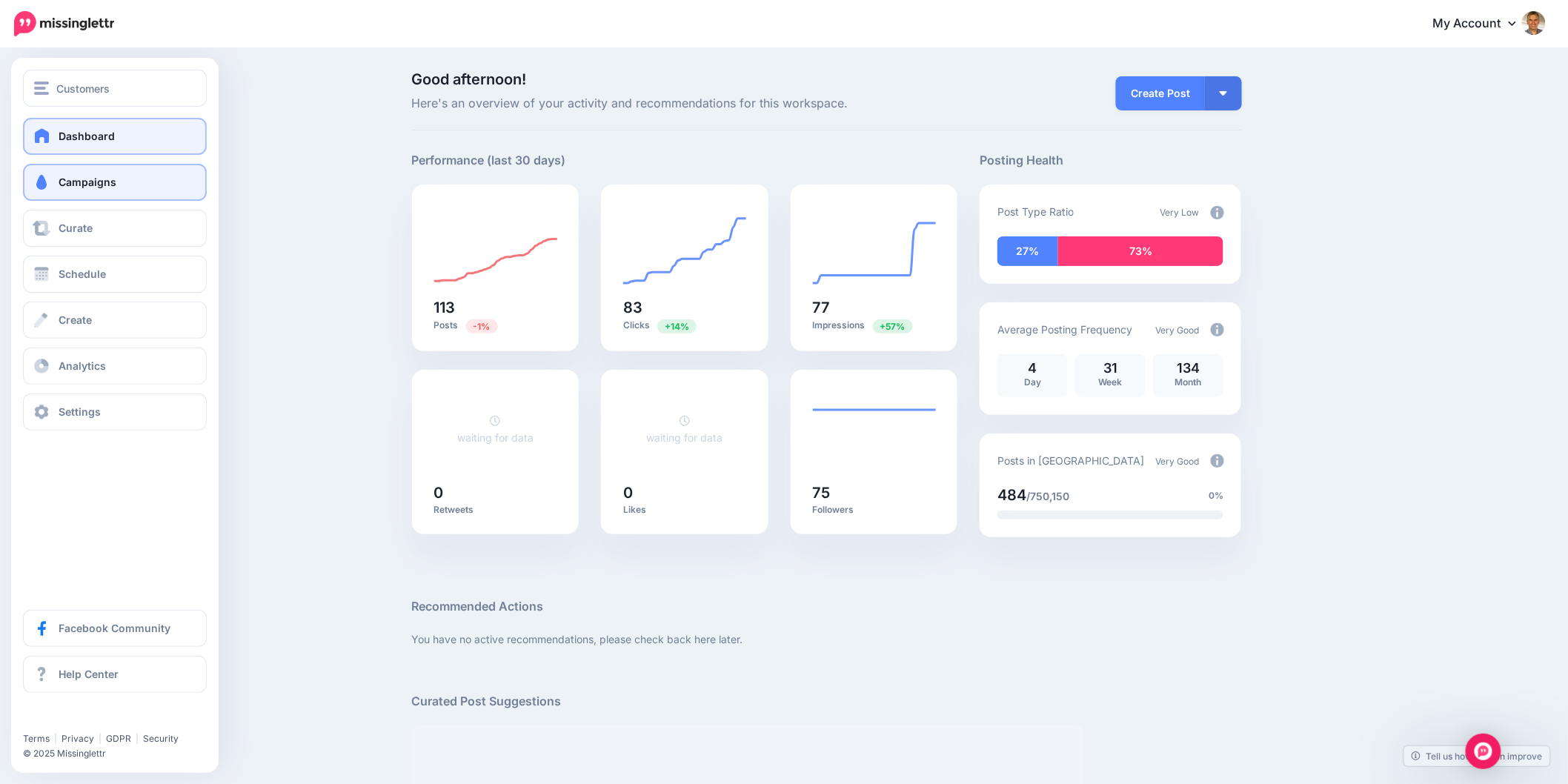
click at [43, 182] on span at bounding box center [42, 182] width 20 height 15
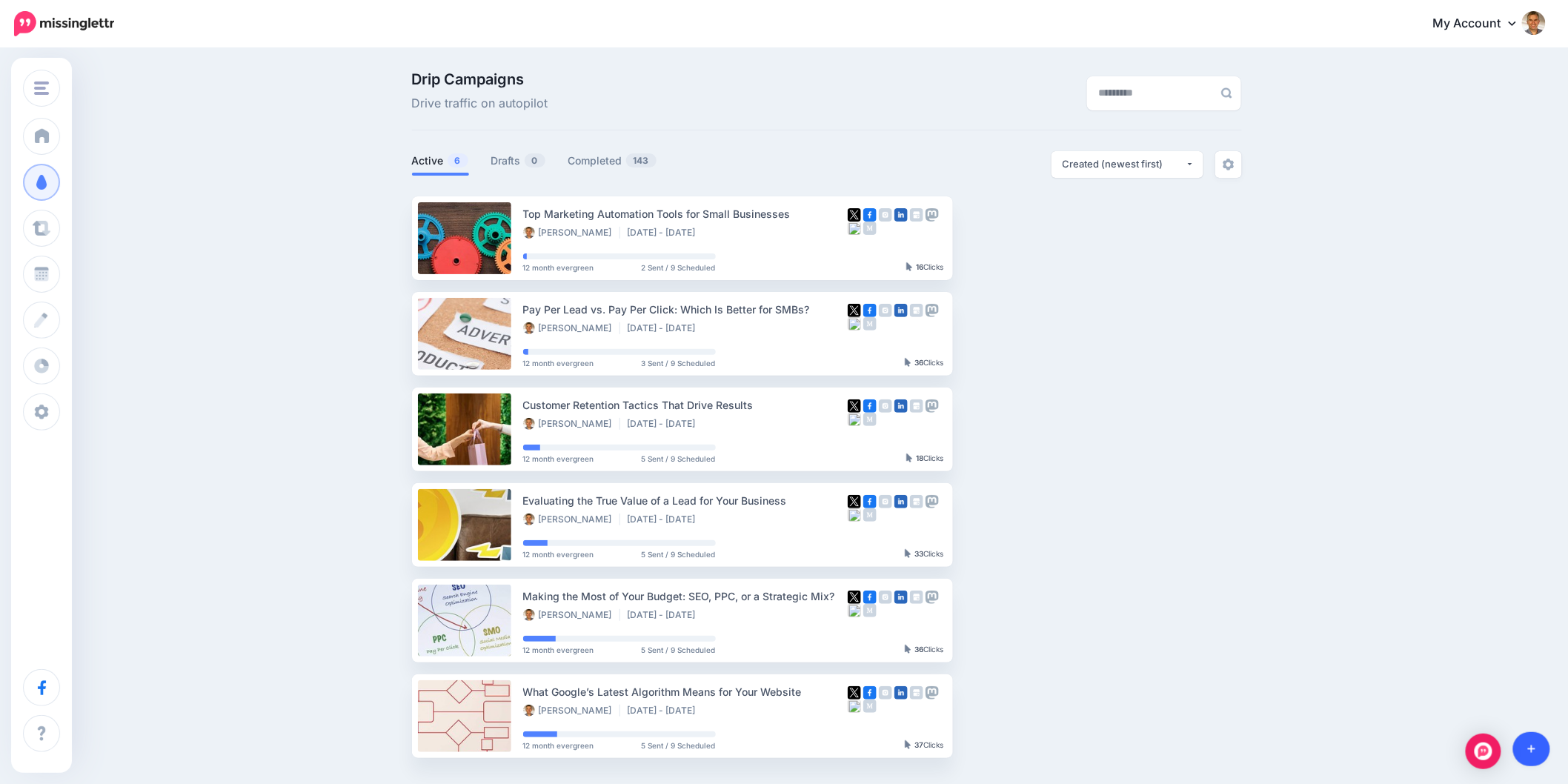
click at [1529, 752] on icon at bounding box center [1532, 749] width 8 height 11
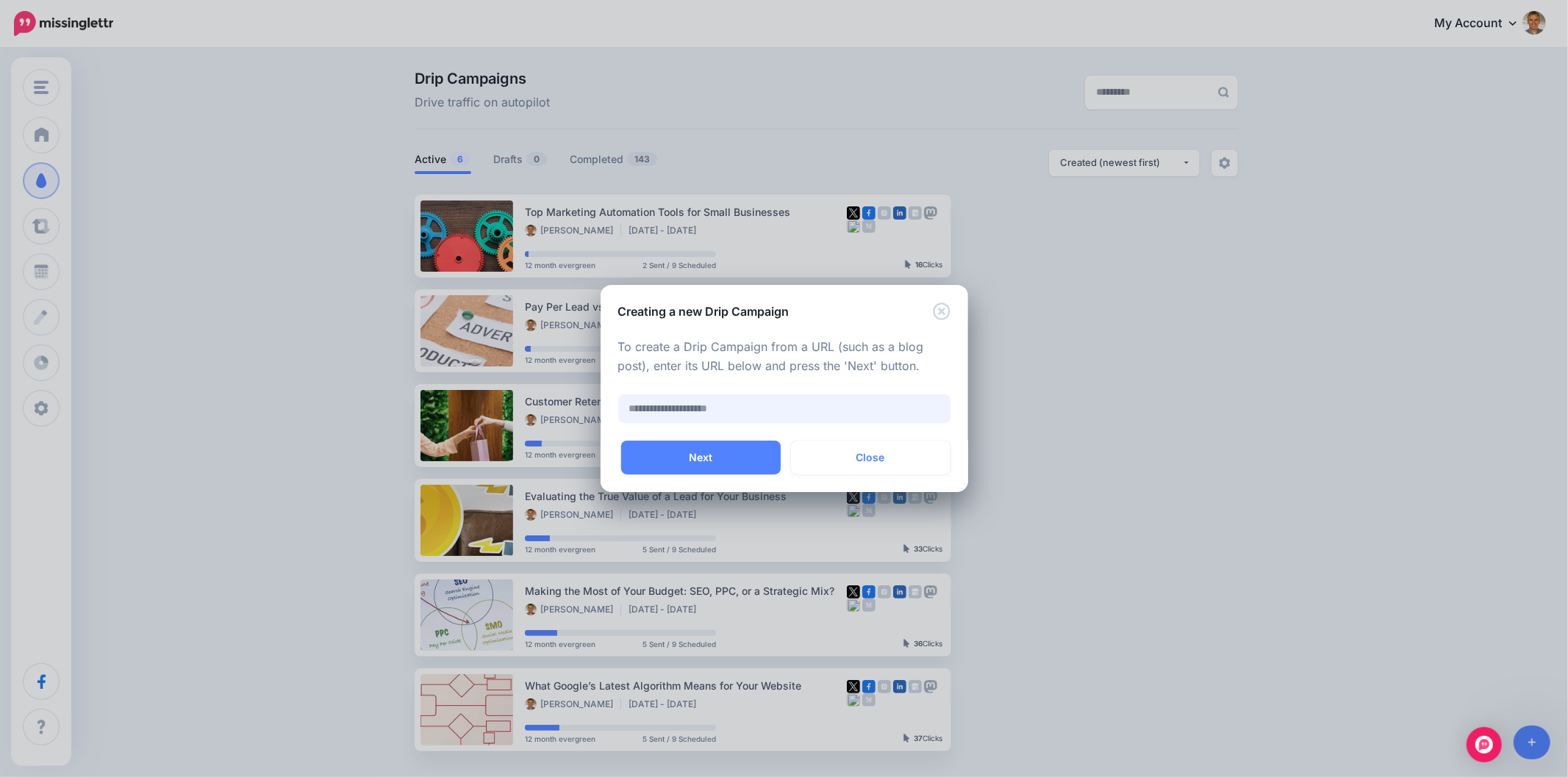
paste input "**********"
type input "**********"
click at [686, 452] on button "Next" at bounding box center [701, 458] width 160 height 34
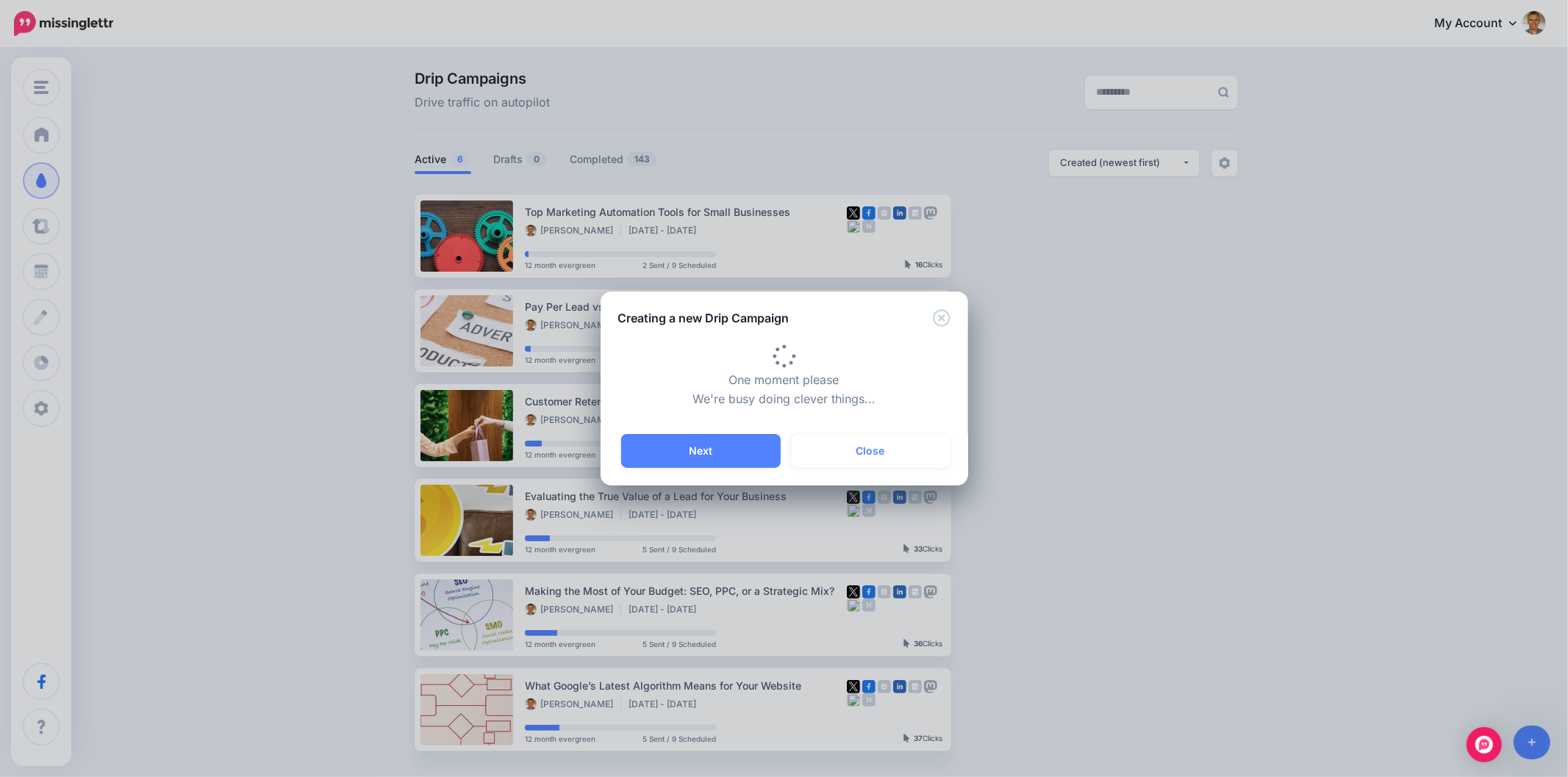
type input "**********"
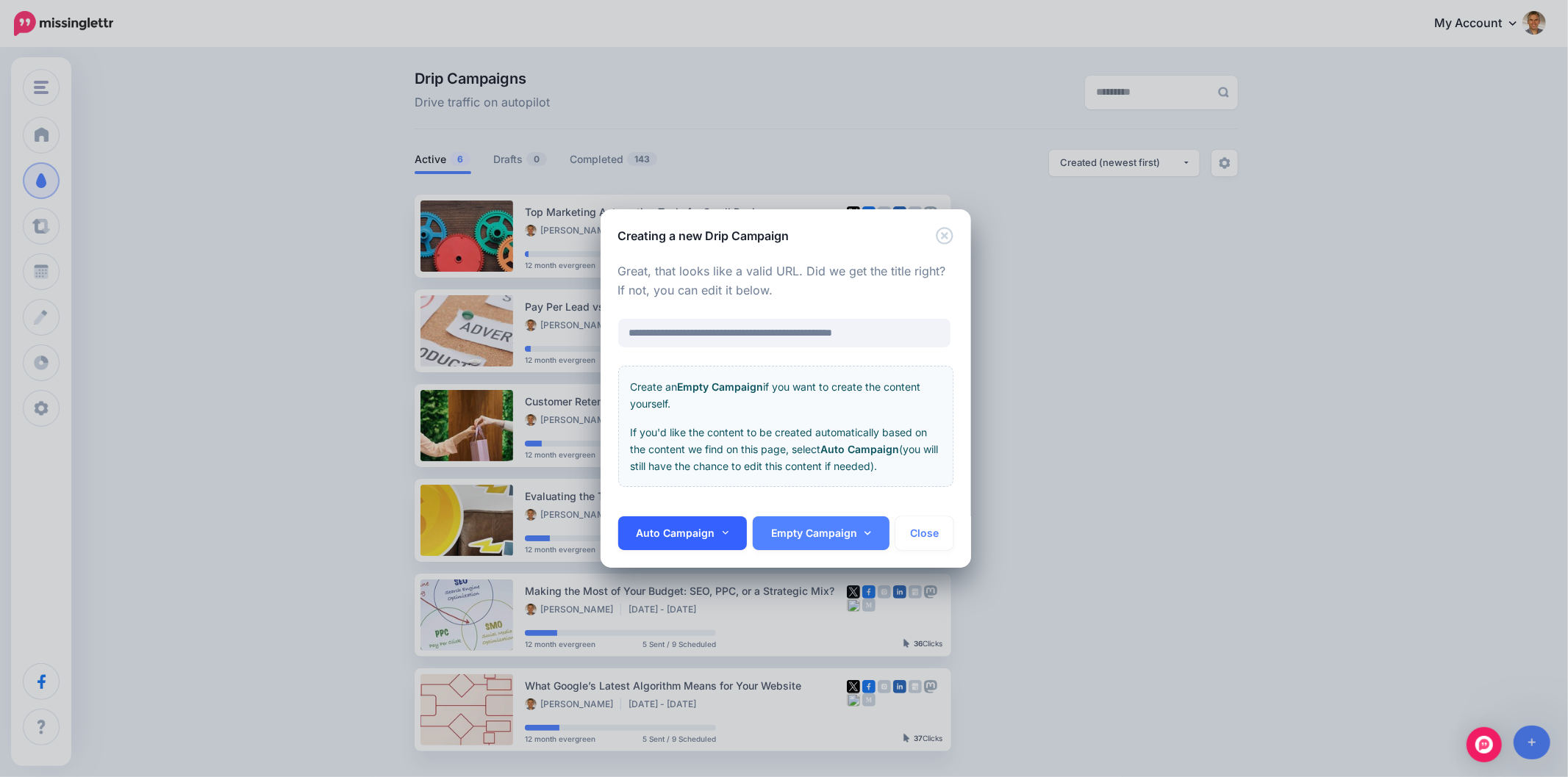
click at [731, 530] on link "Auto Campaign" at bounding box center [682, 534] width 130 height 34
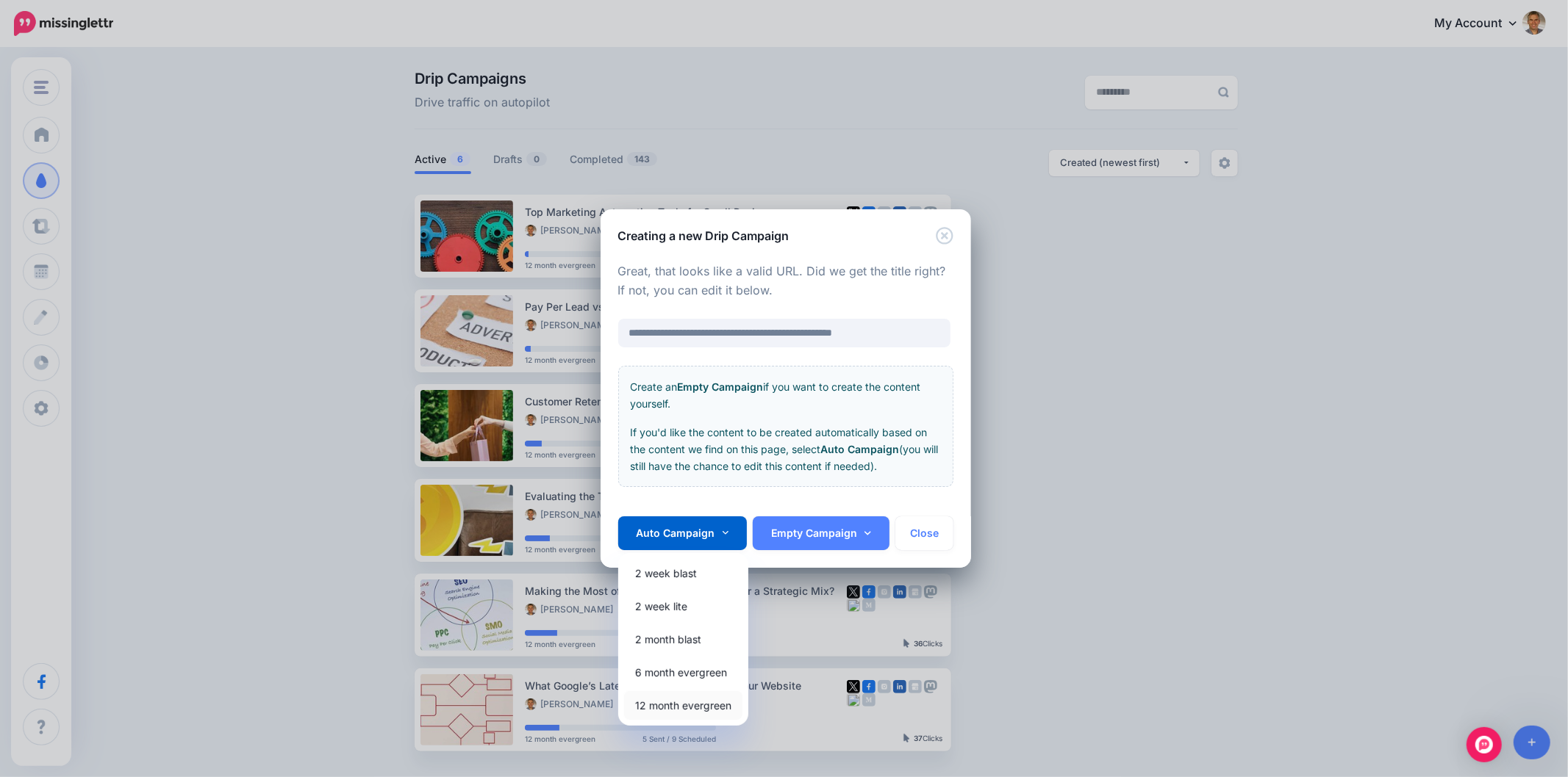
click at [663, 706] on link "12 month evergreen" at bounding box center [683, 706] width 118 height 28
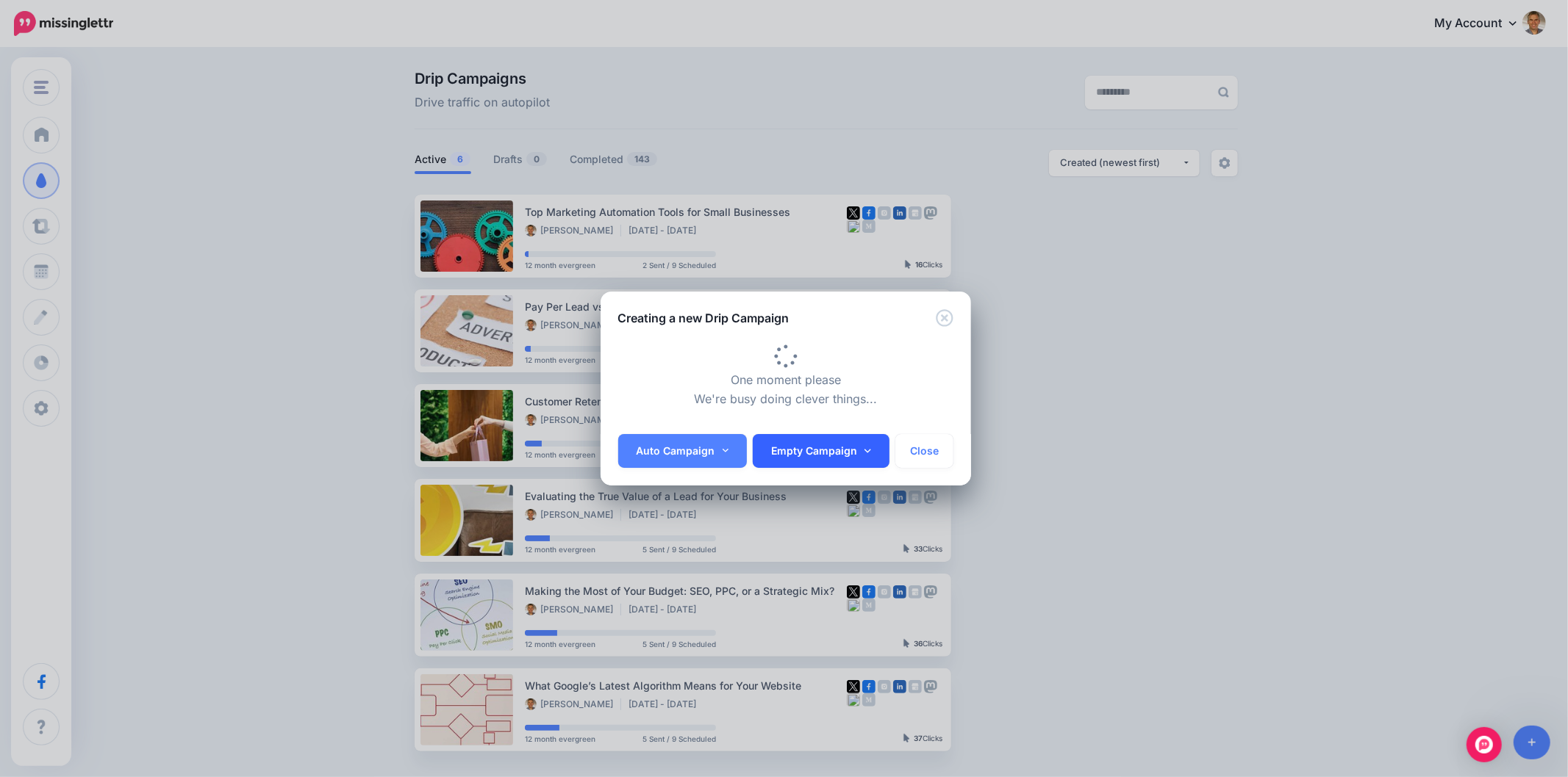
click at [865, 450] on icon at bounding box center [867, 452] width 6 height 11
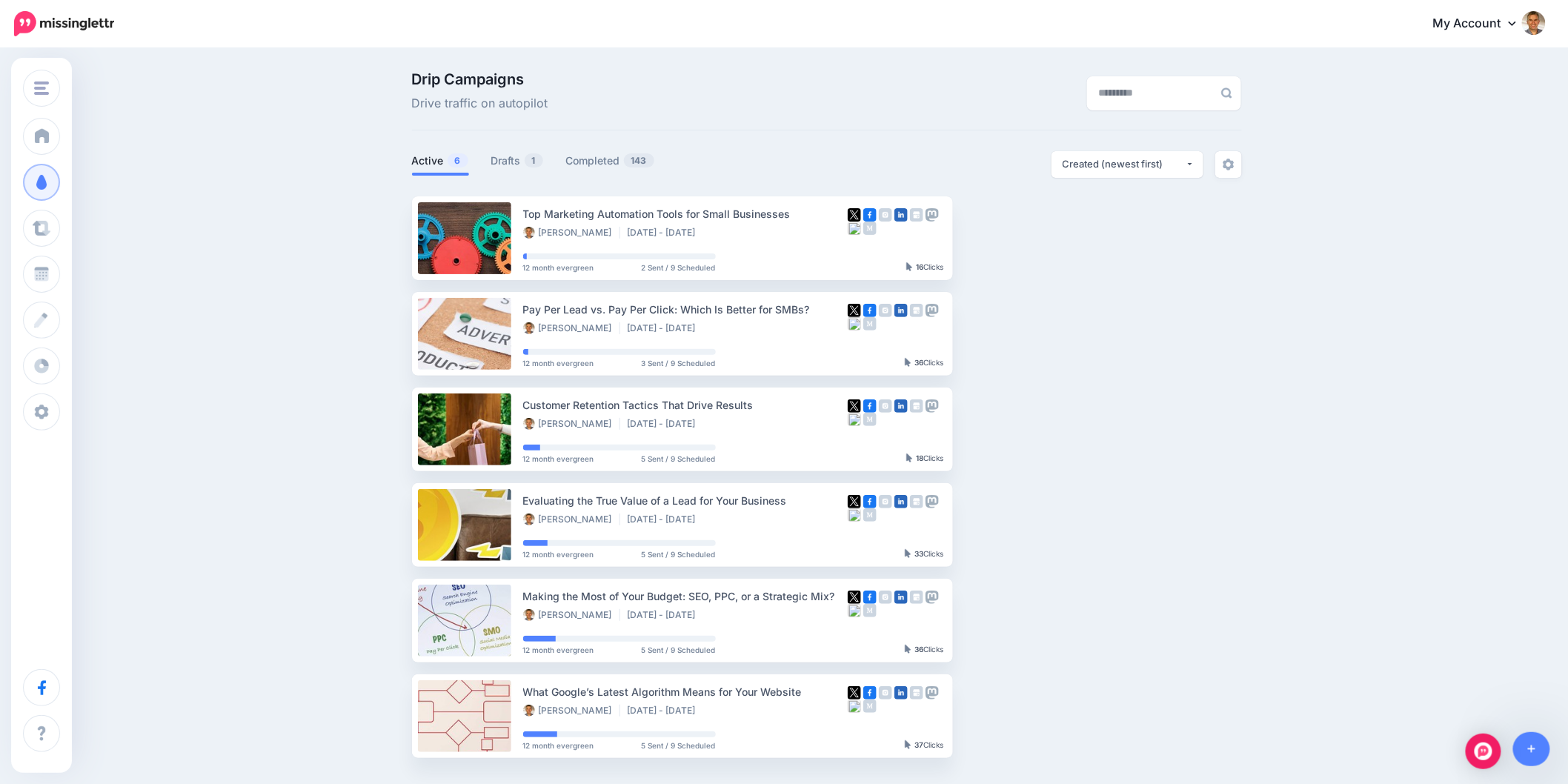
drag, startPoint x: 1312, startPoint y: 387, endPoint x: 1315, endPoint y: 375, distance: 12.4
click at [1312, 385] on div "Drip Campaigns Drive traffic on autopilot Active 6 1 143" at bounding box center [784, 421] width 1568 height 742
click at [516, 168] on link "Drafts 1" at bounding box center [517, 161] width 53 height 18
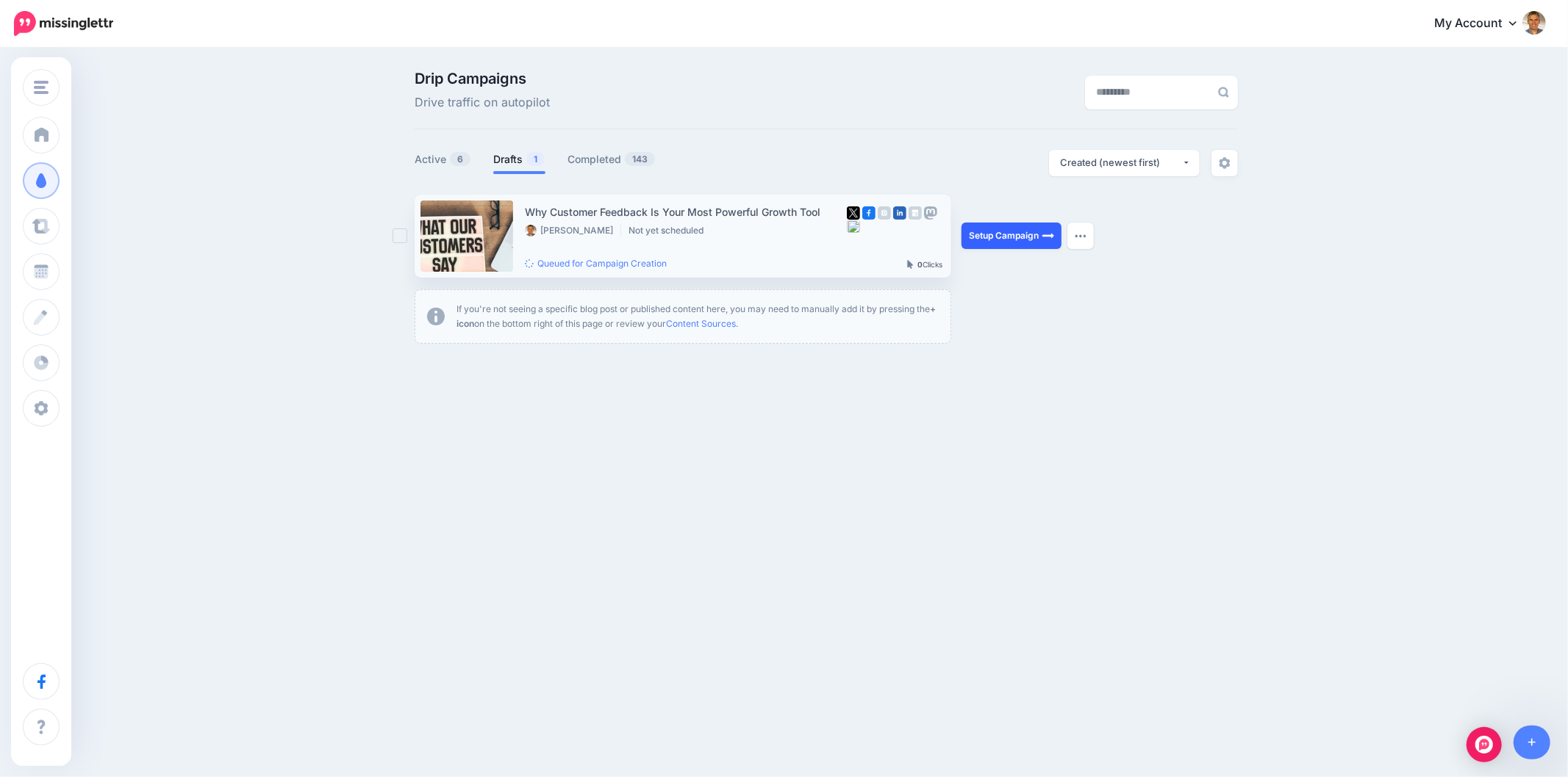
click at [1025, 238] on link "Setup Campaign" at bounding box center [1010, 235] width 100 height 26
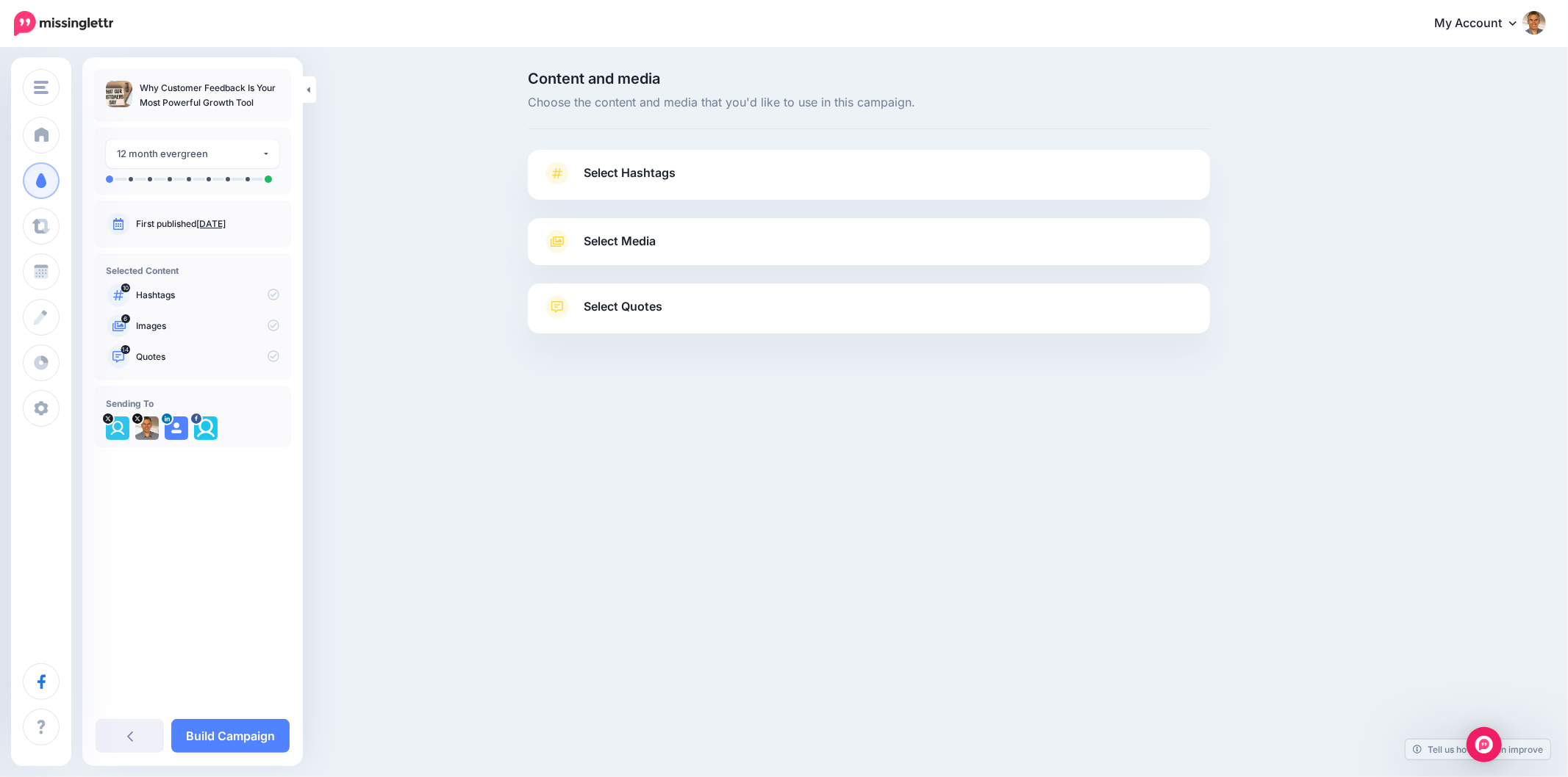
click at [611, 176] on span "Select Hashtags" at bounding box center [629, 173] width 92 height 19
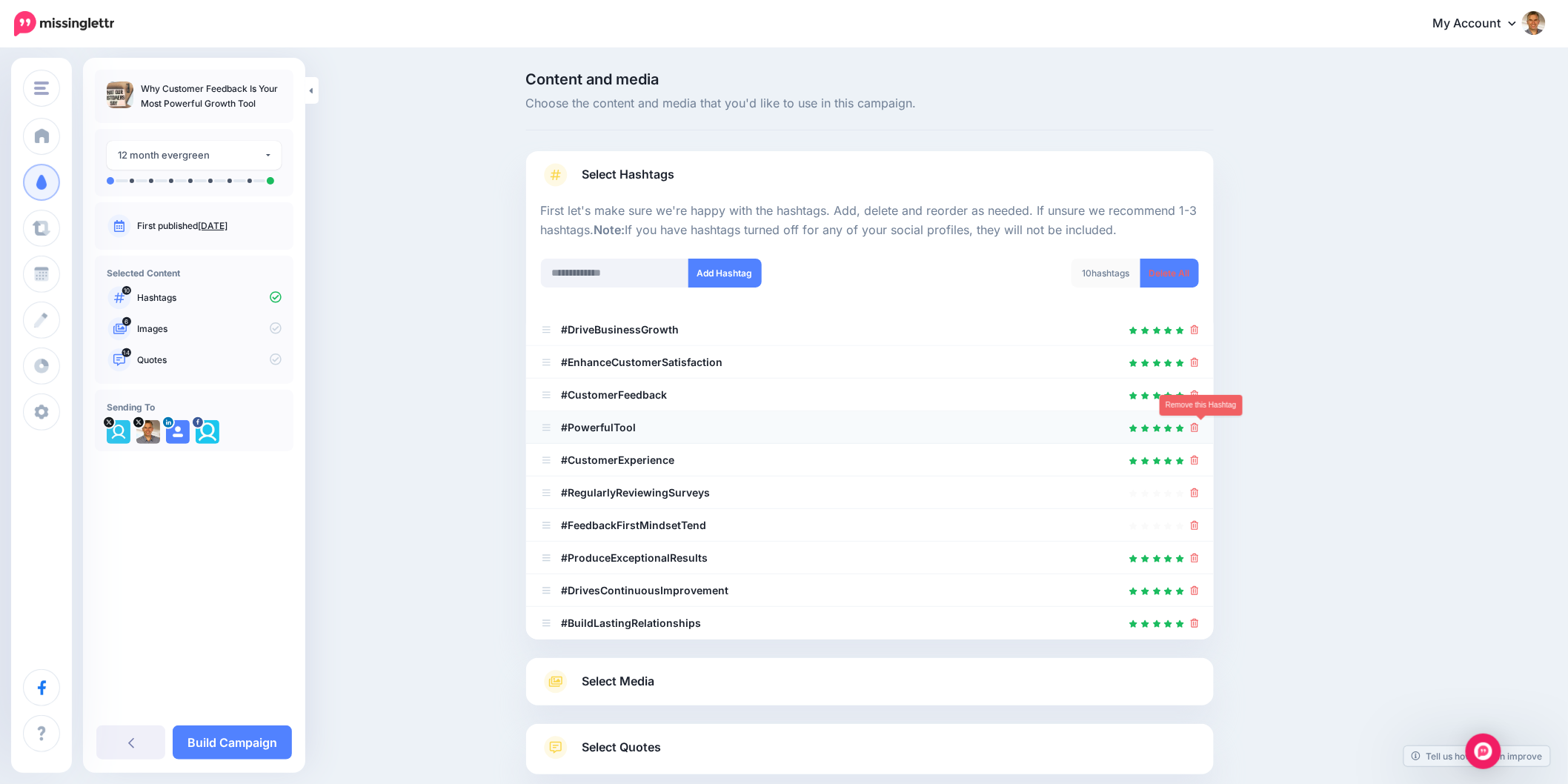
click at [1200, 427] on icon at bounding box center [1194, 428] width 8 height 9
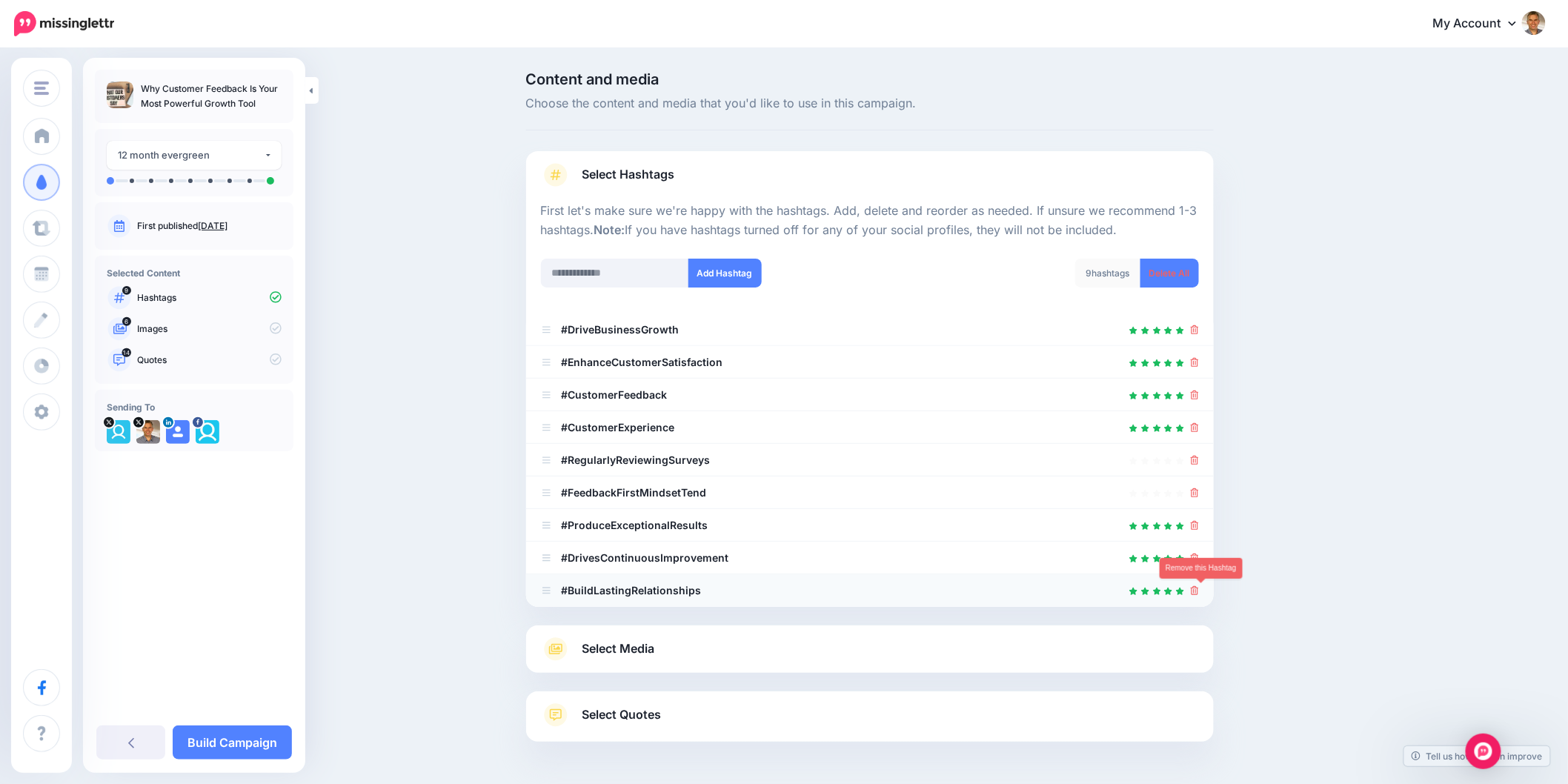
click at [1200, 594] on icon at bounding box center [1194, 591] width 8 height 9
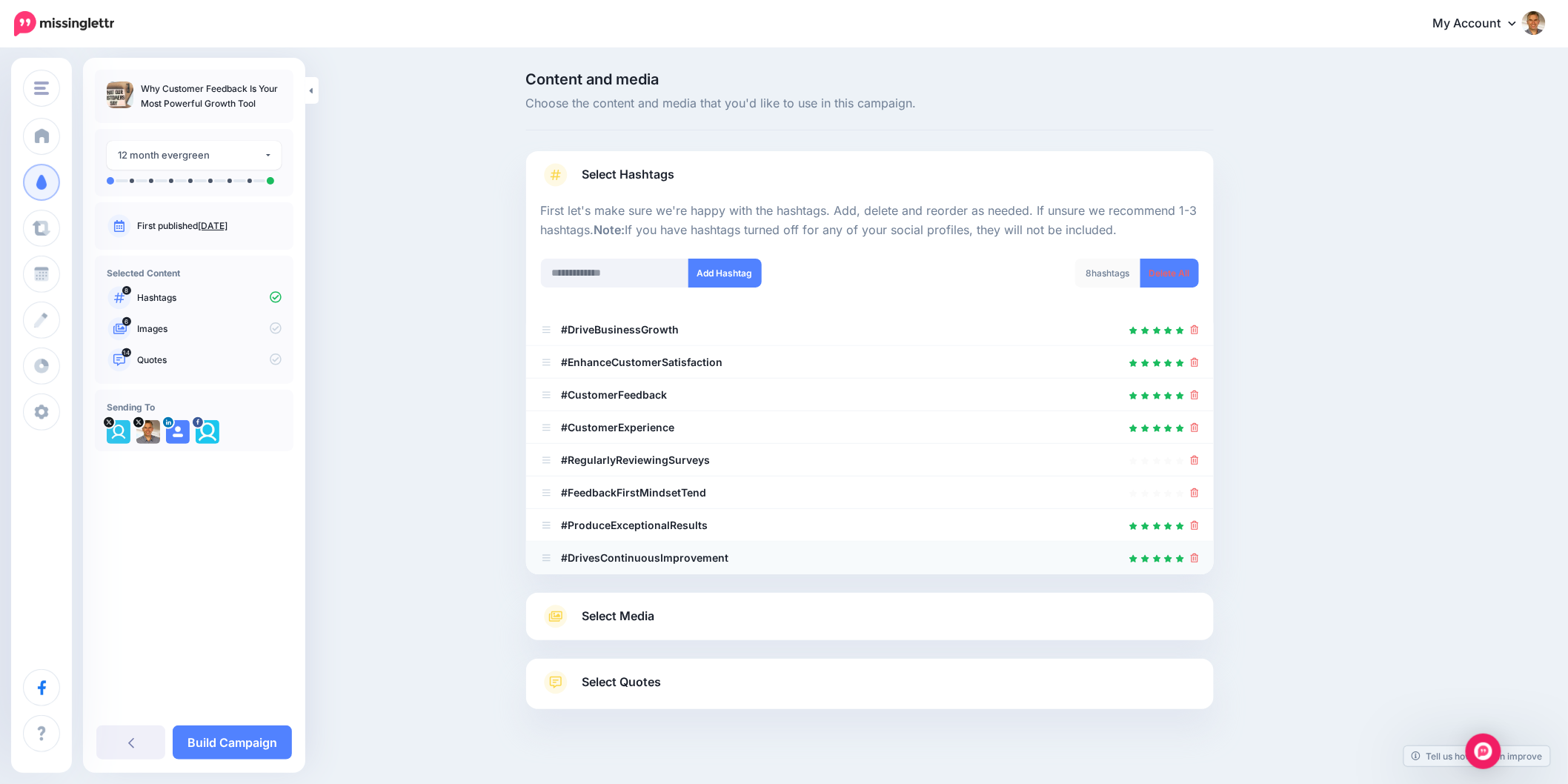
click at [1200, 554] on icon at bounding box center [1194, 558] width 8 height 9
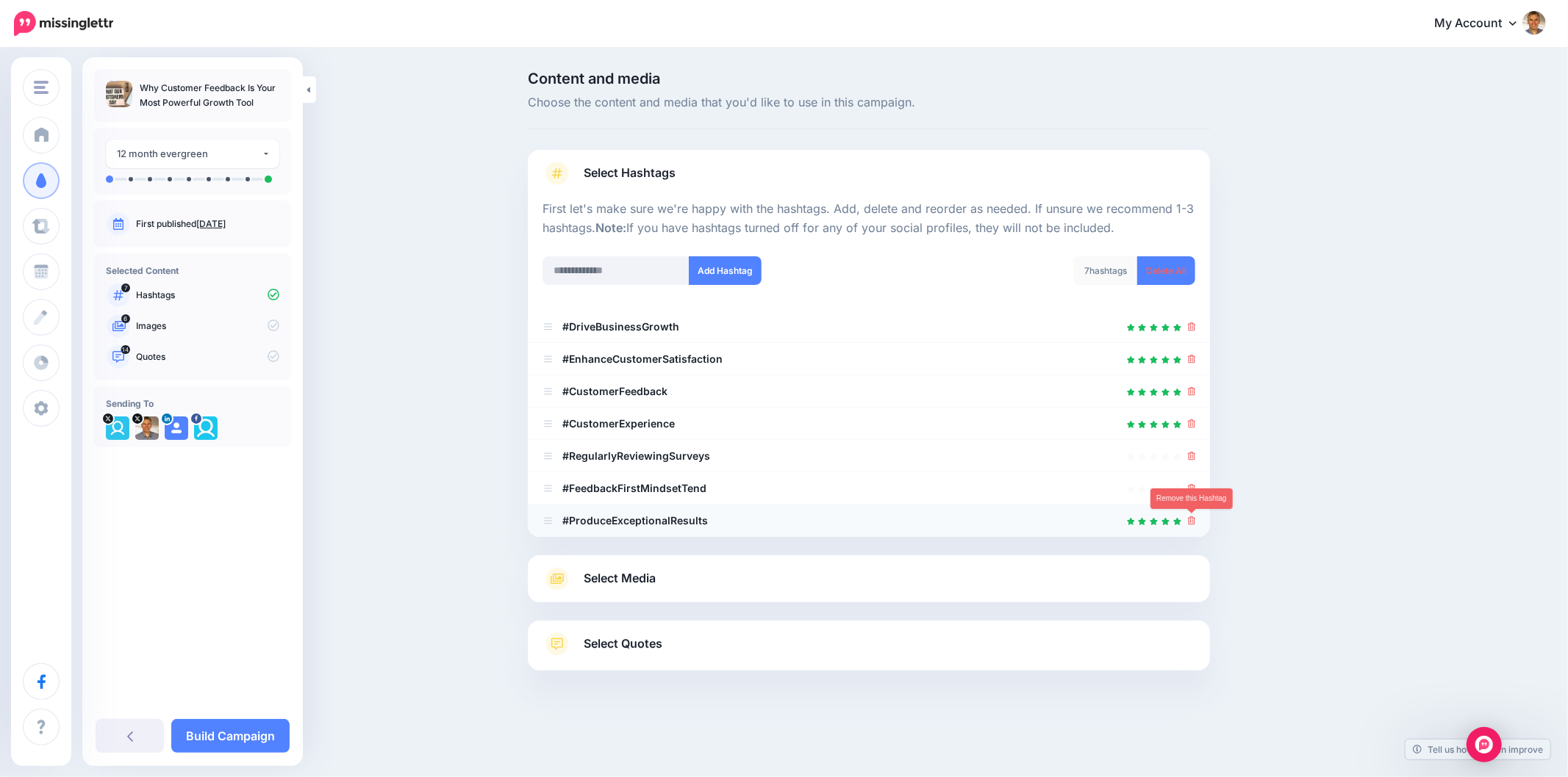
click at [1188, 519] on icon at bounding box center [1191, 521] width 8 height 9
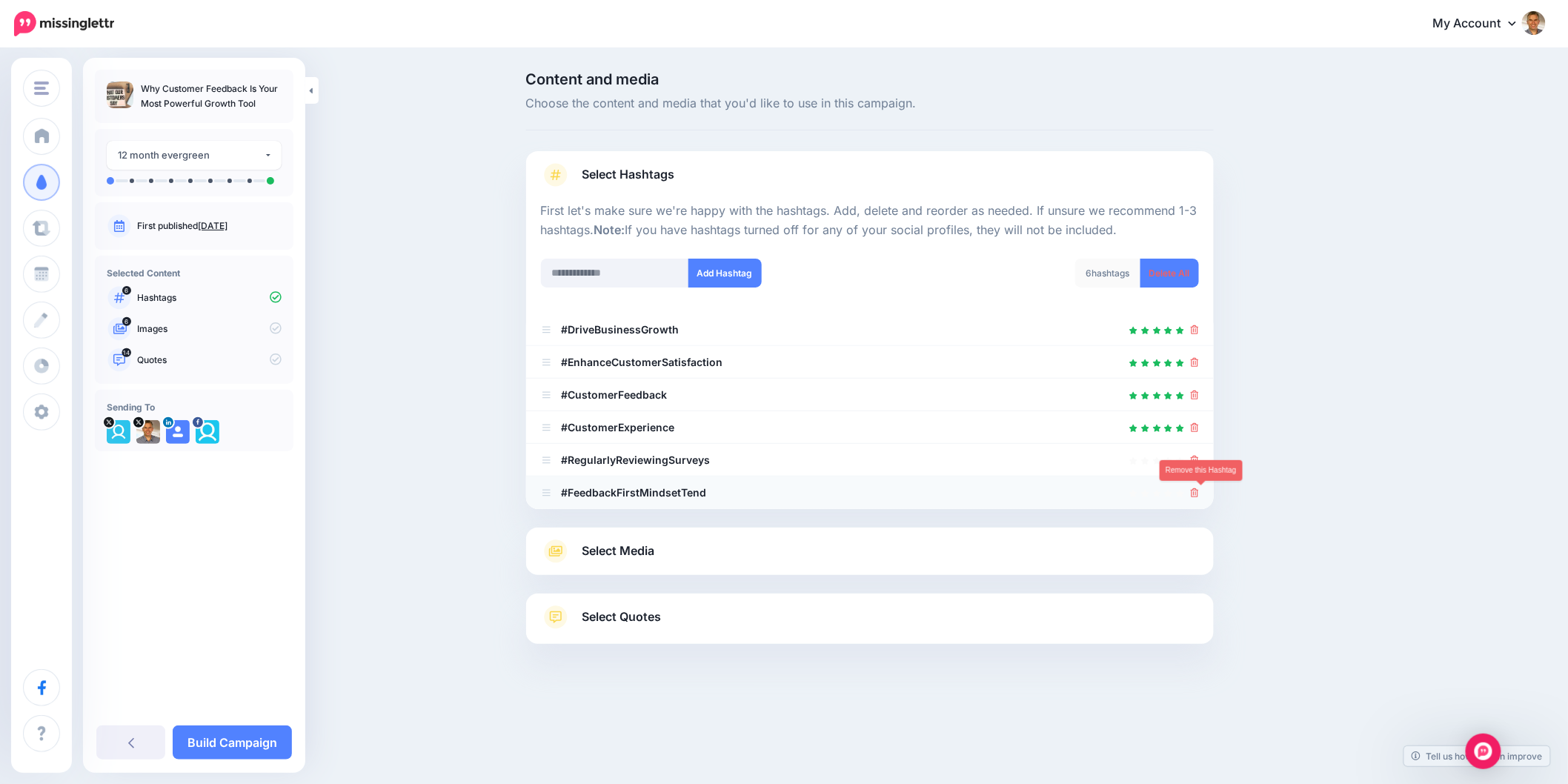
click at [1200, 493] on icon at bounding box center [1194, 493] width 8 height 9
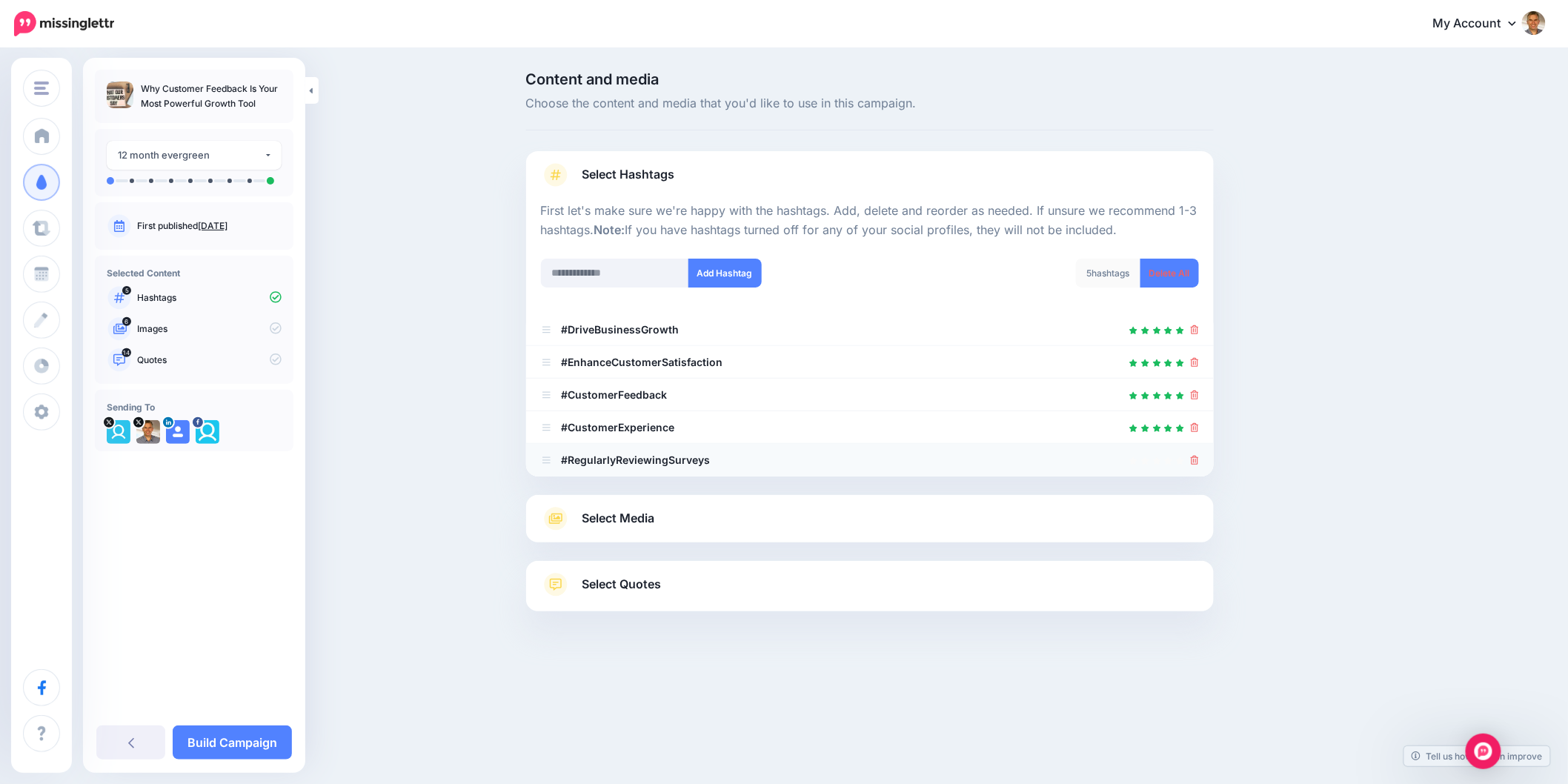
click at [1199, 465] on div at bounding box center [1194, 460] width 8 height 18
click at [1200, 460] on icon at bounding box center [1194, 460] width 8 height 9
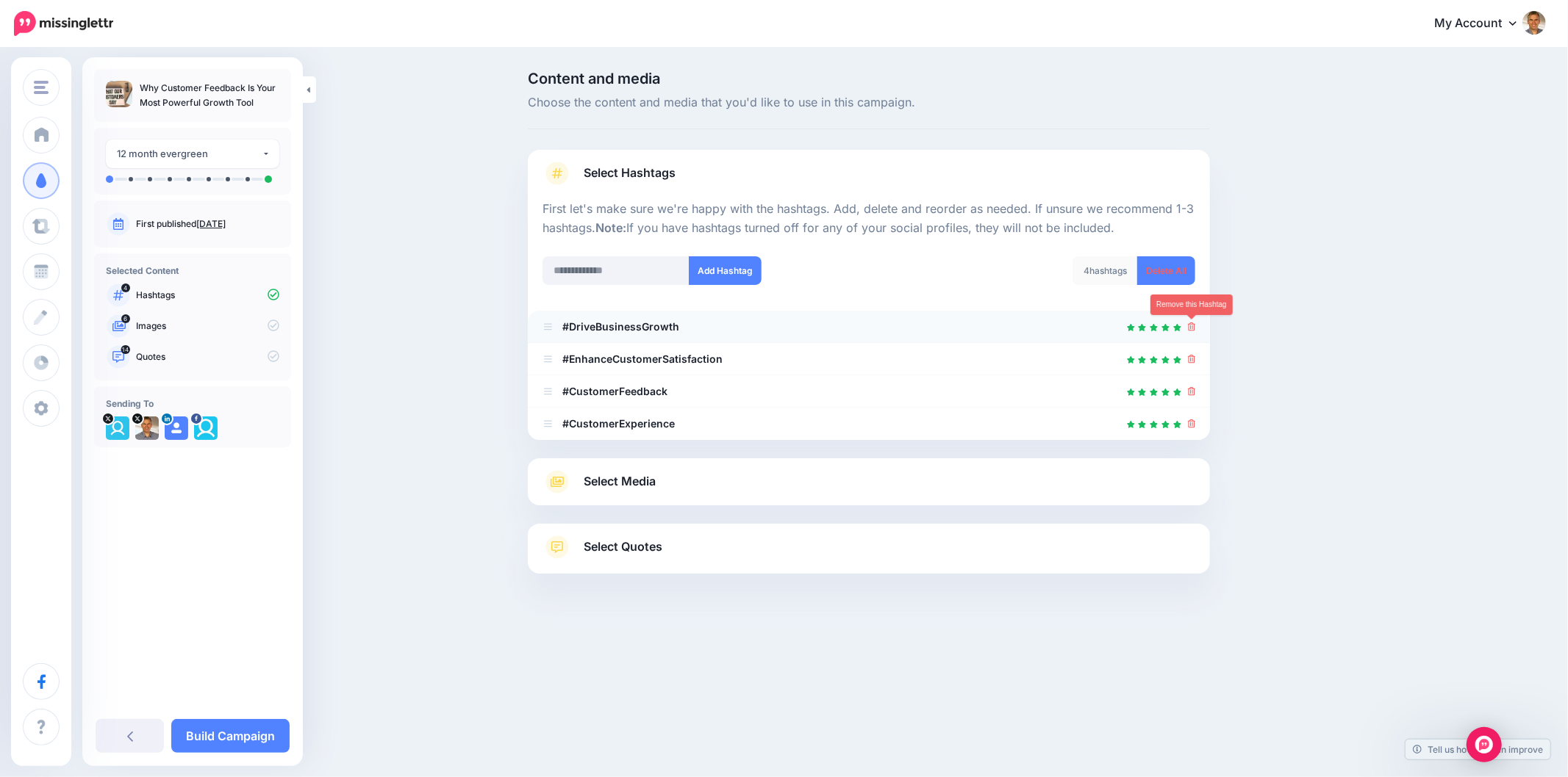
click at [1191, 327] on icon at bounding box center [1191, 327] width 8 height 9
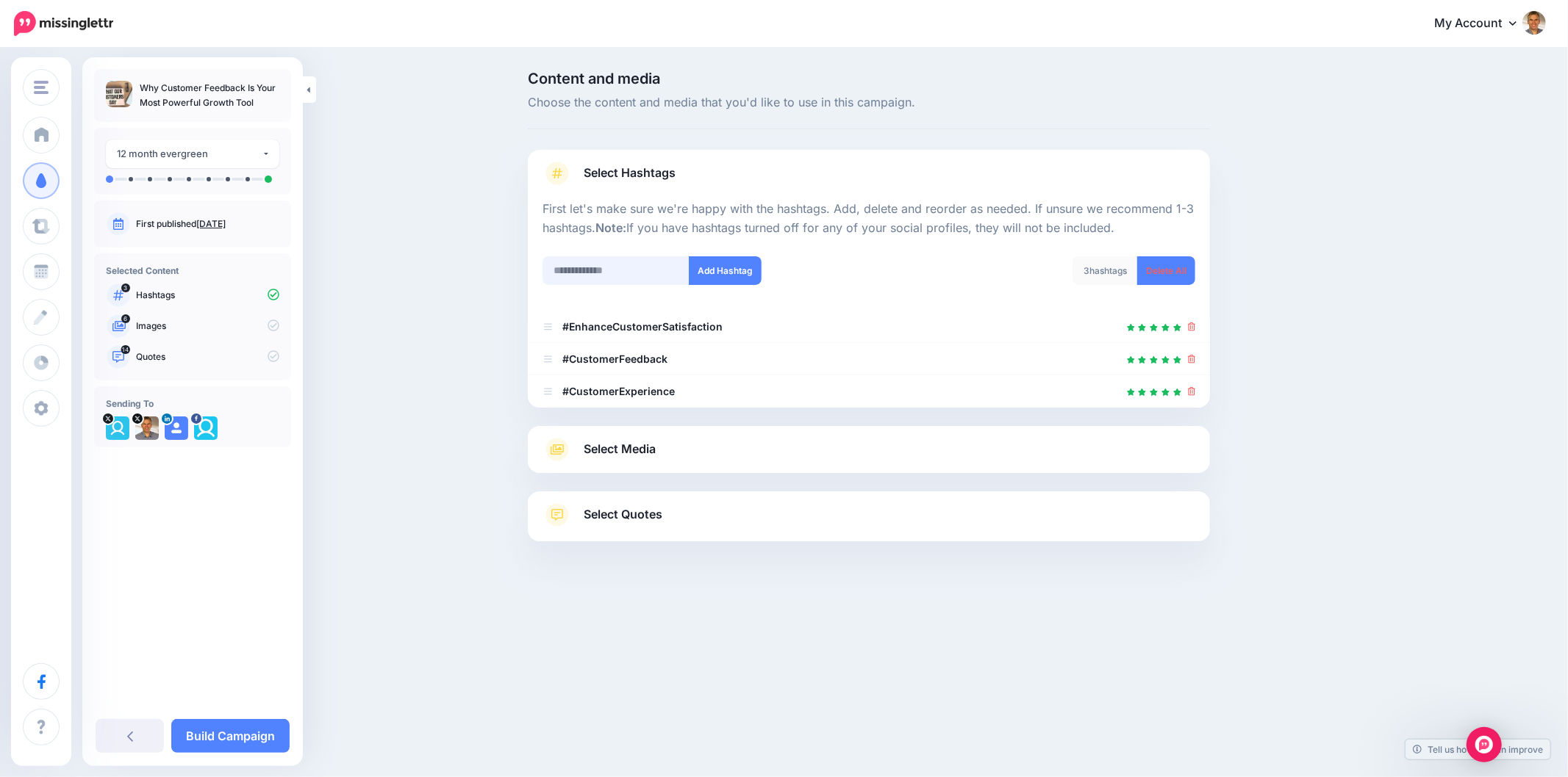
click at [634, 267] on input "text" at bounding box center [616, 271] width 147 height 28
type input "**********"
click at [720, 275] on button "Add Hashtag" at bounding box center [724, 271] width 72 height 28
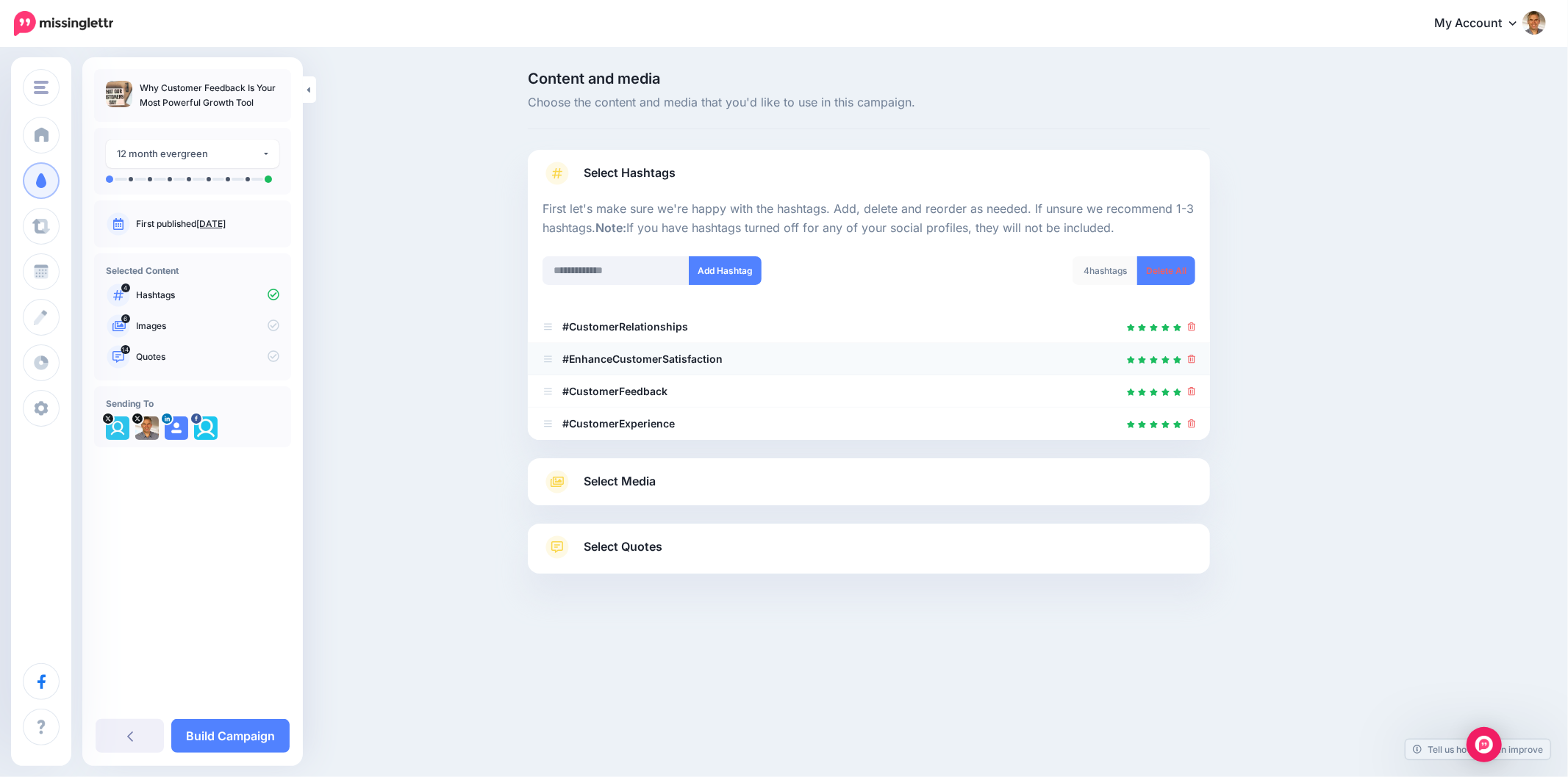
click at [1191, 358] on icon at bounding box center [1191, 359] width 8 height 9
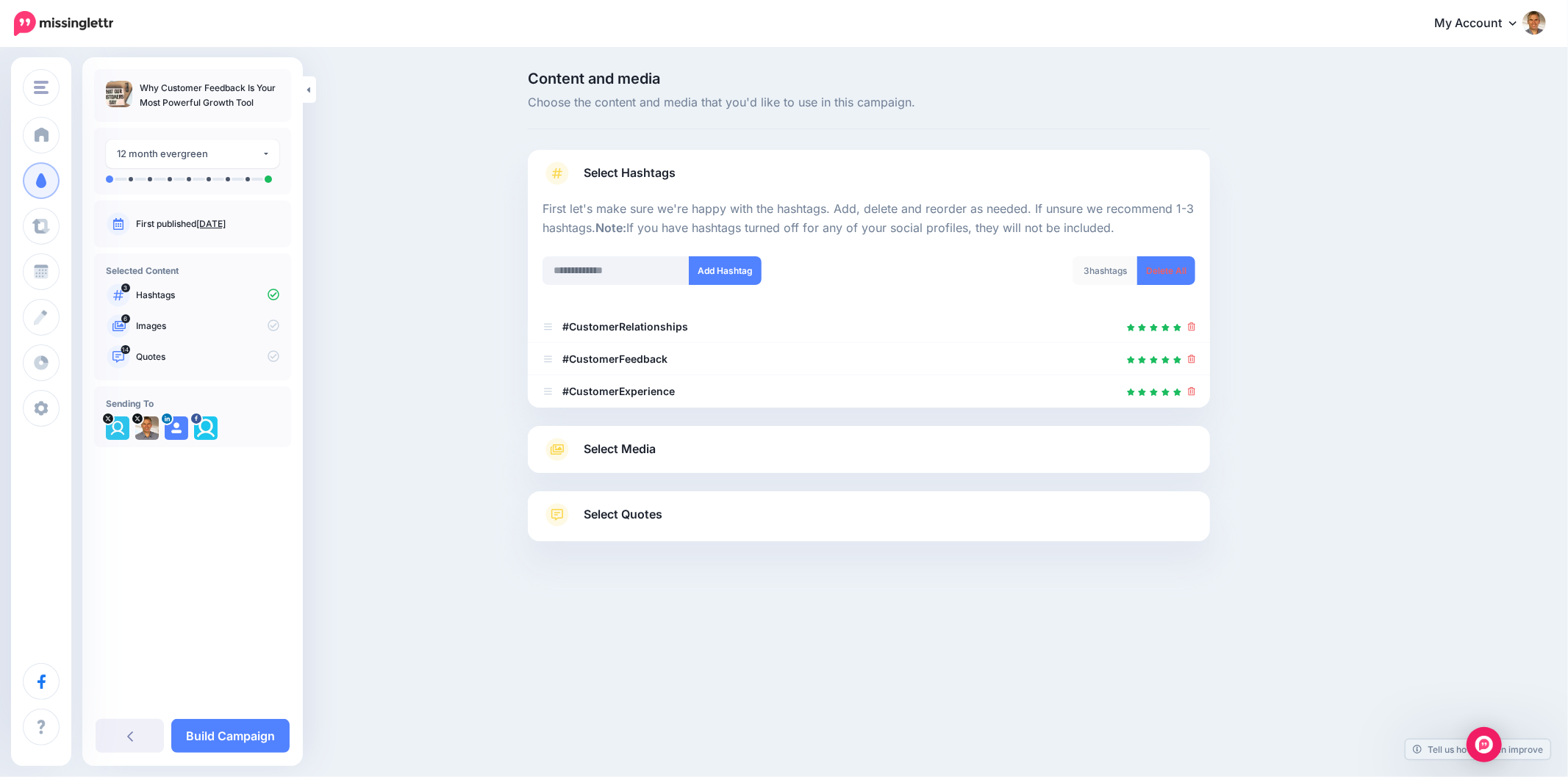
click at [613, 452] on span "Select Media" at bounding box center [619, 449] width 72 height 19
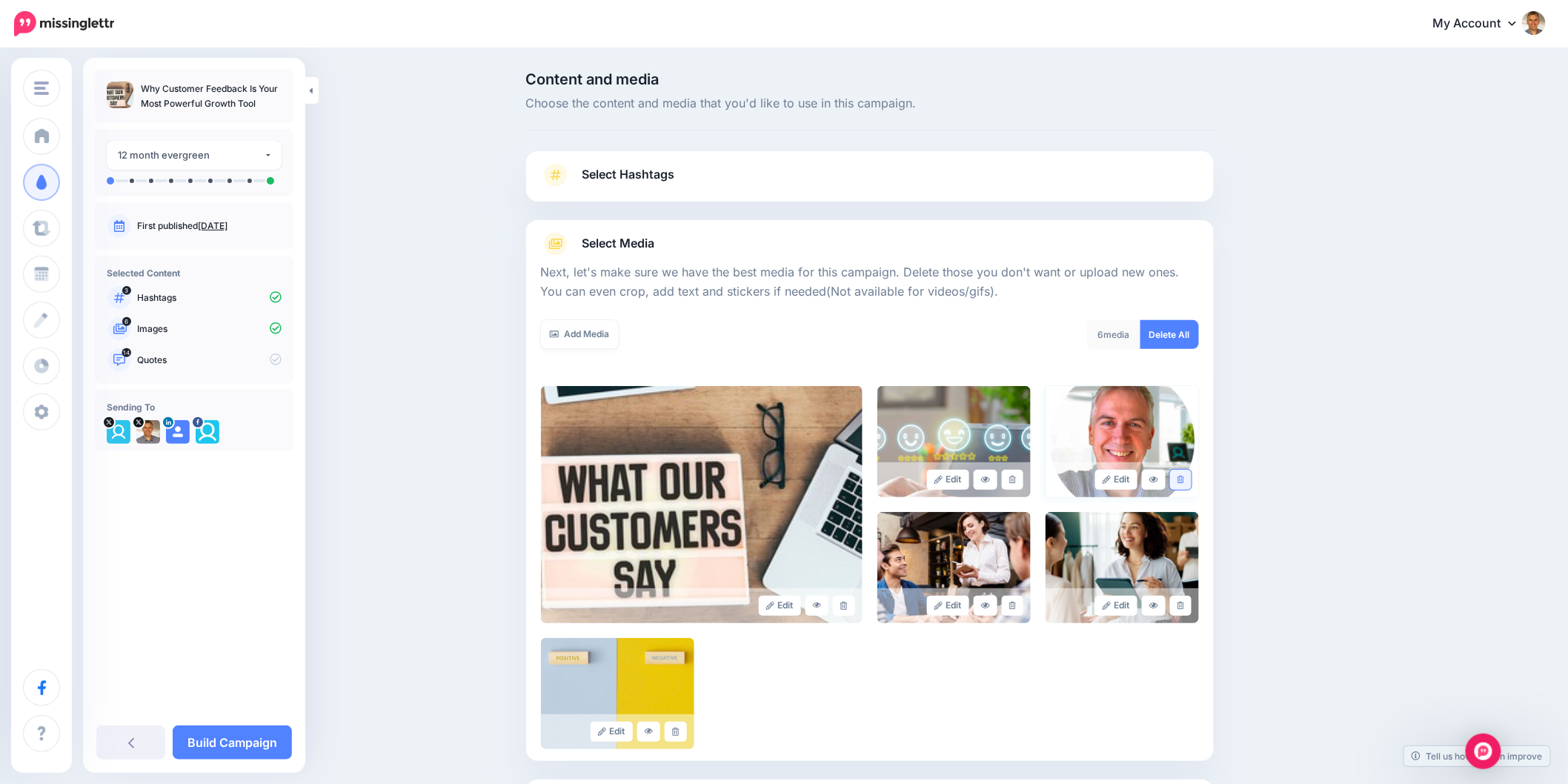
click at [1189, 473] on link at bounding box center [1181, 480] width 21 height 20
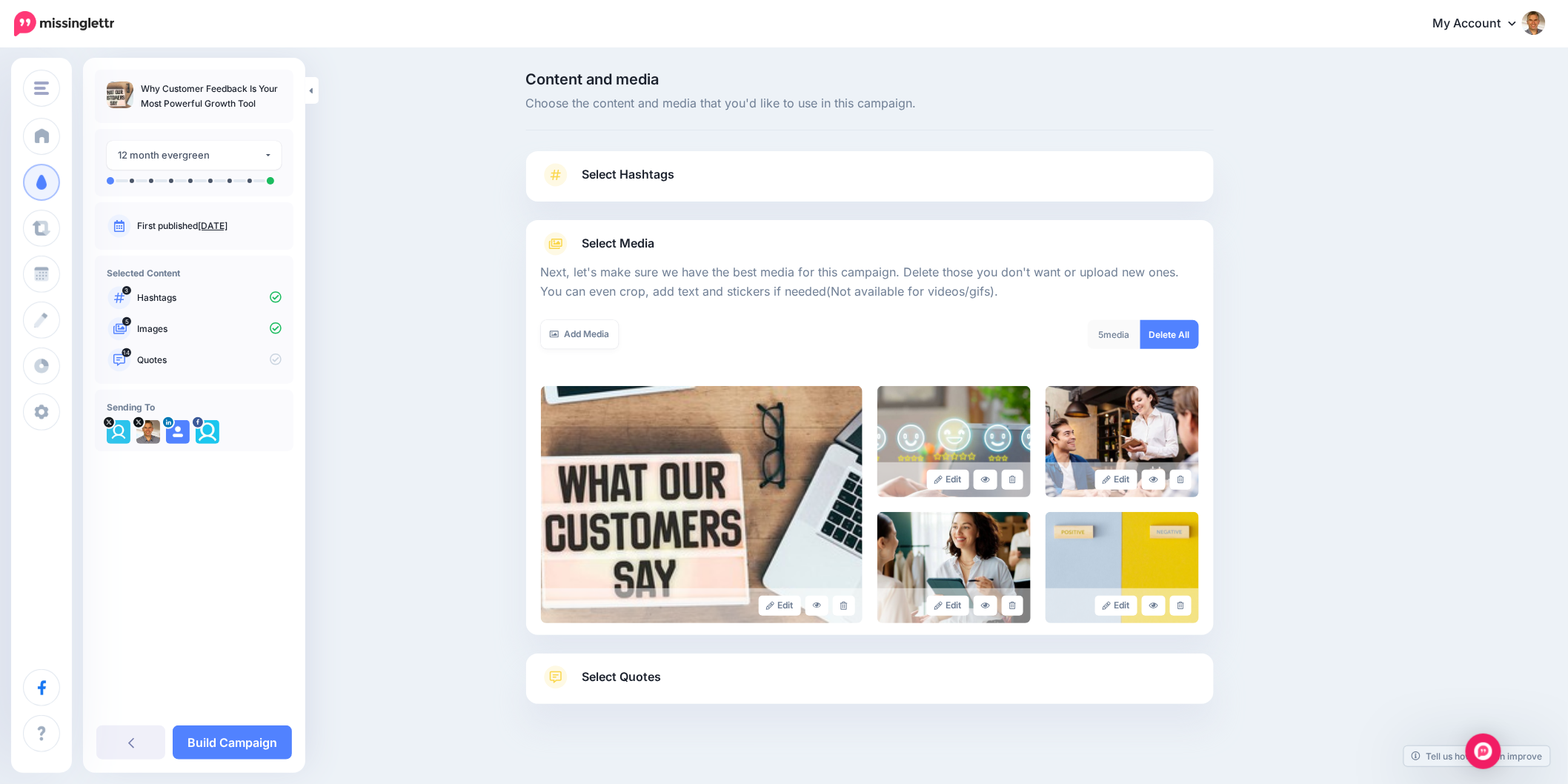
drag, startPoint x: 626, startPoint y: 685, endPoint x: 920, endPoint y: 633, distance: 298.6
click at [625, 685] on span "Select Quotes" at bounding box center [622, 677] width 79 height 20
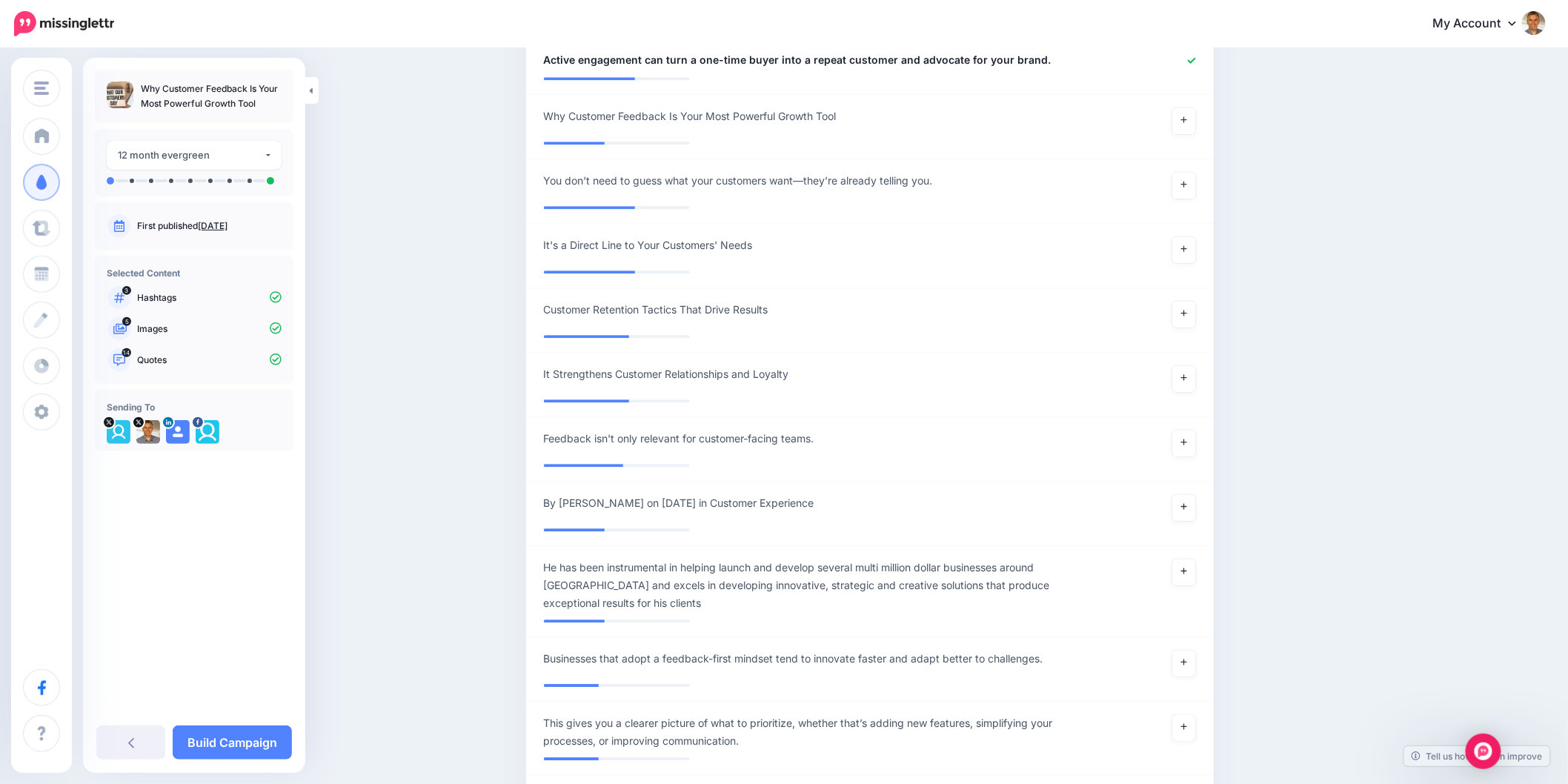
scroll to position [1729, 0]
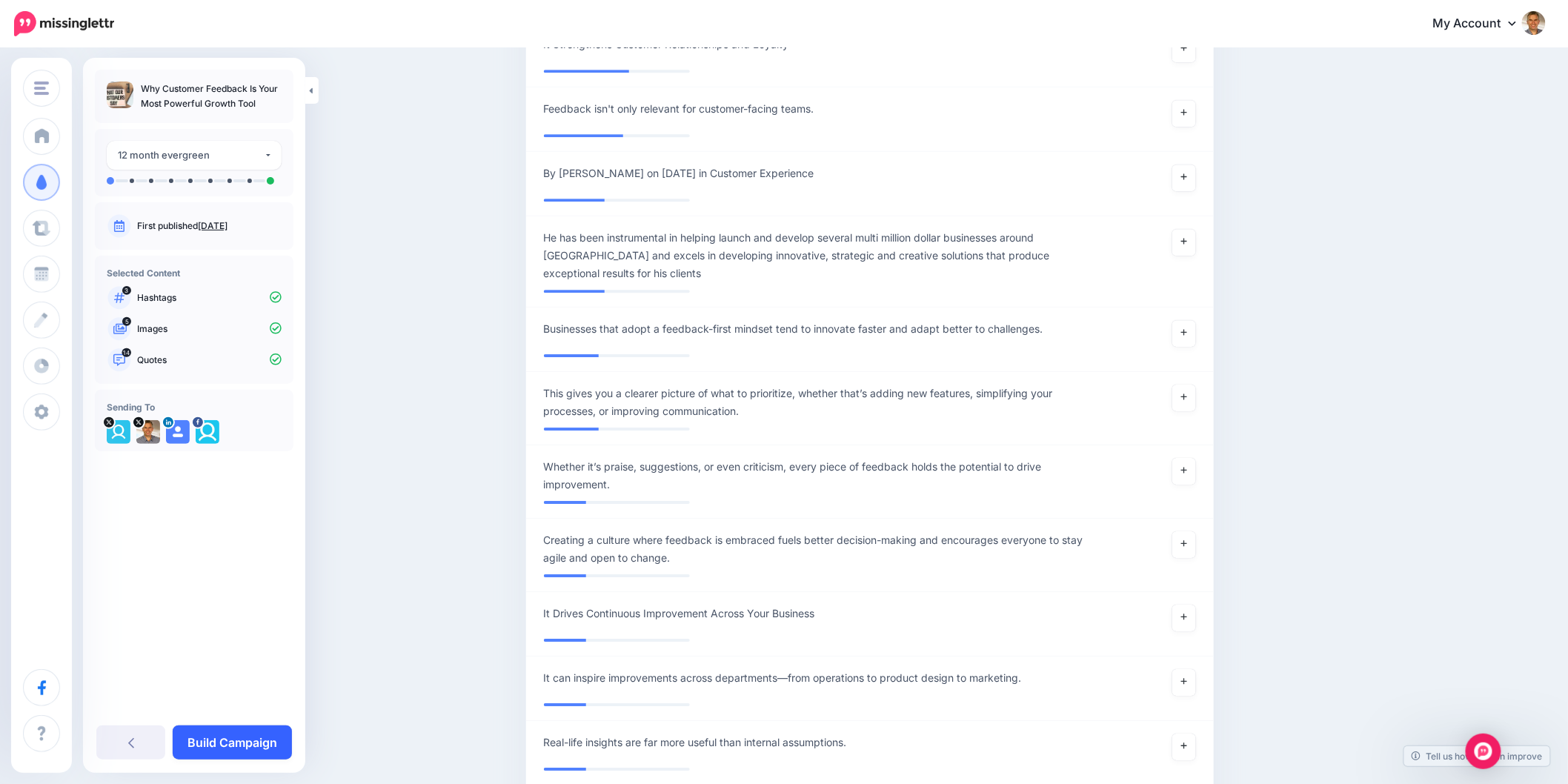
click at [217, 747] on link "Build Campaign" at bounding box center [232, 742] width 119 height 34
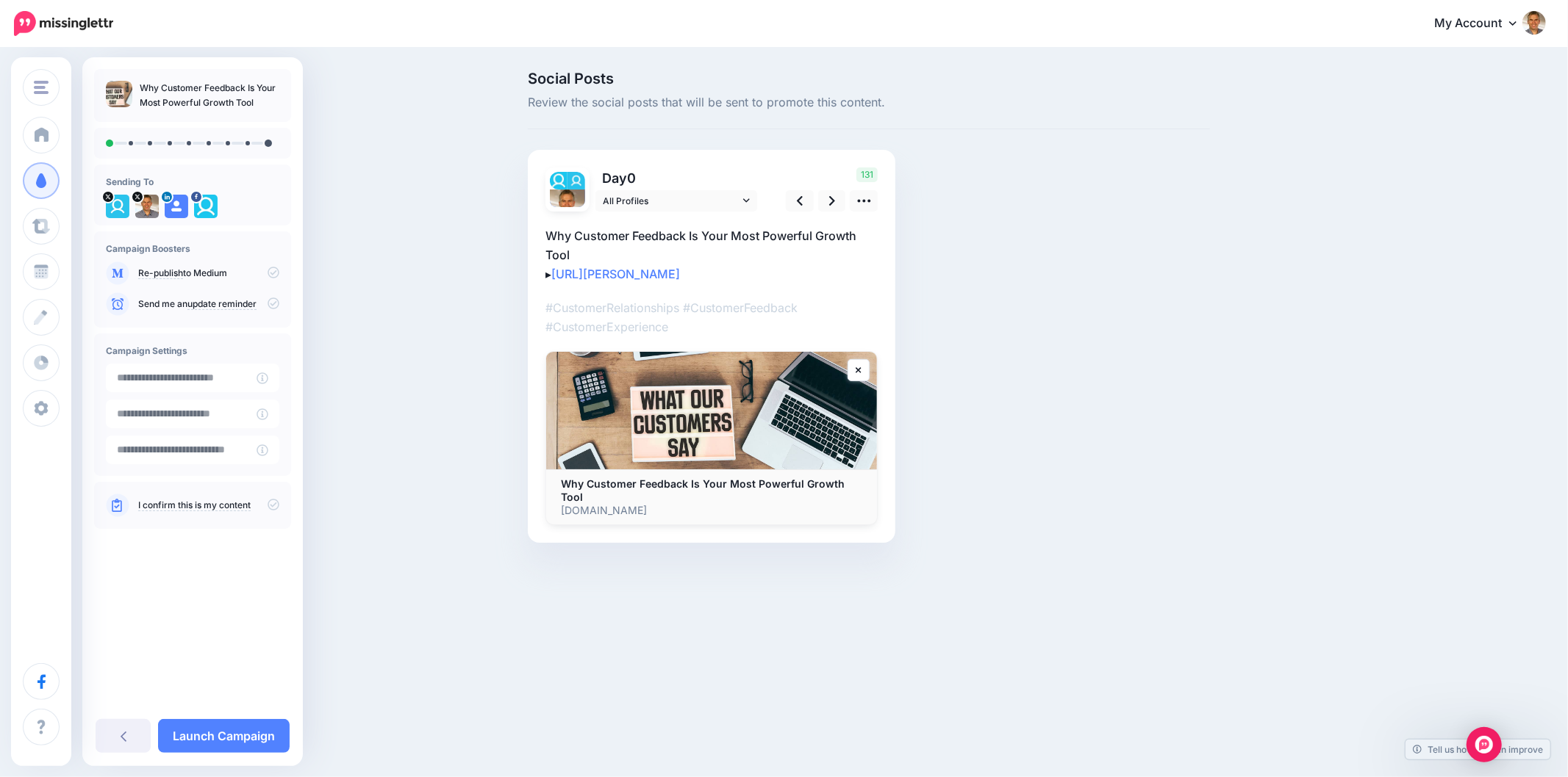
click at [436, 665] on div "Customers Online Crowd Customers Add Workspace Dashboard Campaigns Curate Sched…" at bounding box center [784, 388] width 1568 height 777
click at [1091, 582] on div "Social Posts Review the social posts that will be sent to promote this content.…" at bounding box center [784, 329] width 1568 height 560
click at [1407, 318] on div "Social Posts Review the social posts that will be sent to promote this content.…" at bounding box center [784, 329] width 1568 height 560
click at [826, 198] on link at bounding box center [832, 201] width 28 height 21
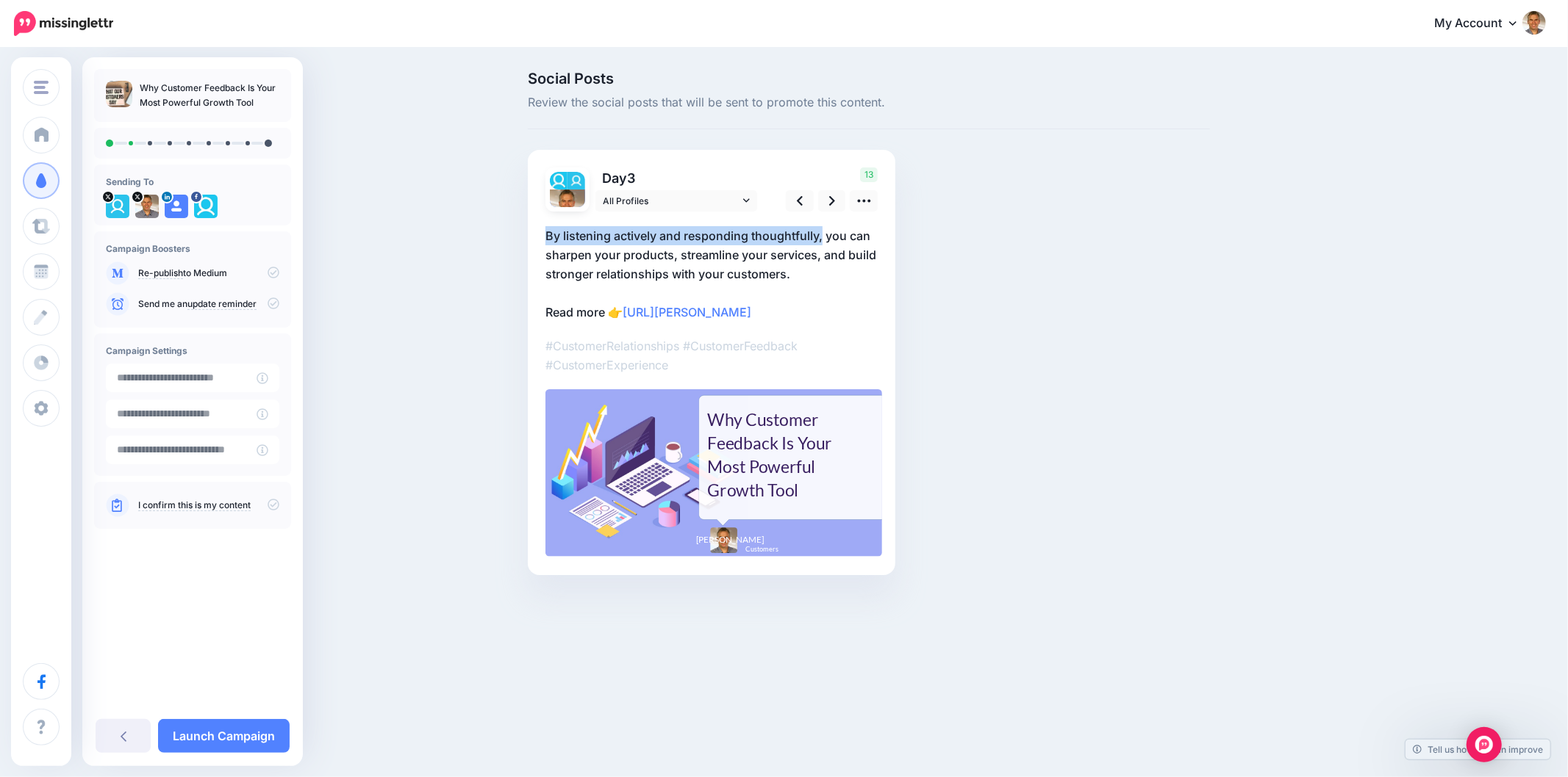
drag, startPoint x: 535, startPoint y: 241, endPoint x: 821, endPoint y: 233, distance: 286.1
click at [821, 233] on div "Day 3 All Profiles" at bounding box center [711, 362] width 367 height 425
copy p "By listening actively and responding thoughtfully,"
click at [857, 203] on icon at bounding box center [863, 200] width 15 height 15
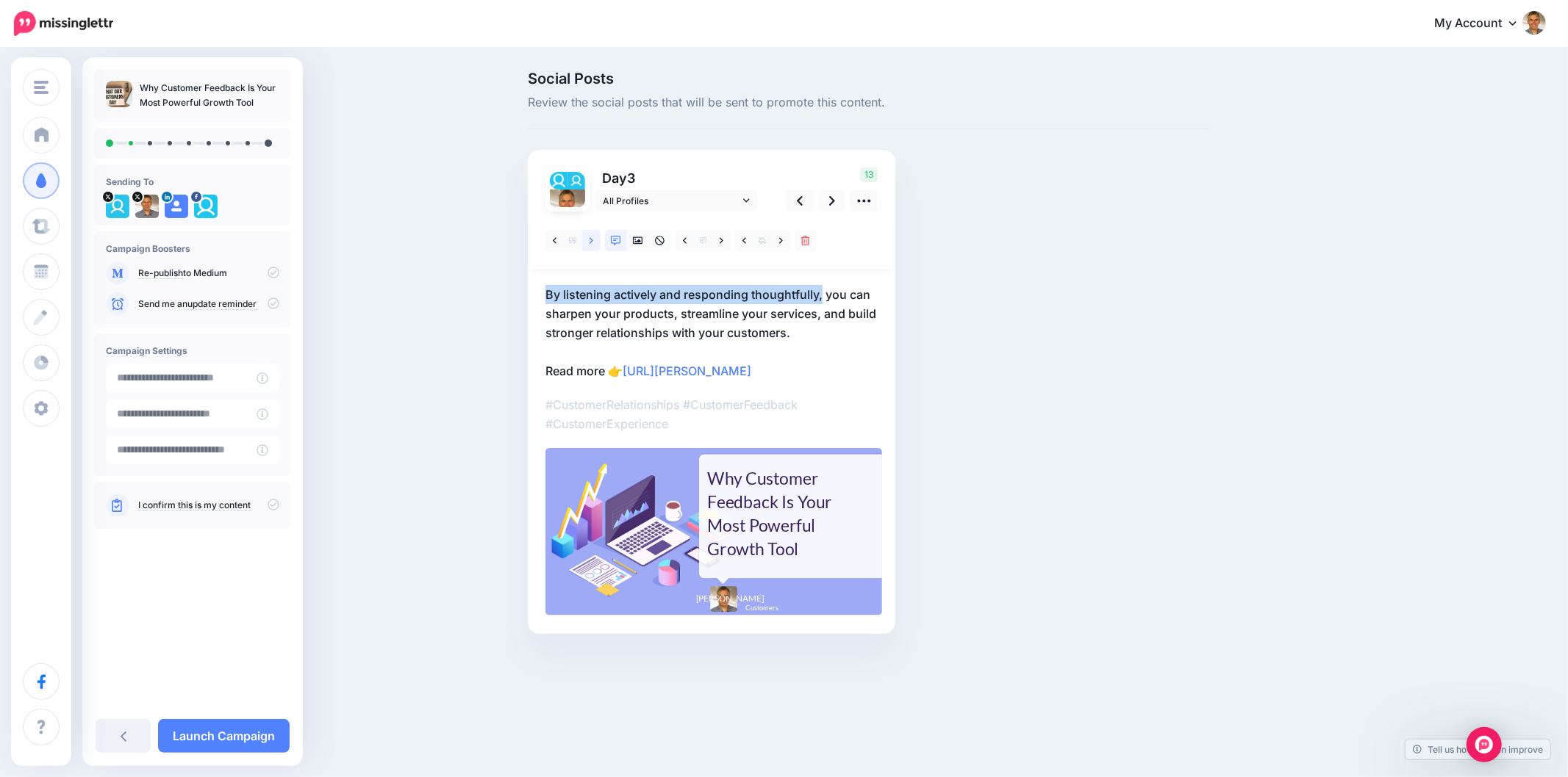
click at [587, 240] on link at bounding box center [591, 241] width 19 height 21
click at [589, 240] on icon at bounding box center [591, 241] width 4 height 11
drag, startPoint x: 530, startPoint y: 299, endPoint x: 871, endPoint y: 316, distance: 341.4
click at [861, 301] on div "Day 3 All Profiles" at bounding box center [711, 392] width 367 height 484
copy p "In this post, we’ll explore how customer feedback can"
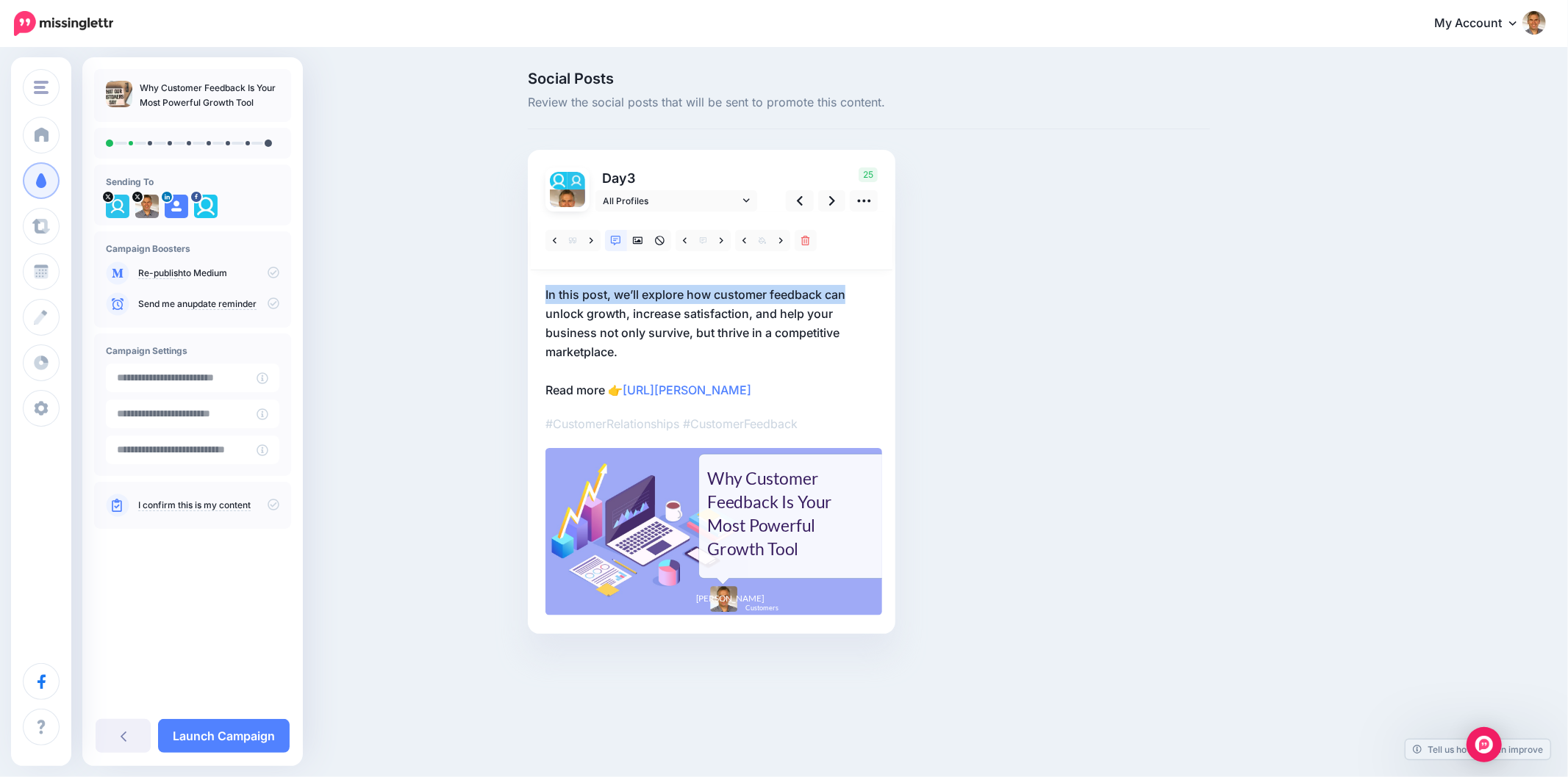
click at [746, 499] on div "Why Customer Feedback Is Your Most Powerful Growth Tool" at bounding box center [776, 513] width 139 height 94
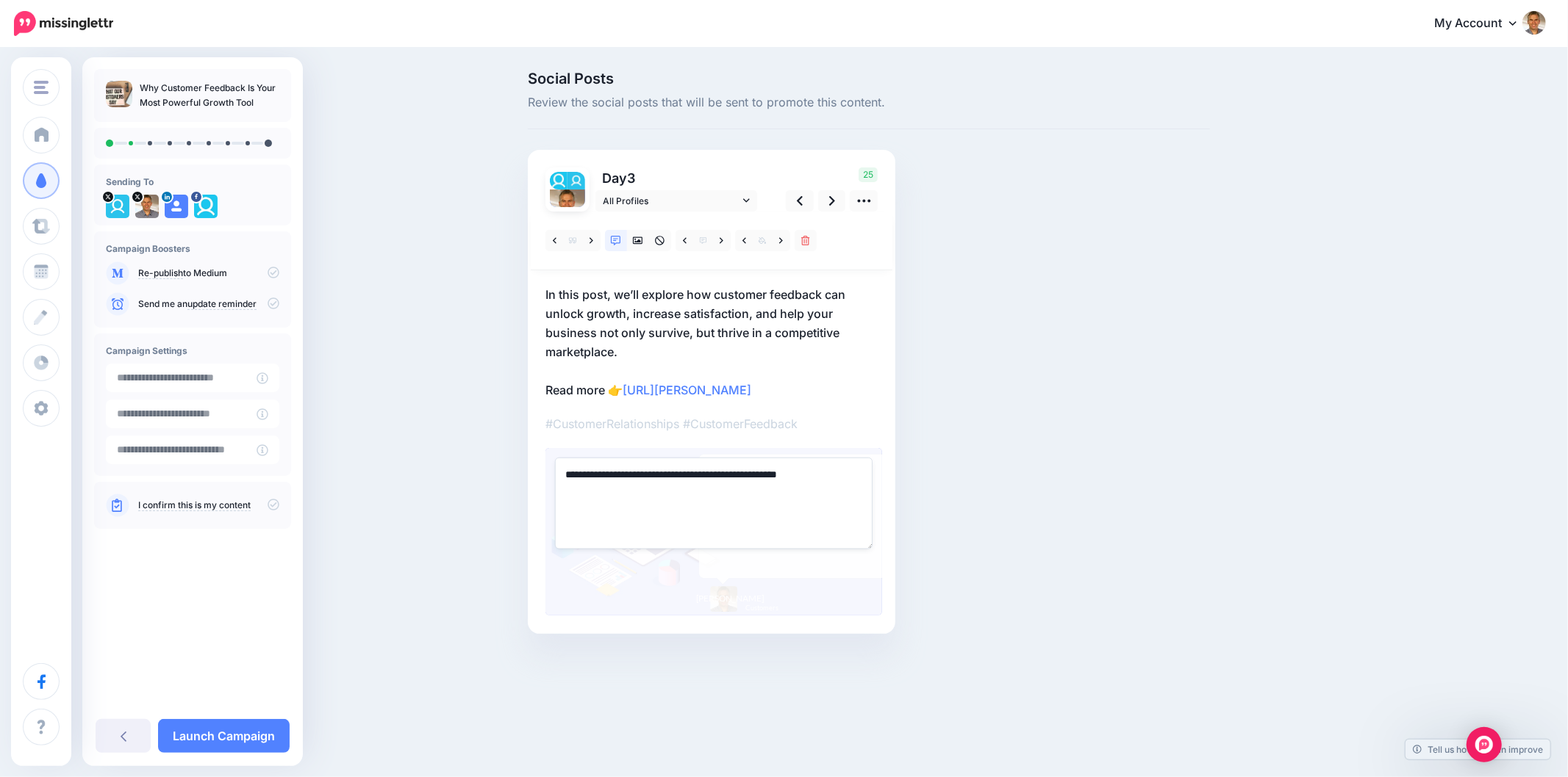
click at [660, 495] on textarea "**********" at bounding box center [714, 503] width 318 height 91
paste textarea "**********"
type textarea "**********"
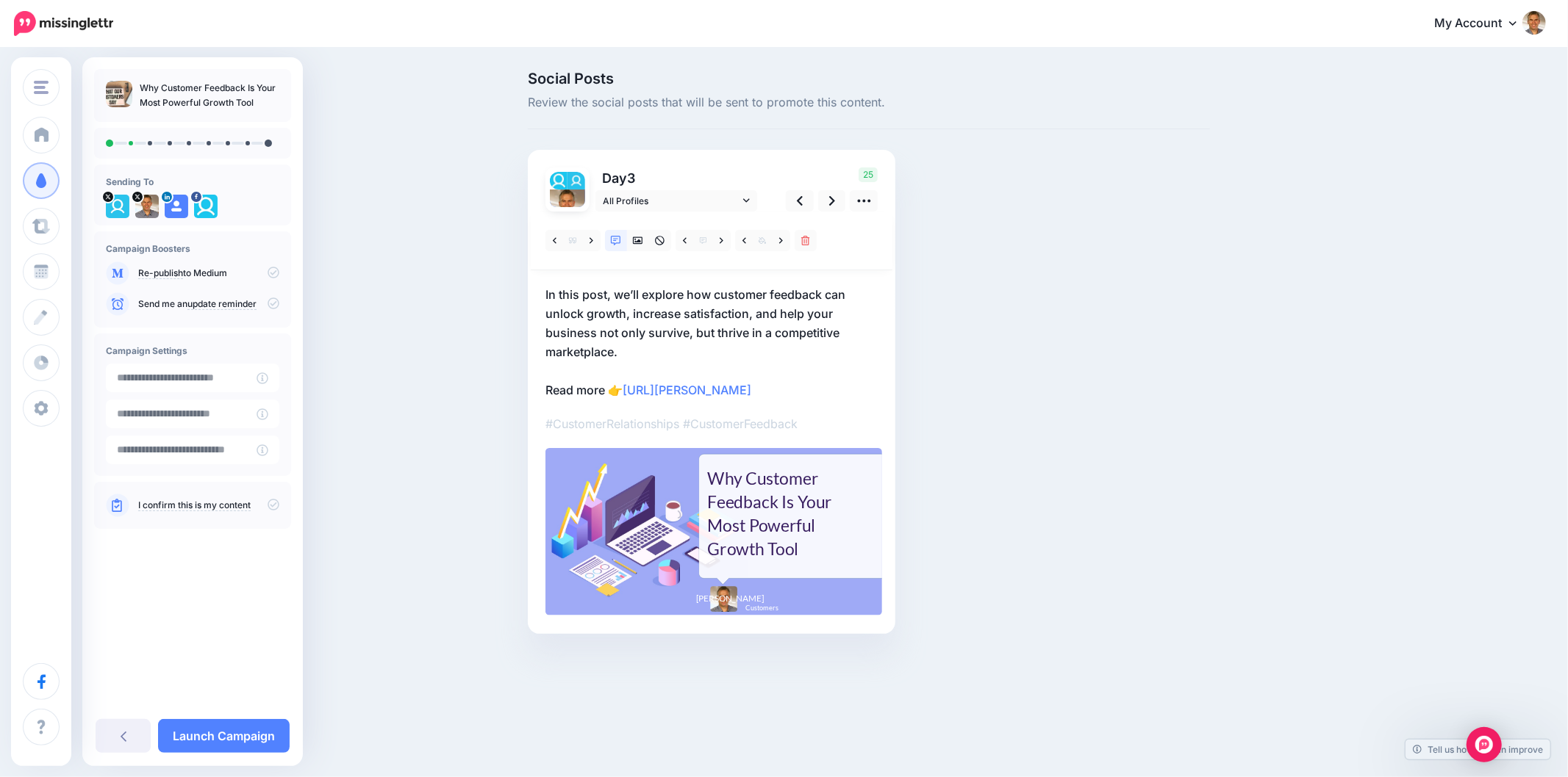
click at [1111, 467] on div "Social Posts Review the social posts that will be sent to promote this content.…" at bounding box center [869, 375] width 704 height 607
click at [1111, 468] on div "Social Posts Review the social posts that will be sent to promote this content.…" at bounding box center [869, 375] width 704 height 607
click at [1190, 478] on div "Social Posts Review the social posts that will be sent to promote this content.…" at bounding box center [869, 375] width 704 height 607
click at [1273, 342] on div "Social Posts Review the social posts that will be sent to promote this content.…" at bounding box center [940, 375] width 845 height 607
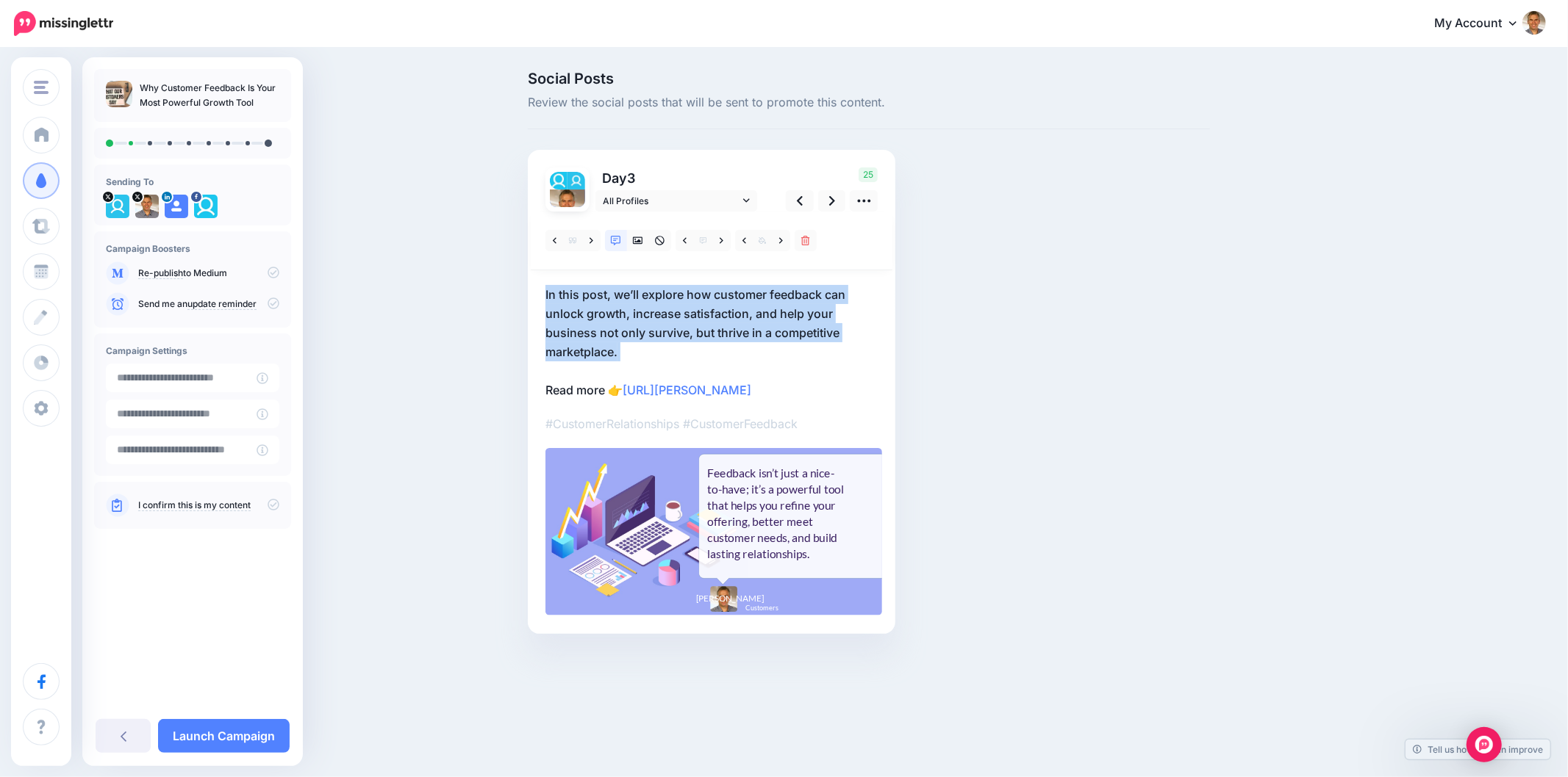
click at [1272, 342] on div "Social Posts Review the social posts that will be sent to promote this content.…" at bounding box center [940, 375] width 845 height 607
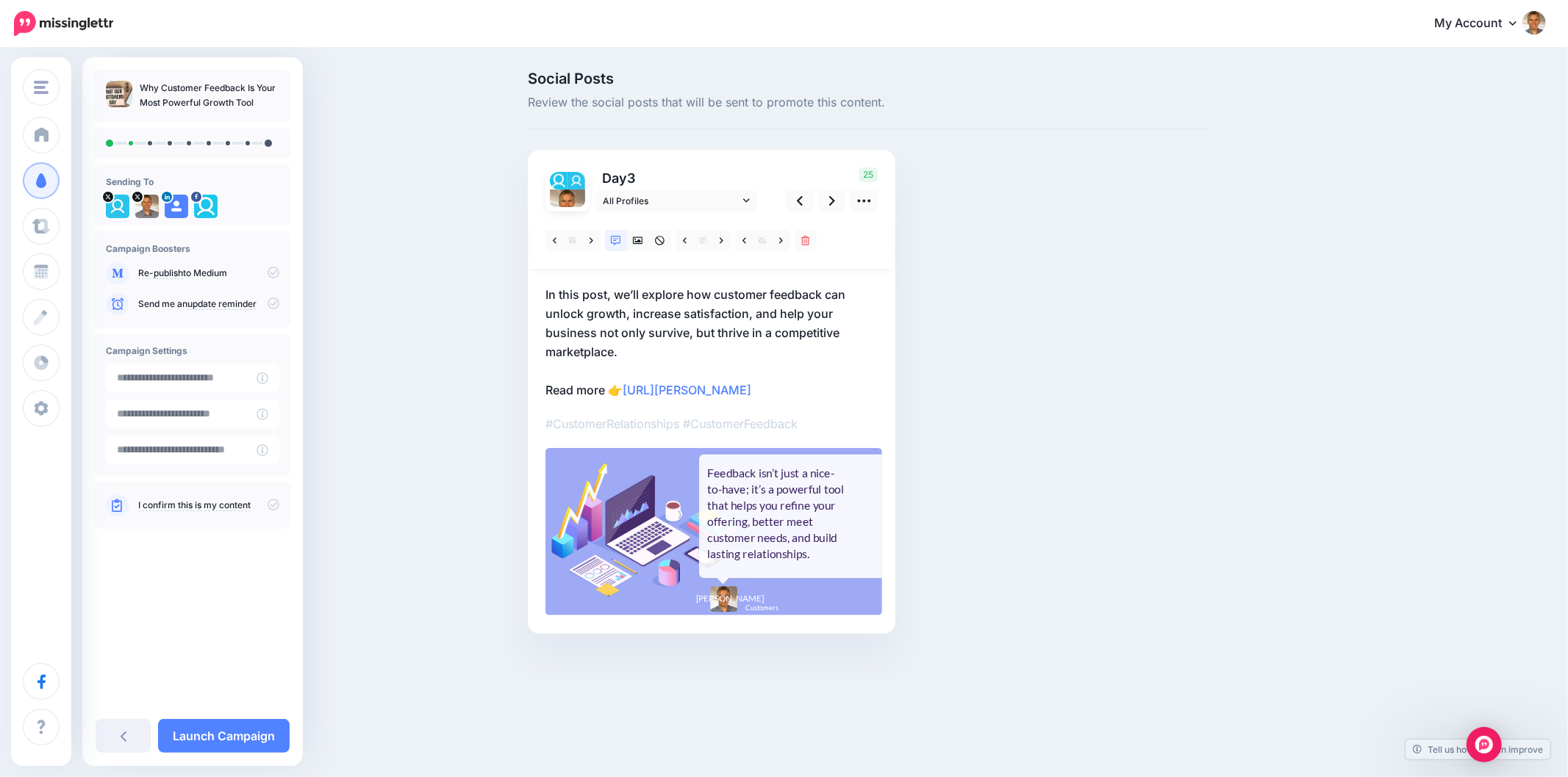
drag, startPoint x: 1332, startPoint y: 328, endPoint x: 1539, endPoint y: 402, distance: 219.8
click at [1331, 329] on div "Social Posts Review the social posts that will be sent to promote this content.…" at bounding box center [940, 375] width 845 height 607
